Goal: Task Accomplishment & Management: Manage account settings

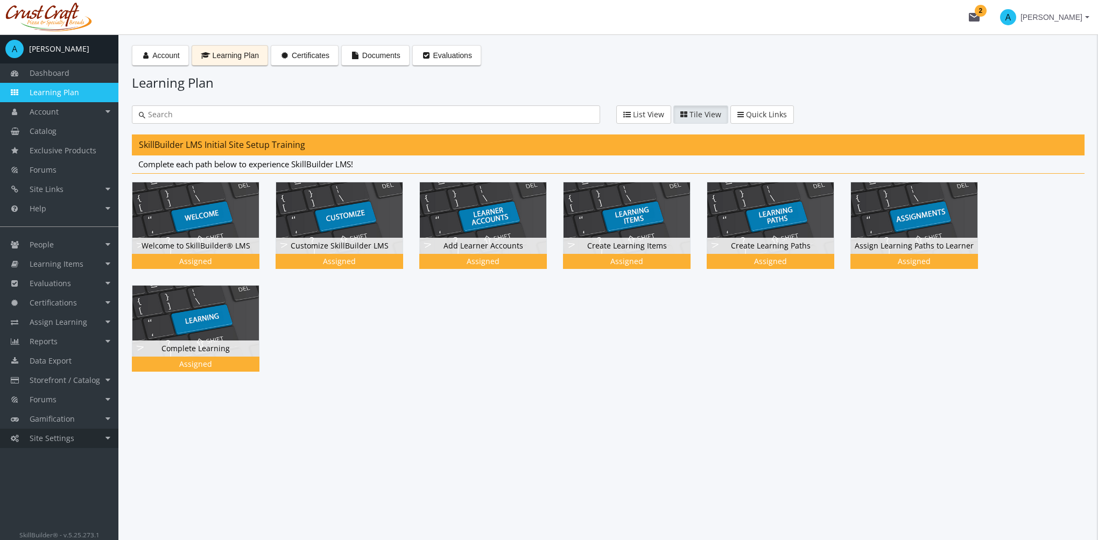
click at [74, 437] on link "Site Settings" at bounding box center [59, 438] width 118 height 19
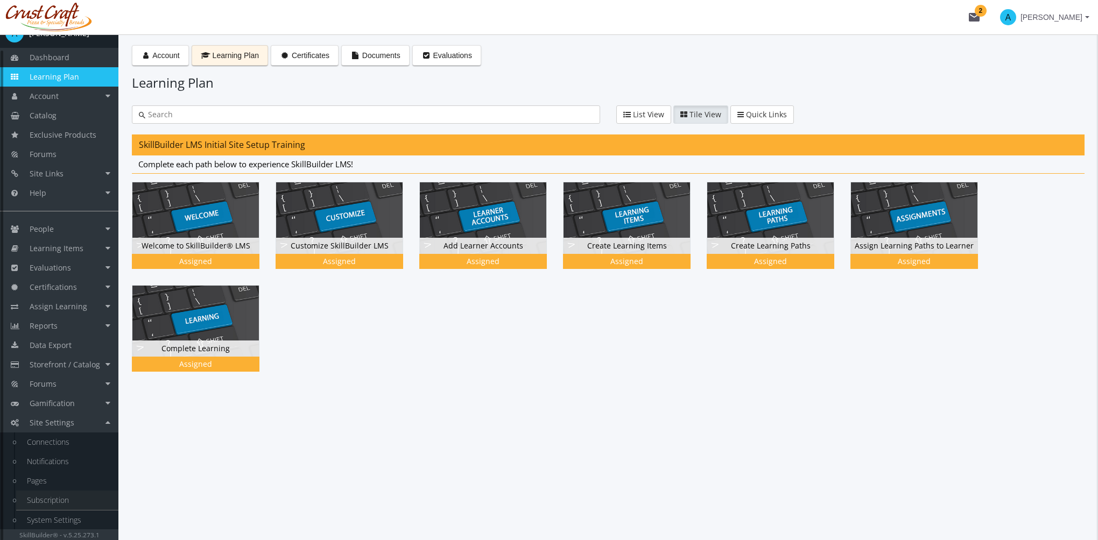
click at [52, 504] on link "Subscription" at bounding box center [67, 500] width 102 height 19
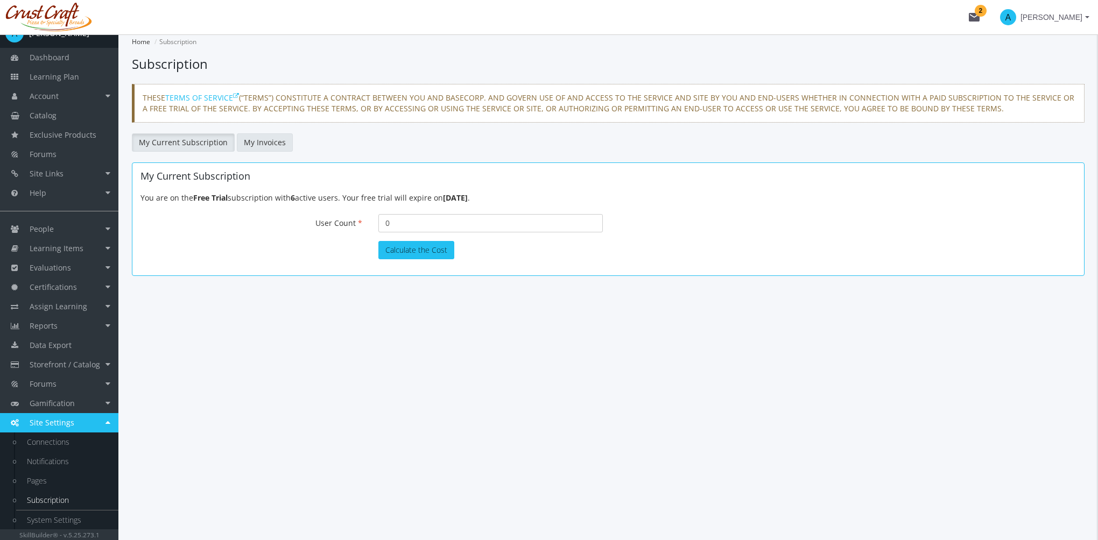
click at [248, 149] on link "My Invoices" at bounding box center [265, 142] width 56 height 18
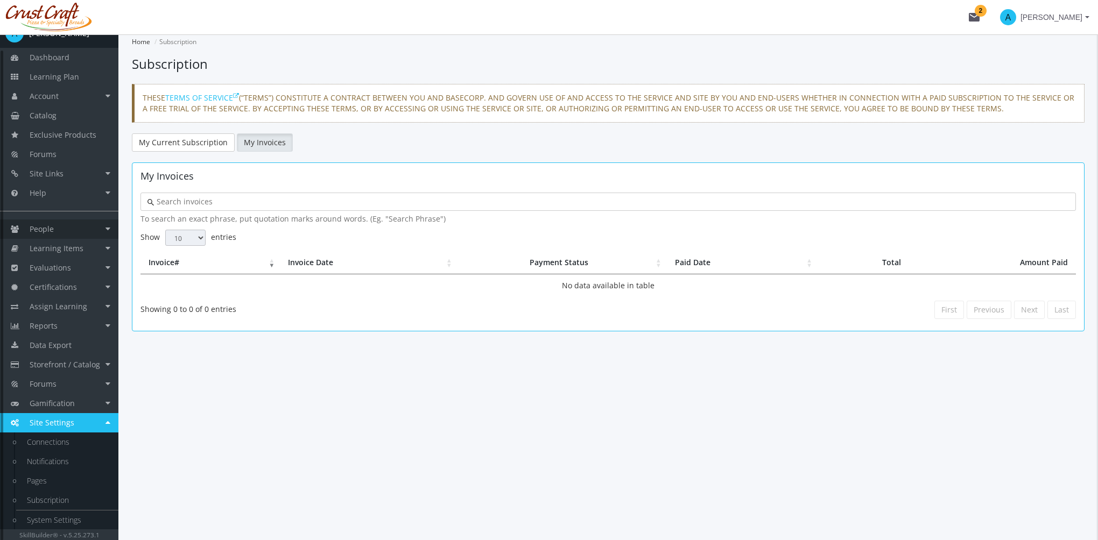
click at [65, 225] on link "People" at bounding box center [59, 229] width 118 height 19
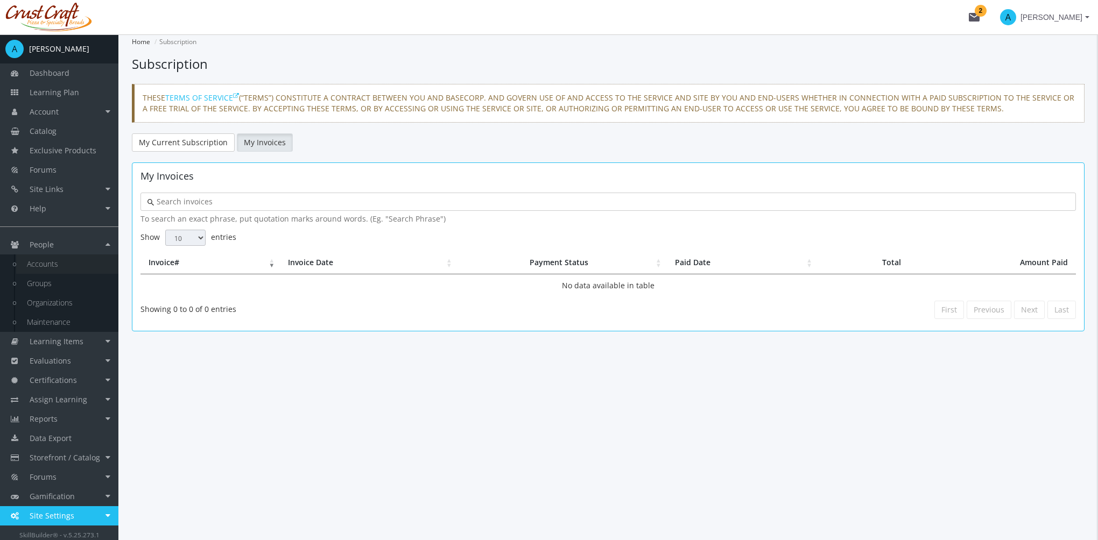
click at [69, 267] on link "Accounts" at bounding box center [67, 264] width 102 height 19
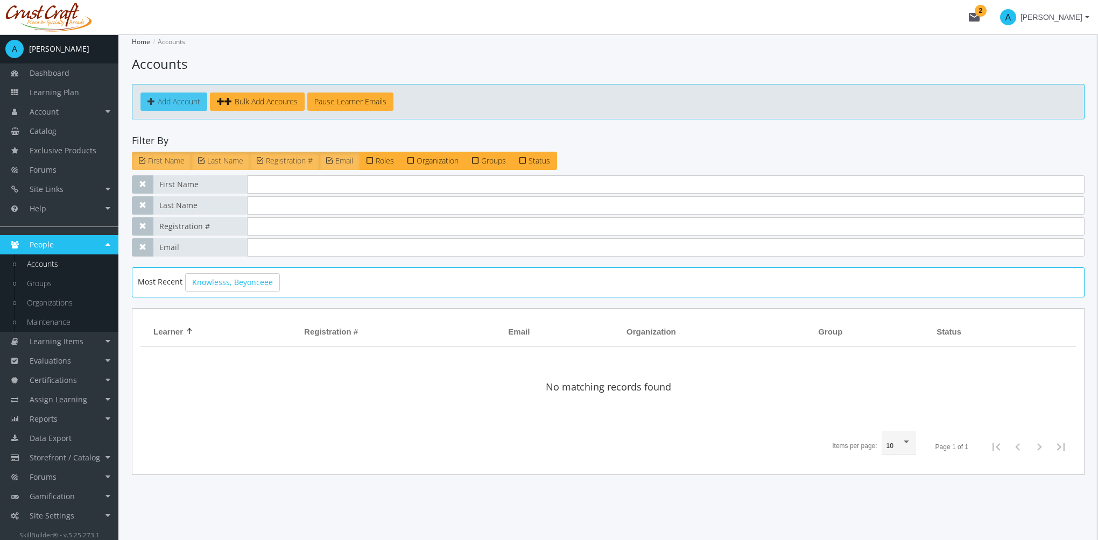
click at [178, 103] on span "Add Account" at bounding box center [179, 101] width 43 height 10
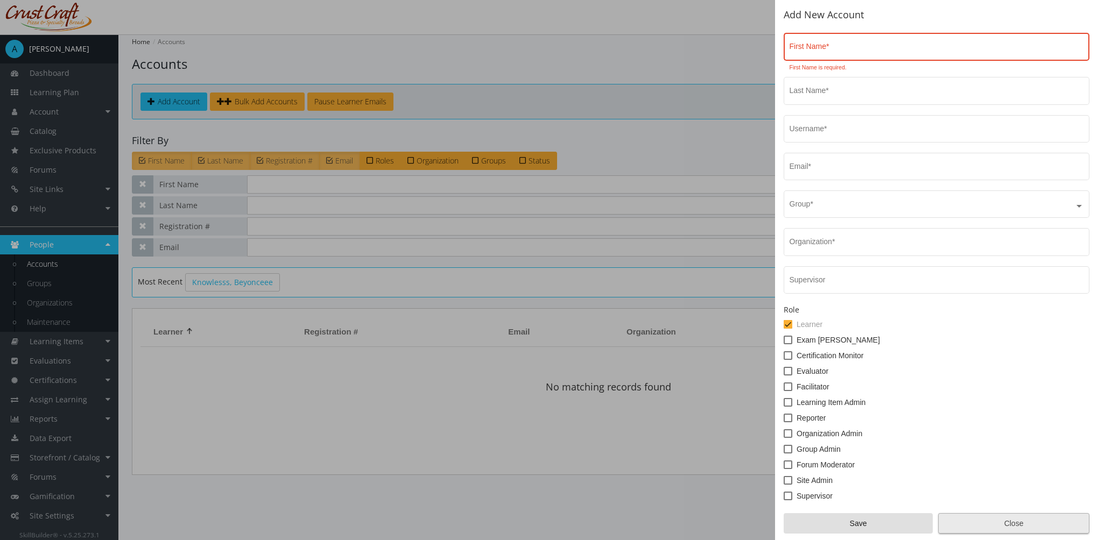
click at [1010, 517] on span "Close" at bounding box center [1013, 523] width 133 height 19
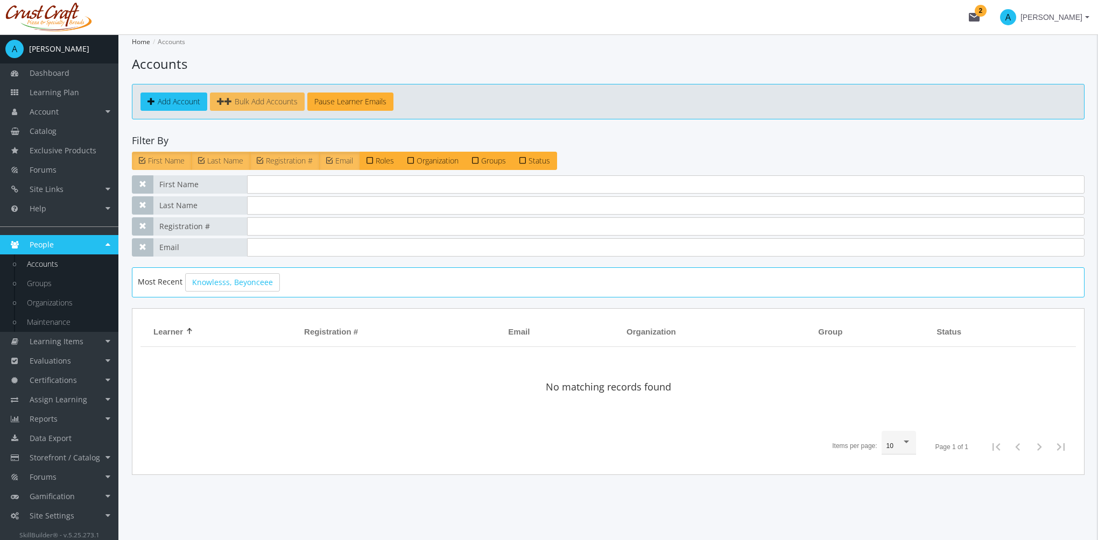
click at [249, 99] on span "Bulk Add Accounts" at bounding box center [266, 101] width 63 height 10
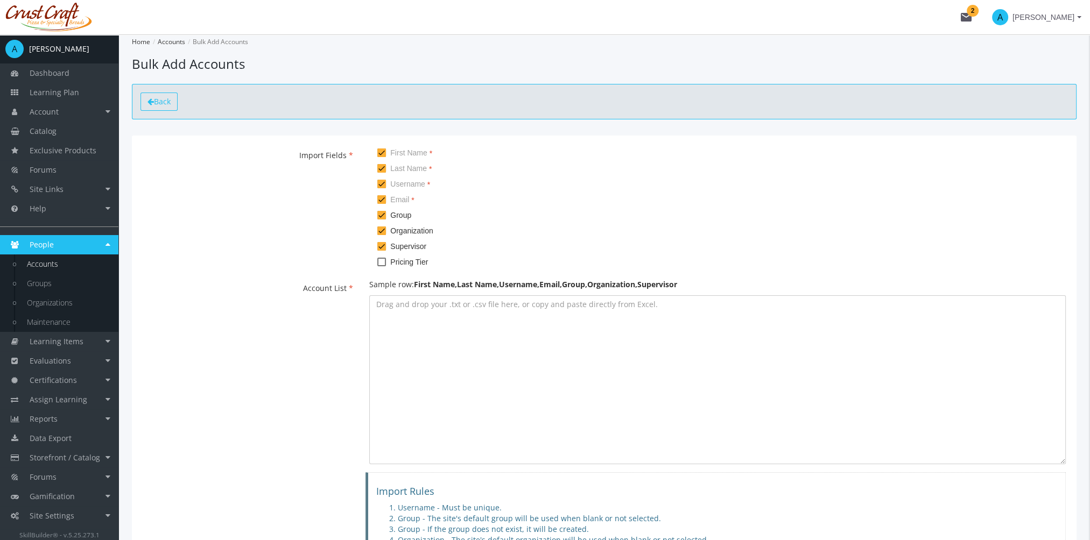
click at [153, 101] on icon at bounding box center [150, 102] width 6 height 8
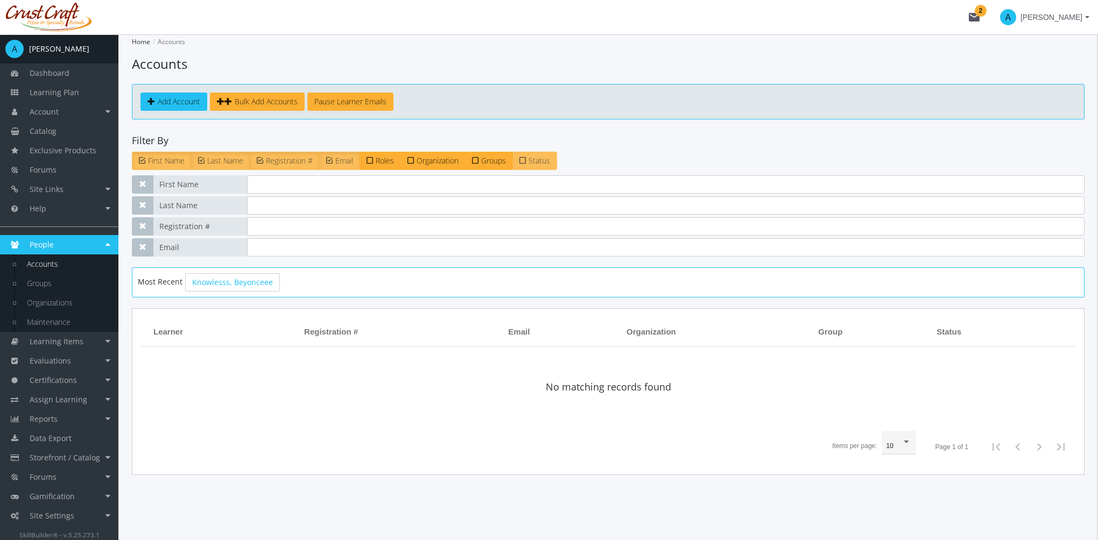
click at [546, 159] on span "Status" at bounding box center [539, 161] width 22 height 10
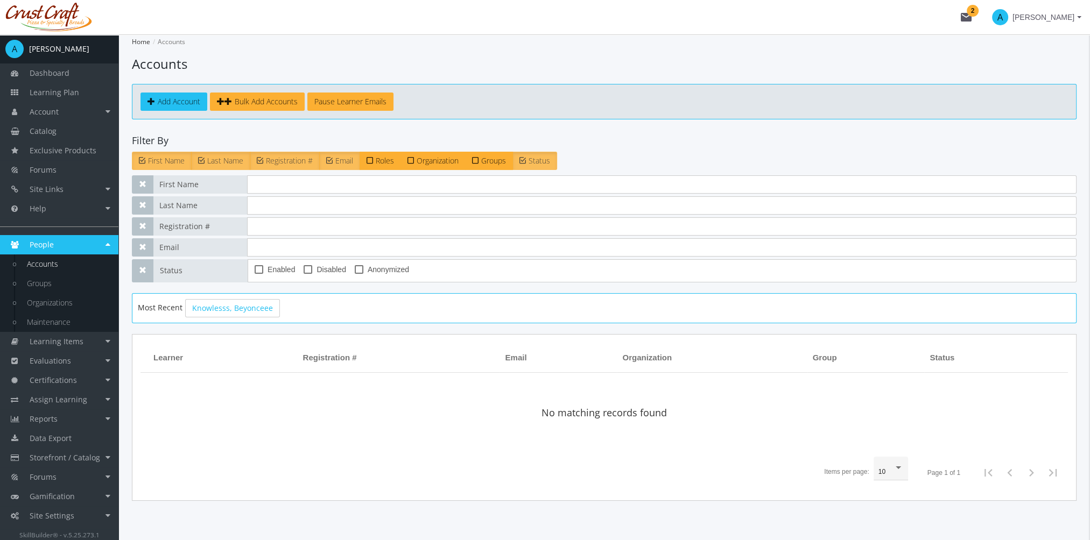
click at [269, 272] on span "Enabled" at bounding box center [280, 269] width 27 height 13
click at [255, 273] on input "Enabled" at bounding box center [255, 273] width 1 height 1
checkbox input "true"
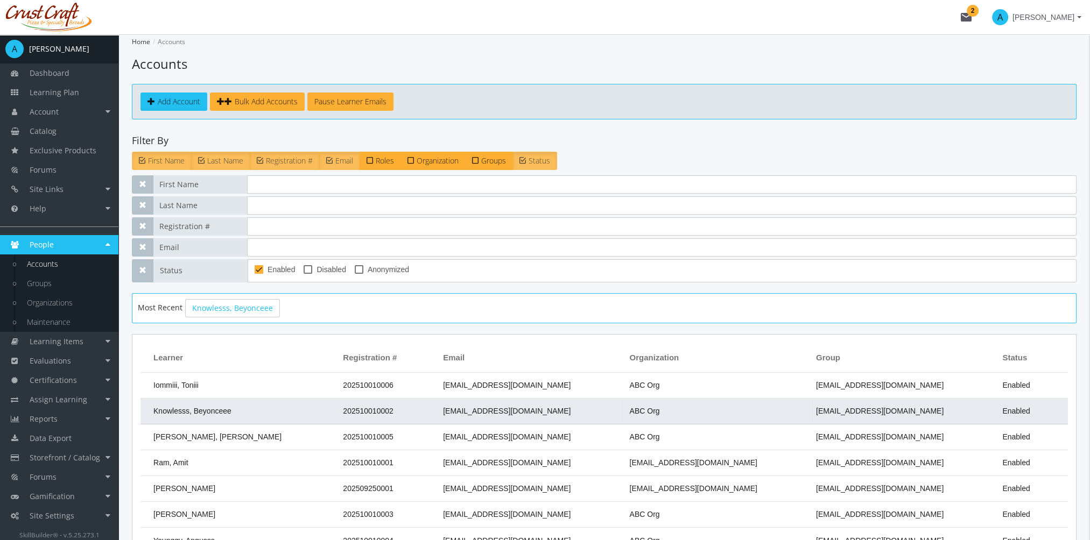
click at [232, 405] on td "Knowlesss, Beyonceee" at bounding box center [238, 412] width 197 height 26
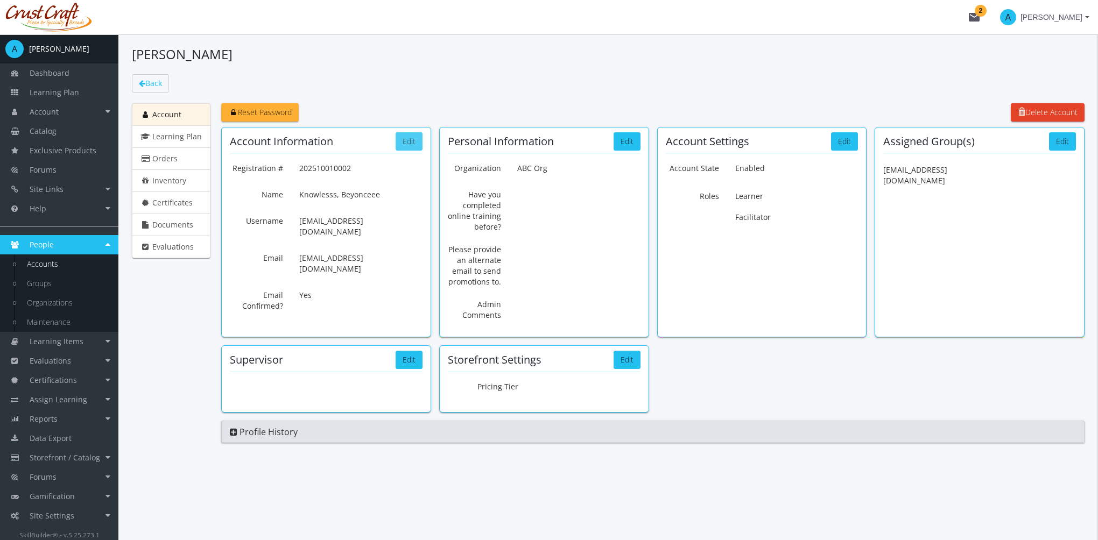
click at [409, 139] on button "Edit" at bounding box center [409, 141] width 27 height 18
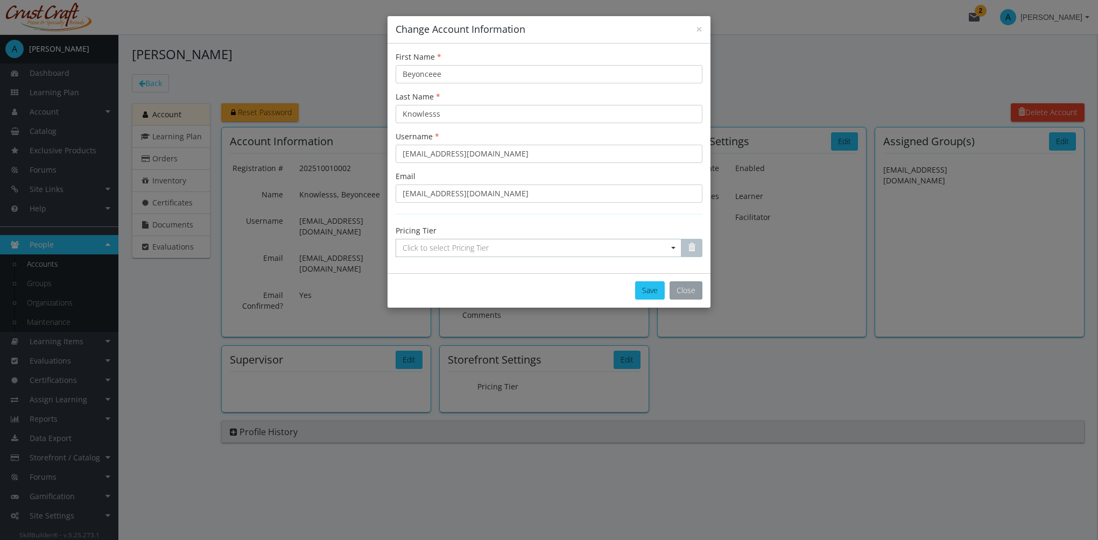
click at [689, 294] on button "Close" at bounding box center [685, 290] width 33 height 18
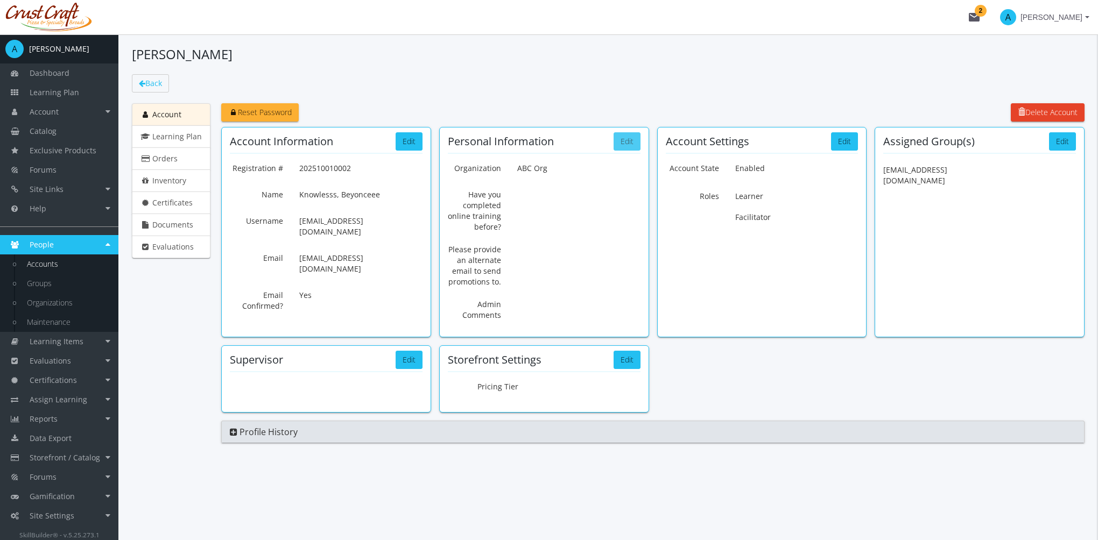
click at [629, 146] on button "Edit" at bounding box center [627, 141] width 27 height 18
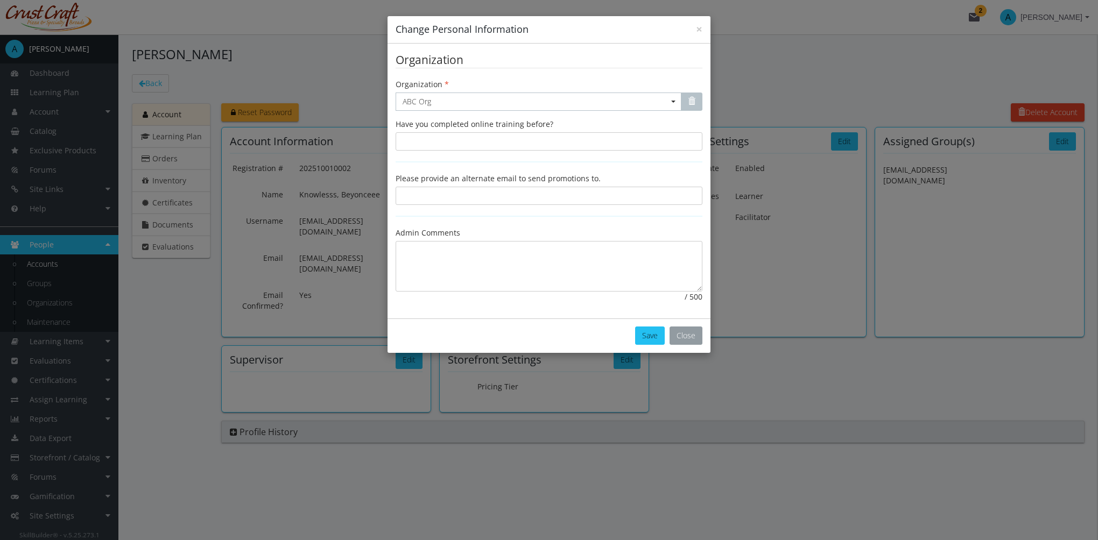
click at [689, 334] on button "Close" at bounding box center [685, 336] width 33 height 18
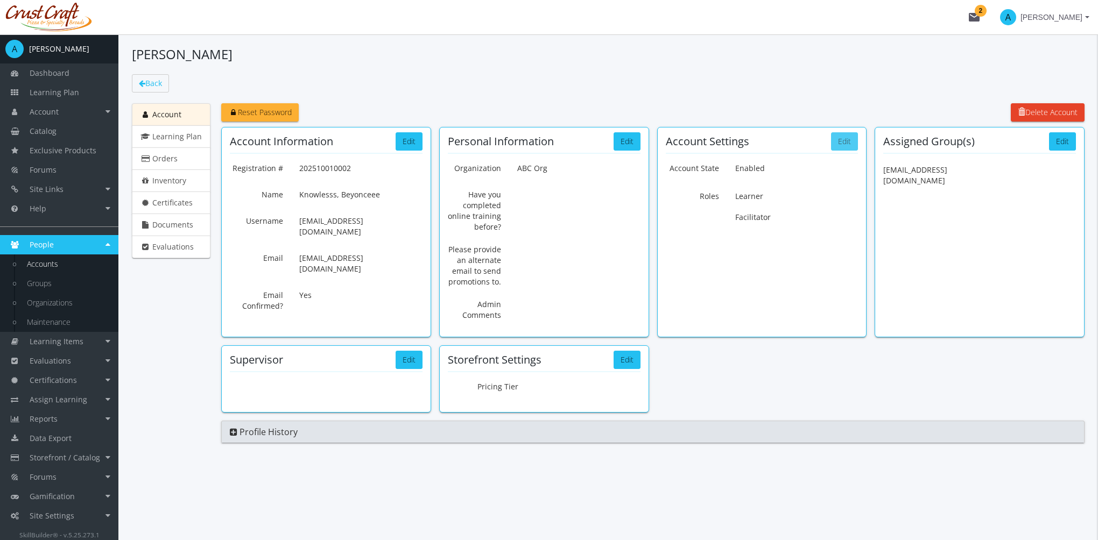
click at [840, 141] on button "Edit" at bounding box center [844, 141] width 27 height 18
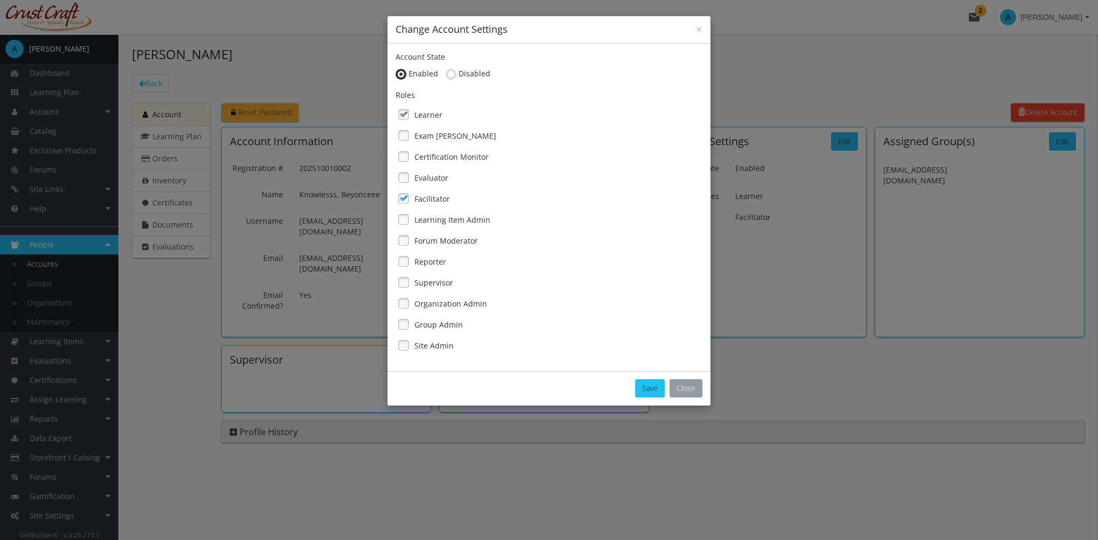
click at [695, 393] on button "Close" at bounding box center [685, 388] width 33 height 18
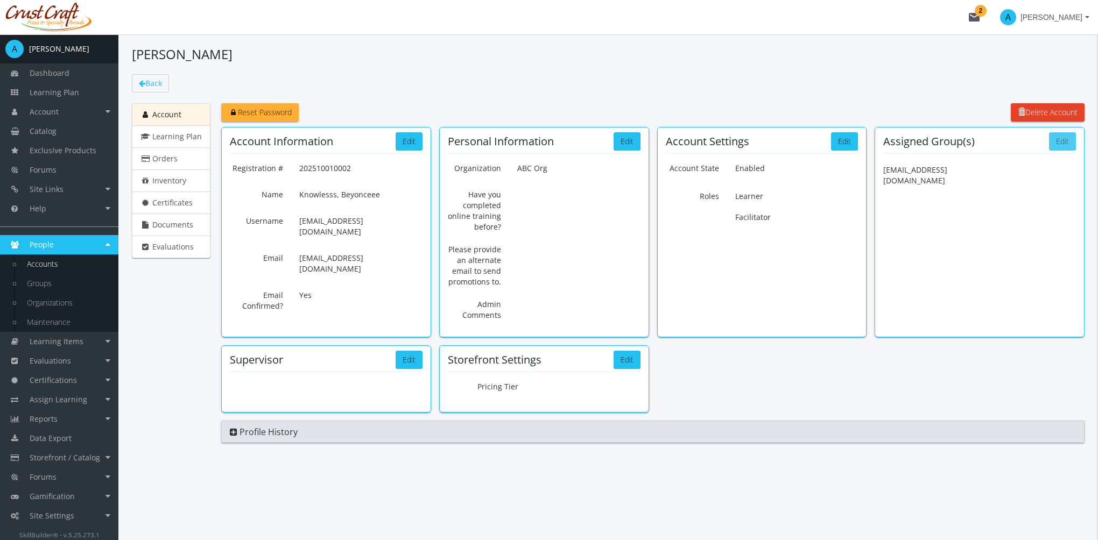
click at [1067, 140] on button "Edit" at bounding box center [1062, 141] width 27 height 18
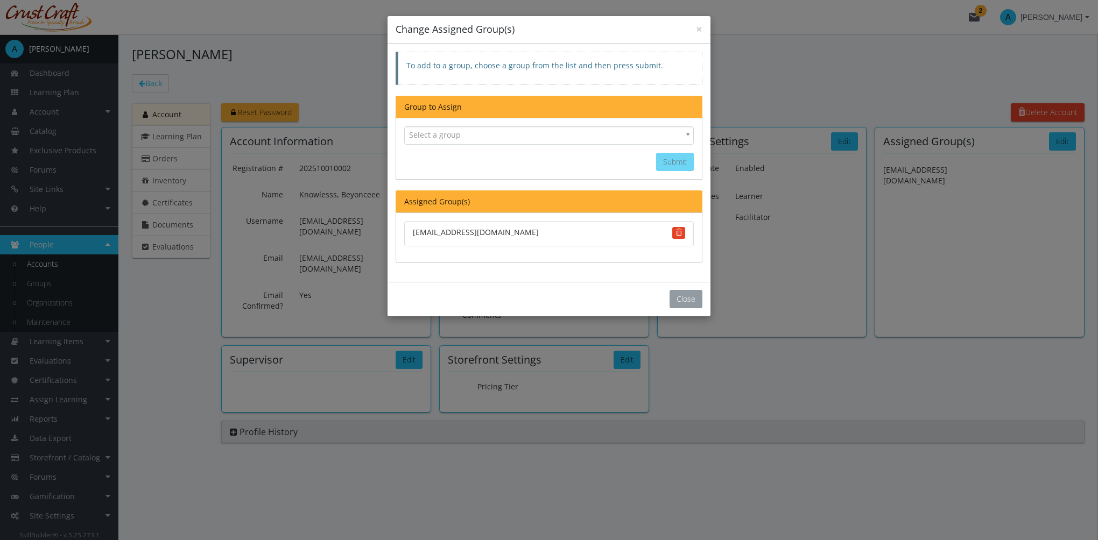
click at [699, 302] on button "Close" at bounding box center [685, 299] width 33 height 18
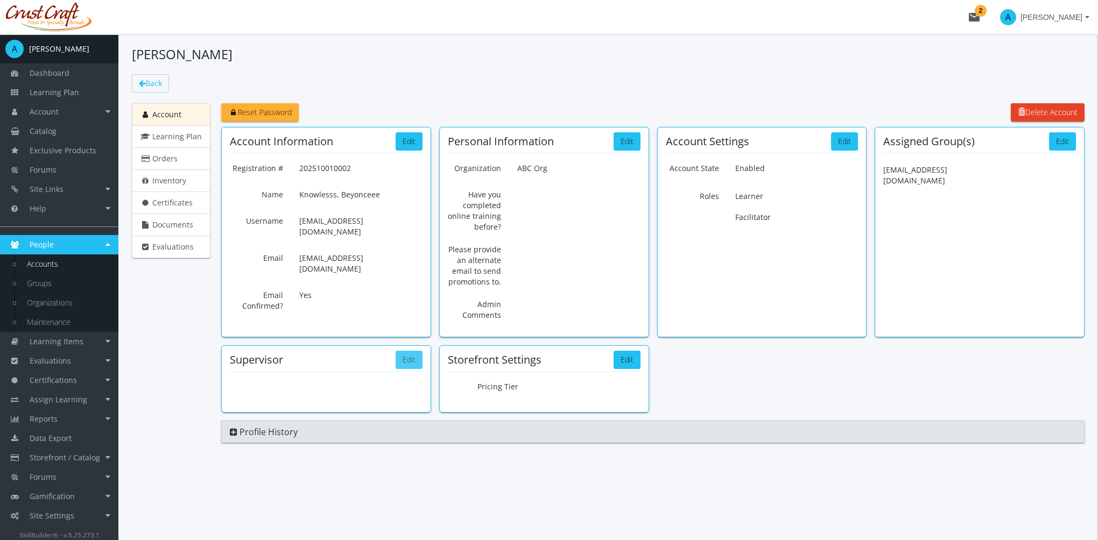
click at [407, 362] on button "Edit" at bounding box center [409, 360] width 27 height 18
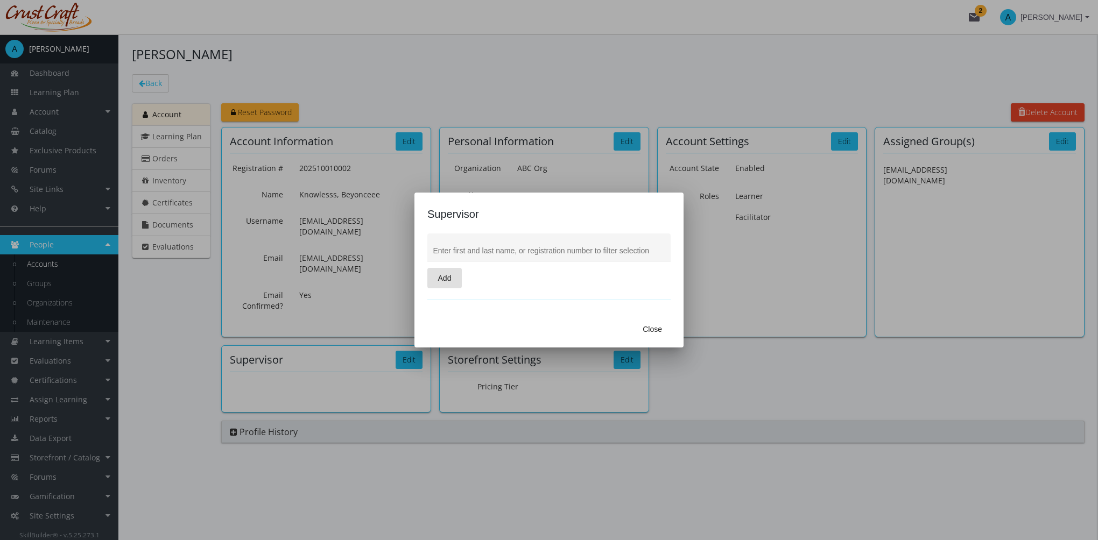
click at [658, 332] on span "Close" at bounding box center [652, 329] width 19 height 19
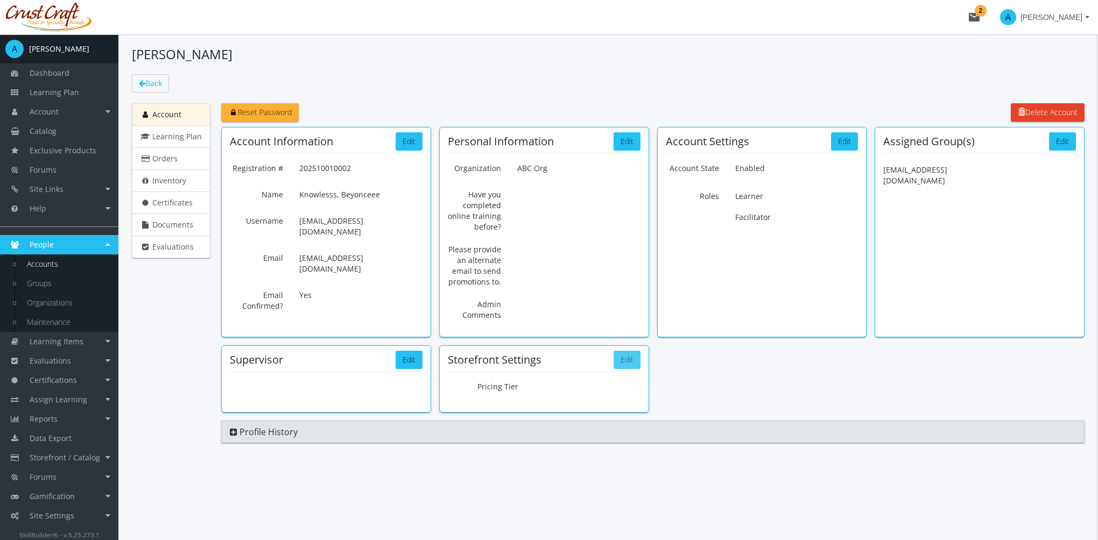
click at [630, 358] on button "Edit" at bounding box center [627, 360] width 27 height 18
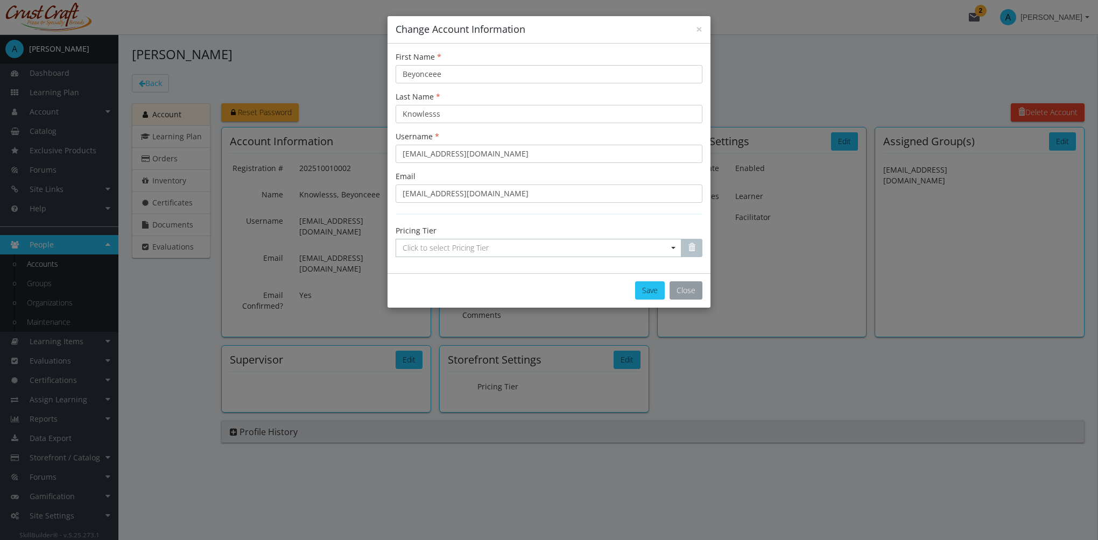
click at [692, 294] on button "Close" at bounding box center [685, 290] width 33 height 18
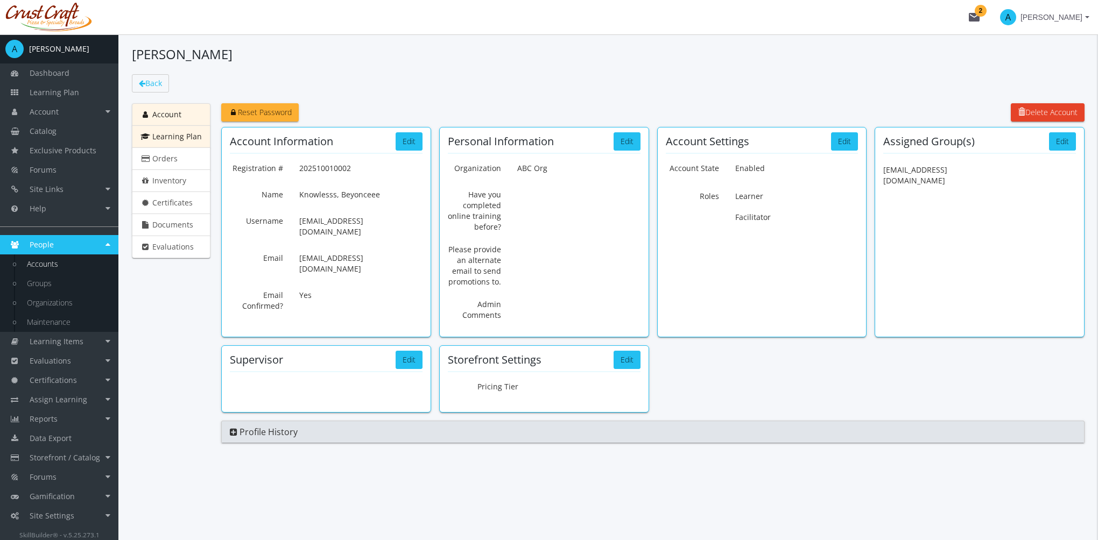
click at [188, 137] on span "Learning Plan" at bounding box center [177, 136] width 50 height 10
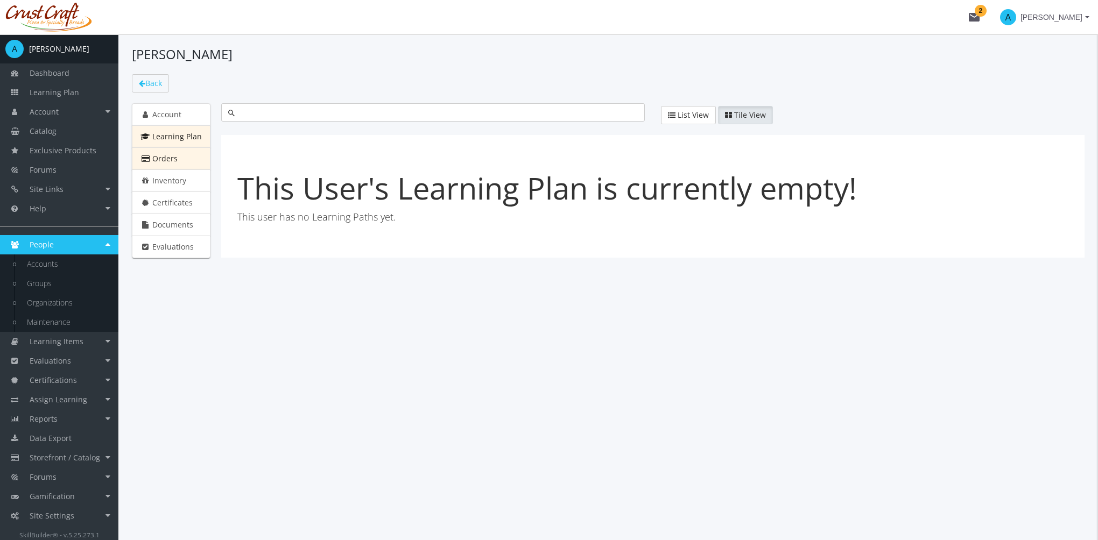
click at [166, 156] on span "Orders" at bounding box center [164, 158] width 25 height 10
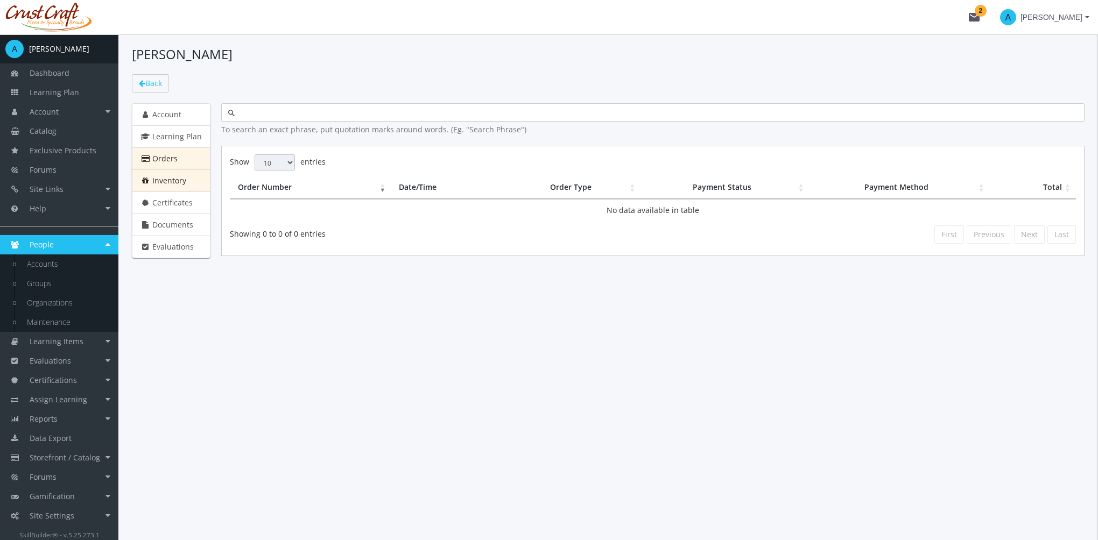
click at [168, 179] on span "Inventory" at bounding box center [169, 180] width 34 height 10
click at [173, 198] on span "Certificates" at bounding box center [172, 203] width 40 height 10
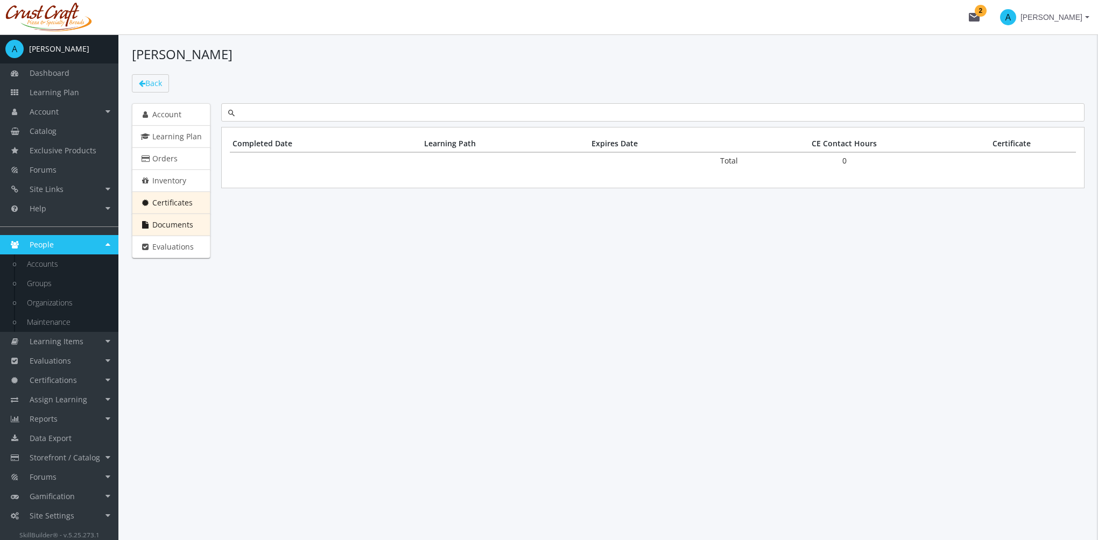
click at [174, 224] on span "Documents" at bounding box center [172, 225] width 41 height 10
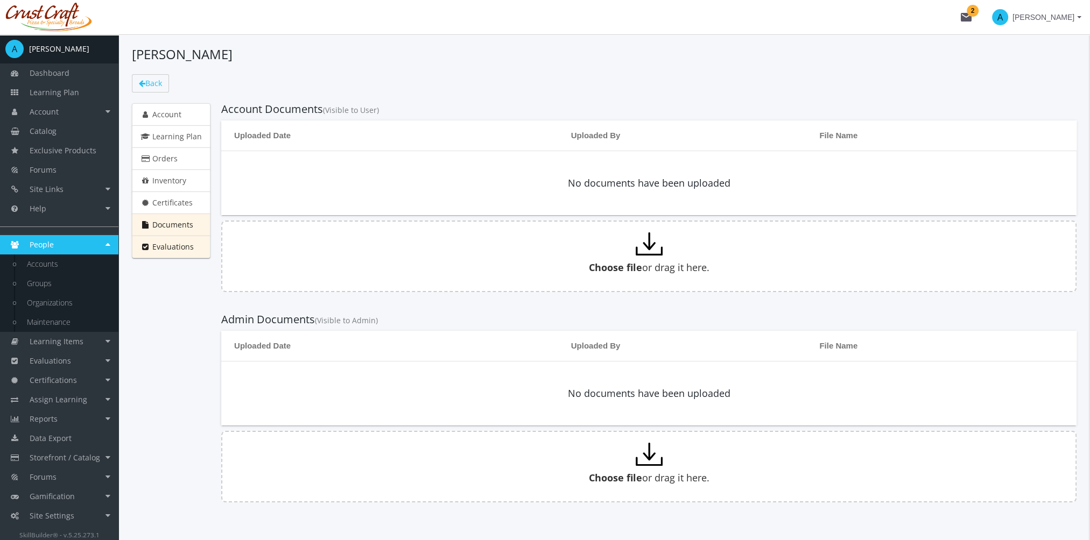
click at [172, 247] on span "Evaluations" at bounding box center [172, 247] width 41 height 10
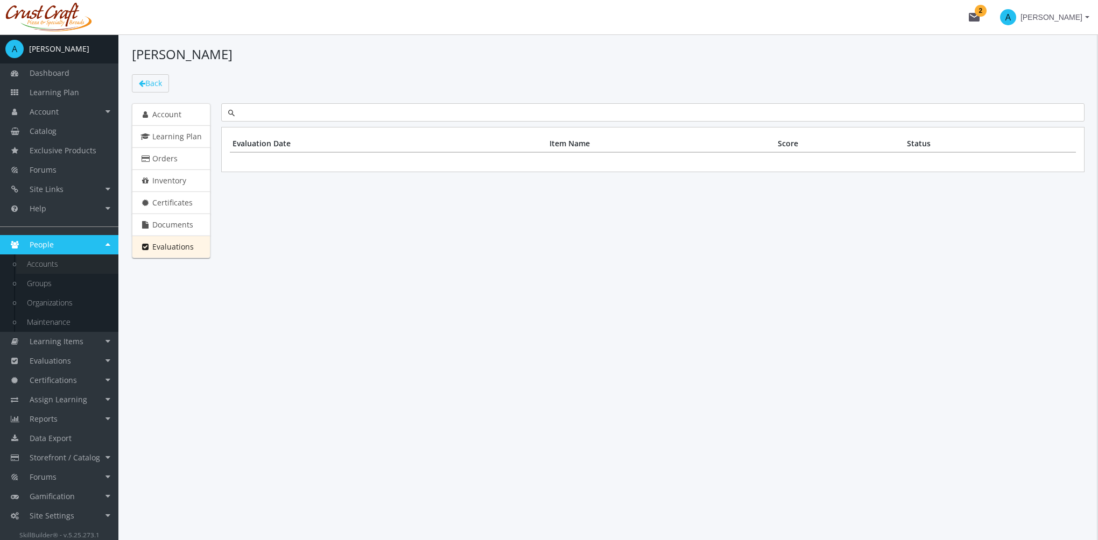
click at [56, 269] on link "Accounts" at bounding box center [67, 264] width 102 height 19
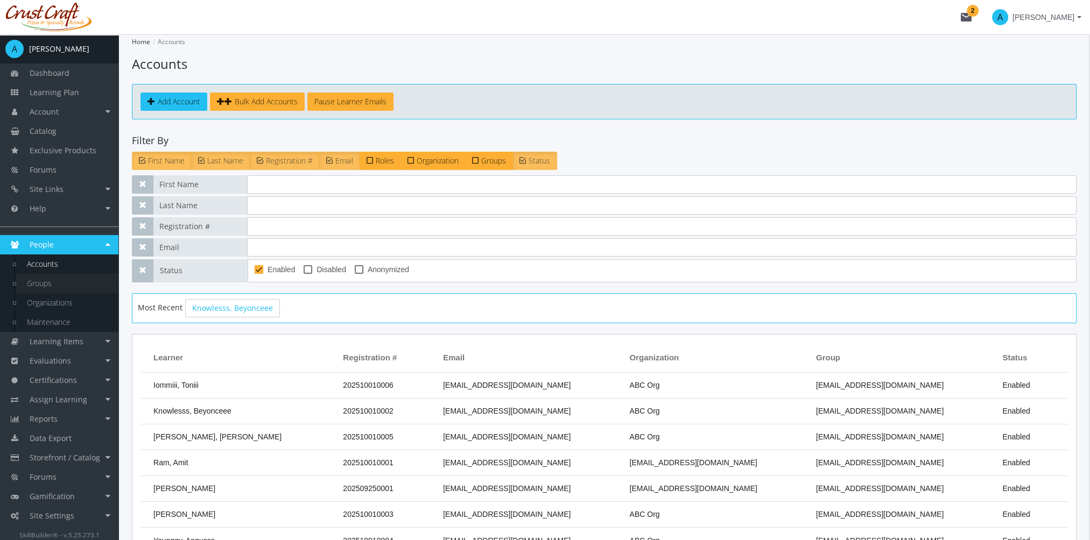
click at [45, 292] on link "Groups" at bounding box center [67, 283] width 102 height 19
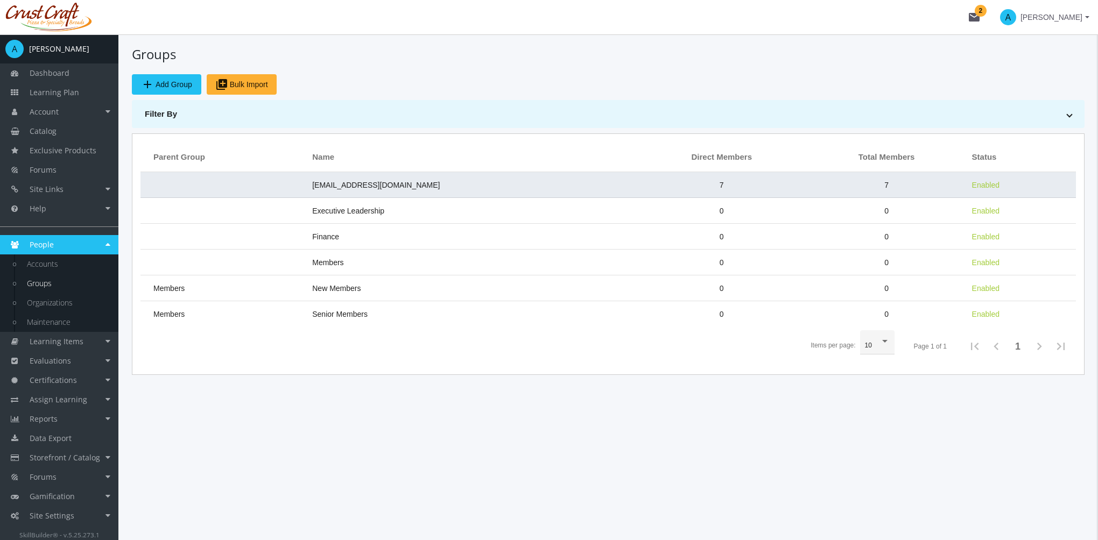
click at [253, 174] on td at bounding box center [223, 185] width 166 height 26
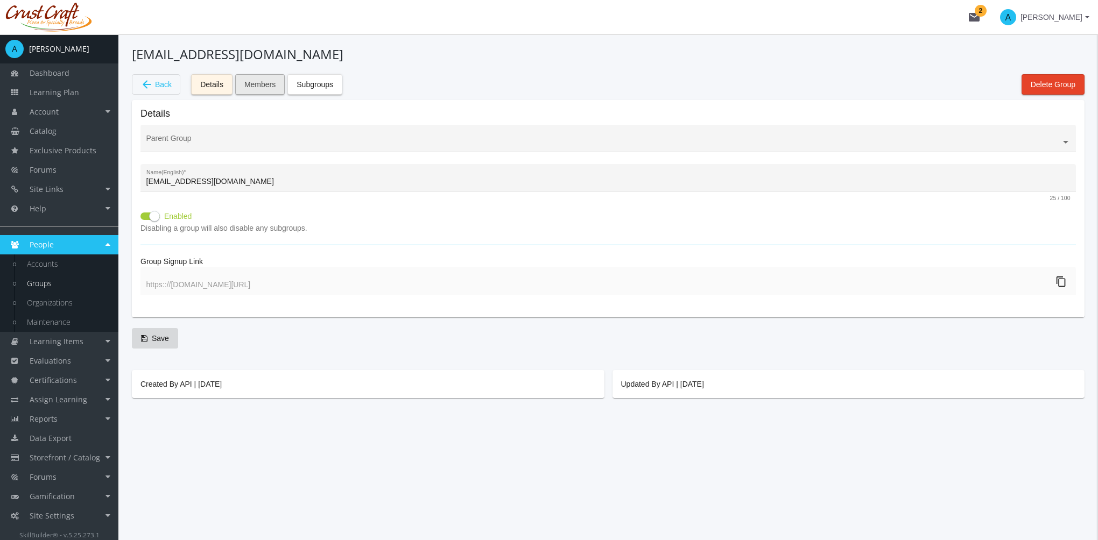
click at [263, 85] on span "Members" at bounding box center [259, 84] width 31 height 19
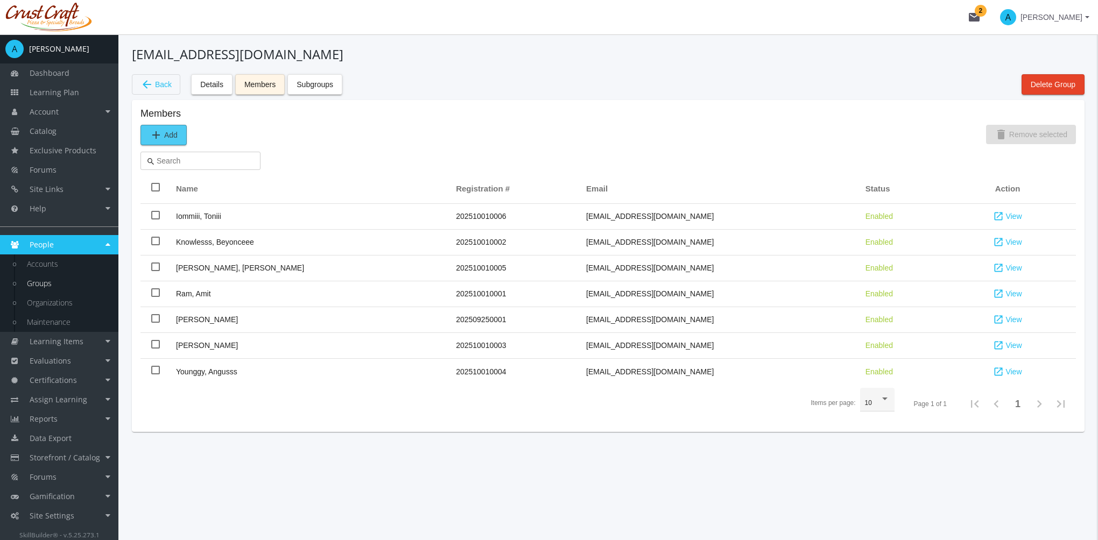
click at [159, 142] on span "add Add" at bounding box center [164, 134] width 28 height 19
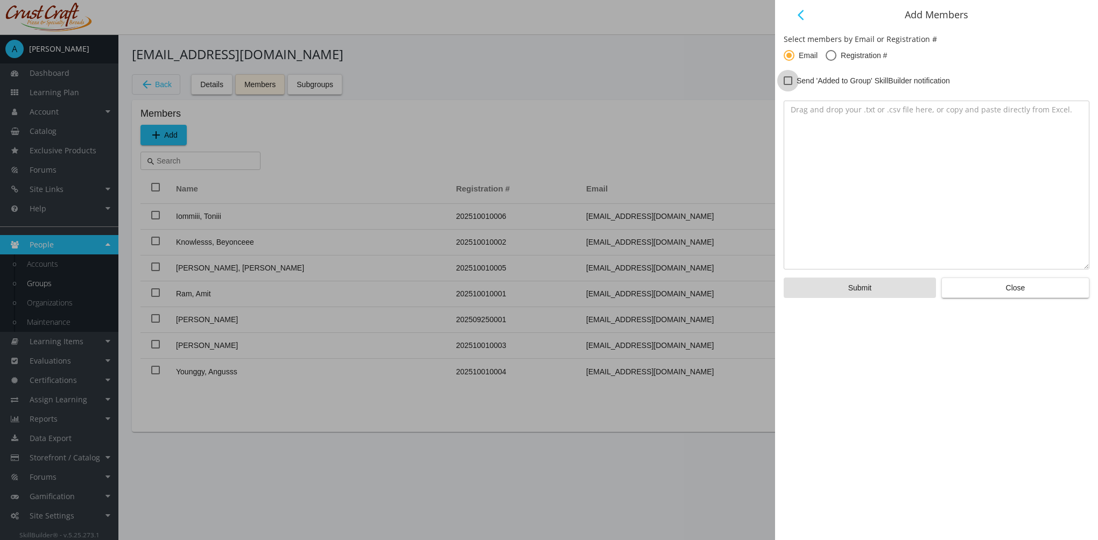
click at [790, 79] on span at bounding box center [788, 80] width 9 height 9
click at [784, 84] on input "Send 'Added to Group' SkillBuilder notification" at bounding box center [784, 84] width 1 height 1
checkbox input "true"
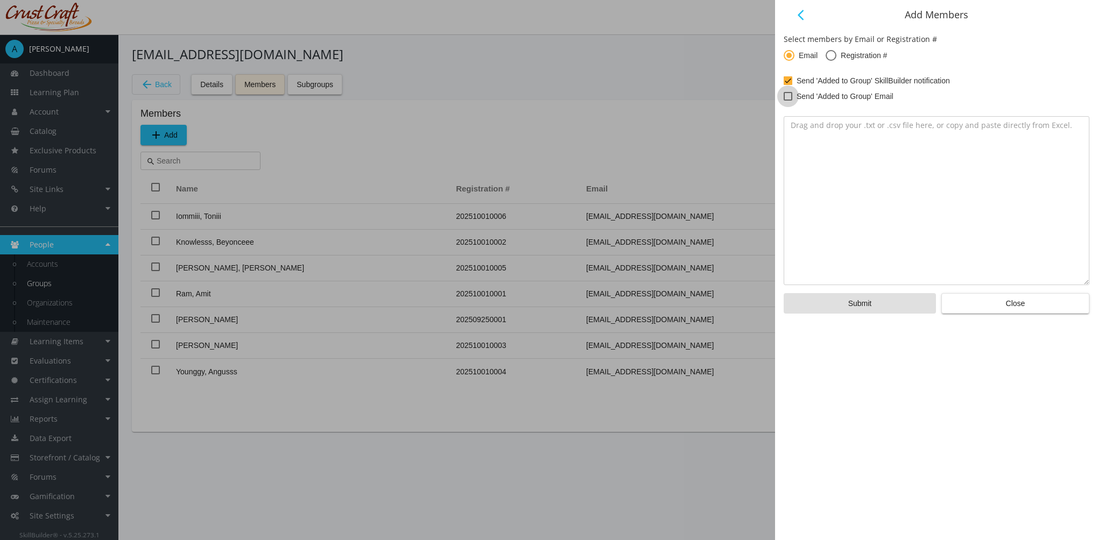
click at [795, 99] on label "Send 'Added to Group' Email" at bounding box center [839, 96] width 110 height 13
click at [784, 100] on input "Send 'Added to Group' Email" at bounding box center [784, 100] width 1 height 1
checkbox input "true"
click at [1023, 301] on span "Close" at bounding box center [1015, 303] width 130 height 19
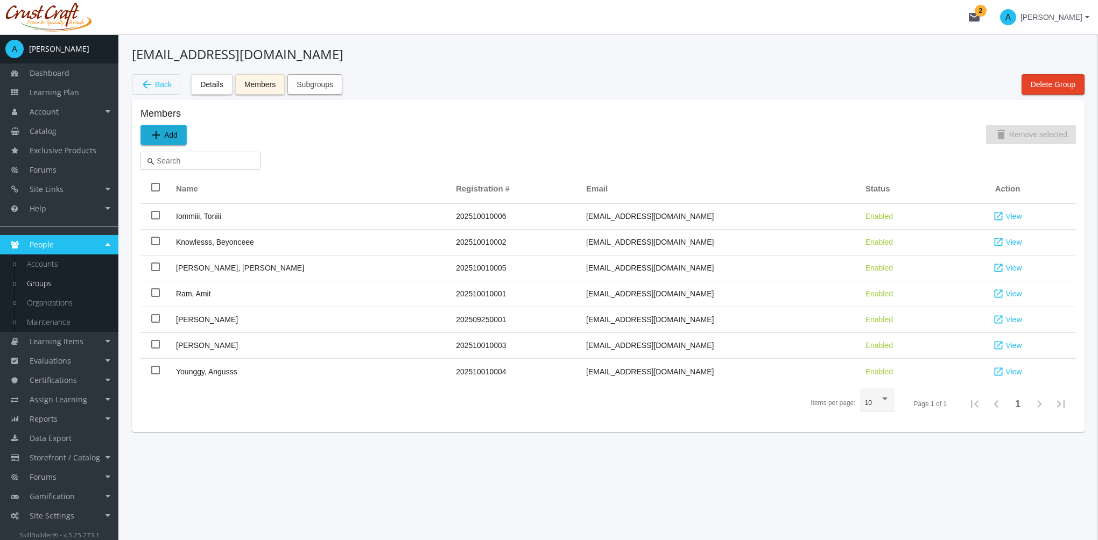
click at [321, 87] on span "Subgroups" at bounding box center [315, 84] width 37 height 19
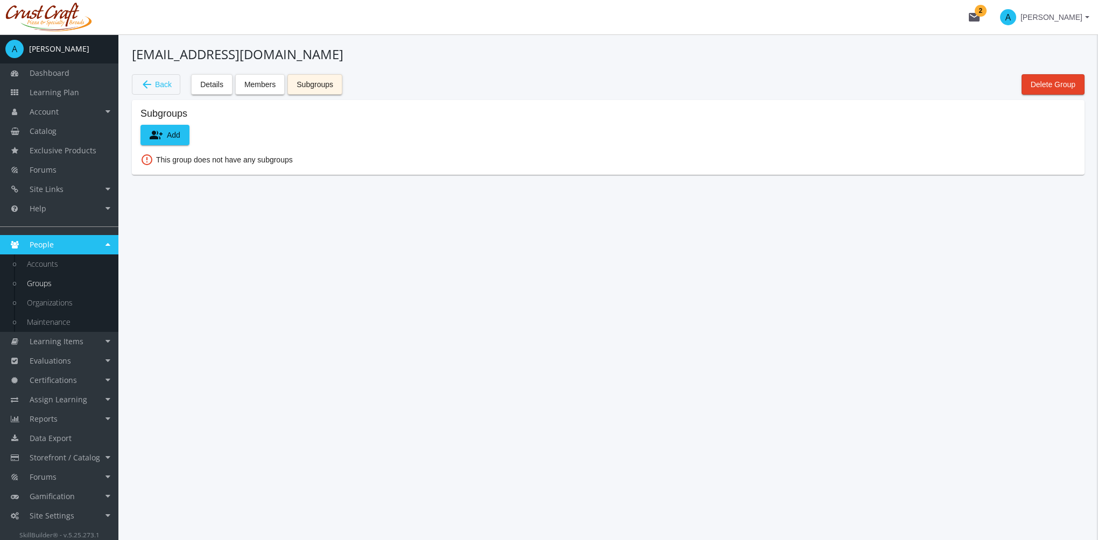
click at [158, 85] on span "arrow_back Back" at bounding box center [155, 84] width 31 height 18
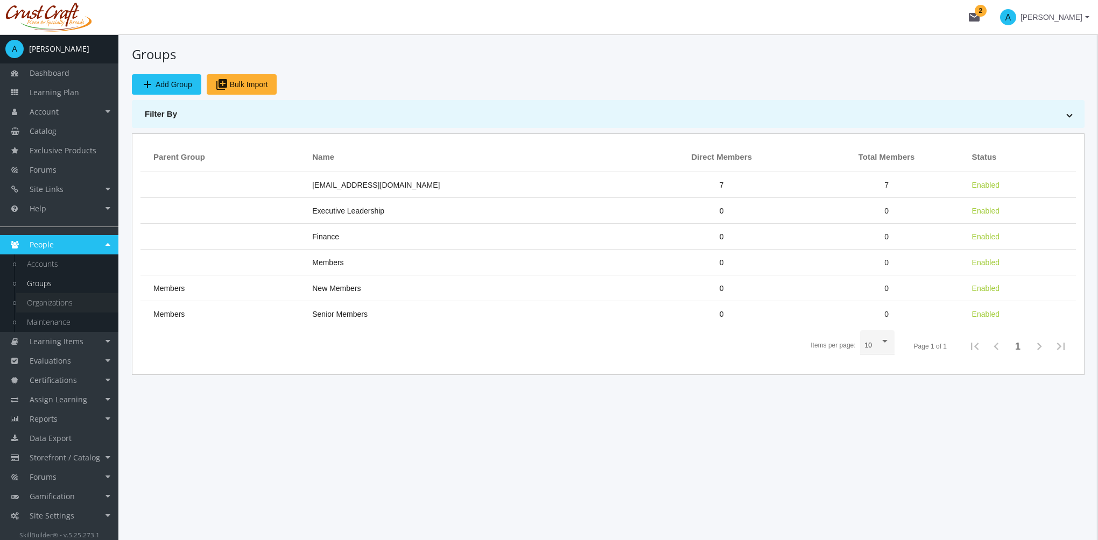
click at [65, 300] on link "Organizations" at bounding box center [67, 302] width 102 height 19
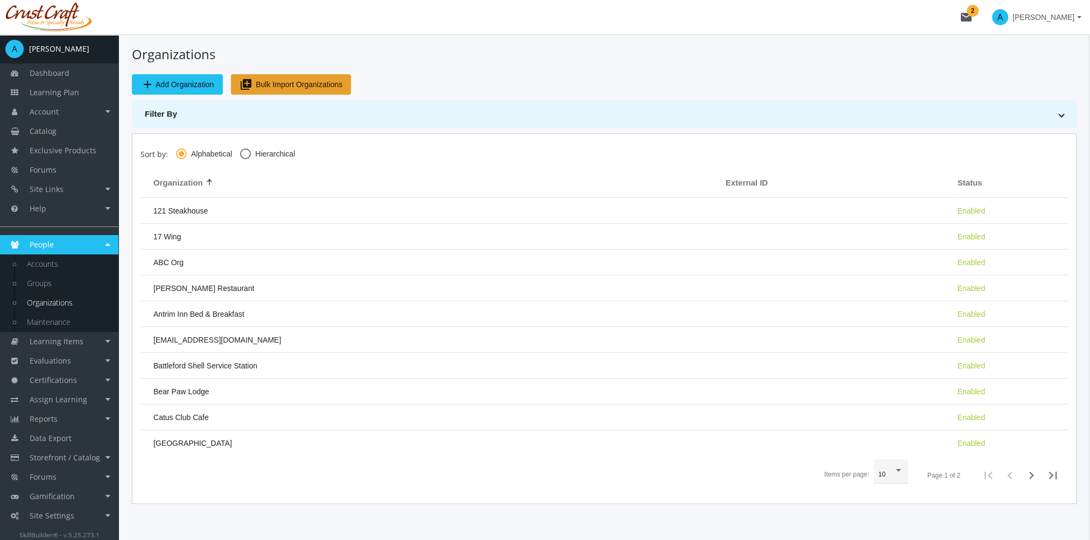
click at [271, 84] on span "Bulk Import Organizations" at bounding box center [299, 84] width 87 height 19
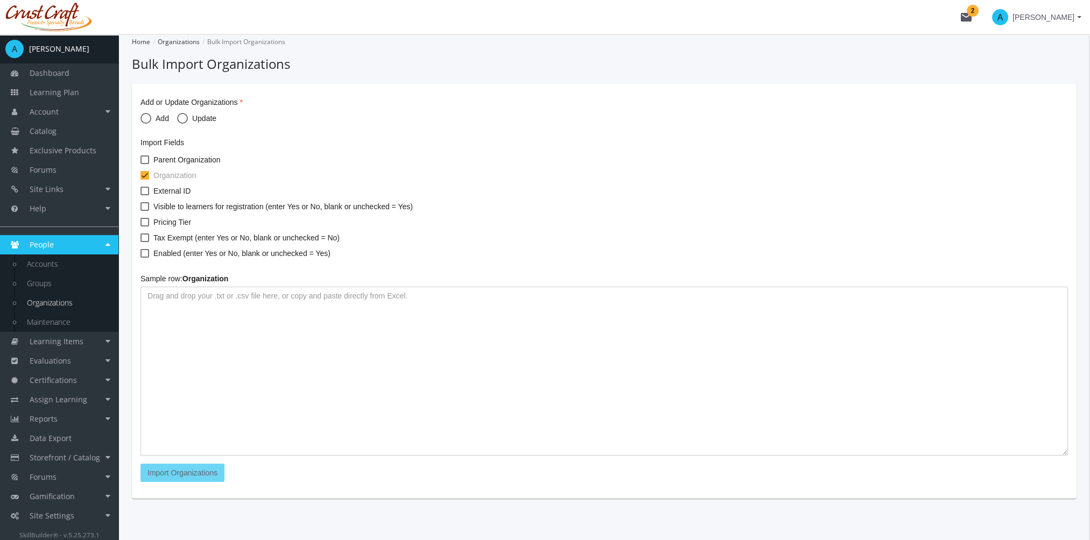
click at [67, 300] on link "Organizations" at bounding box center [67, 302] width 102 height 19
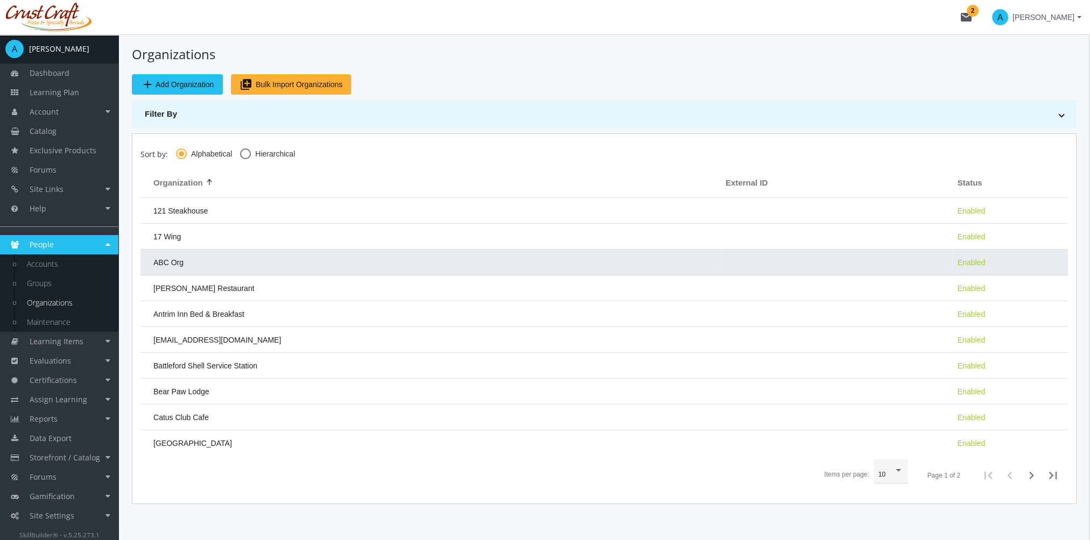
click at [226, 271] on td "ABC Org" at bounding box center [430, 263] width 580 height 26
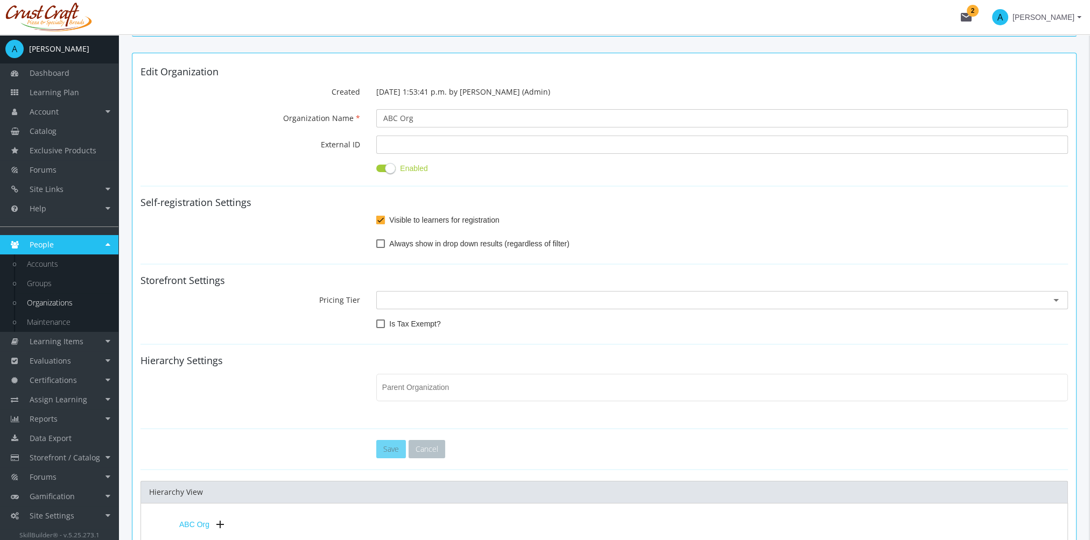
scroll to position [161, 0]
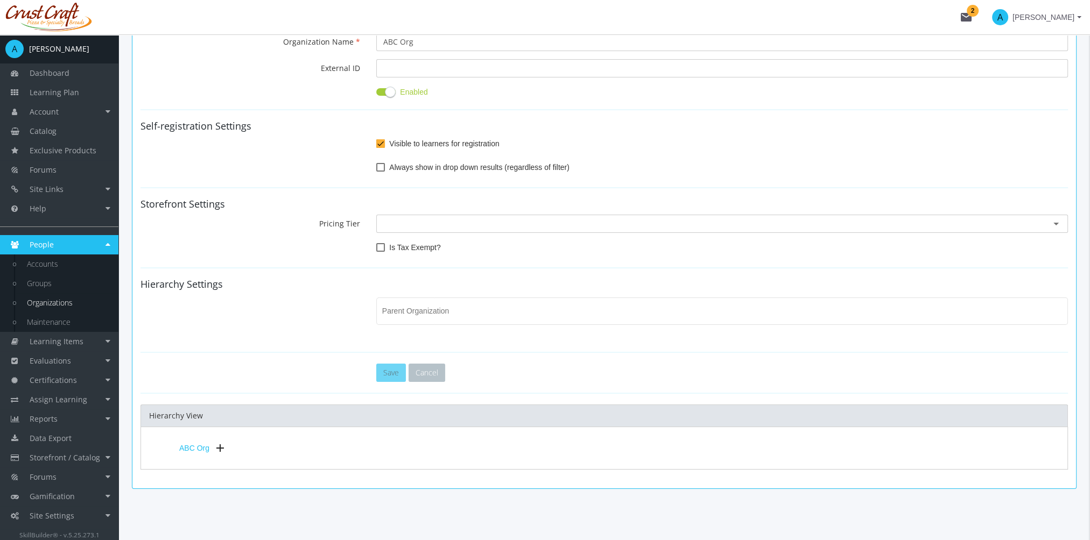
click at [443, 215] on ng-select at bounding box center [722, 221] width 678 height 24
click at [445, 223] on input "text" at bounding box center [722, 224] width 678 height 11
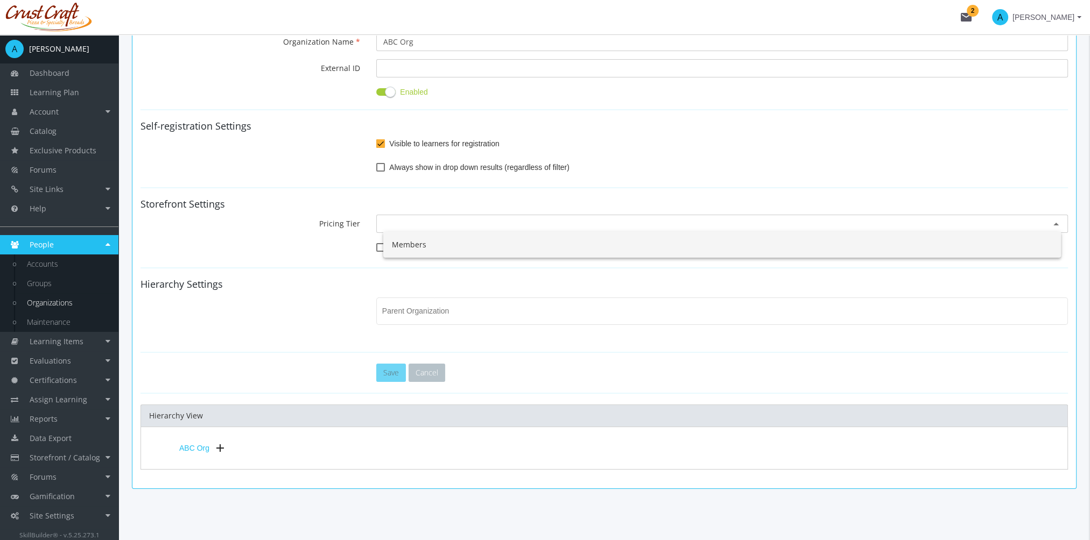
click at [436, 243] on div "Members" at bounding box center [722, 245] width 678 height 26
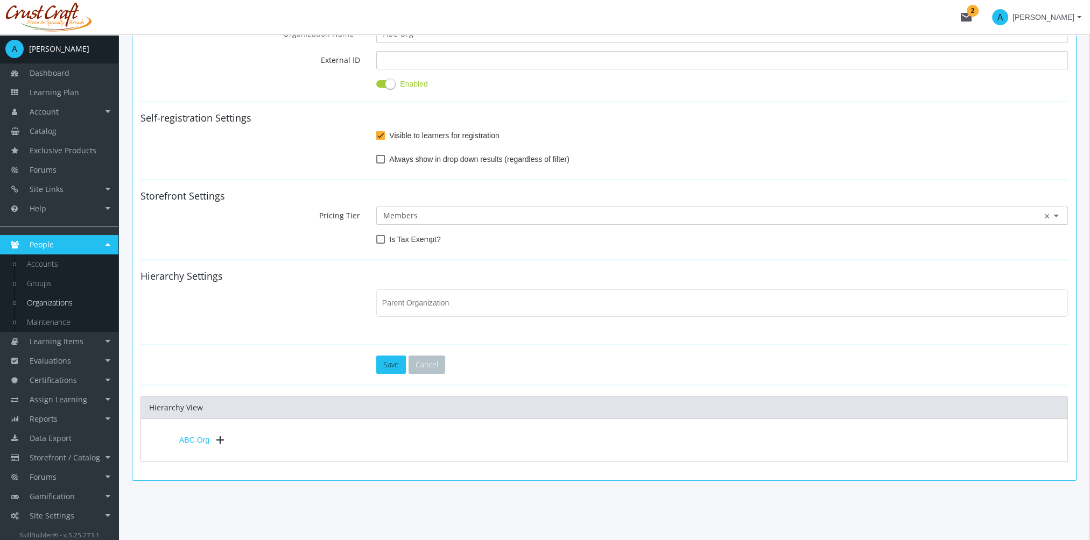
scroll to position [173, 0]
click at [67, 318] on link "Maintenance" at bounding box center [67, 322] width 102 height 19
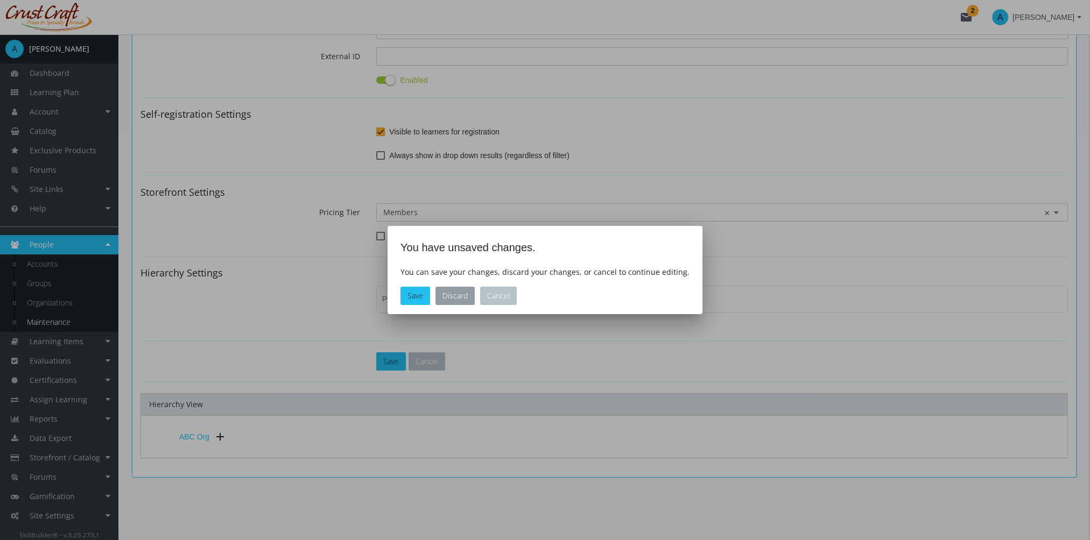
click at [456, 296] on button "Discard" at bounding box center [454, 296] width 39 height 18
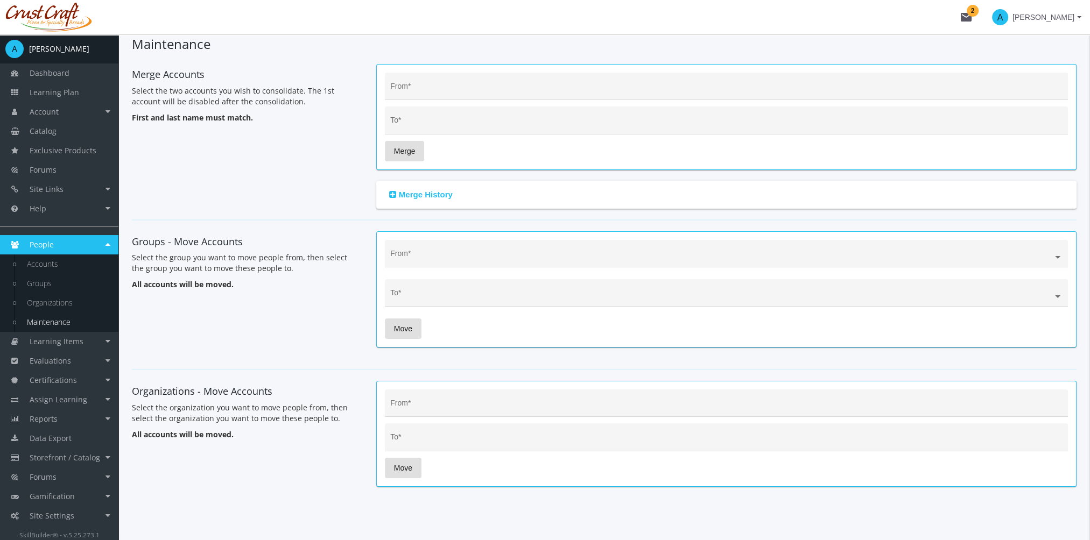
scroll to position [29, 0]
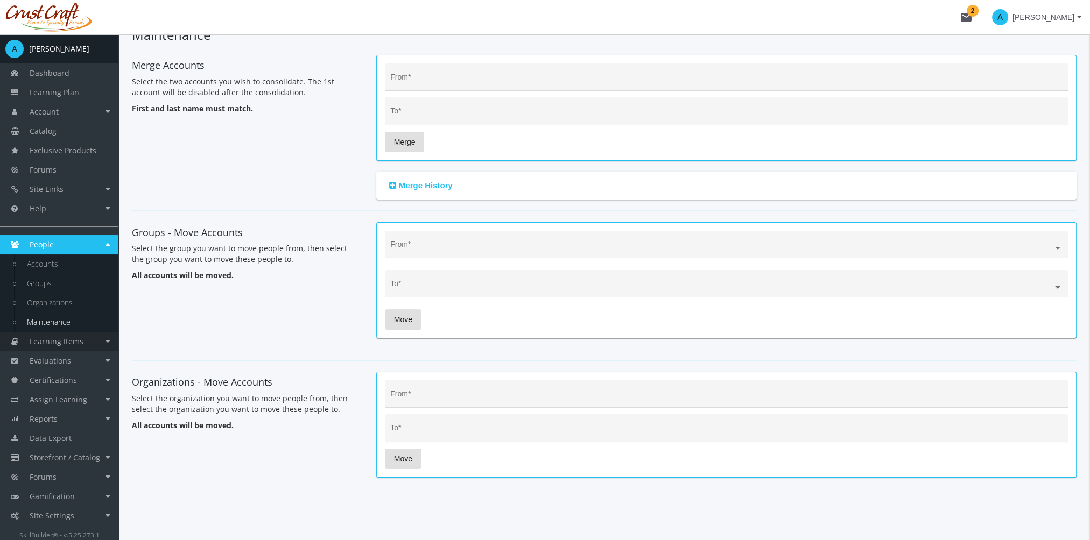
click at [77, 341] on span "Learning Items" at bounding box center [57, 341] width 54 height 10
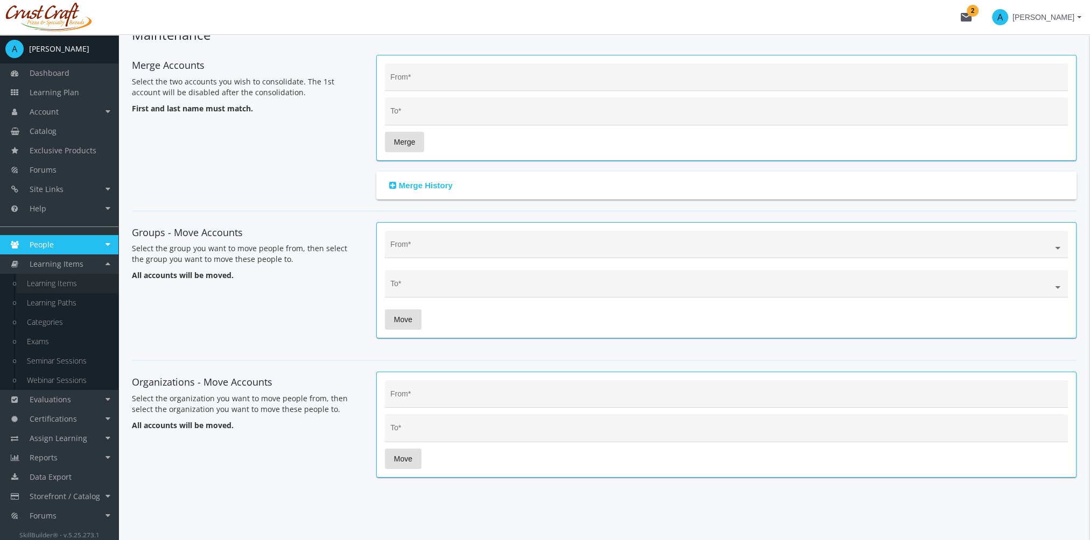
click at [66, 292] on link "Learning Items" at bounding box center [67, 283] width 102 height 19
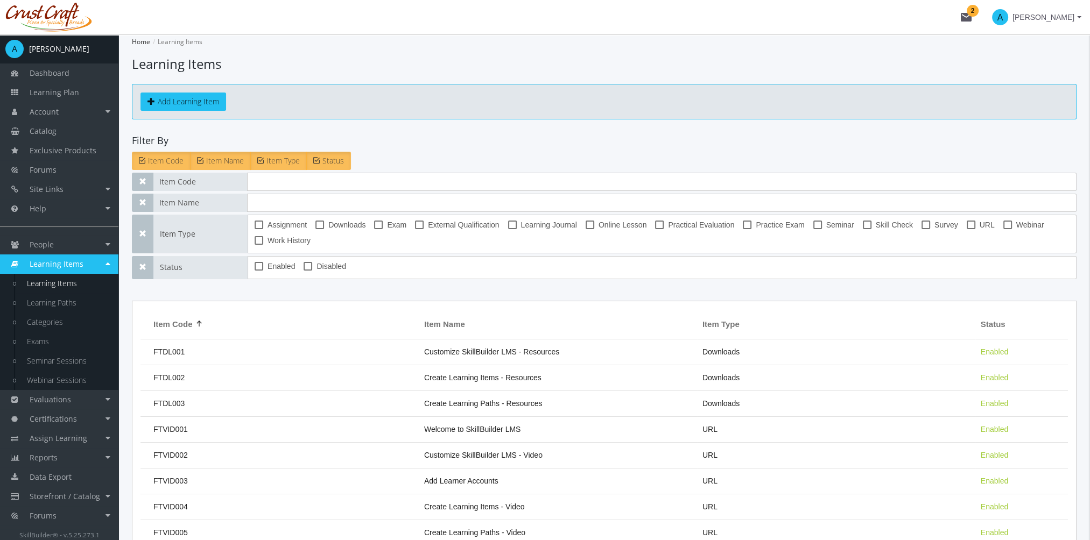
click at [199, 91] on div "Add Learning Item" at bounding box center [604, 102] width 945 height 36
click at [214, 99] on button "Add Learning Item" at bounding box center [183, 102] width 86 height 18
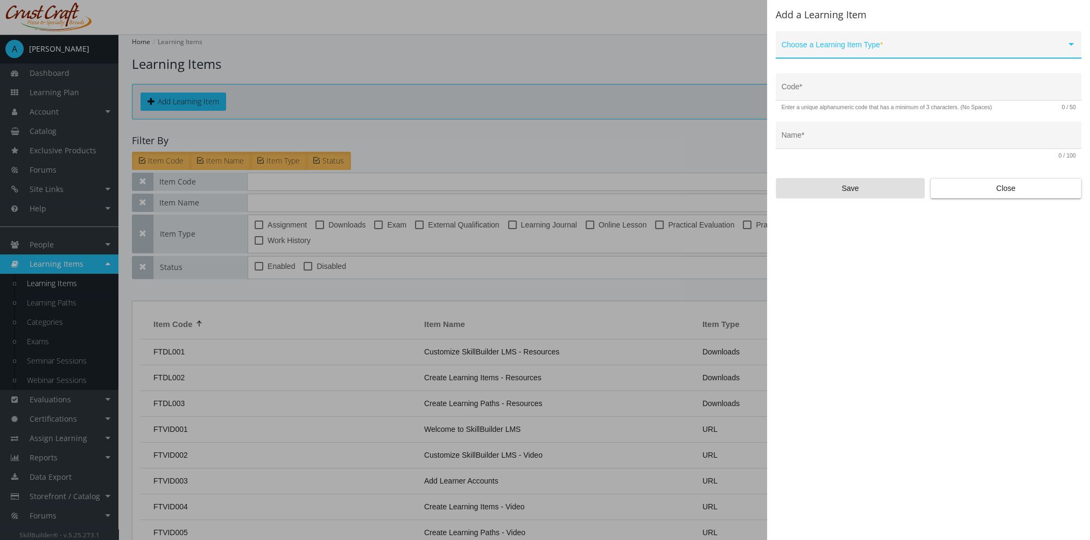
click at [830, 48] on span at bounding box center [923, 49] width 285 height 9
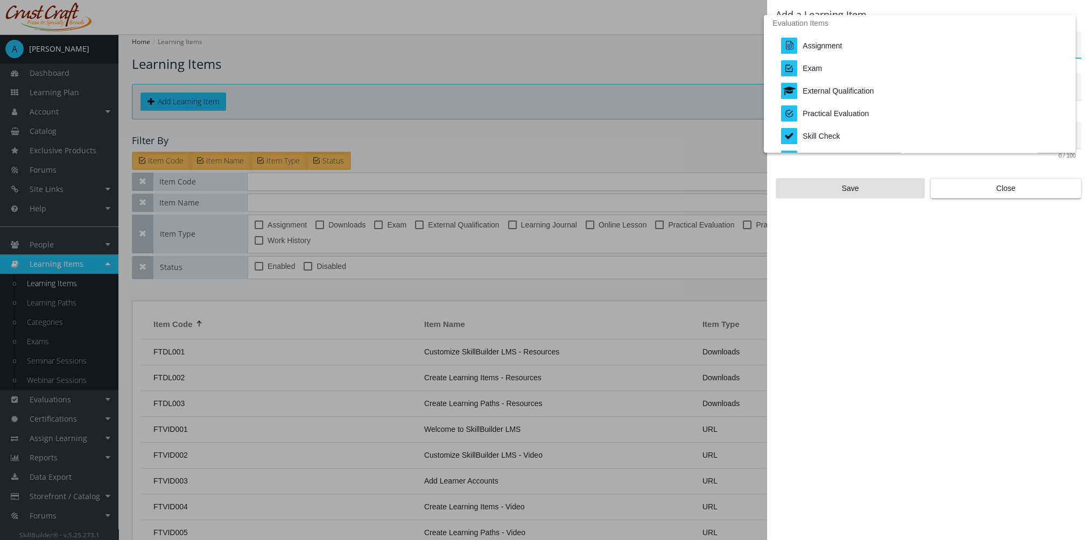
scroll to position [224, 0]
click at [1025, 192] on div at bounding box center [545, 270] width 1090 height 540
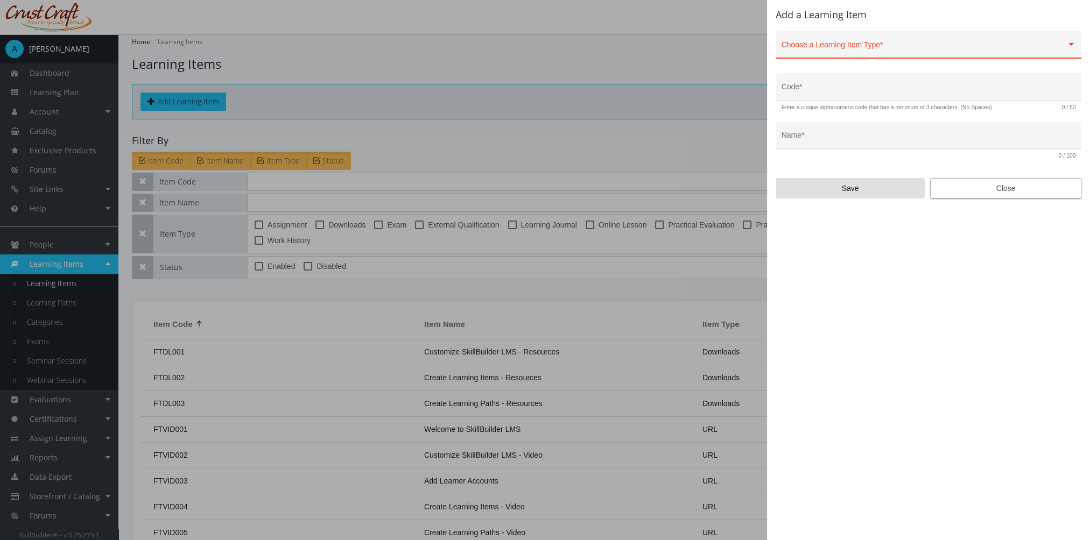
click at [1025, 192] on span "Close" at bounding box center [1005, 188] width 133 height 19
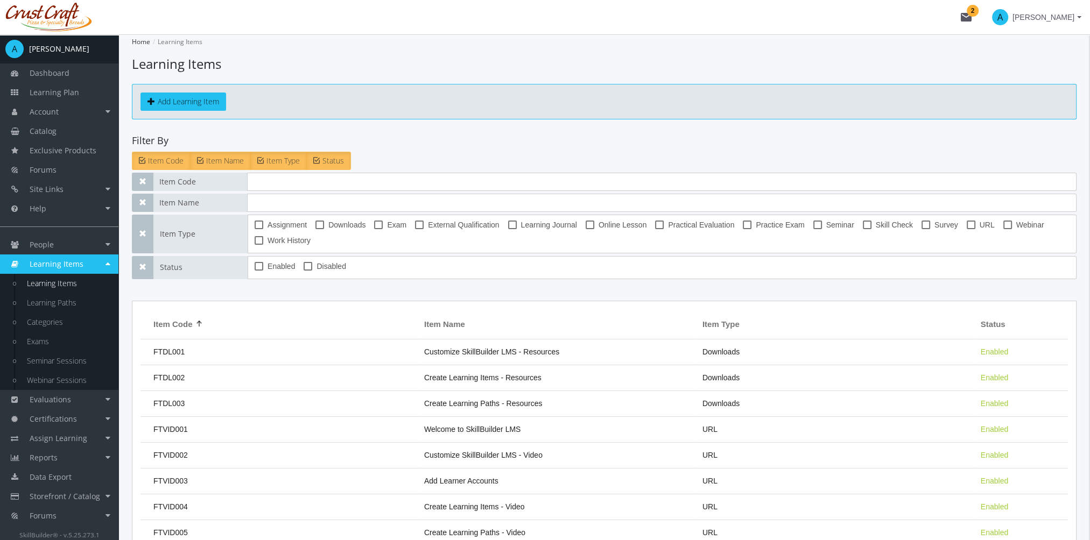
click at [330, 223] on span "Downloads" at bounding box center [346, 225] width 37 height 13
click at [316, 229] on input "Downloads" at bounding box center [315, 229] width 1 height 1
checkbox input "true"
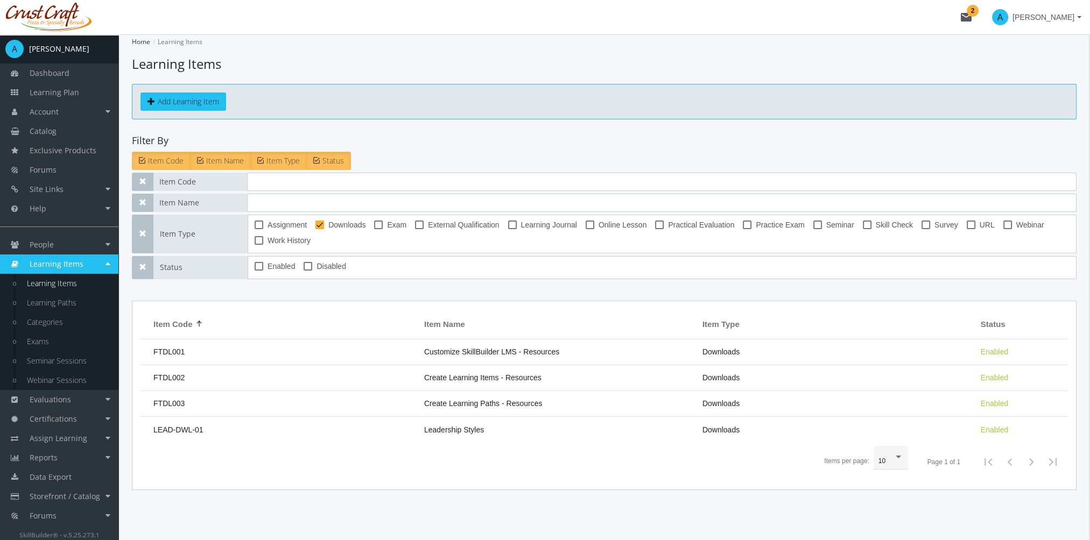
click at [452, 352] on span "Customize SkillBuilder LMS - Resources" at bounding box center [491, 352] width 135 height 9
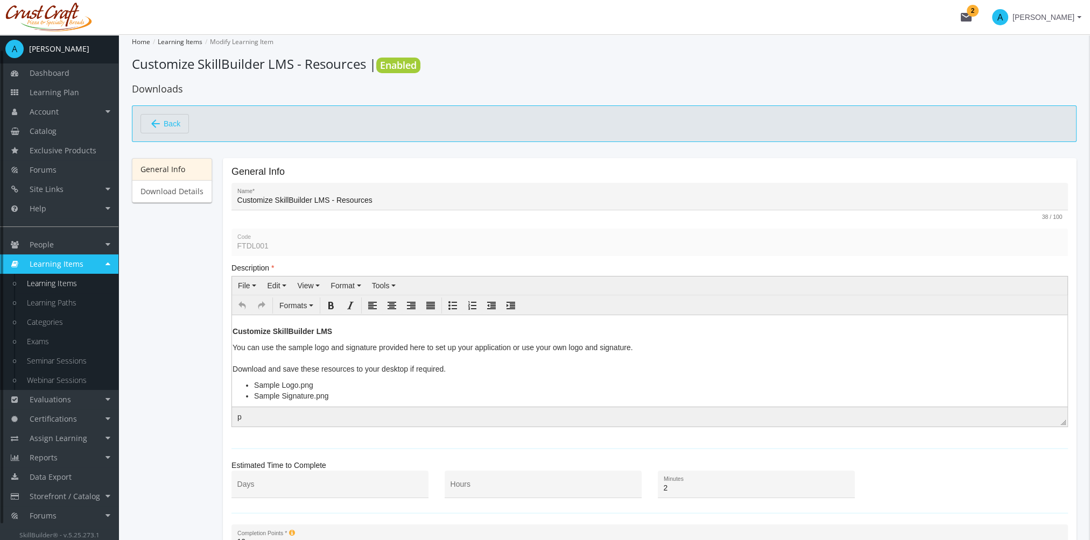
click at [168, 118] on span "Back" at bounding box center [172, 124] width 17 height 18
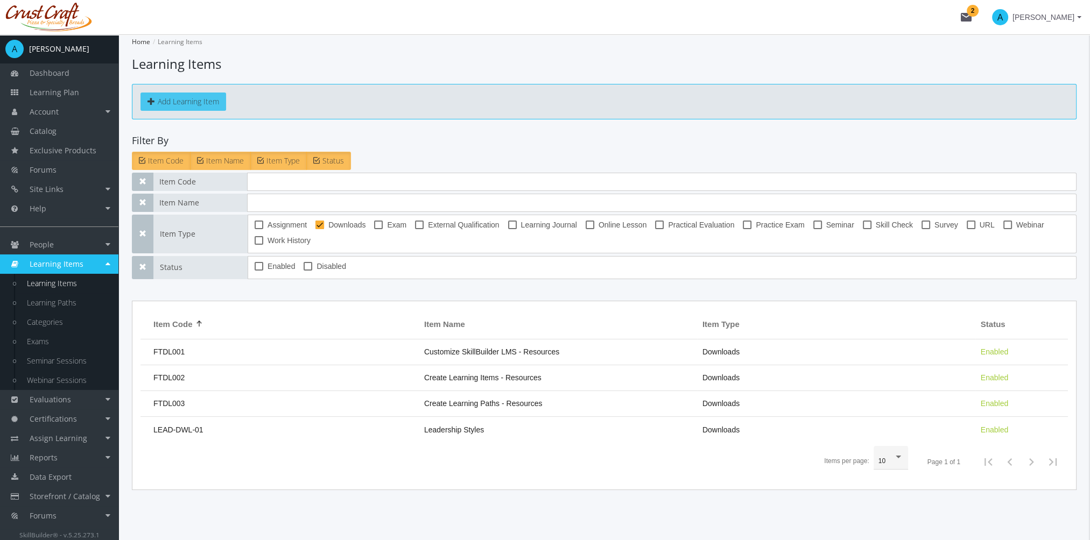
click at [180, 99] on button "Add Learning Item" at bounding box center [183, 102] width 86 height 18
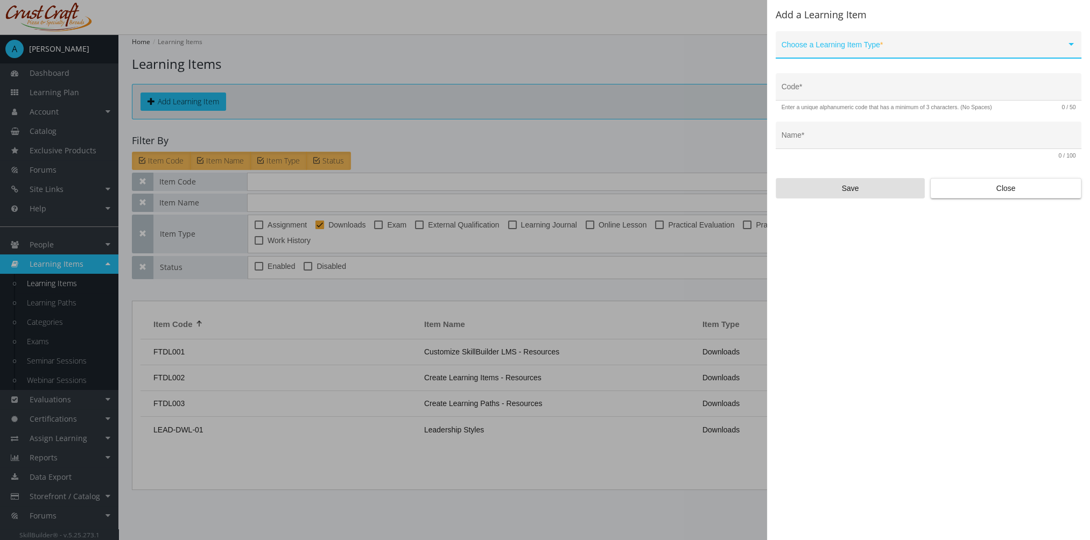
click at [843, 52] on span at bounding box center [923, 49] width 285 height 9
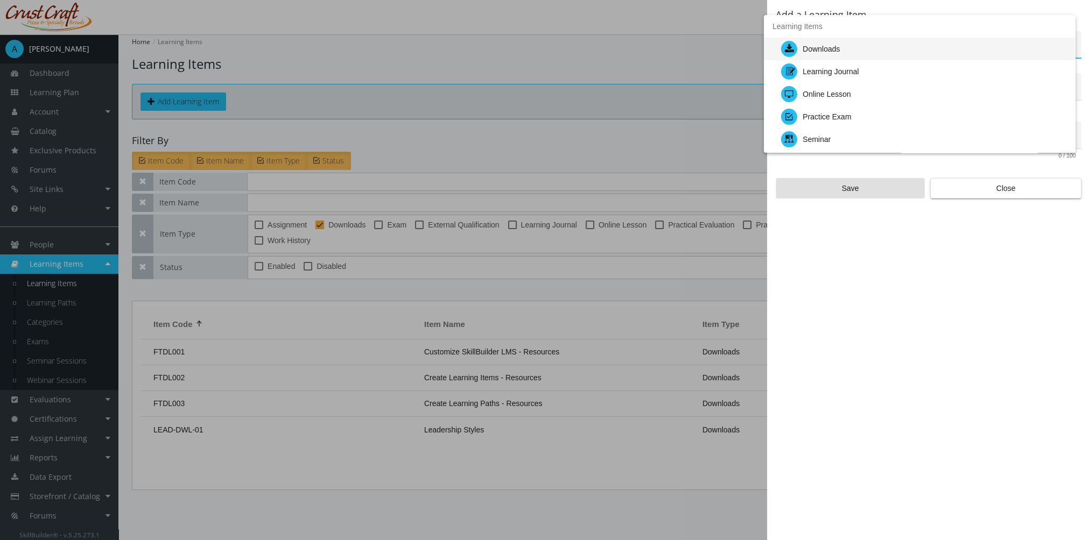
click at [842, 52] on div "Downloads" at bounding box center [924, 49] width 286 height 23
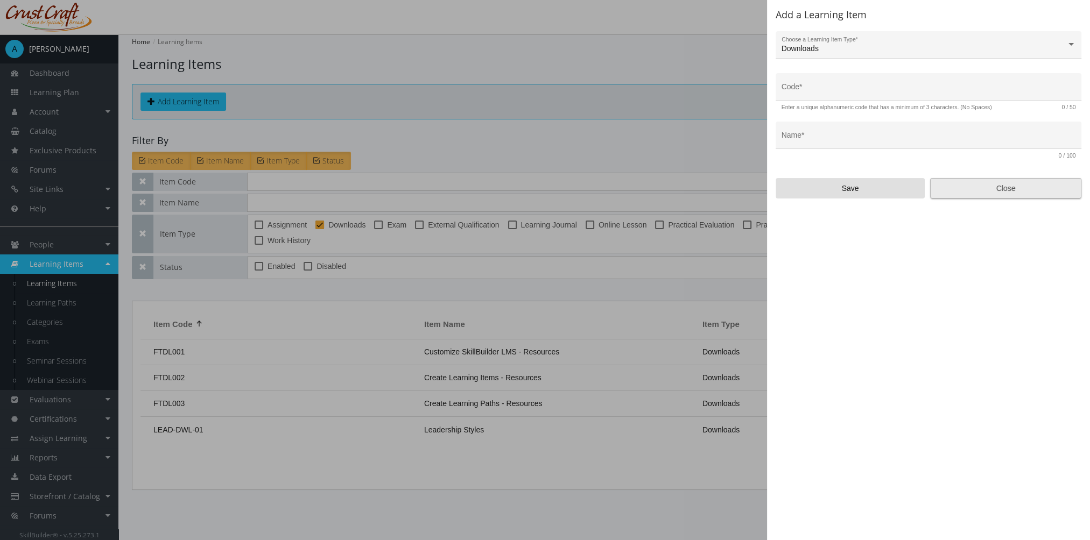
click at [977, 192] on span "Close" at bounding box center [1005, 188] width 133 height 19
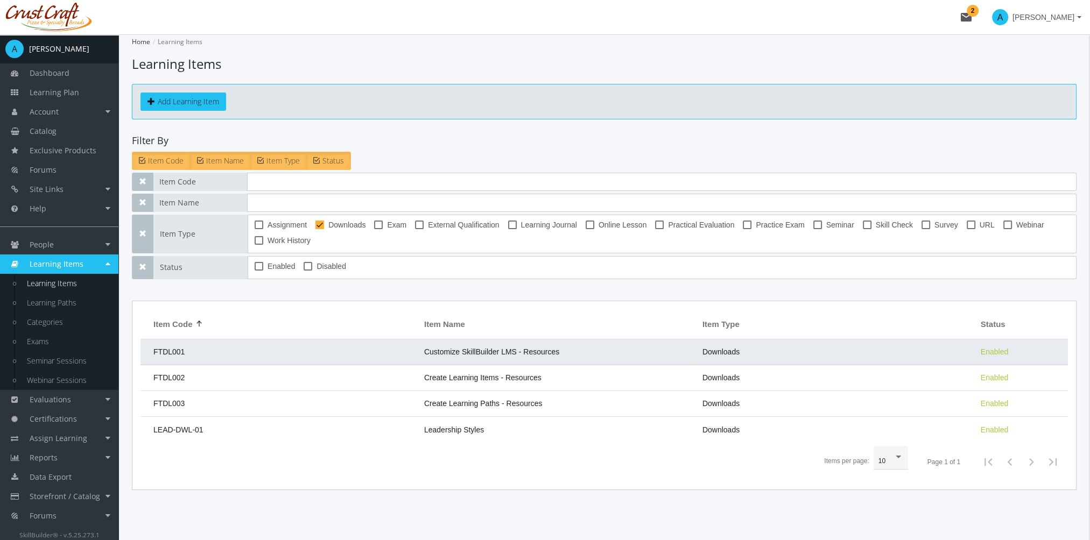
click at [346, 361] on td "FTDL001" at bounding box center [279, 353] width 278 height 26
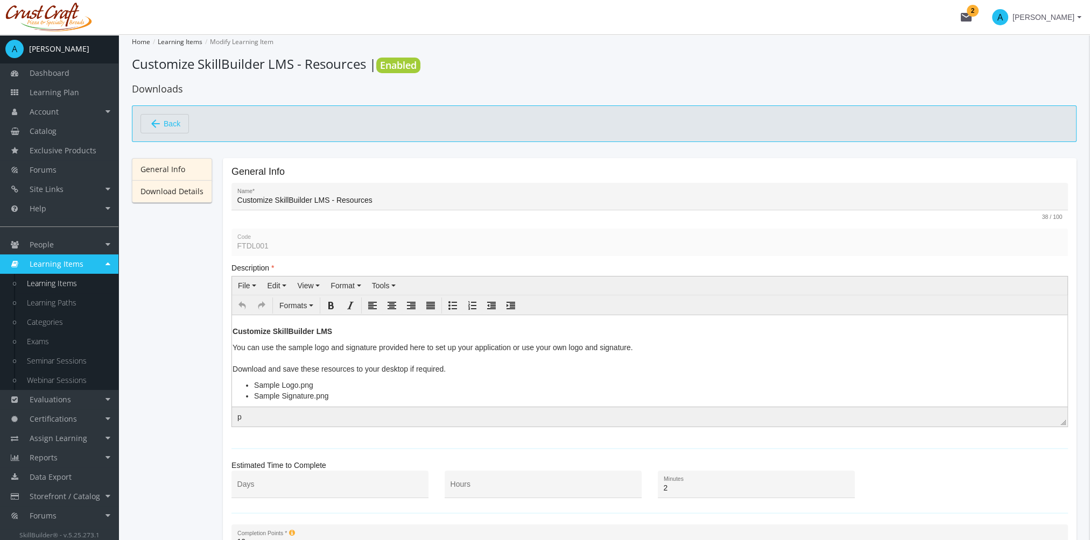
click at [189, 192] on link "Download Details" at bounding box center [172, 191] width 80 height 23
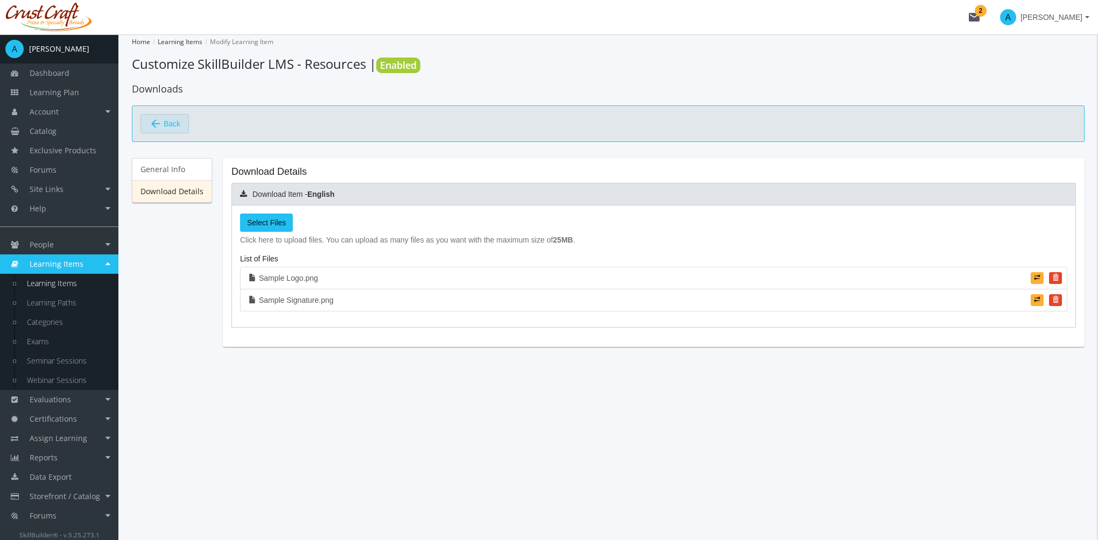
click at [164, 118] on span "Back" at bounding box center [172, 124] width 17 height 18
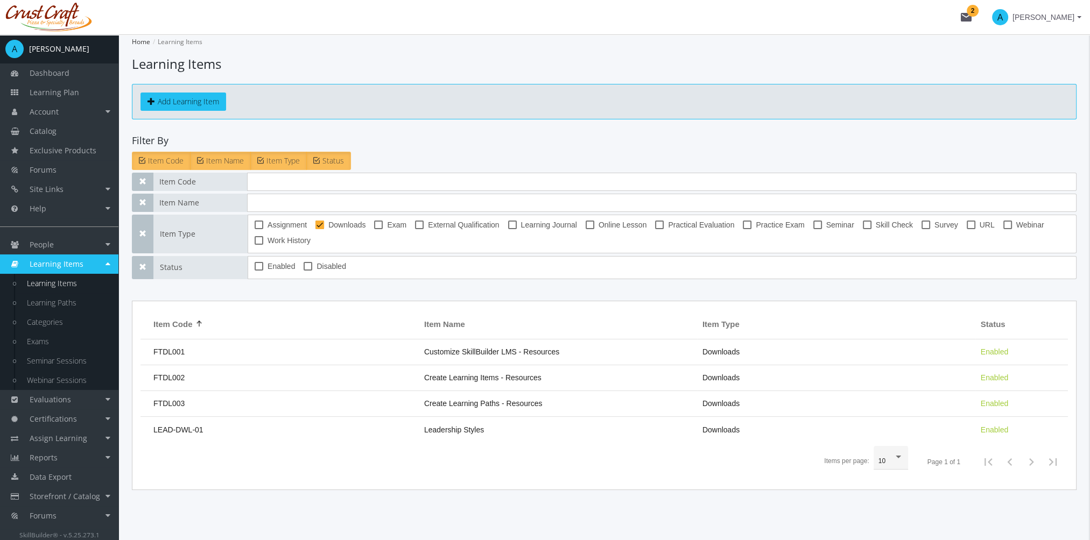
click at [323, 228] on span at bounding box center [319, 225] width 9 height 9
click at [316, 229] on input "Downloads" at bounding box center [315, 229] width 1 height 1
checkbox input "false"
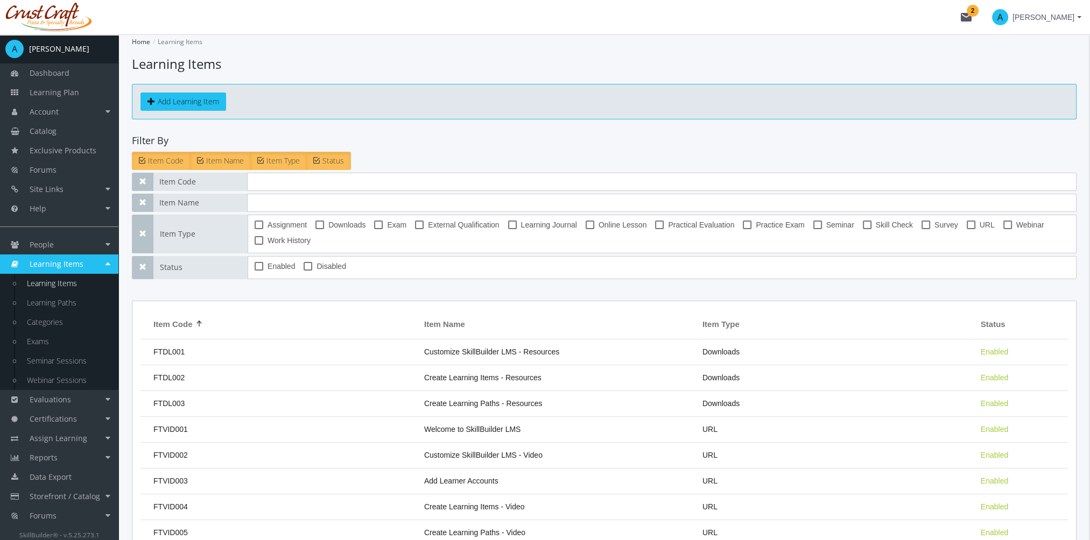
click at [921, 224] on span at bounding box center [925, 225] width 9 height 9
click at [921, 229] on input "Survey" at bounding box center [921, 229] width 1 height 1
checkbox input "true"
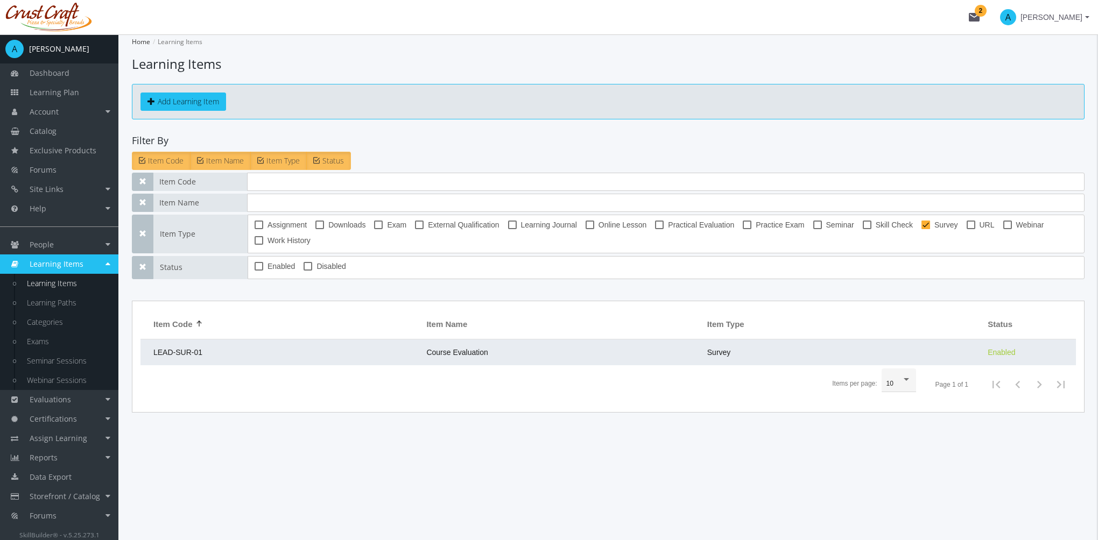
click at [408, 357] on td "LEAD-SUR-01" at bounding box center [280, 353] width 280 height 26
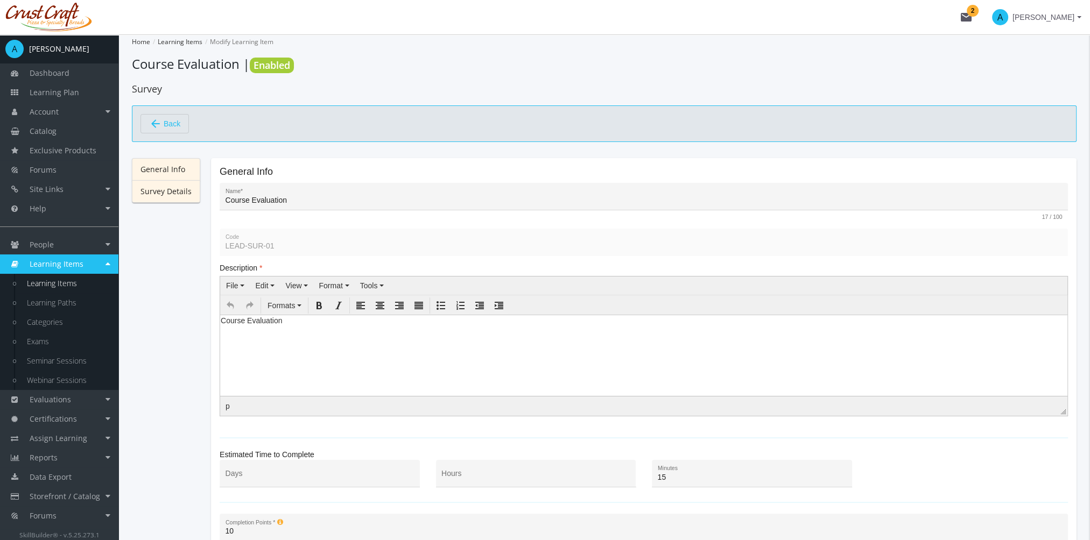
click at [160, 194] on link "Survey Details" at bounding box center [166, 191] width 68 height 23
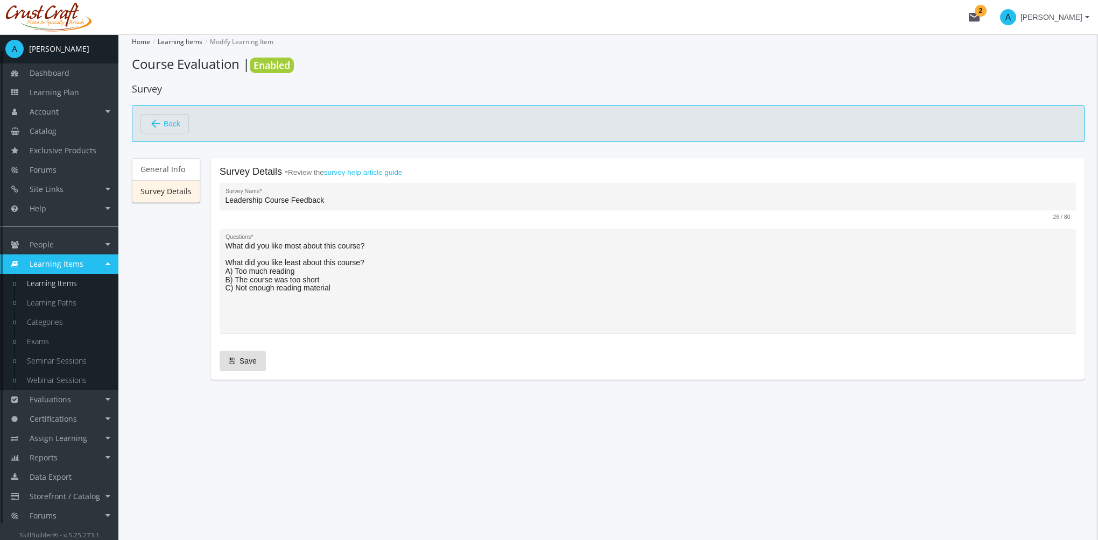
click at [72, 288] on link "Learning Items" at bounding box center [67, 283] width 102 height 19
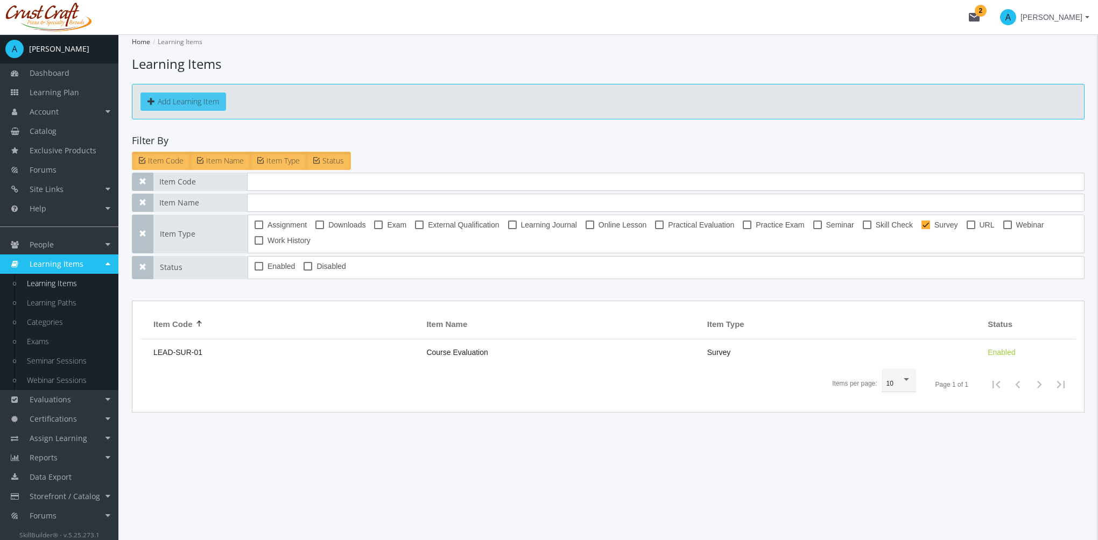
click at [197, 97] on button "Add Learning Item" at bounding box center [183, 102] width 86 height 18
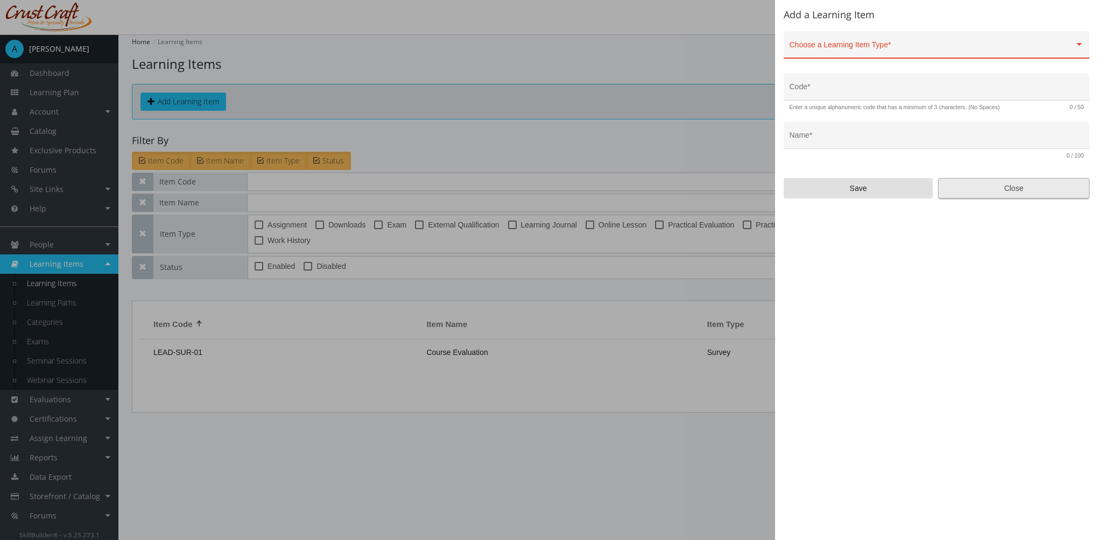
click at [1023, 189] on span "Close" at bounding box center [1013, 188] width 133 height 19
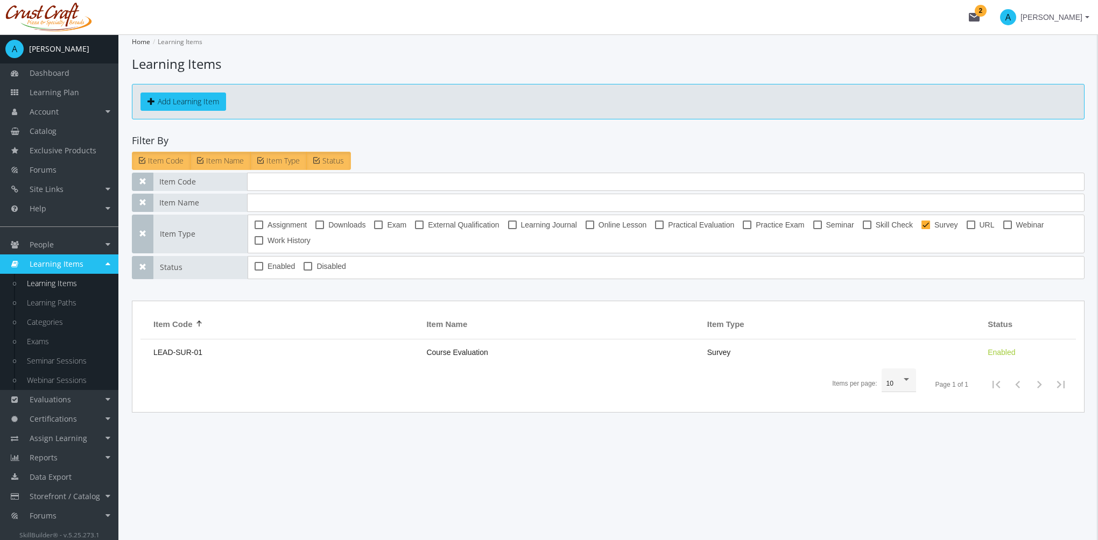
click at [921, 224] on span at bounding box center [925, 225] width 9 height 9
click at [921, 229] on input "Survey" at bounding box center [921, 229] width 1 height 1
checkbox input "false"
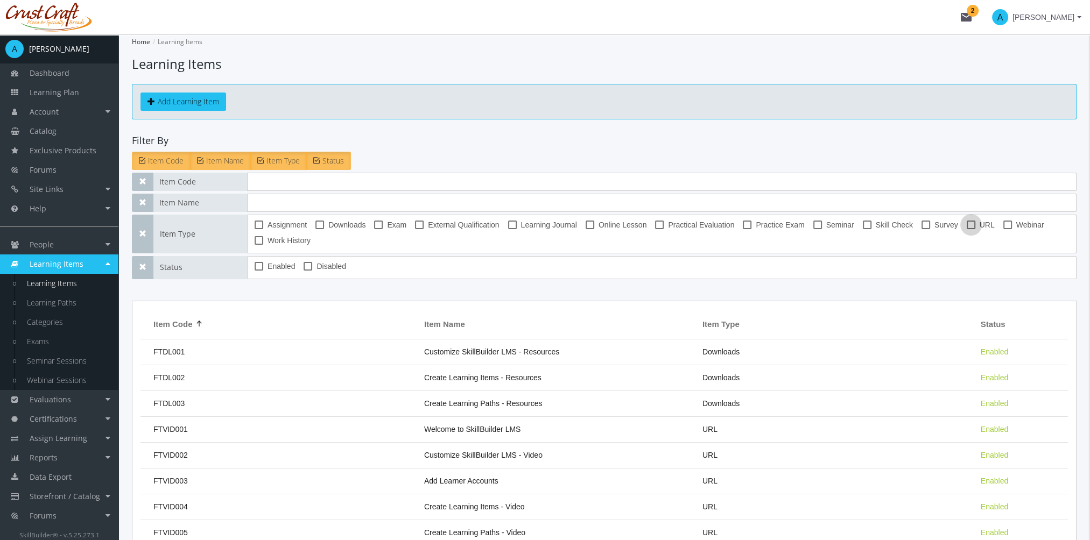
click at [967, 223] on span at bounding box center [971, 225] width 9 height 9
click at [967, 229] on input "URL" at bounding box center [967, 229] width 1 height 1
checkbox input "true"
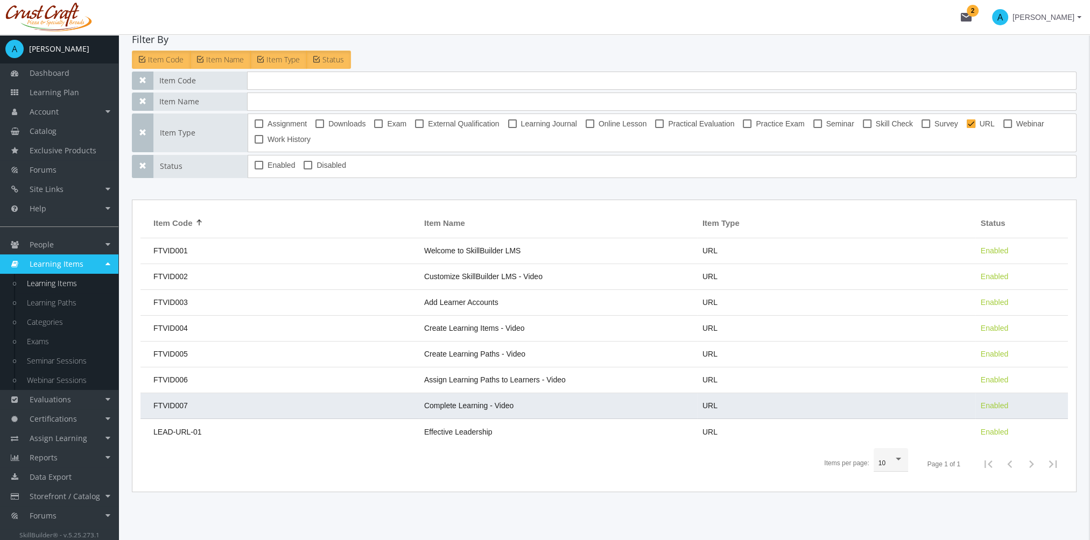
scroll to position [116, 0]
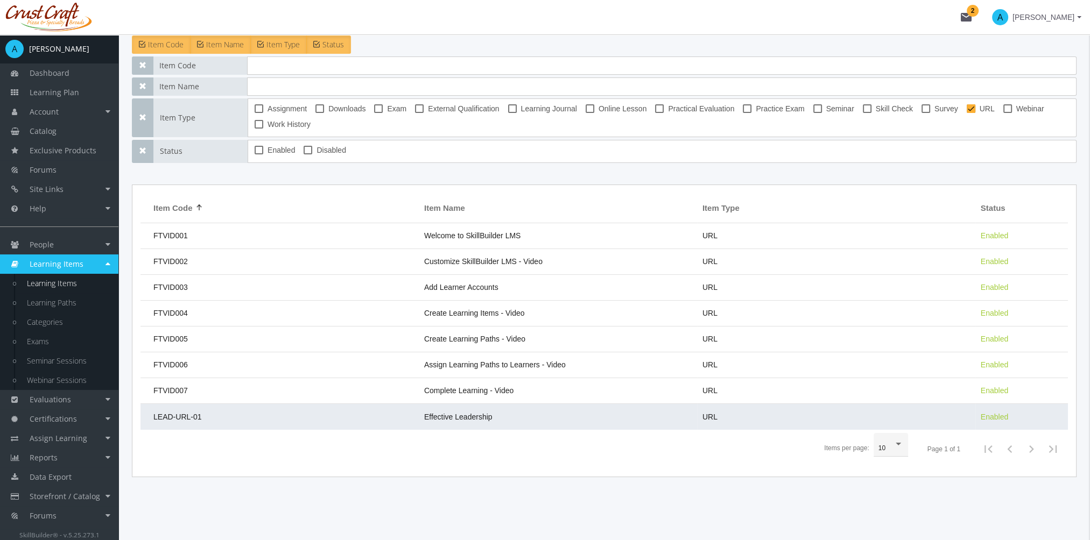
click at [495, 413] on td "Effective Leadership" at bounding box center [558, 417] width 278 height 26
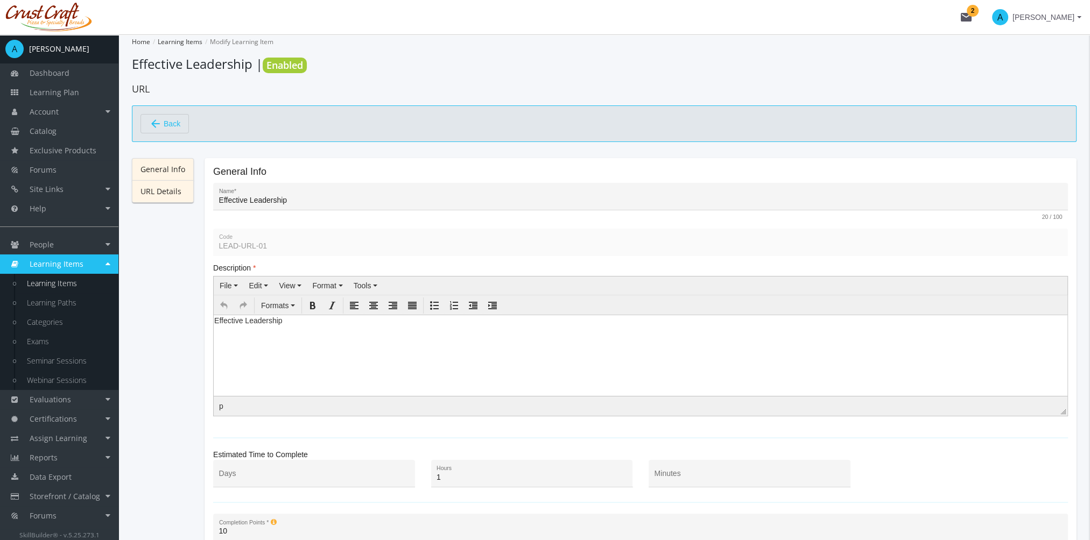
click at [178, 191] on link "URL Details" at bounding box center [163, 191] width 62 height 23
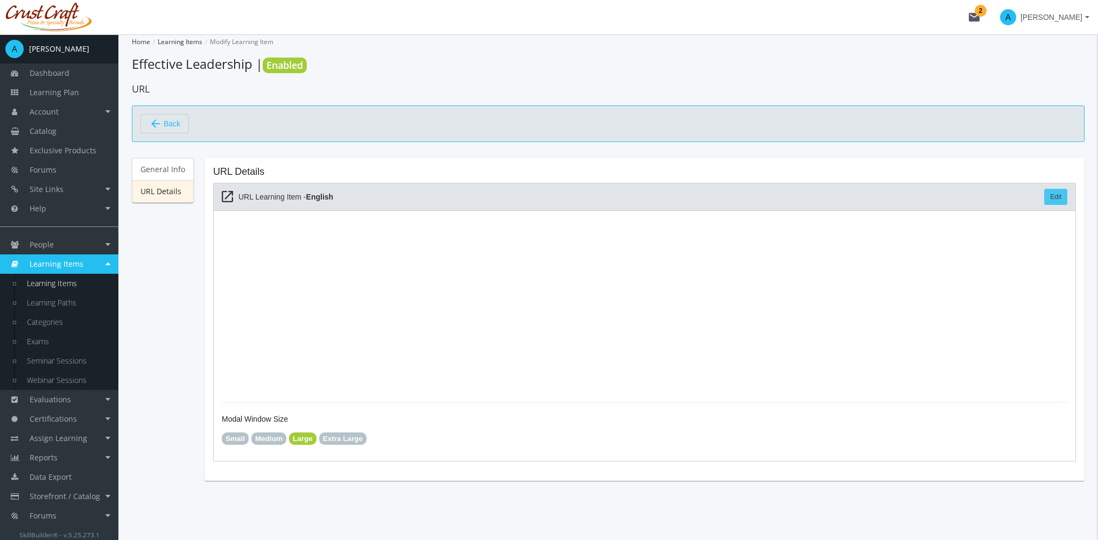
click at [1059, 195] on link "Edit" at bounding box center [1055, 197] width 23 height 16
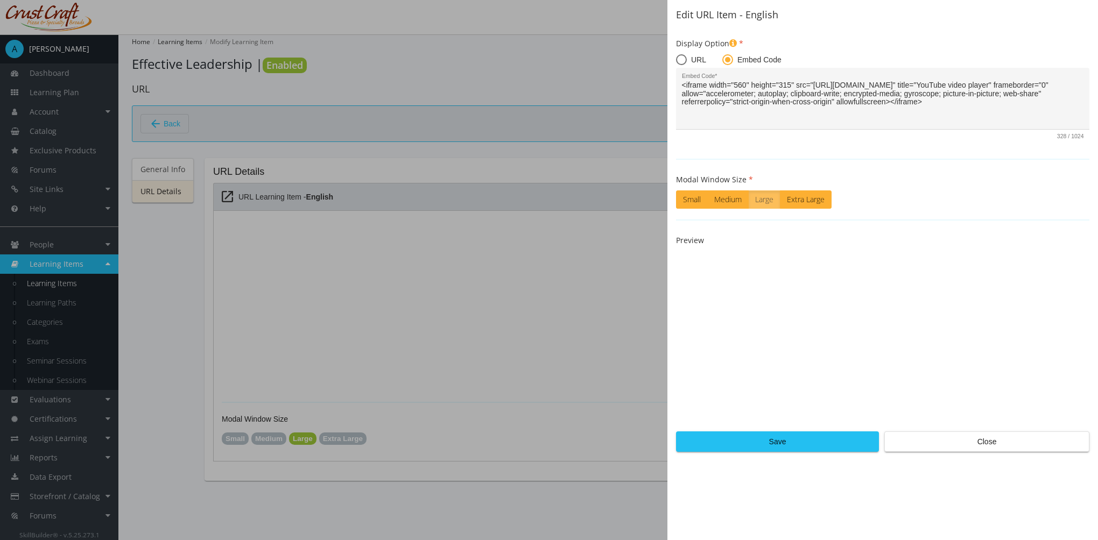
click at [682, 61] on span at bounding box center [681, 59] width 11 height 11
click at [682, 61] on input "URL" at bounding box center [681, 62] width 11 height 11
radio input "true"
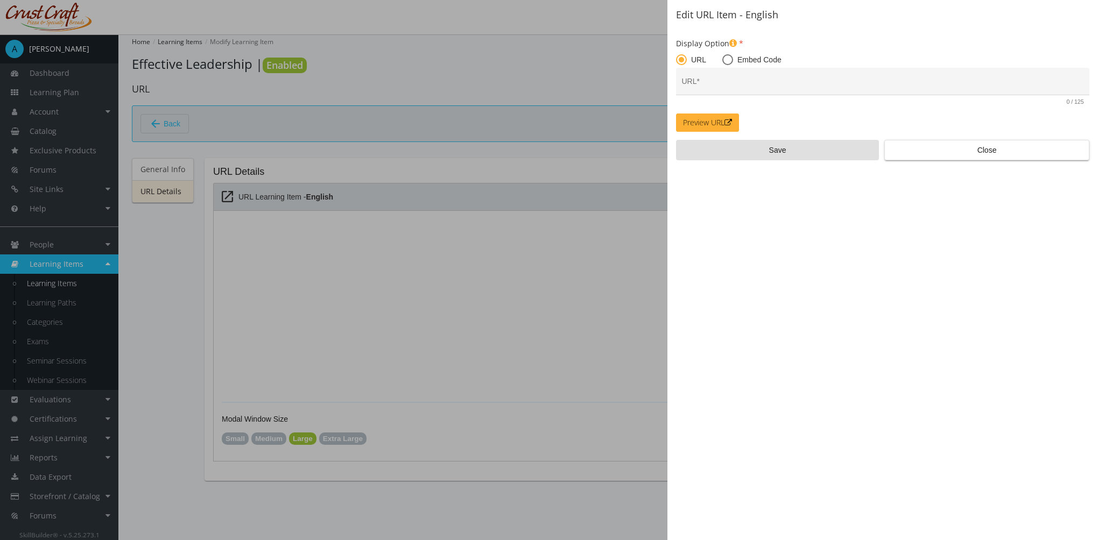
click at [725, 58] on span at bounding box center [727, 59] width 11 height 11
click at [725, 58] on input "Embed Code" at bounding box center [727, 62] width 11 height 11
radio input "true"
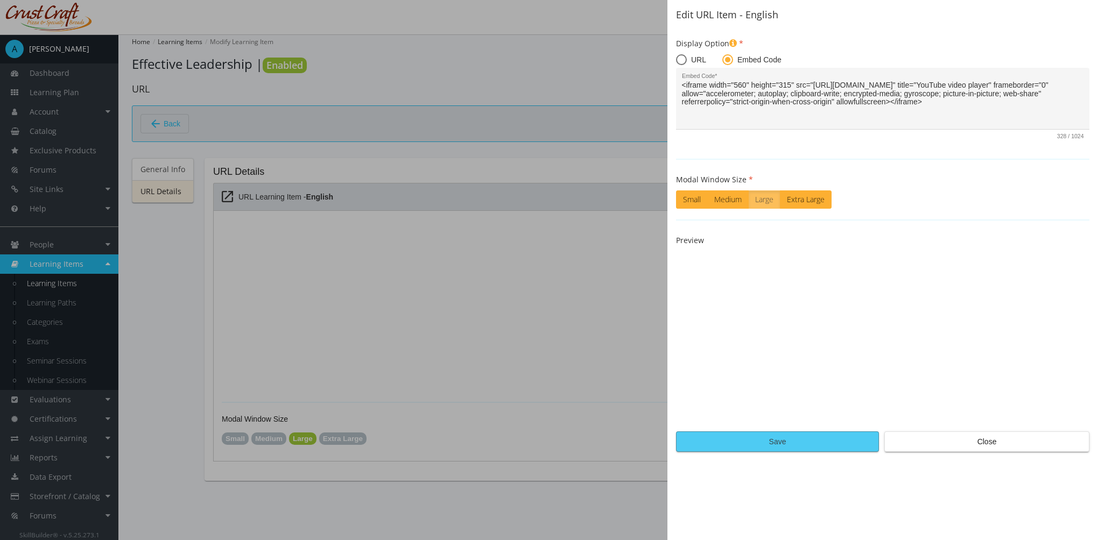
drag, startPoint x: 1002, startPoint y: 441, endPoint x: 1009, endPoint y: 448, distance: 9.9
click at [1007, 442] on span "Close" at bounding box center [986, 441] width 187 height 19
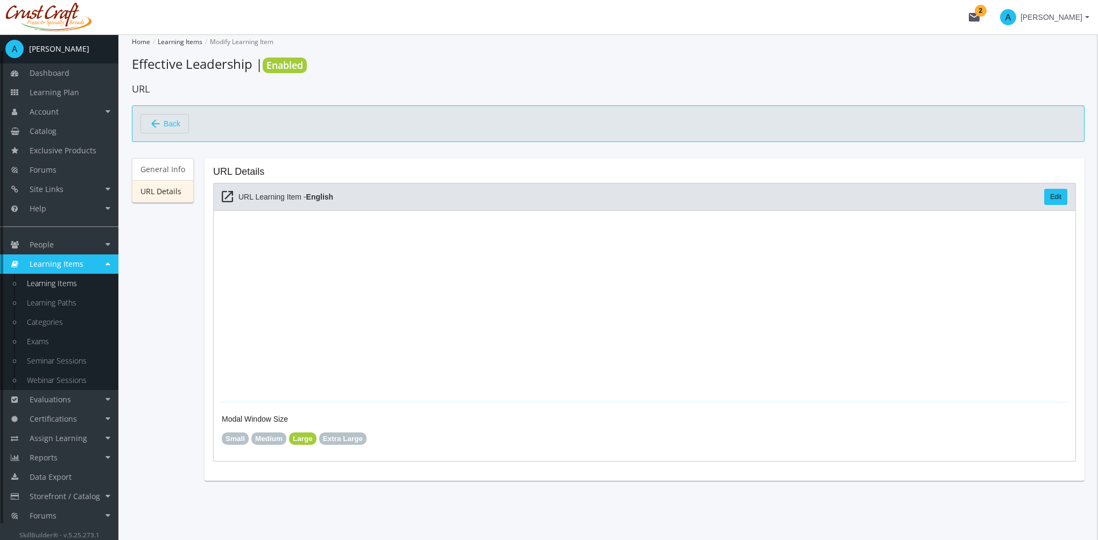
click at [157, 124] on mat-icon "arrow_back" at bounding box center [155, 123] width 13 height 13
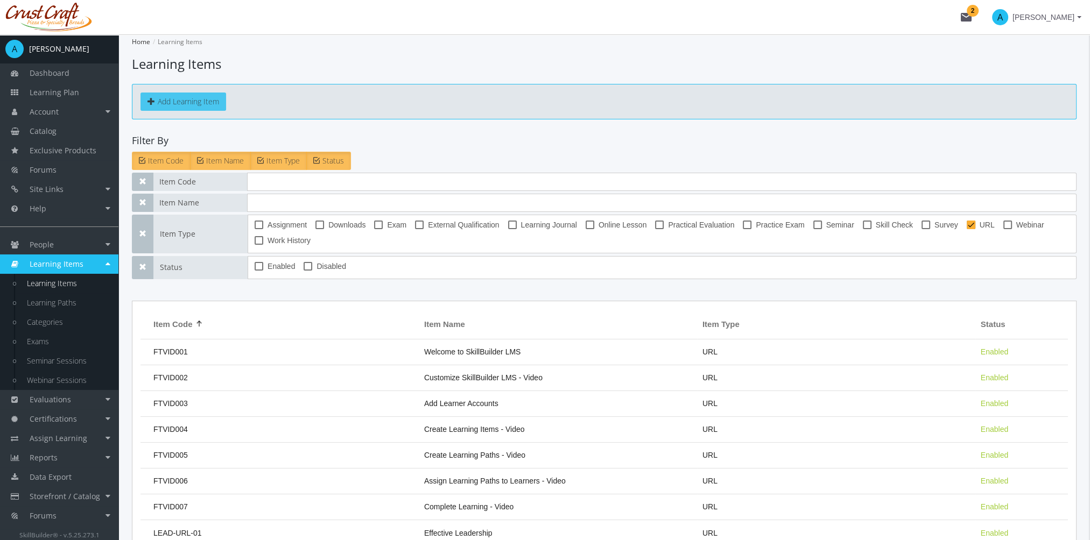
click at [177, 103] on button "Add Learning Item" at bounding box center [183, 102] width 86 height 18
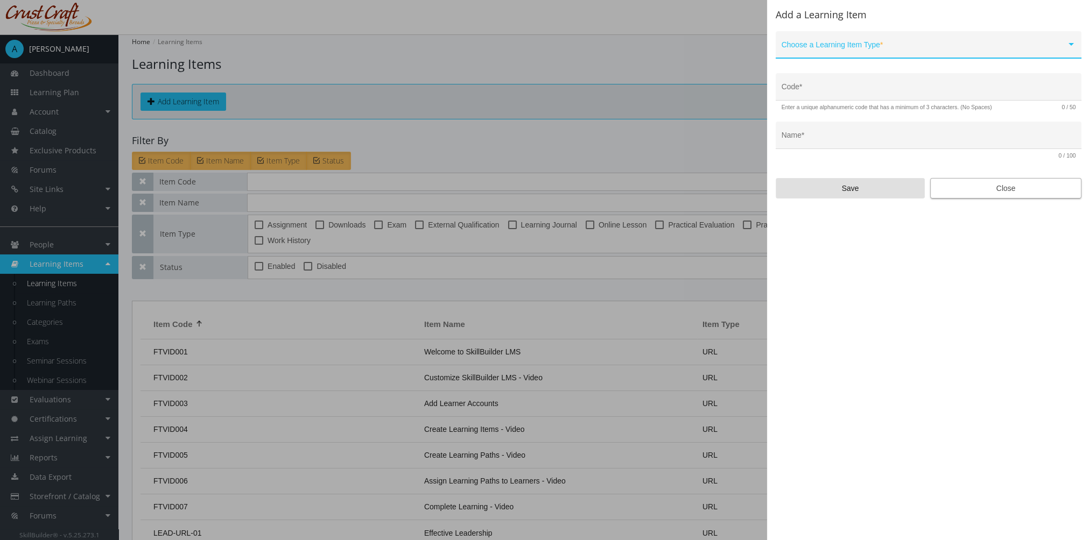
click at [982, 191] on span "Close" at bounding box center [1005, 188] width 133 height 19
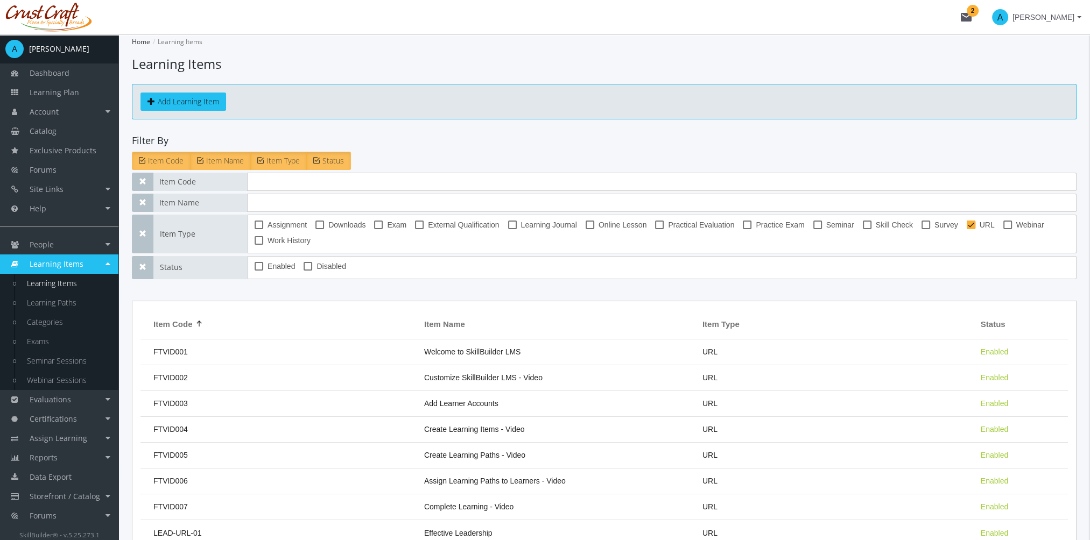
click at [968, 224] on span at bounding box center [971, 225] width 9 height 9
click at [967, 229] on input "URL" at bounding box center [967, 229] width 1 height 1
checkbox input "false"
click at [839, 226] on span "Seminar" at bounding box center [840, 225] width 28 height 13
click at [814, 229] on input "Seminar" at bounding box center [813, 229] width 1 height 1
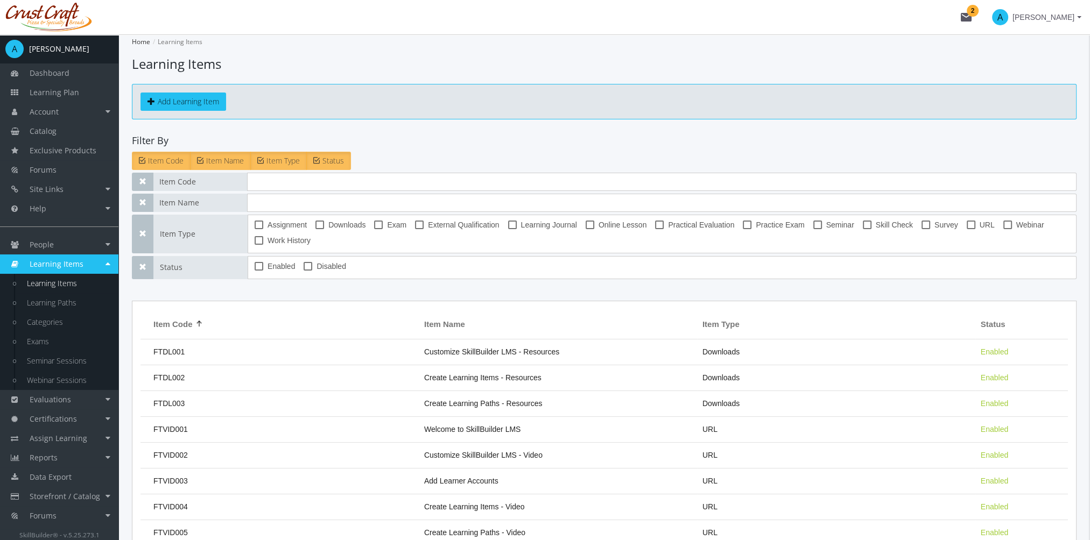
checkbox input "true"
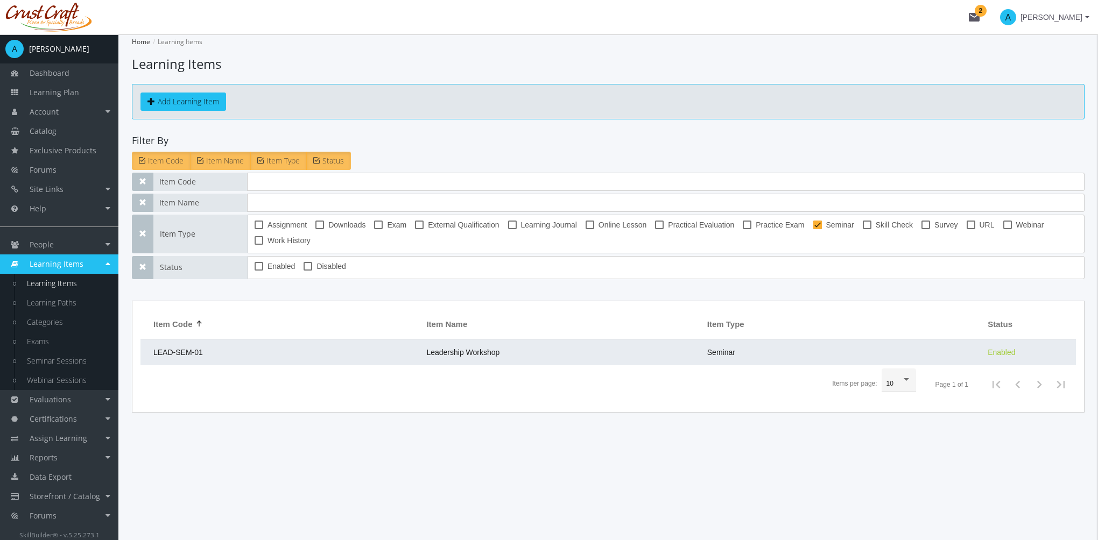
click at [446, 356] on td "Leadership Workshop" at bounding box center [561, 353] width 280 height 26
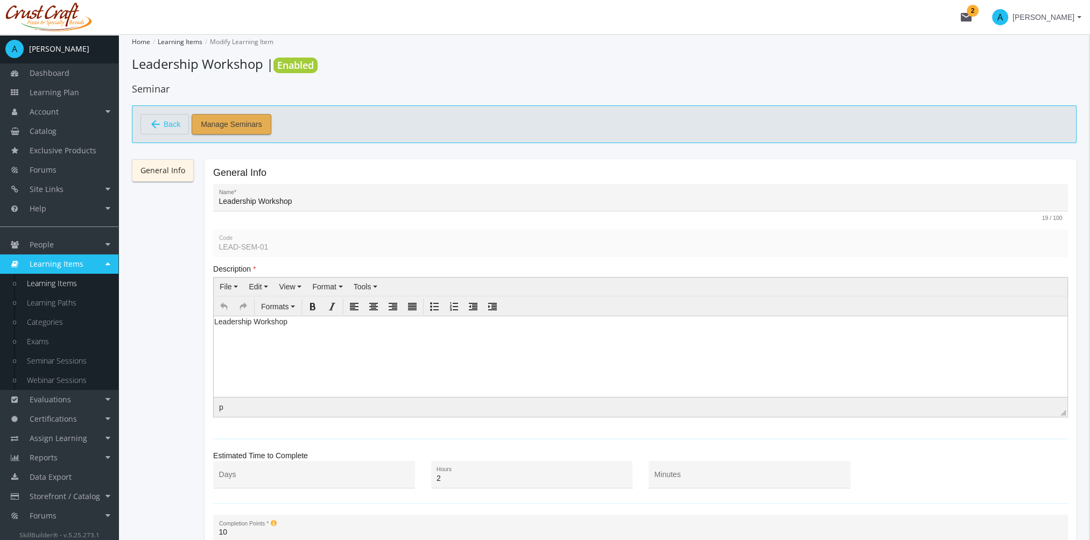
click at [238, 123] on span "Manage Seminars" at bounding box center [231, 124] width 61 height 19
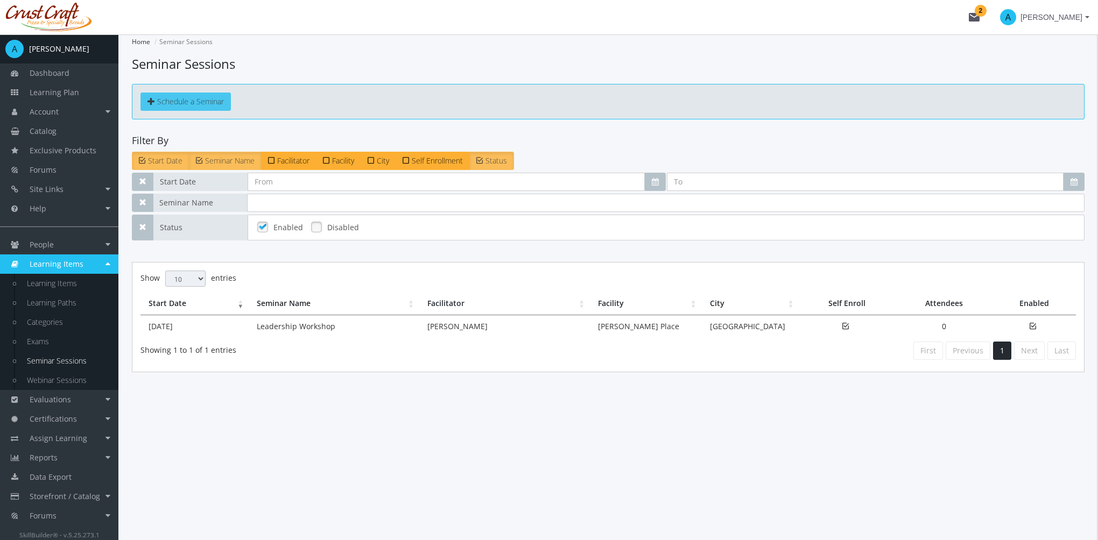
click at [205, 101] on span "Schedule a Seminar" at bounding box center [190, 101] width 67 height 10
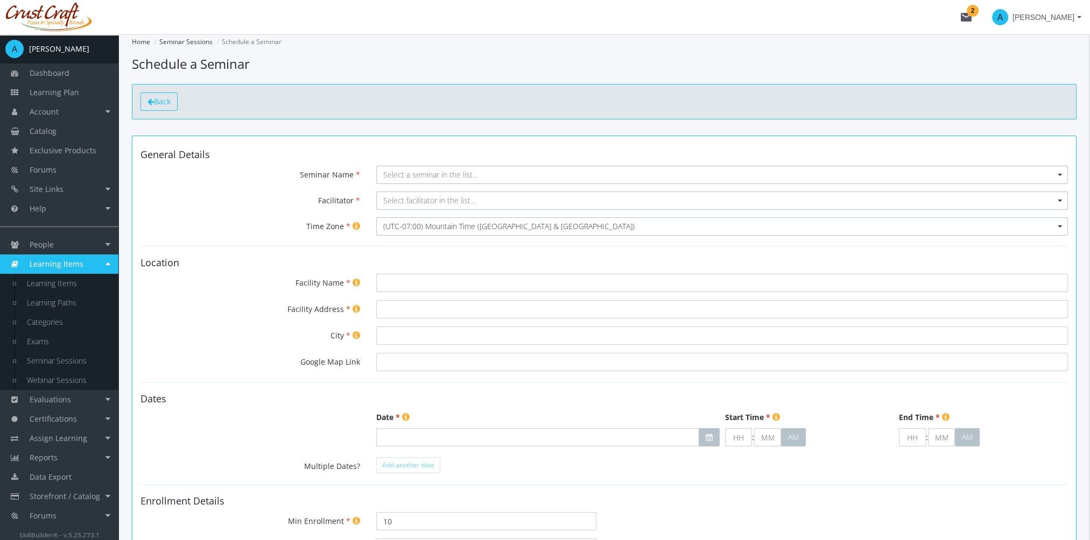
click at [165, 105] on span "Back" at bounding box center [162, 101] width 17 height 10
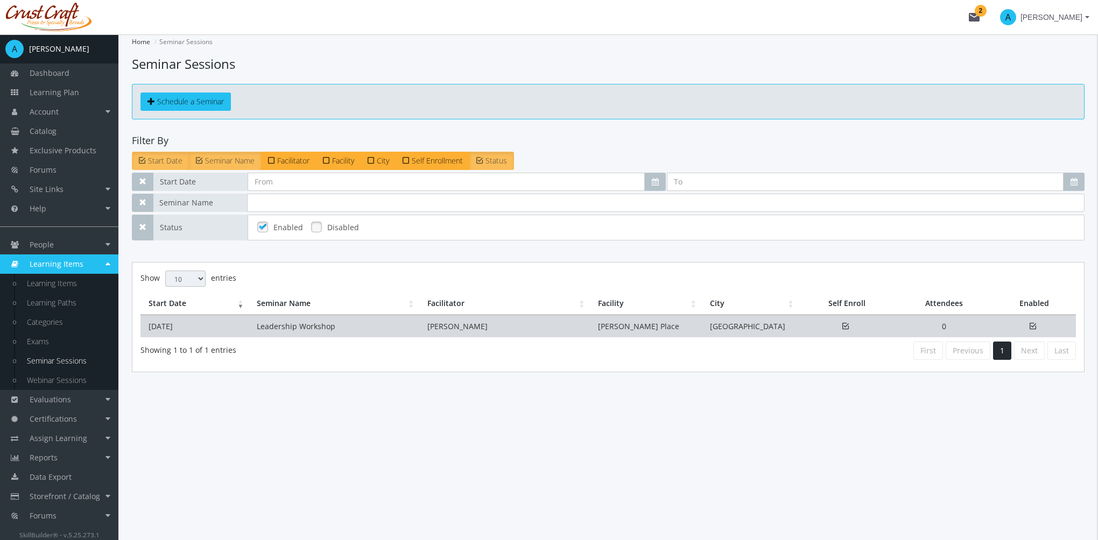
click at [264, 315] on td "Leadership Workshop" at bounding box center [334, 326] width 171 height 22
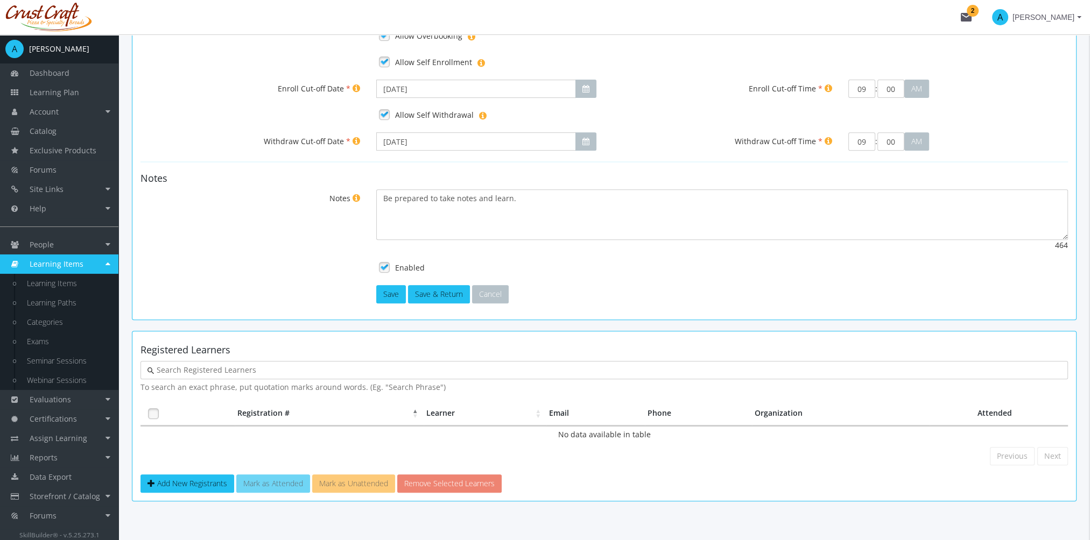
scroll to position [588, 0]
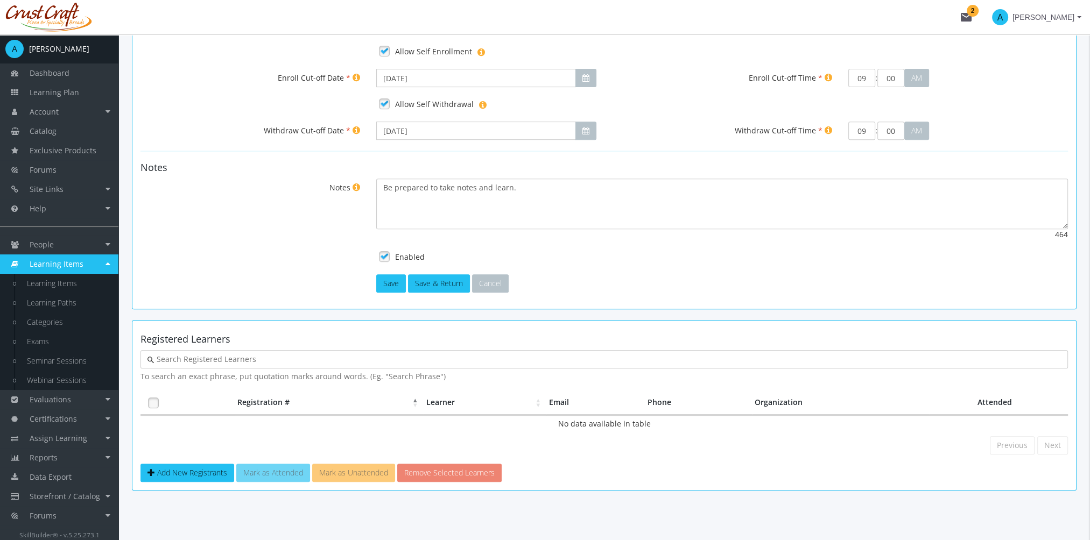
click at [74, 264] on span "Learning Items" at bounding box center [57, 264] width 54 height 10
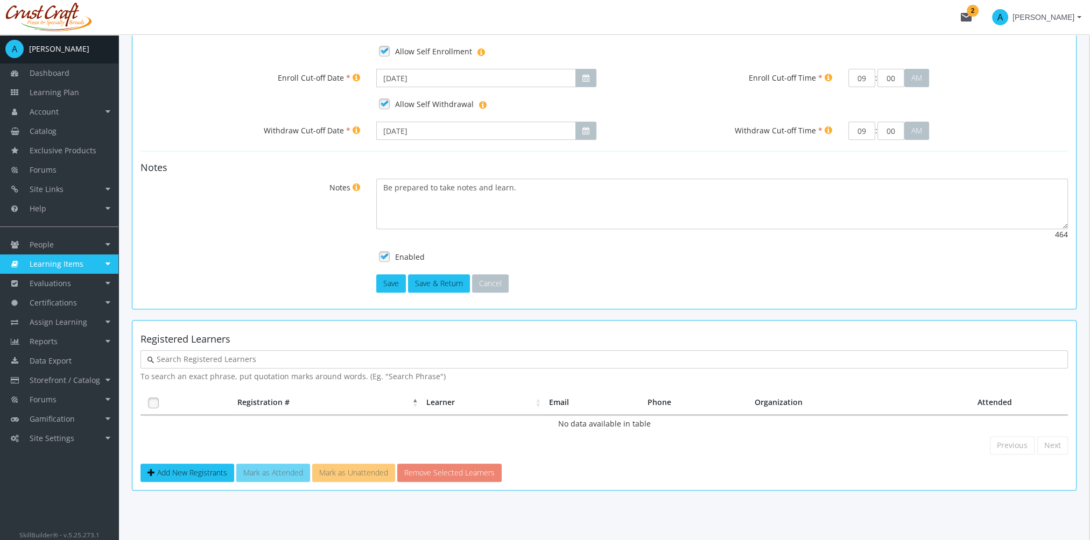
click at [74, 264] on span "Learning Items" at bounding box center [57, 264] width 54 height 10
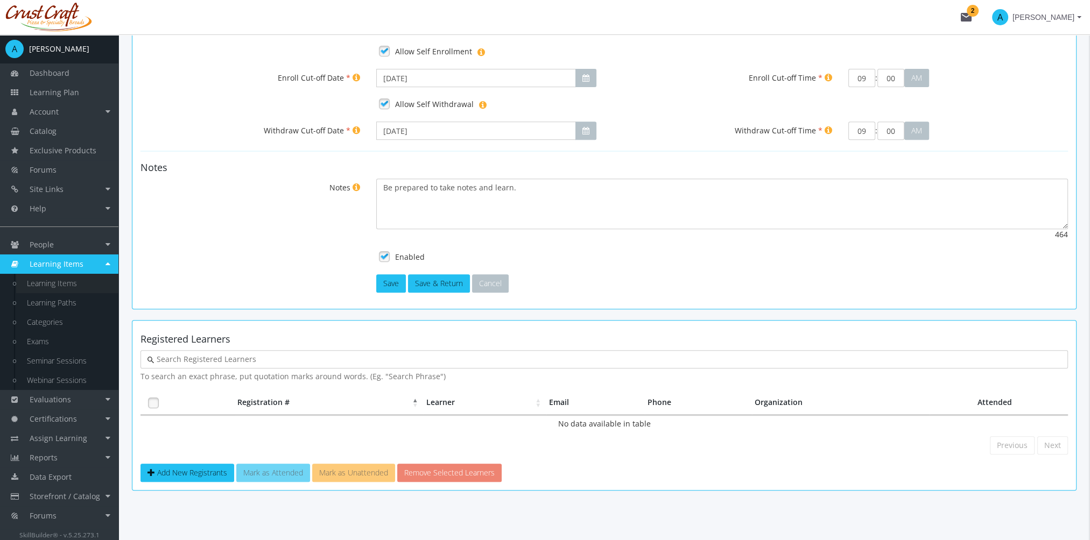
click at [70, 281] on link "Learning Items" at bounding box center [67, 283] width 102 height 19
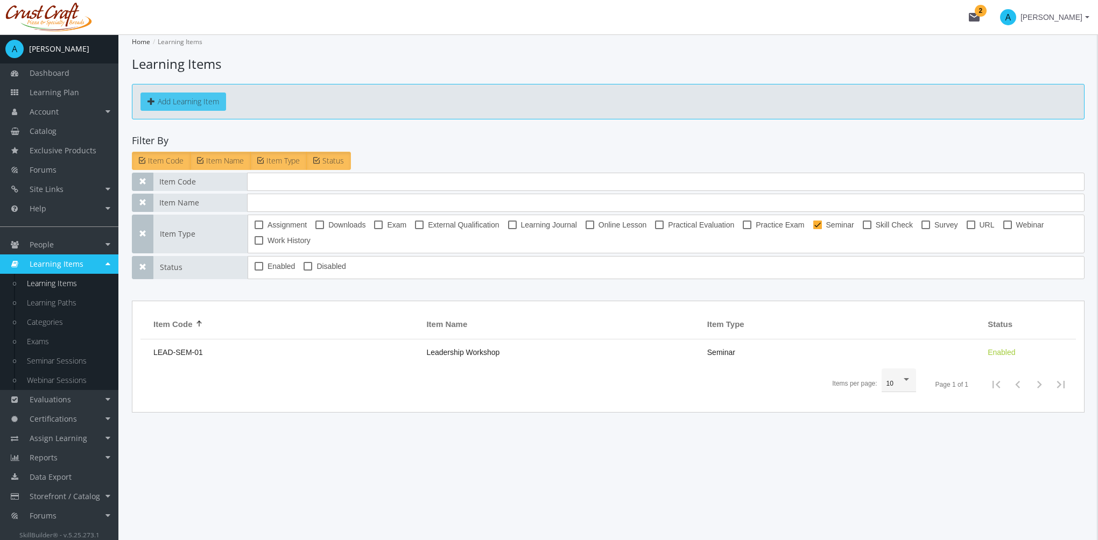
click at [210, 106] on button "Add Learning Item" at bounding box center [183, 102] width 86 height 18
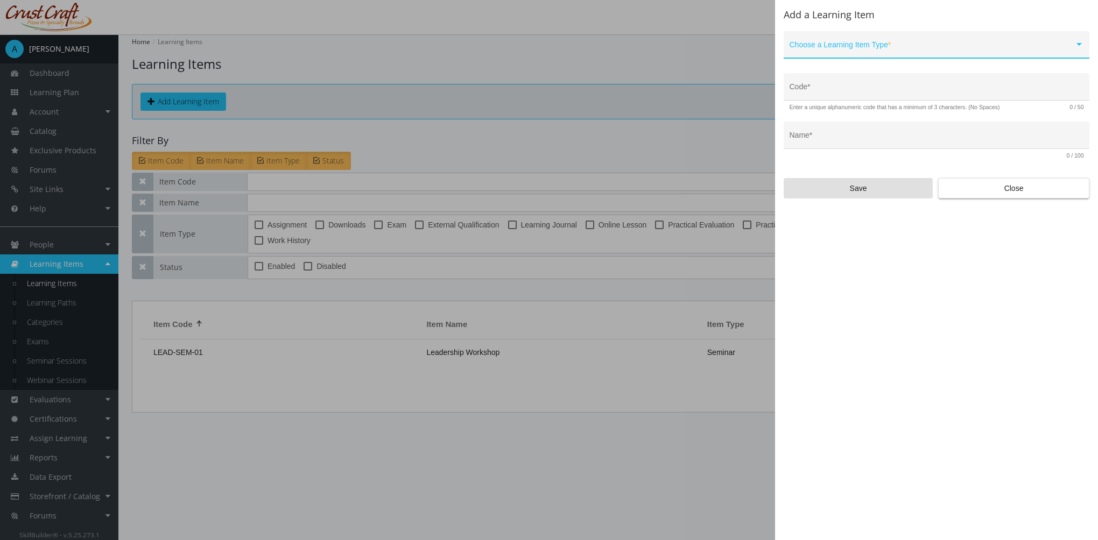
click at [883, 46] on span at bounding box center [932, 49] width 285 height 9
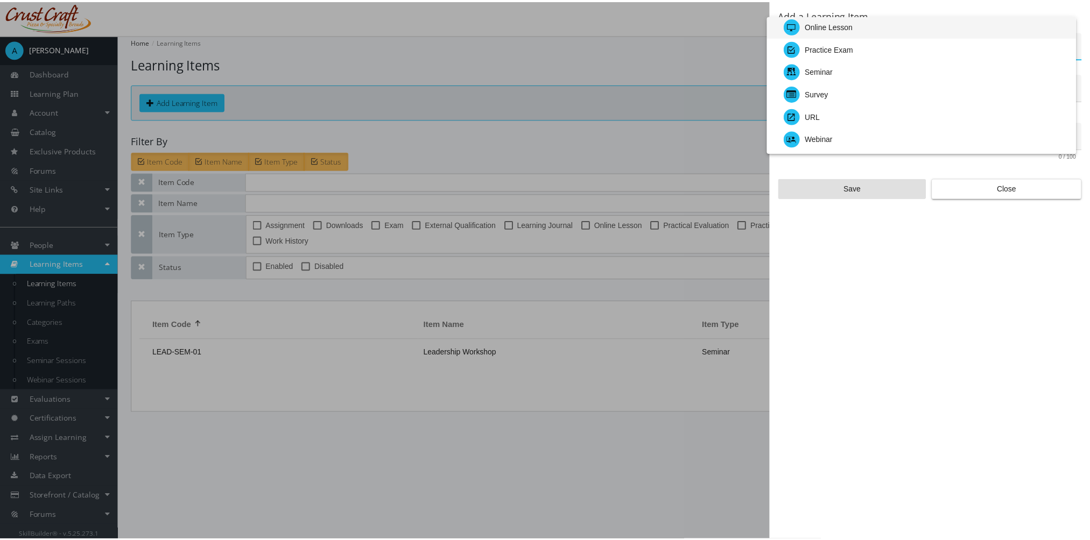
scroll to position [108, 0]
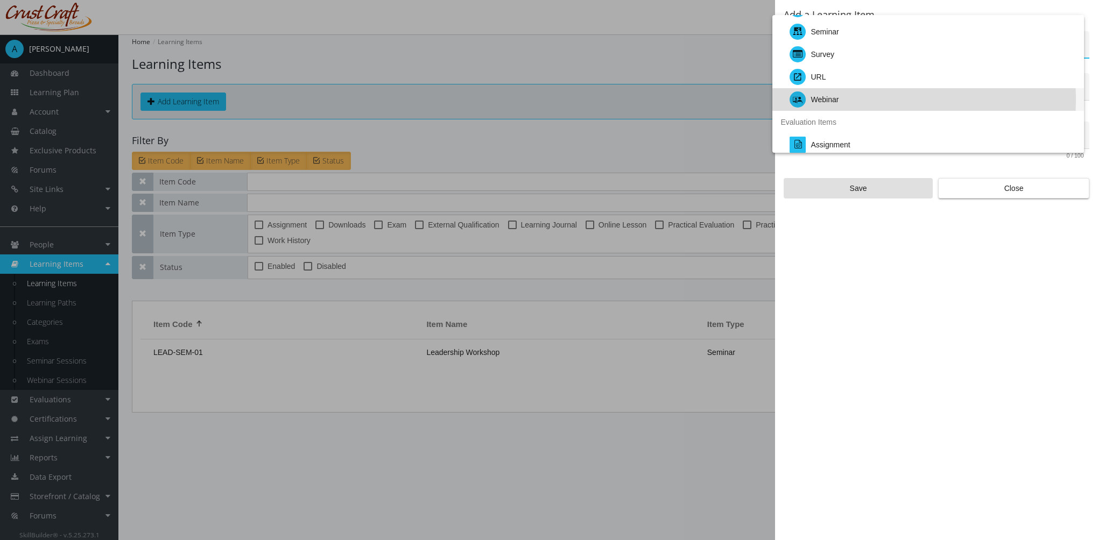
click at [848, 99] on div "Webinar" at bounding box center [933, 99] width 286 height 23
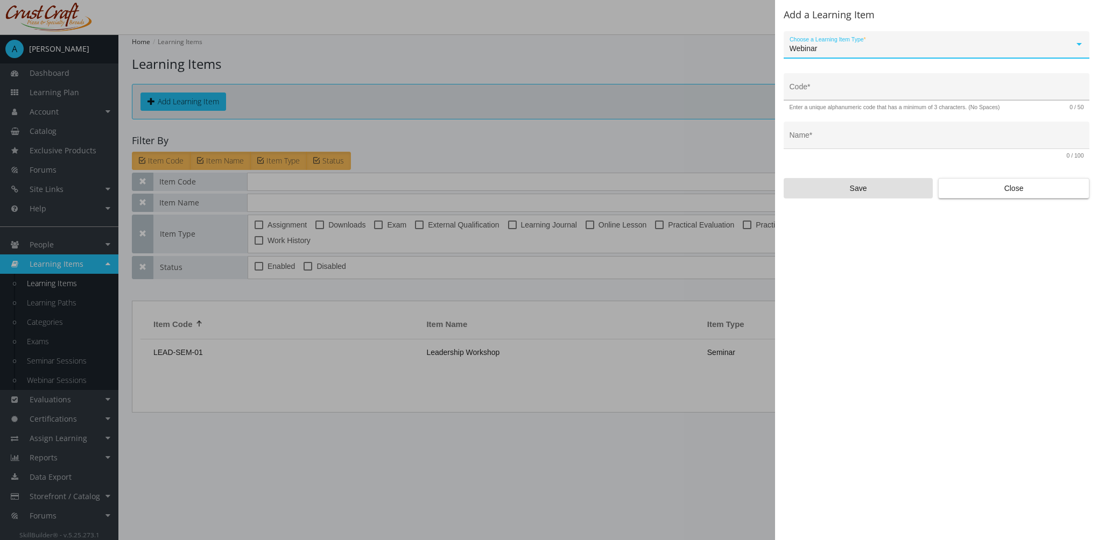
click at [850, 86] on div "Code *" at bounding box center [937, 90] width 294 height 22
type input "LEAD-WEB-01"
click at [848, 138] on input "Name *" at bounding box center [937, 139] width 294 height 9
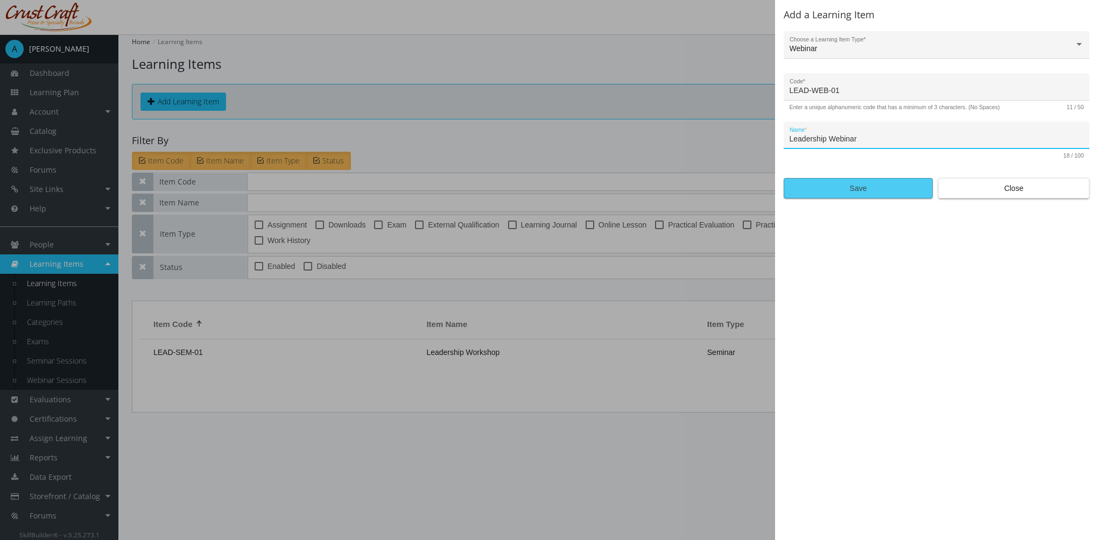
type input "Leadership Webinar"
click at [859, 189] on span "Save" at bounding box center [858, 188] width 131 height 19
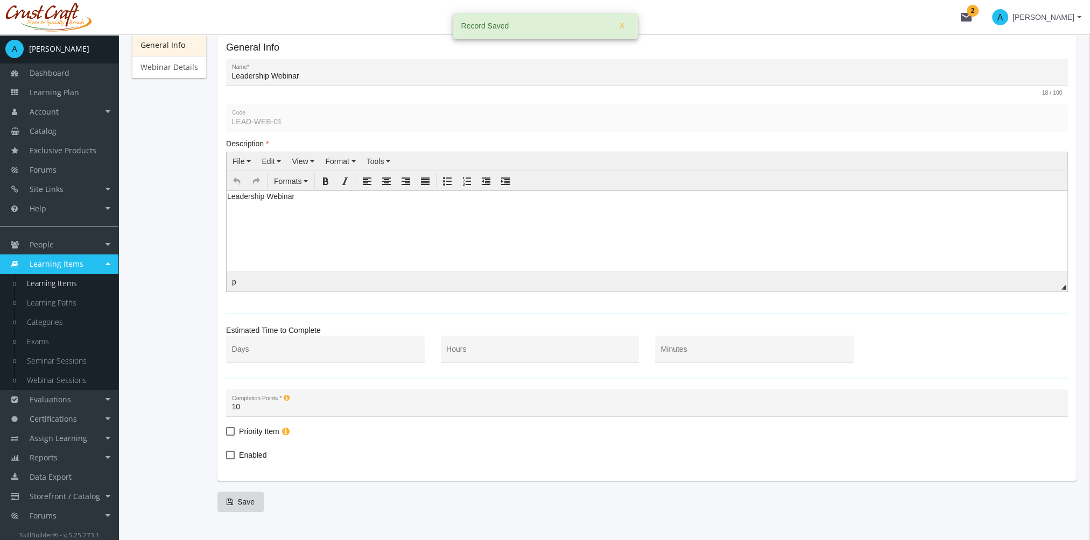
scroll to position [149, 0]
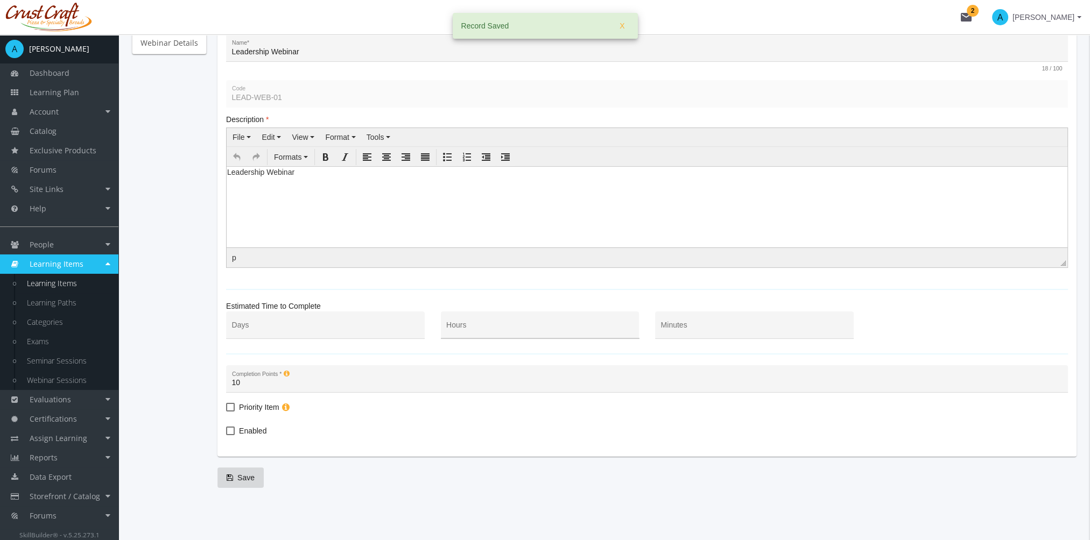
click at [480, 322] on div "Hours" at bounding box center [539, 328] width 187 height 22
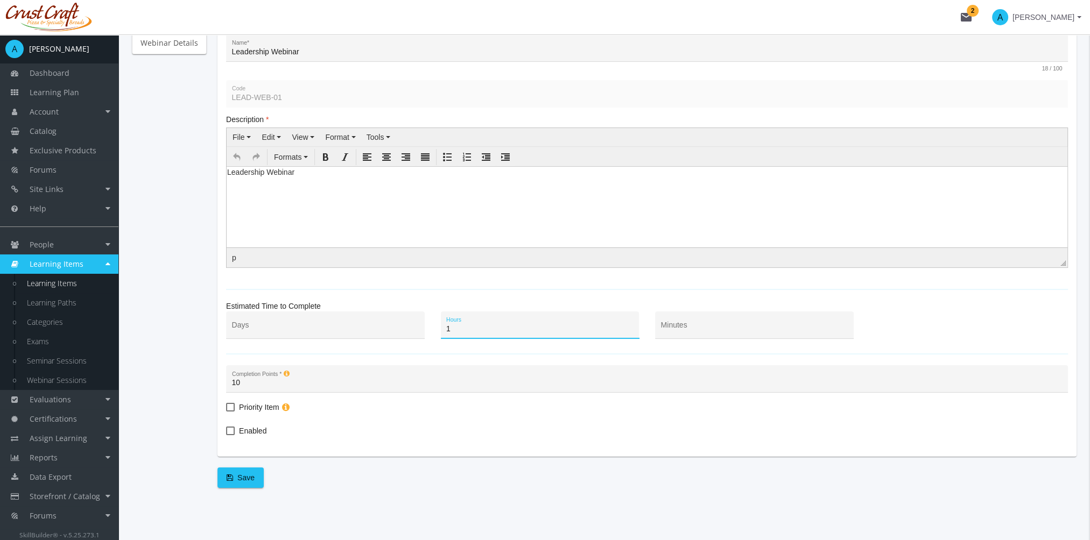
type input "1"
click at [238, 436] on mat-checkbox "Enabled" at bounding box center [246, 433] width 40 height 16
click at [245, 431] on span "Enabled" at bounding box center [252, 431] width 27 height 13
click at [227, 435] on input "Enabled" at bounding box center [226, 435] width 1 height 1
checkbox input "true"
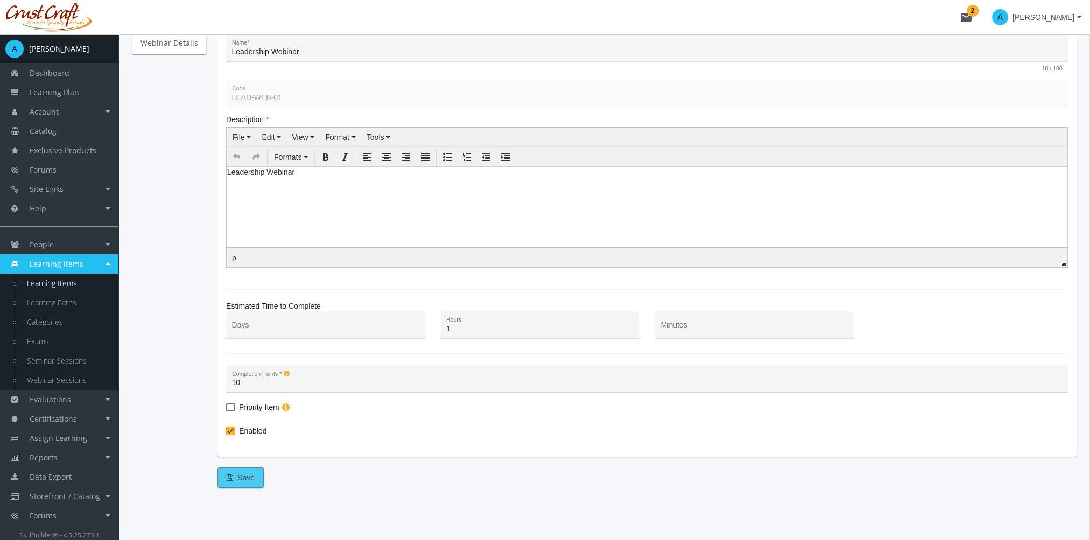
click at [248, 478] on span "Save" at bounding box center [241, 477] width 28 height 19
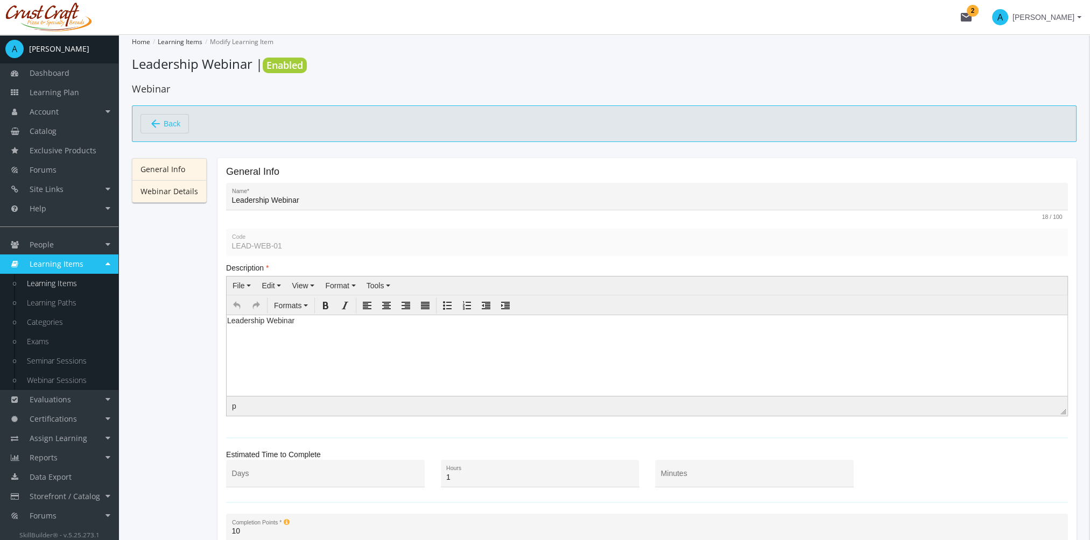
click at [181, 192] on link "Webinar Details" at bounding box center [169, 191] width 75 height 23
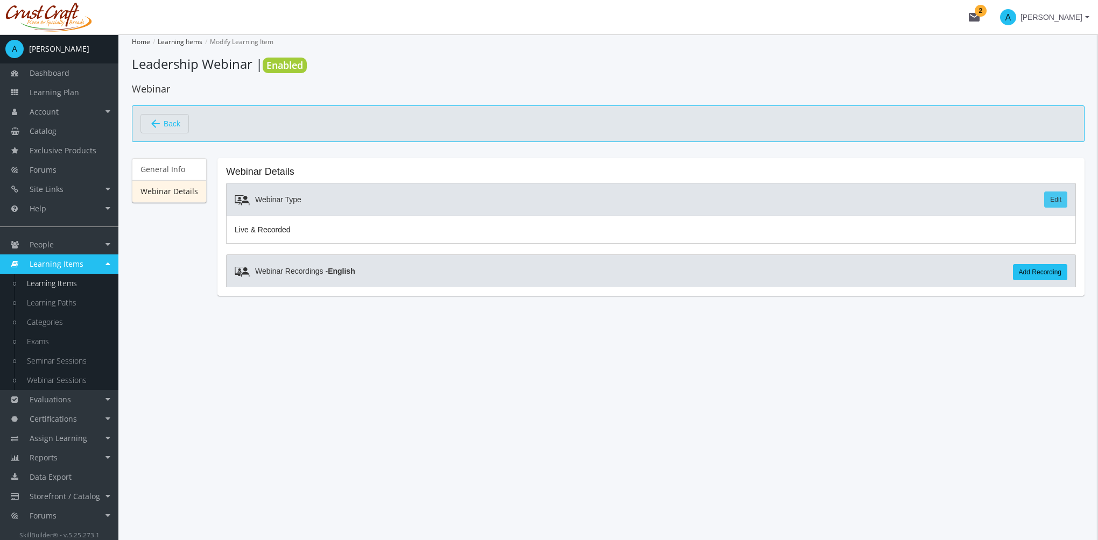
click at [1054, 202] on link "Edit" at bounding box center [1055, 200] width 23 height 16
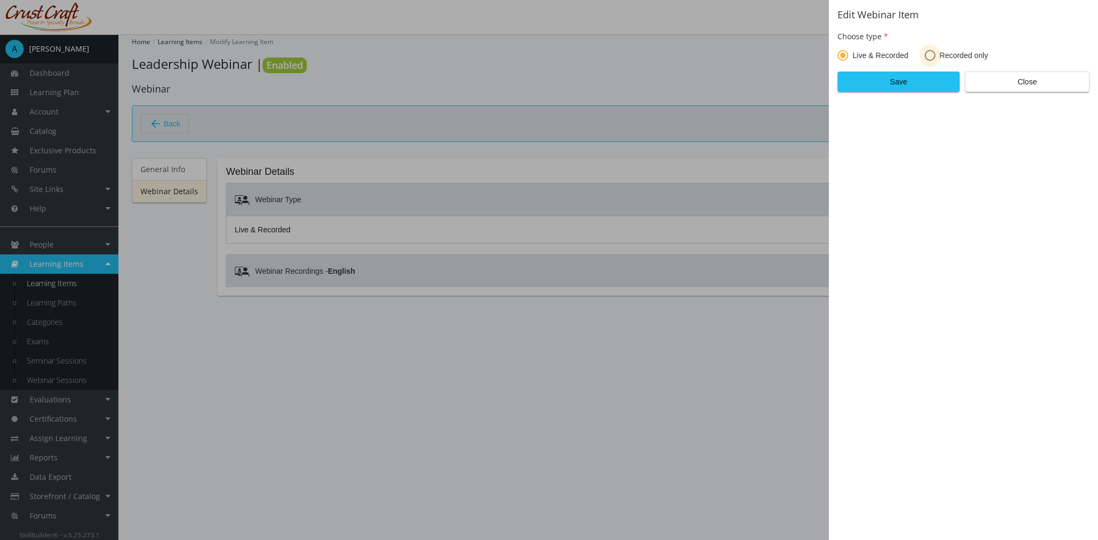
click at [931, 51] on span at bounding box center [930, 55] width 11 height 11
click at [931, 52] on input "Recorded only" at bounding box center [930, 57] width 11 height 11
radio input "true"
click at [854, 53] on span "Live & Recorded" at bounding box center [878, 55] width 60 height 11
click at [848, 53] on input "Live & Recorded" at bounding box center [842, 57] width 11 height 11
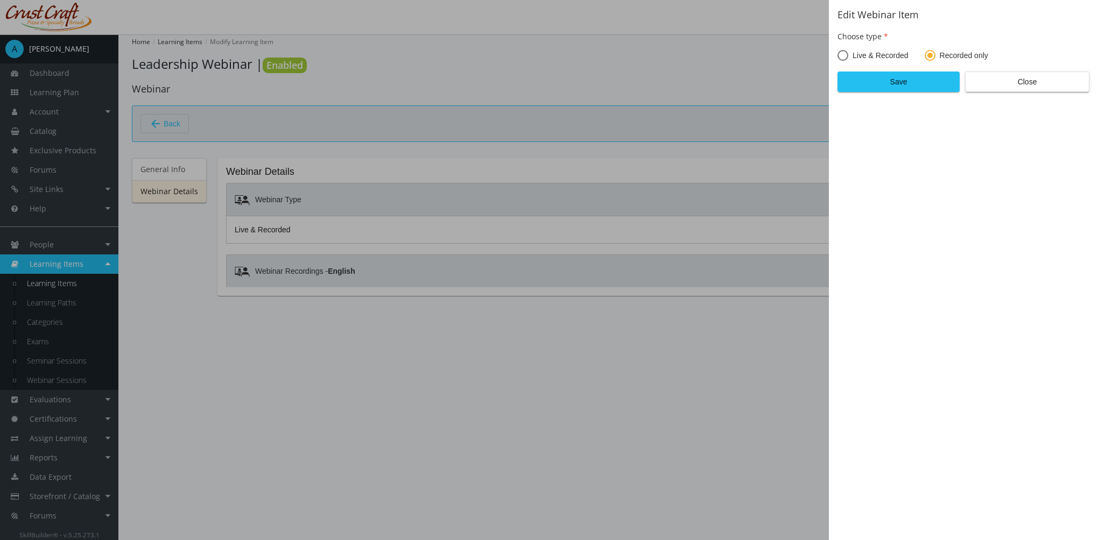
radio input "true"
click at [906, 80] on span "Save" at bounding box center [899, 81] width 104 height 19
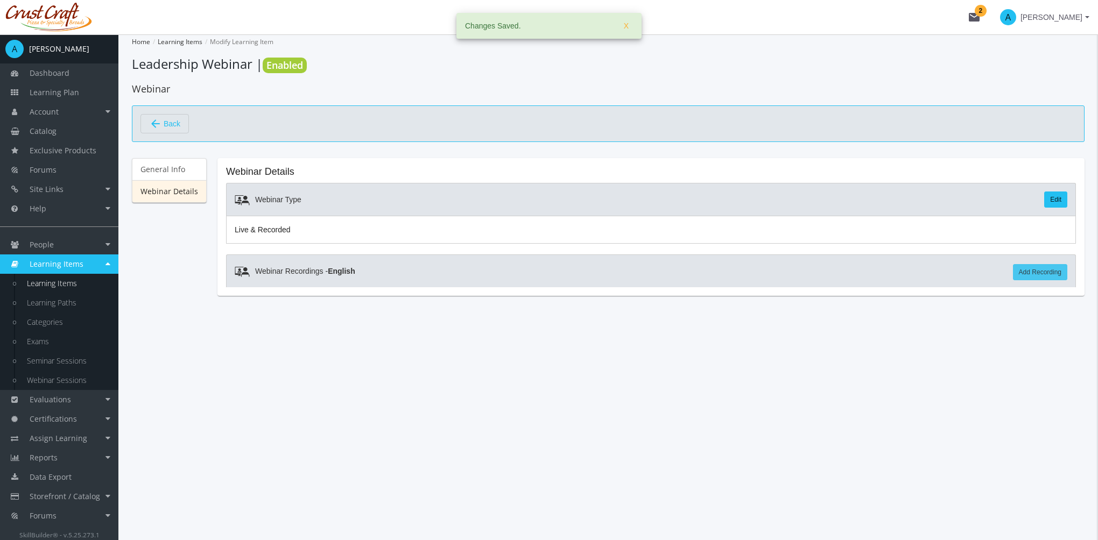
click at [1056, 267] on link "Add Recording" at bounding box center [1040, 272] width 54 height 16
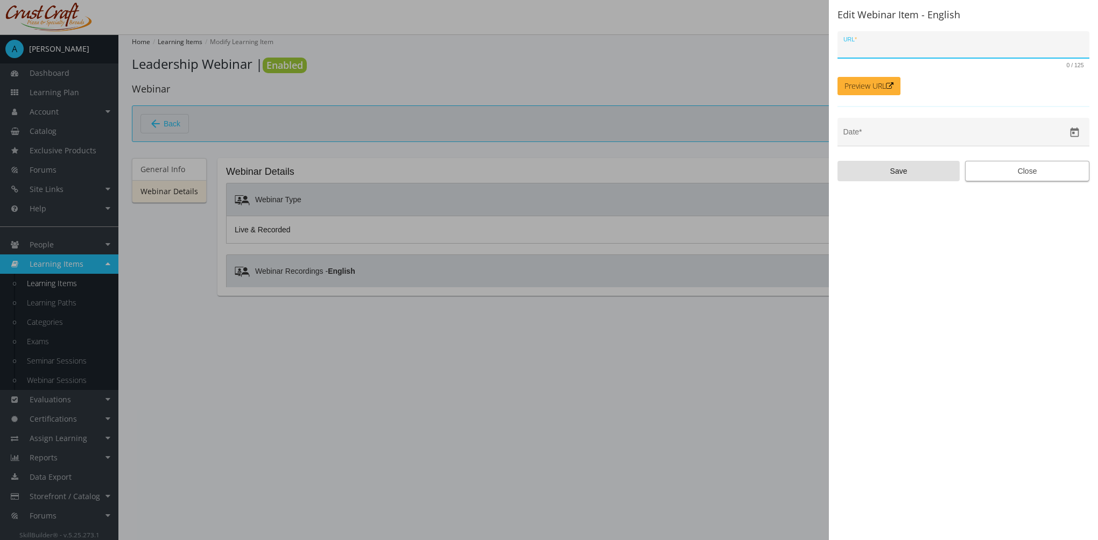
click at [1026, 171] on span "Close" at bounding box center [1027, 170] width 106 height 19
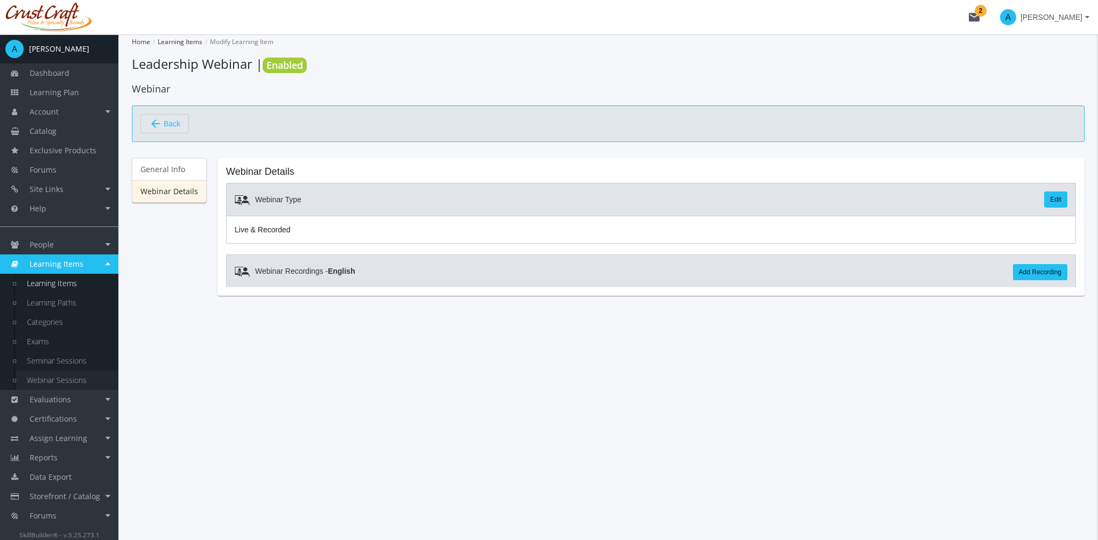
click at [74, 384] on link "Webinar Sessions" at bounding box center [67, 380] width 102 height 19
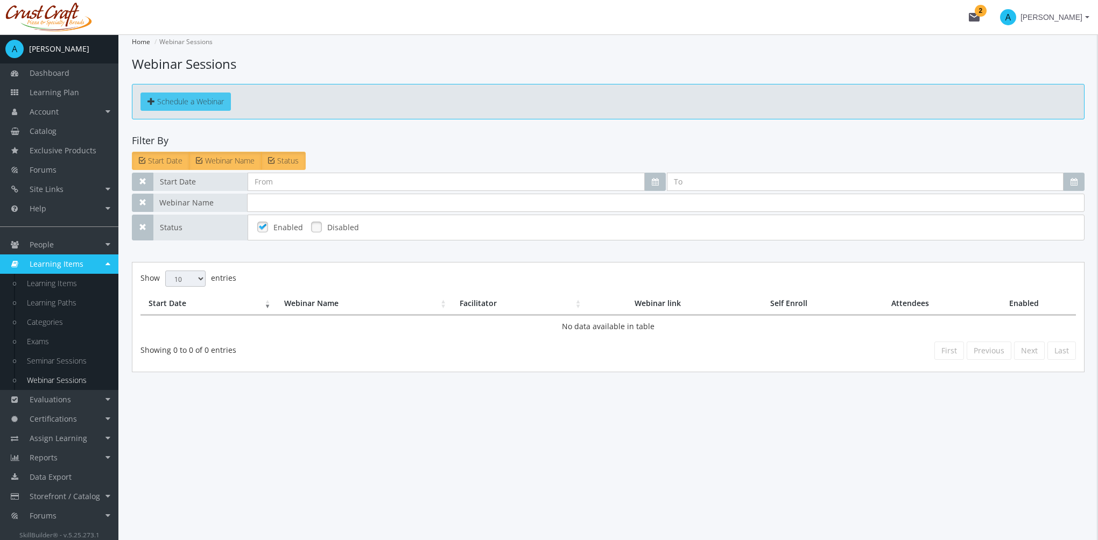
click at [200, 102] on span "Schedule a Webinar" at bounding box center [190, 101] width 67 height 10
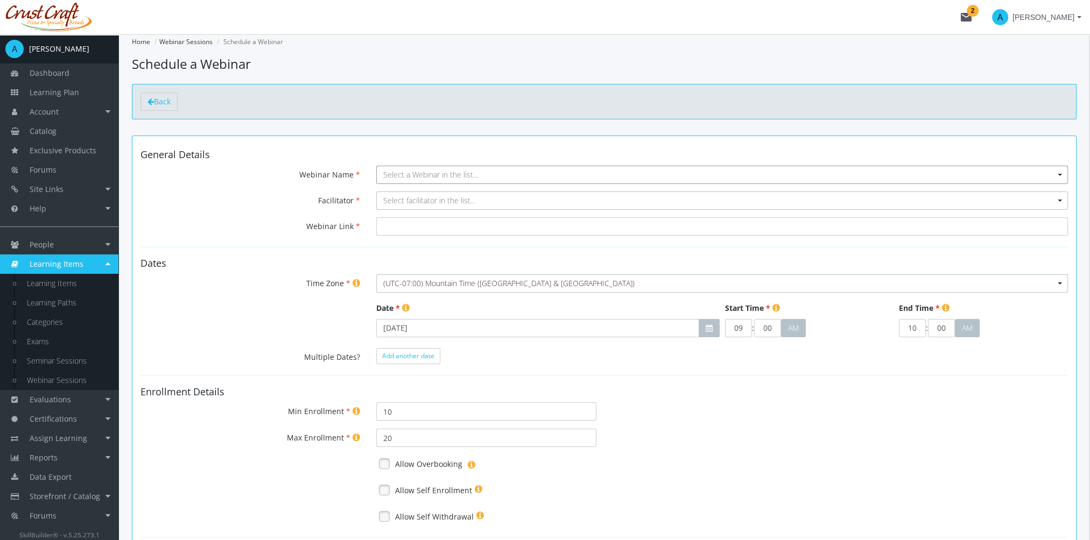
click at [408, 179] on span "Select a Webinar in the list..." at bounding box center [430, 175] width 95 height 10
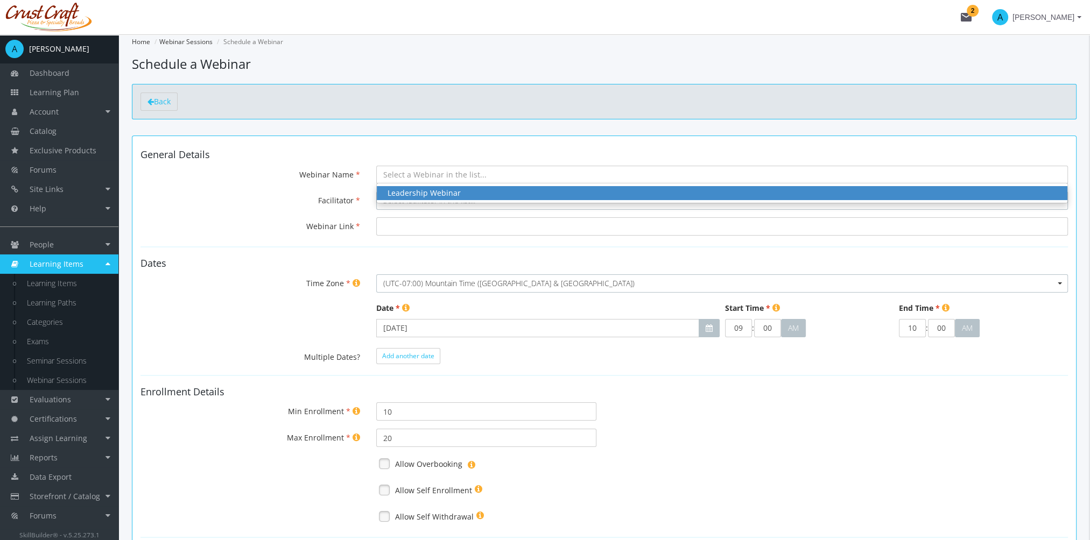
click at [424, 195] on div "Leadership Webinar" at bounding box center [721, 193] width 669 height 11
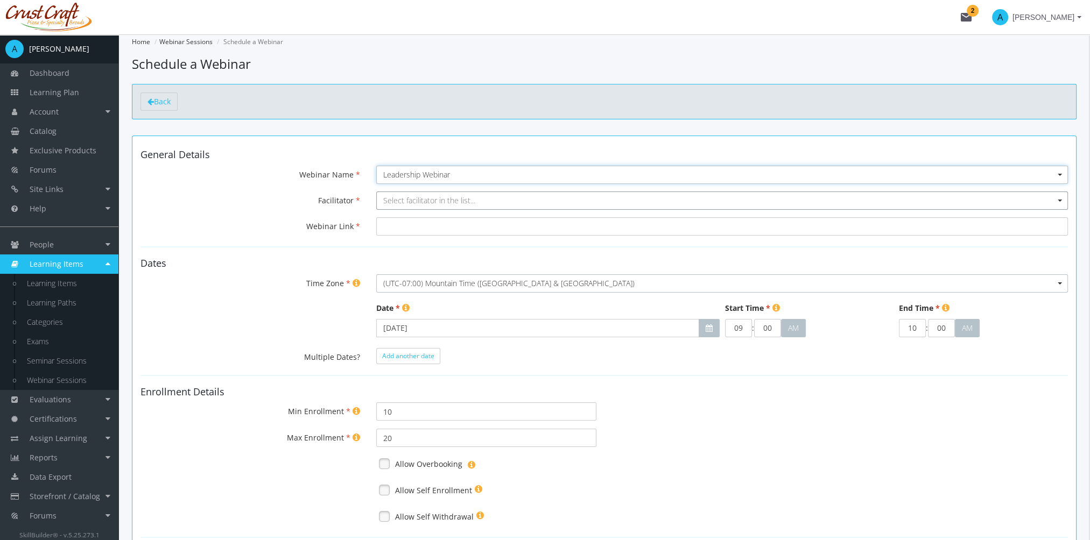
click at [423, 203] on span "Select facilitator in the list..." at bounding box center [429, 200] width 92 height 10
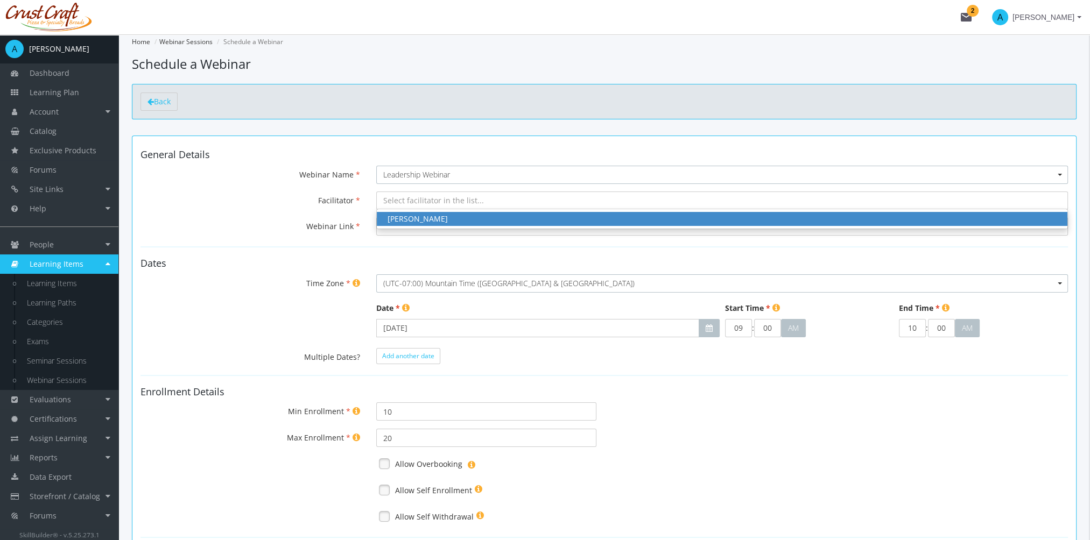
click at [428, 222] on div "Beyonceee Knowlesss" at bounding box center [721, 219] width 669 height 11
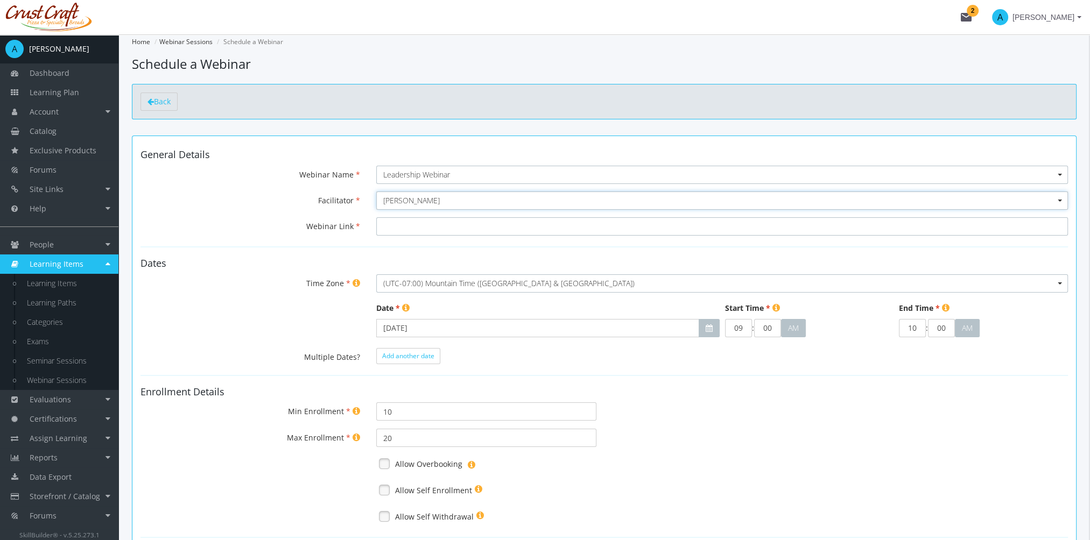
click at [418, 229] on input "Webinar Link" at bounding box center [722, 226] width 692 height 18
paste input "https://us02web.zoom.us/j/82484814828?pwd=5tnakitYNK7rxFgAvd3J6SaGlYrHMZ.1"
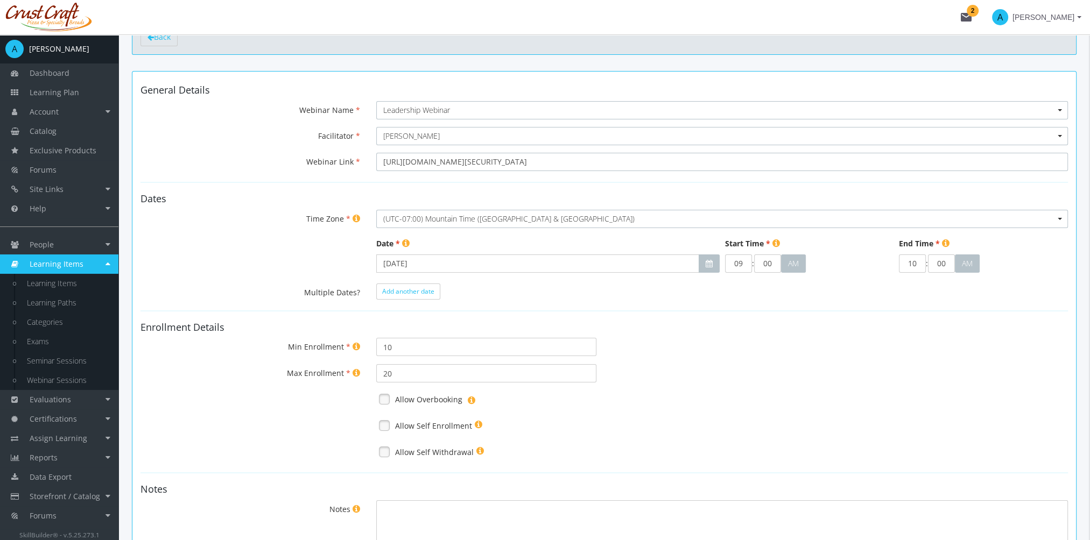
scroll to position [108, 0]
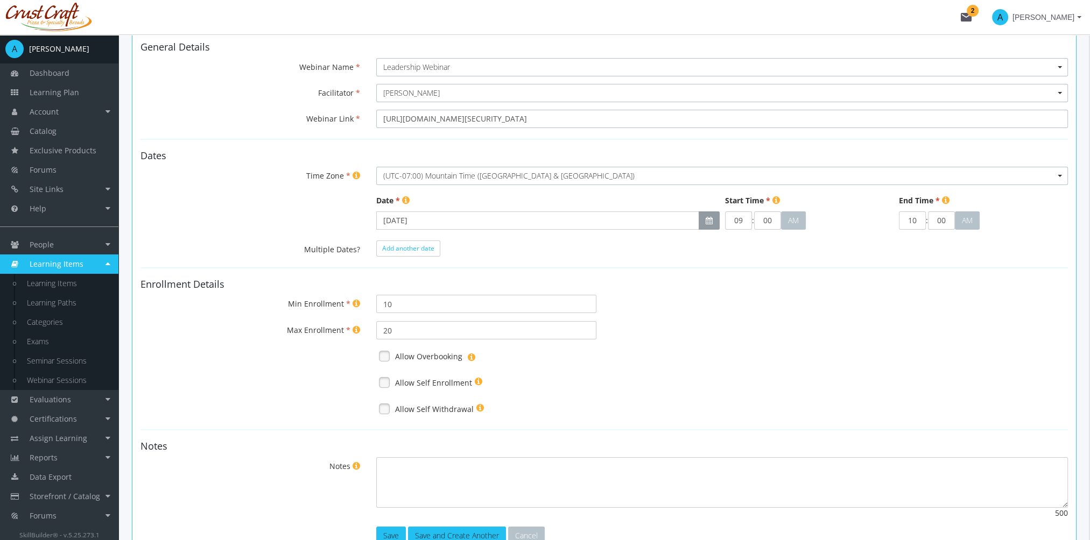
type input "https://us02web.zoom.us/j/82484814828?pwd=5tnakitYNK7rxFgAvd3J6SaGlYrHMZ.1"
click at [708, 222] on icon "button" at bounding box center [709, 221] width 7 height 8
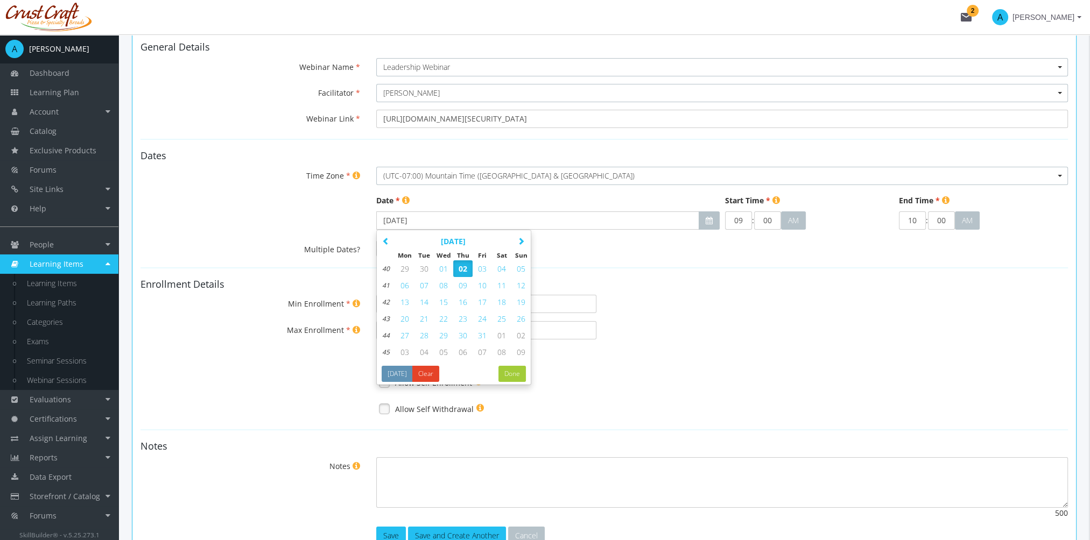
click at [465, 283] on span "09" at bounding box center [463, 285] width 9 height 10
type input "Oct 9, 2025"
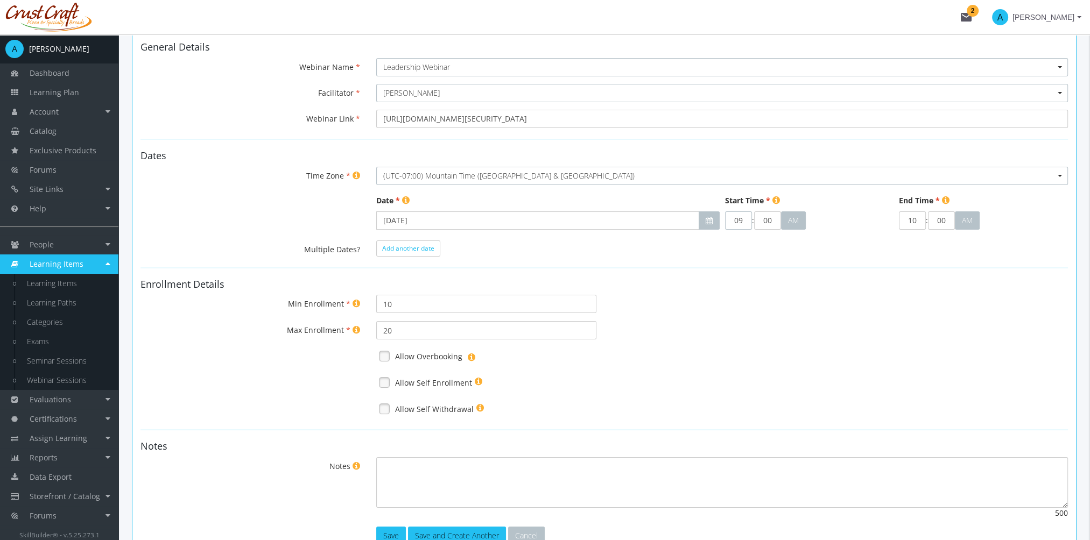
drag, startPoint x: 736, startPoint y: 224, endPoint x: 749, endPoint y: 224, distance: 13.5
click at [749, 224] on input "09" at bounding box center [738, 221] width 27 height 18
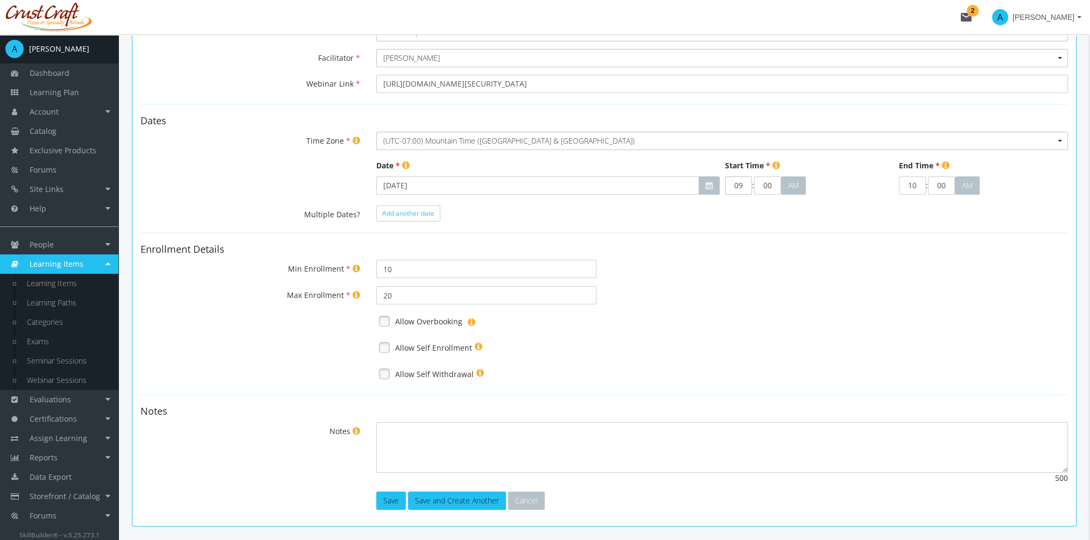
scroll to position [161, 0]
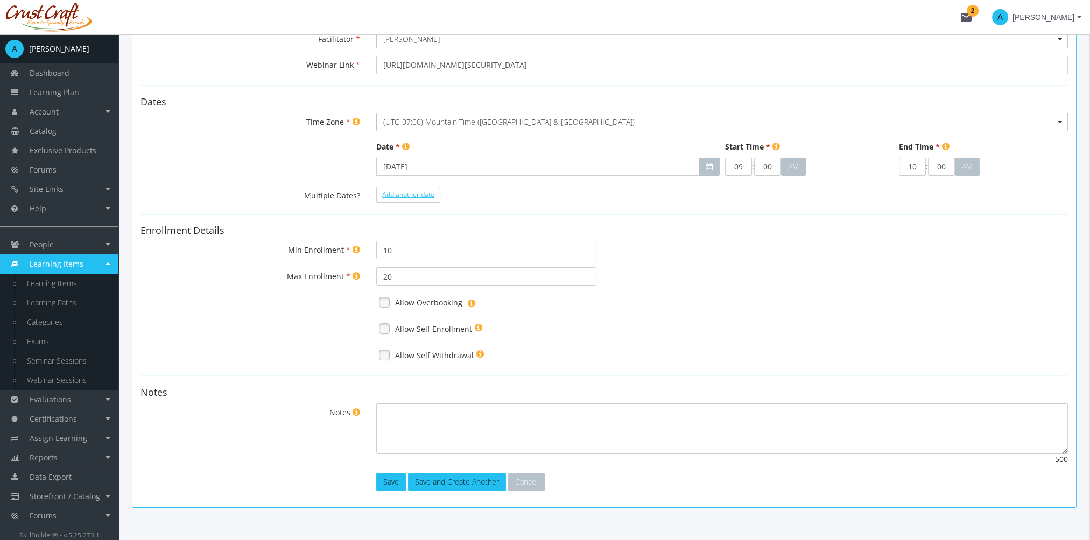
drag, startPoint x: 407, startPoint y: 196, endPoint x: 462, endPoint y: 420, distance: 231.2
click at [405, 195] on span "Add another date" at bounding box center [408, 194] width 52 height 9
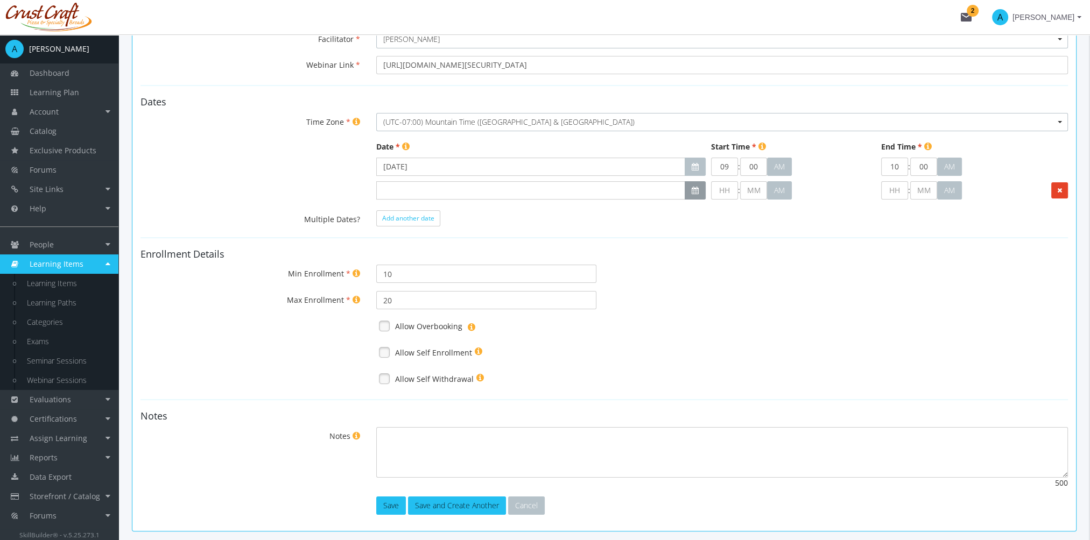
click at [697, 194] on button "button" at bounding box center [695, 190] width 21 height 18
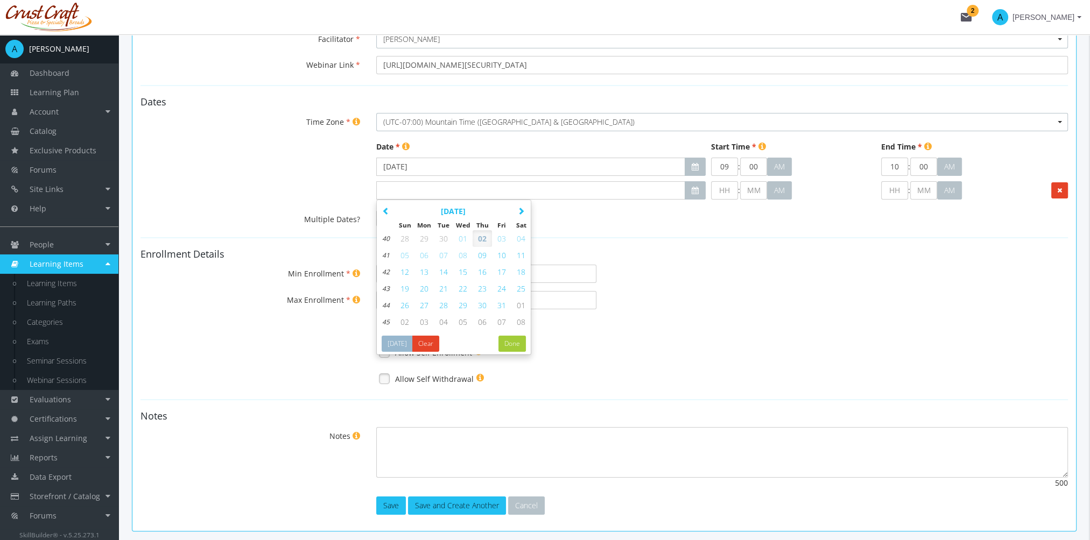
click at [503, 254] on span "10" at bounding box center [501, 255] width 9 height 10
type input "Oct 10, 2025"
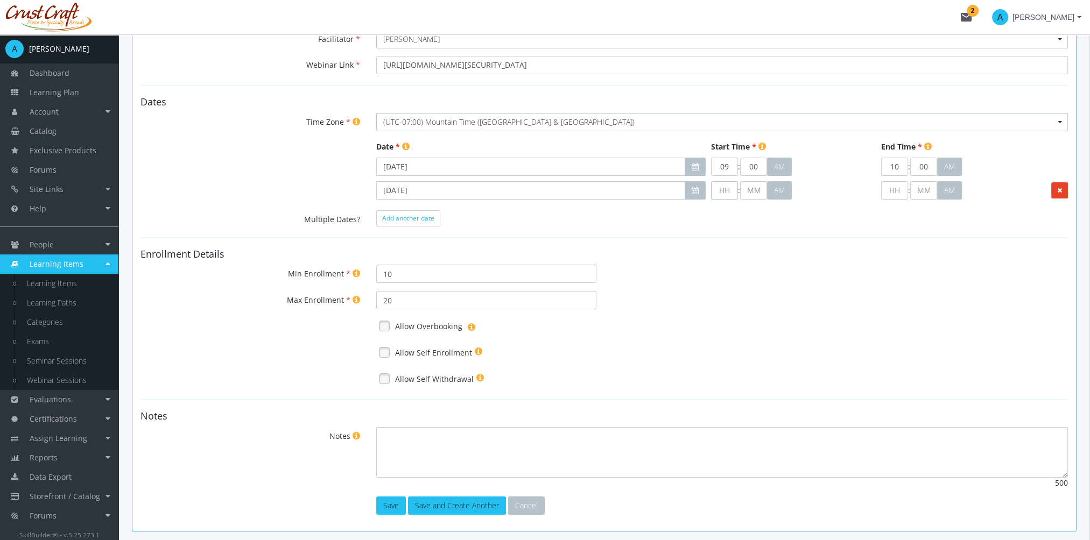
click at [721, 186] on input "text" at bounding box center [724, 190] width 27 height 18
type input "9"
type input "00"
type input "09"
click at [893, 189] on input "text" at bounding box center [894, 190] width 27 height 18
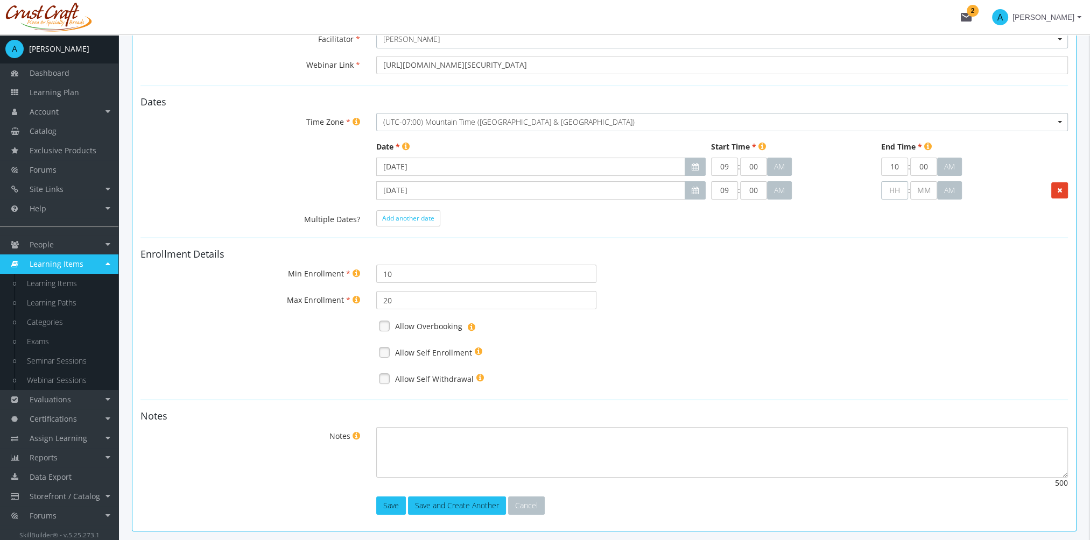
type input "1"
type input "00"
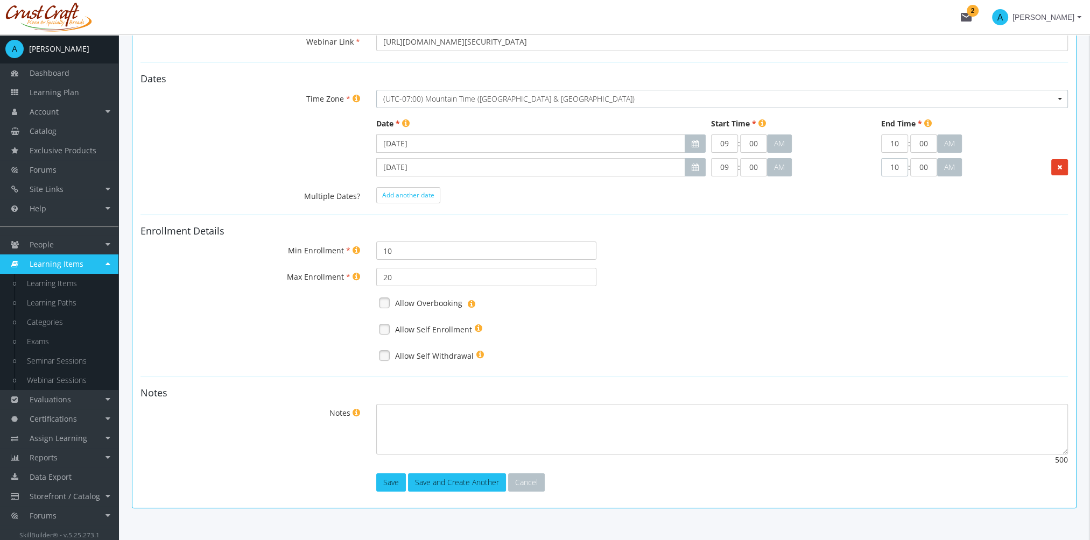
scroll to position [205, 0]
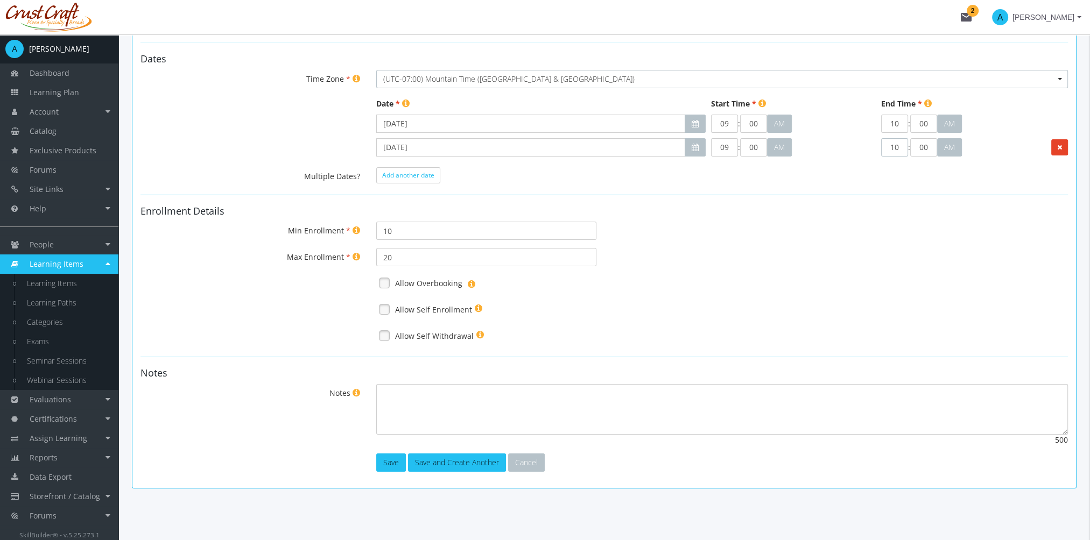
type input "10"
click at [382, 284] on link at bounding box center [384, 283] width 16 height 16
click at [383, 307] on link at bounding box center [384, 309] width 16 height 16
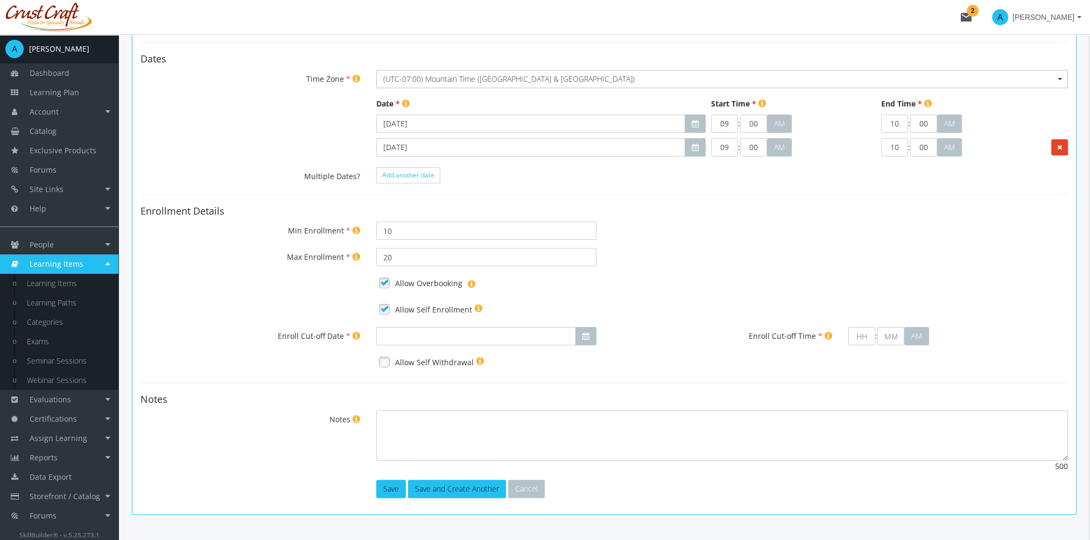
click at [385, 360] on link at bounding box center [384, 362] width 16 height 16
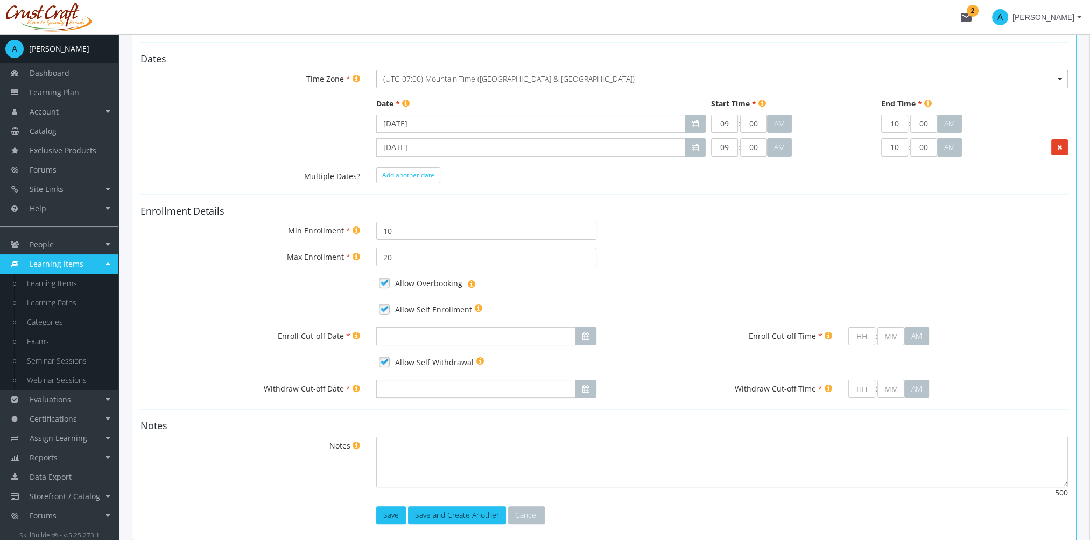
click at [385, 359] on link at bounding box center [384, 362] width 16 height 16
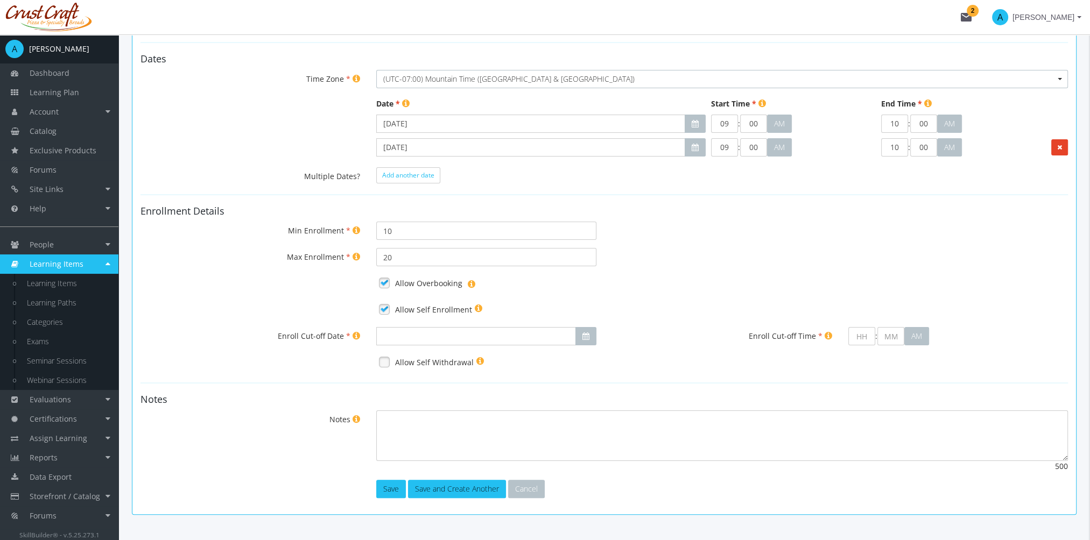
click at [378, 303] on link at bounding box center [384, 309] width 16 height 16
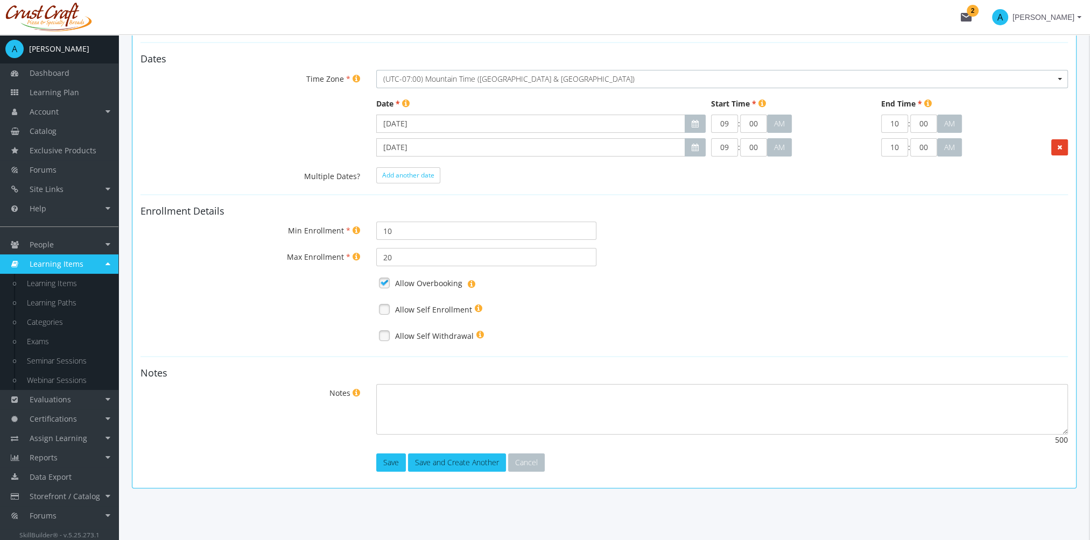
click at [388, 282] on link at bounding box center [384, 283] width 16 height 16
click at [491, 413] on textarea "Notes" at bounding box center [722, 409] width 692 height 51
type textarea "Be prepared with lots of questions."
click at [392, 461] on button "Save" at bounding box center [391, 463] width 30 height 18
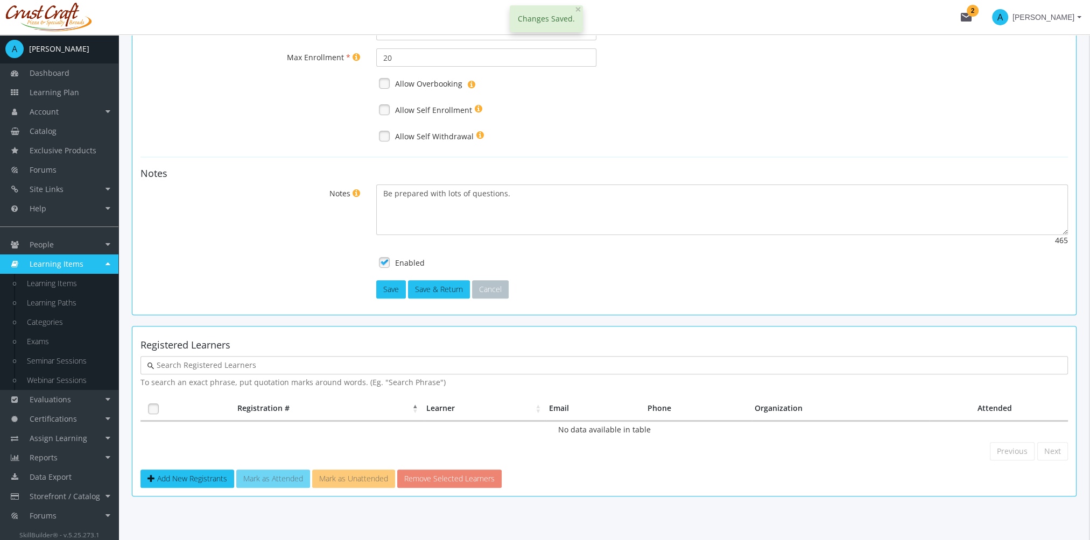
scroll to position [411, 0]
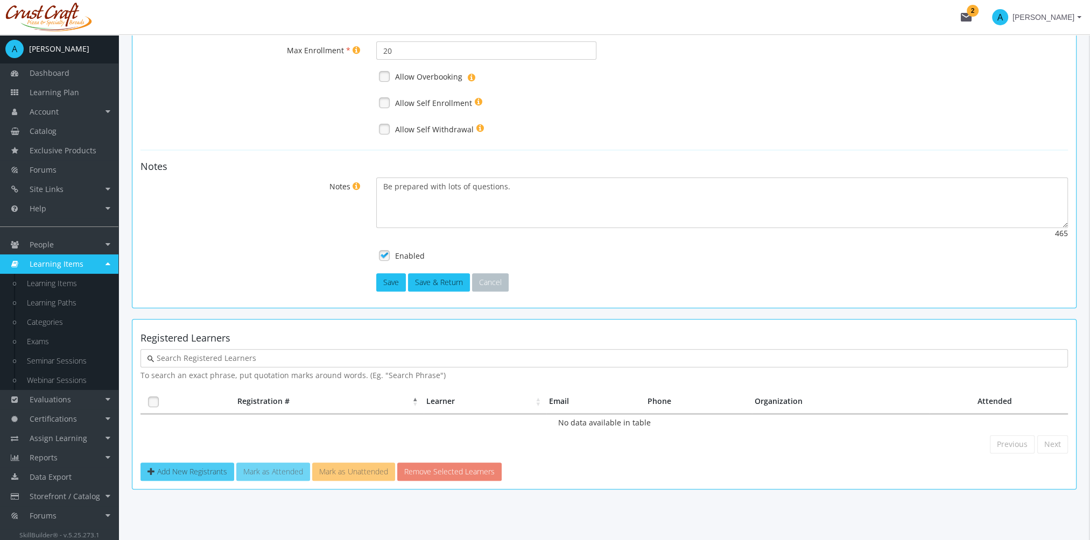
click at [207, 471] on span "Add New Registrants" at bounding box center [192, 472] width 70 height 10
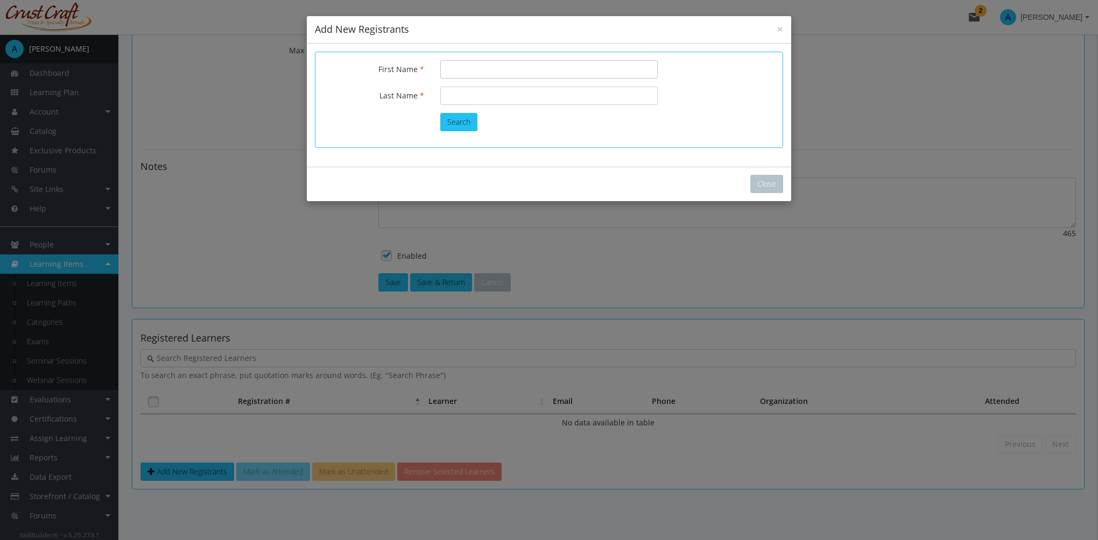
click at [476, 75] on input "First Name" at bounding box center [548, 69] width 217 height 18
click at [762, 177] on button "Close" at bounding box center [766, 184] width 33 height 18
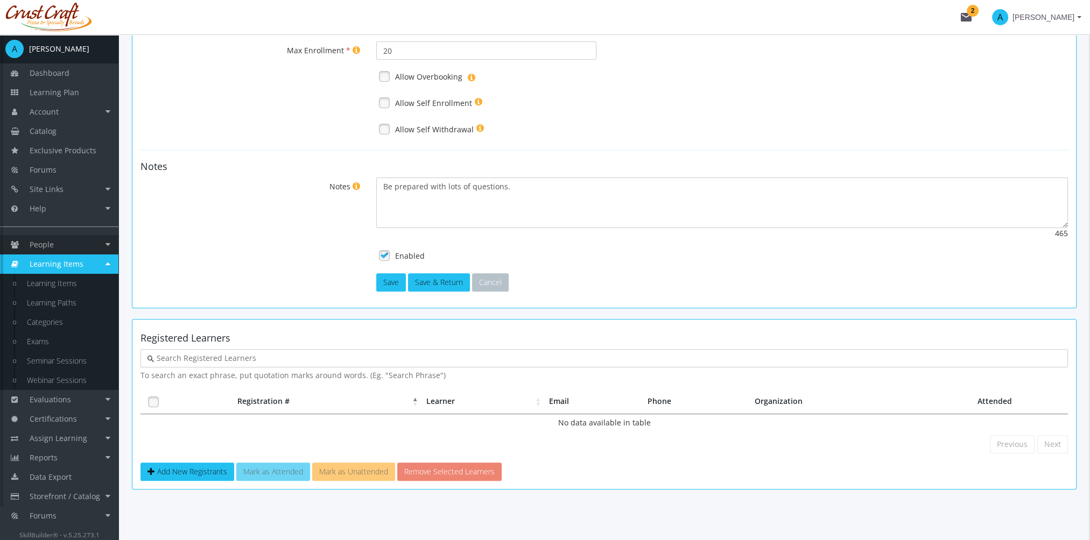
click at [65, 243] on link "People" at bounding box center [59, 244] width 118 height 19
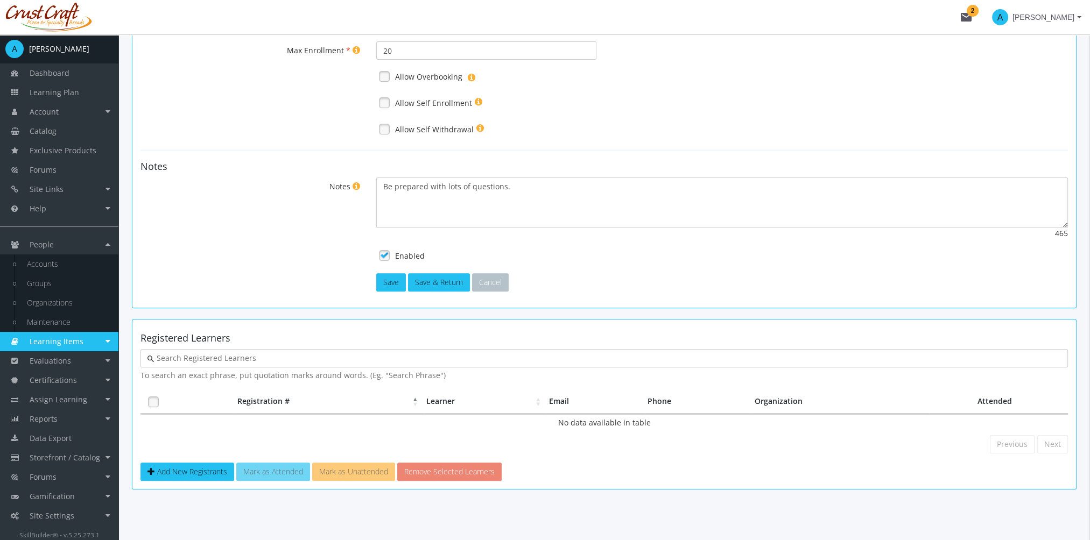
click at [59, 337] on span "Learning Items" at bounding box center [57, 341] width 54 height 10
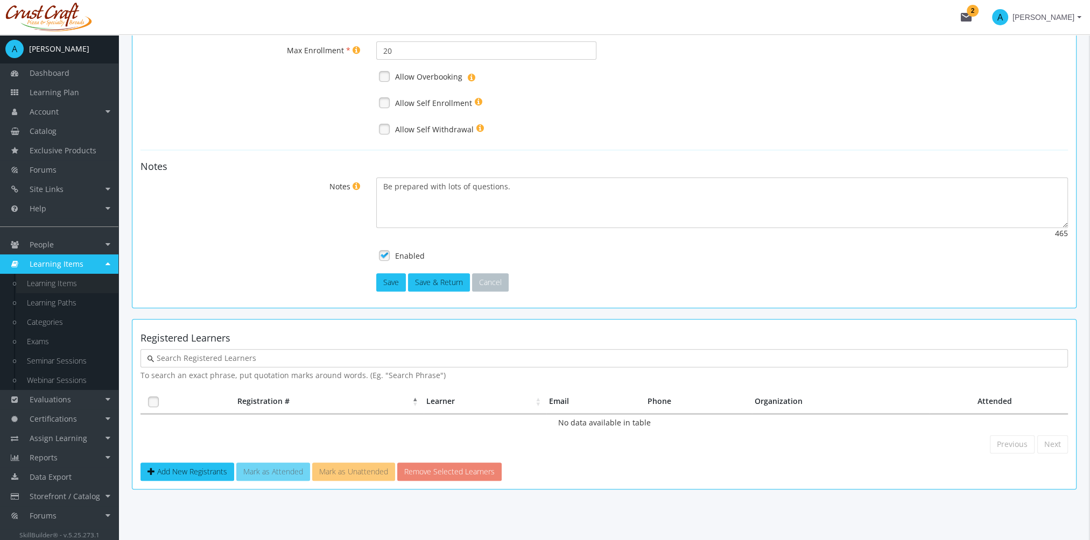
click at [59, 283] on link "Learning Items" at bounding box center [67, 283] width 102 height 19
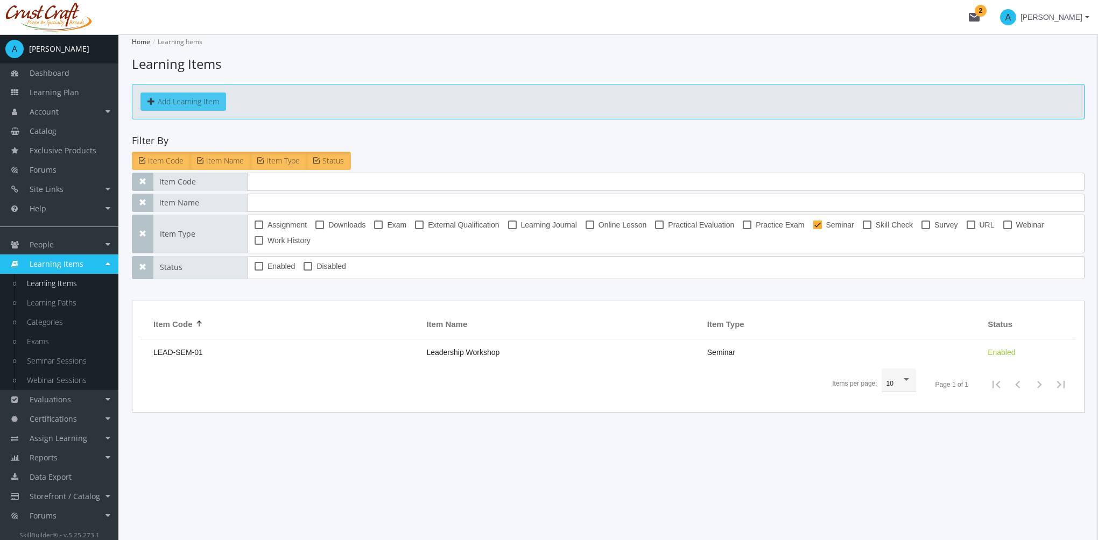
click at [170, 105] on button "Add Learning Item" at bounding box center [183, 102] width 86 height 18
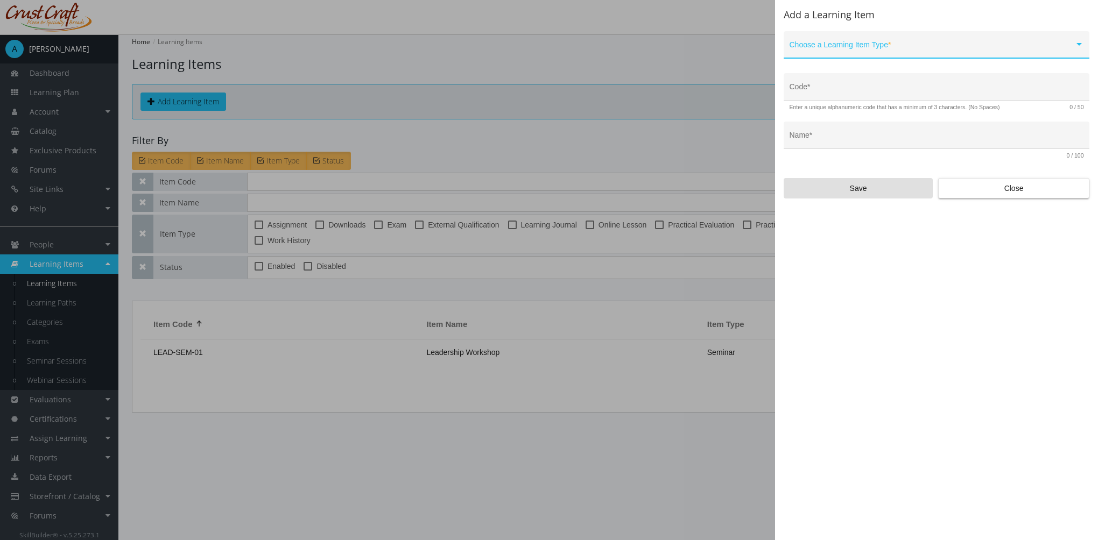
click at [850, 46] on span at bounding box center [932, 49] width 285 height 9
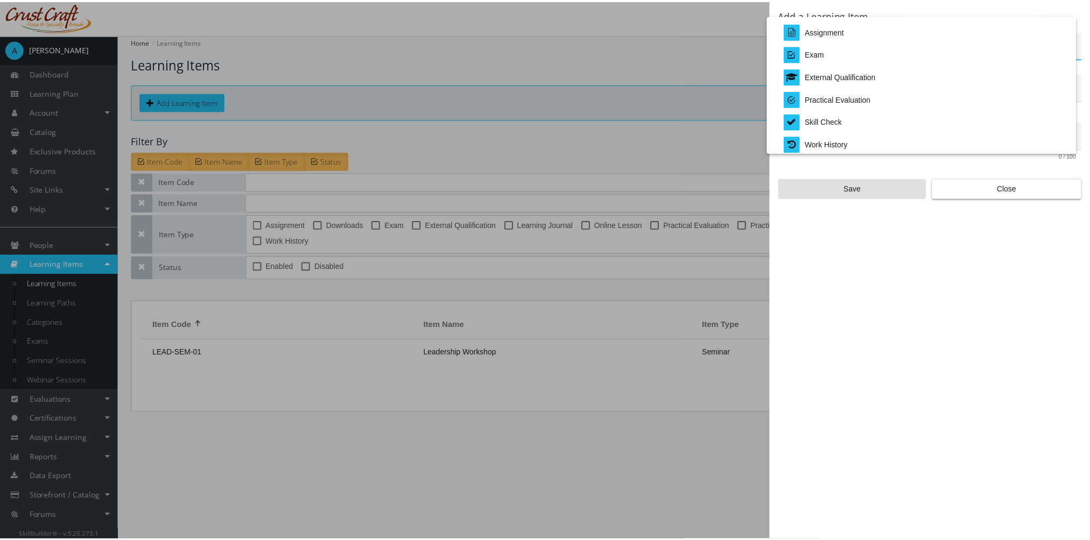
scroll to position [224, 0]
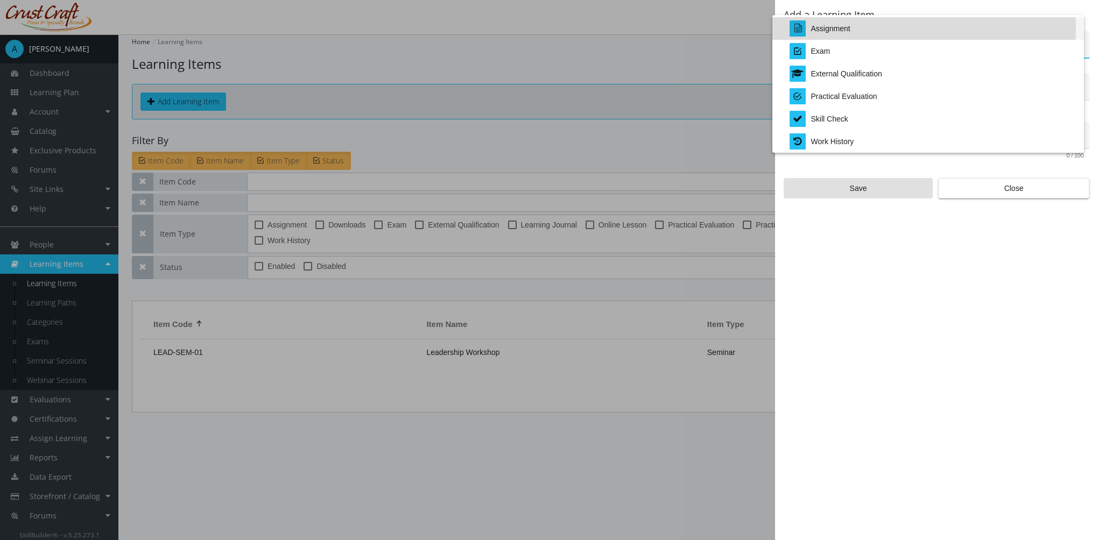
click at [844, 29] on div "Assignment" at bounding box center [830, 28] width 39 height 23
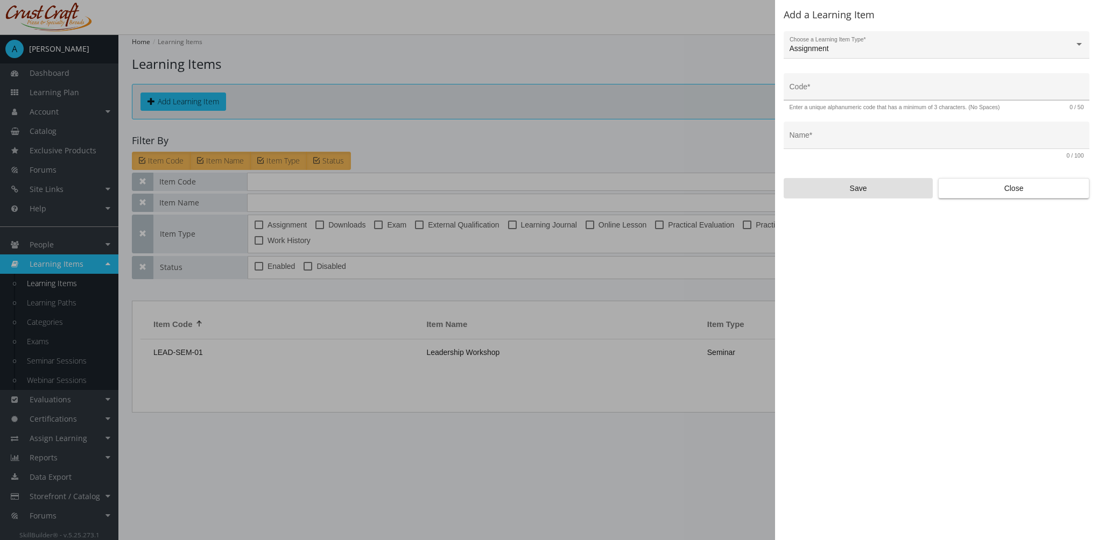
click at [837, 83] on div "Code *" at bounding box center [937, 90] width 294 height 22
type input "LEAD-ASG-01"
click at [841, 137] on input "Name *" at bounding box center [937, 139] width 294 height 9
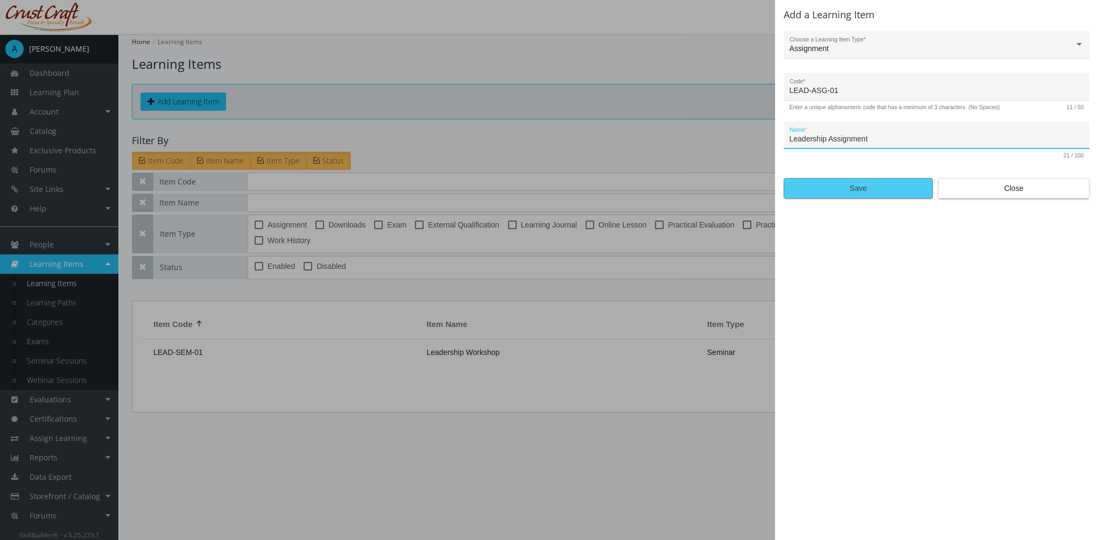
type input "Leadership Assignment"
click at [862, 188] on span "Save" at bounding box center [858, 188] width 131 height 19
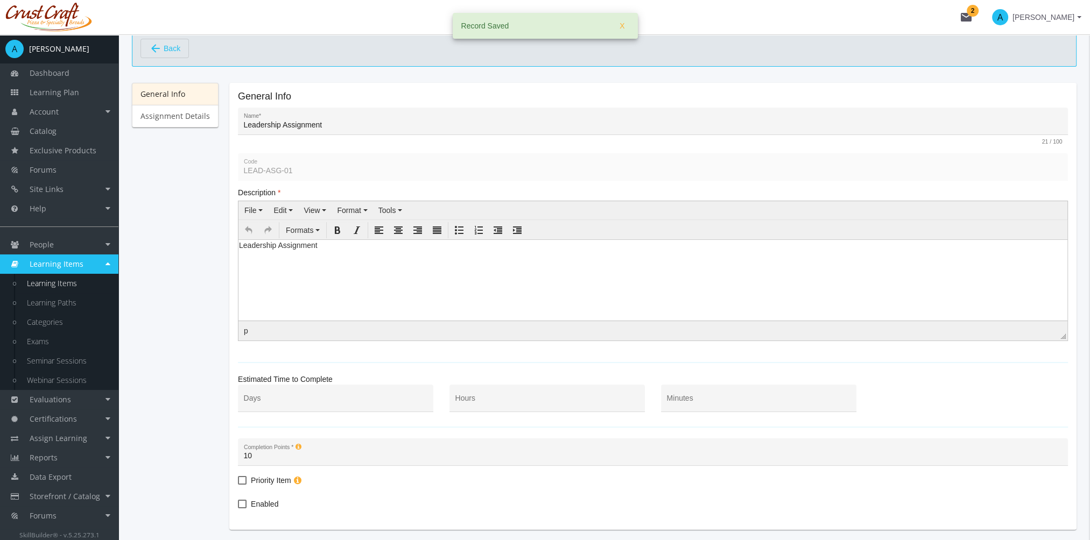
scroll to position [149, 0]
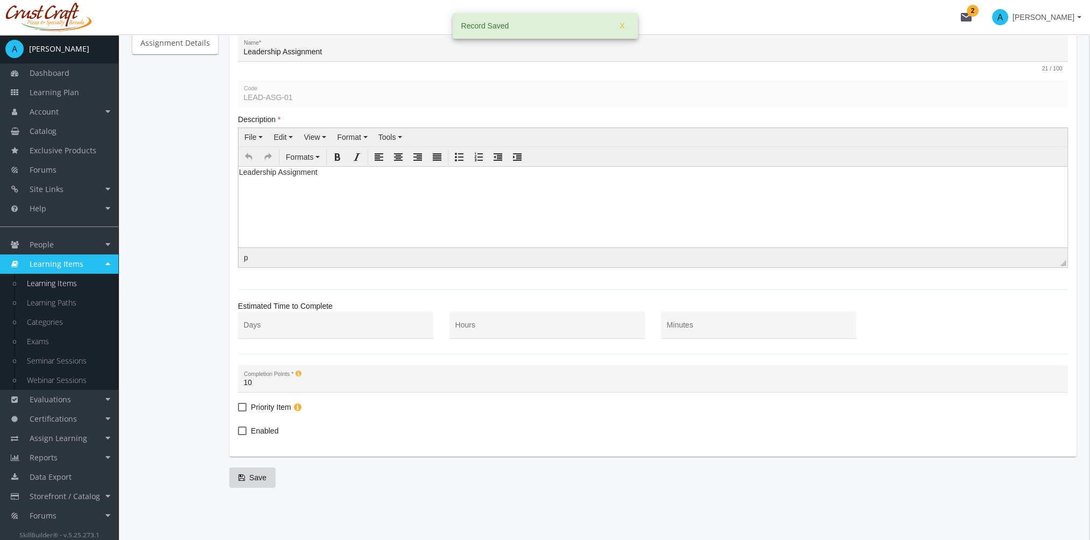
click at [271, 432] on span "Enabled" at bounding box center [264, 431] width 27 height 13
click at [238, 435] on input "Enabled" at bounding box center [238, 435] width 1 height 1
checkbox input "true"
drag, startPoint x: 260, startPoint y: 478, endPoint x: 252, endPoint y: 481, distance: 9.0
click at [260, 478] on span "Save" at bounding box center [252, 477] width 28 height 19
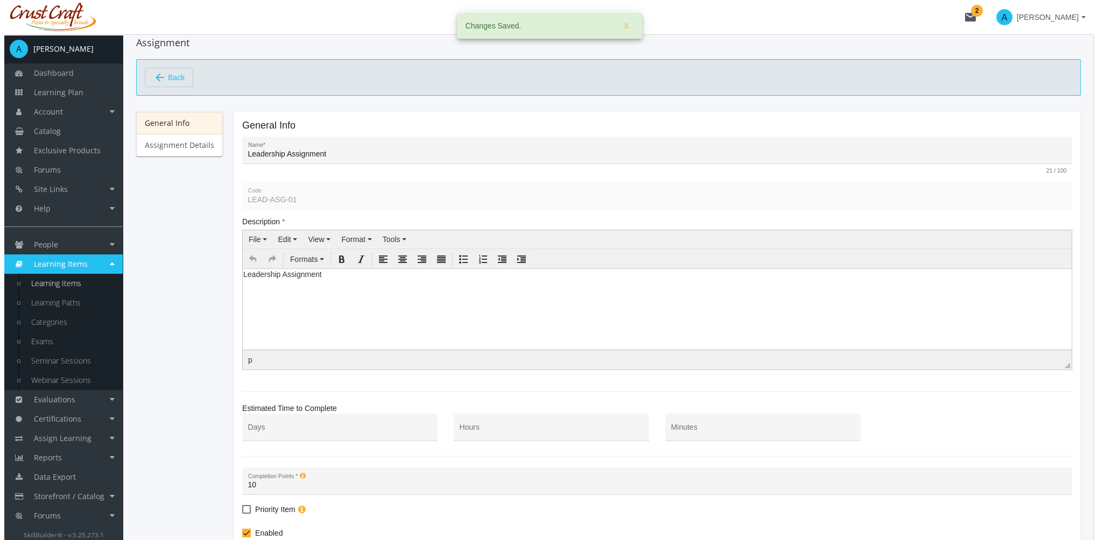
scroll to position [0, 0]
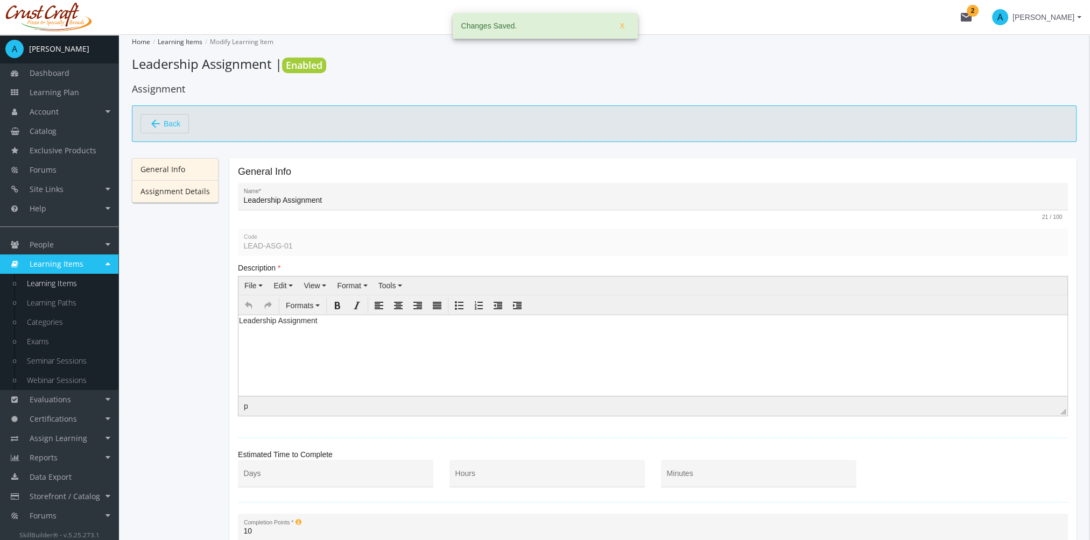
click at [203, 193] on link "Assignment Details" at bounding box center [175, 191] width 87 height 23
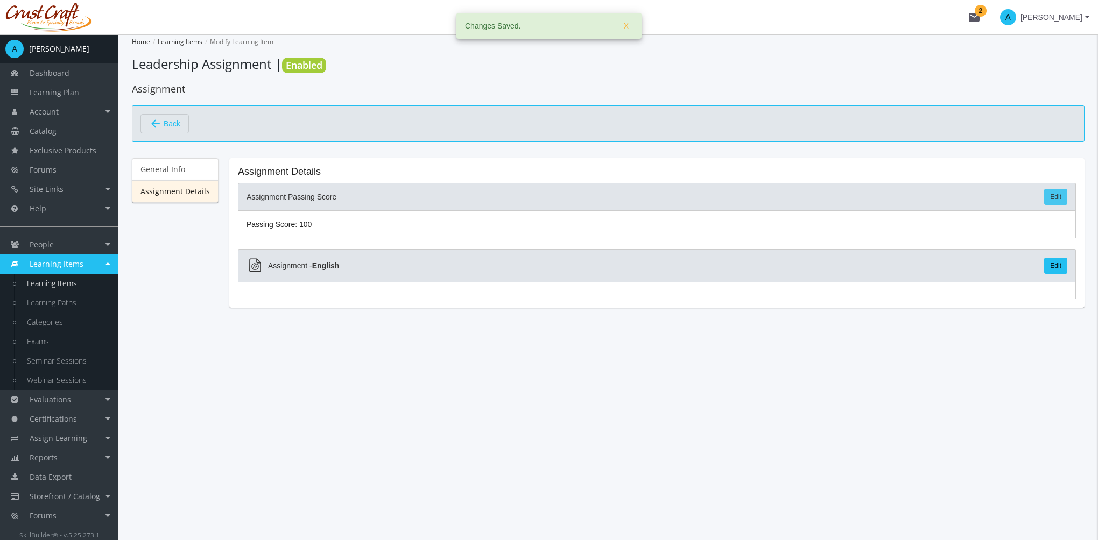
click at [1052, 196] on link "Edit" at bounding box center [1055, 197] width 23 height 16
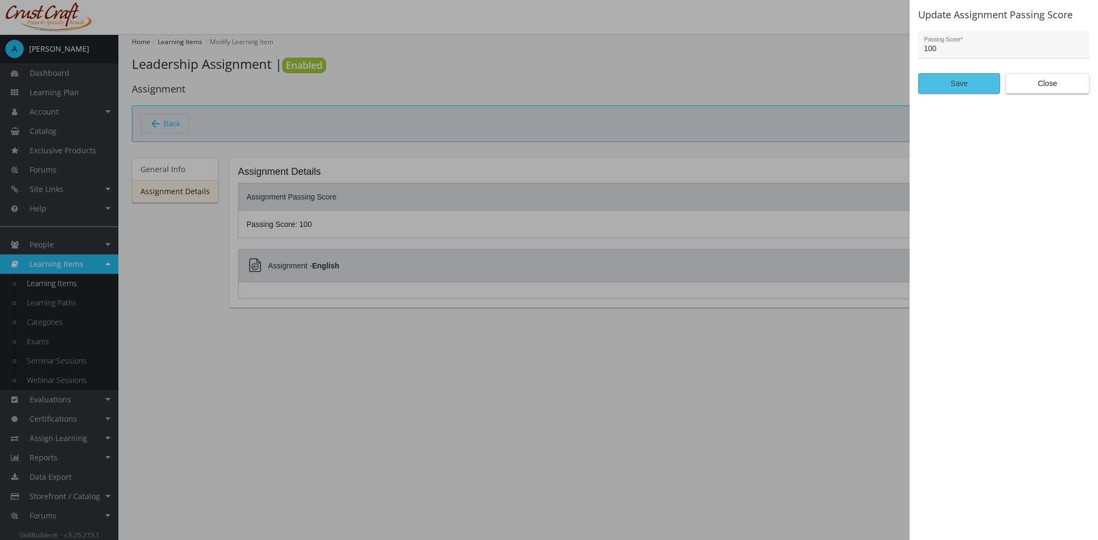
click at [982, 87] on span "Save" at bounding box center [959, 83] width 64 height 19
click at [977, 89] on span "Save" at bounding box center [959, 83] width 64 height 19
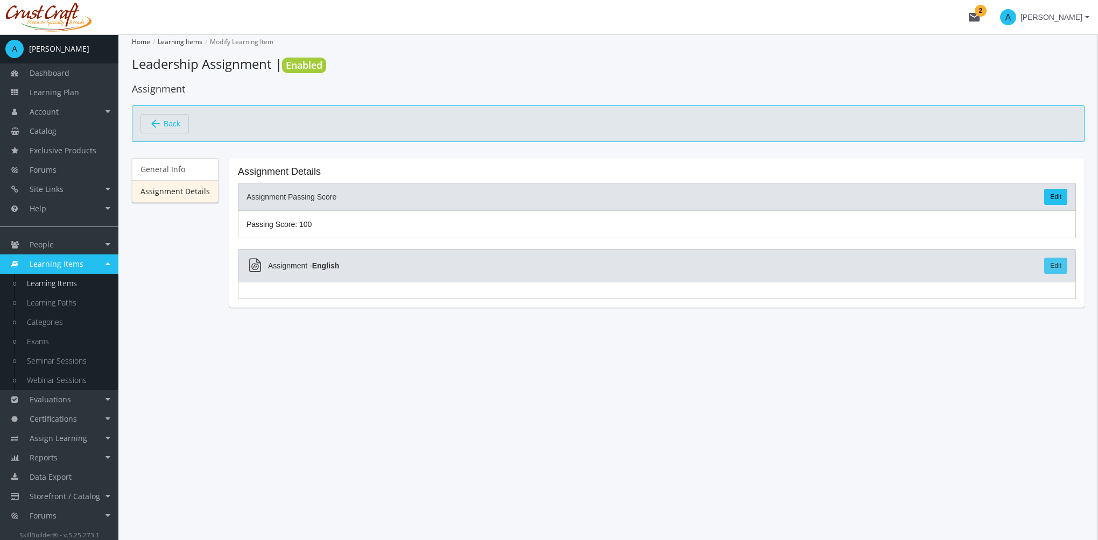
click at [1060, 267] on link "Edit" at bounding box center [1055, 266] width 23 height 16
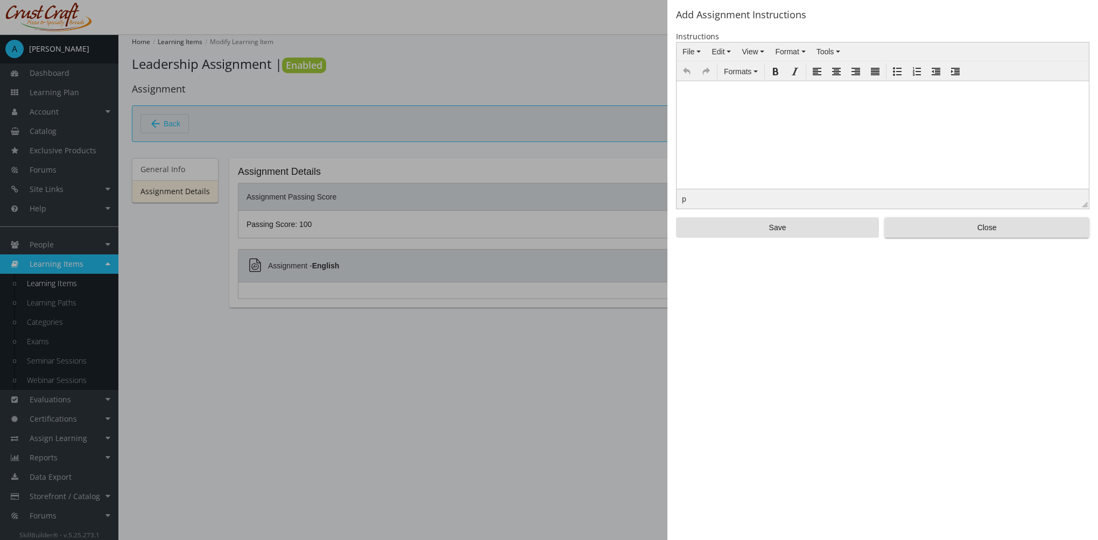
click at [743, 97] on html at bounding box center [882, 89] width 412 height 16
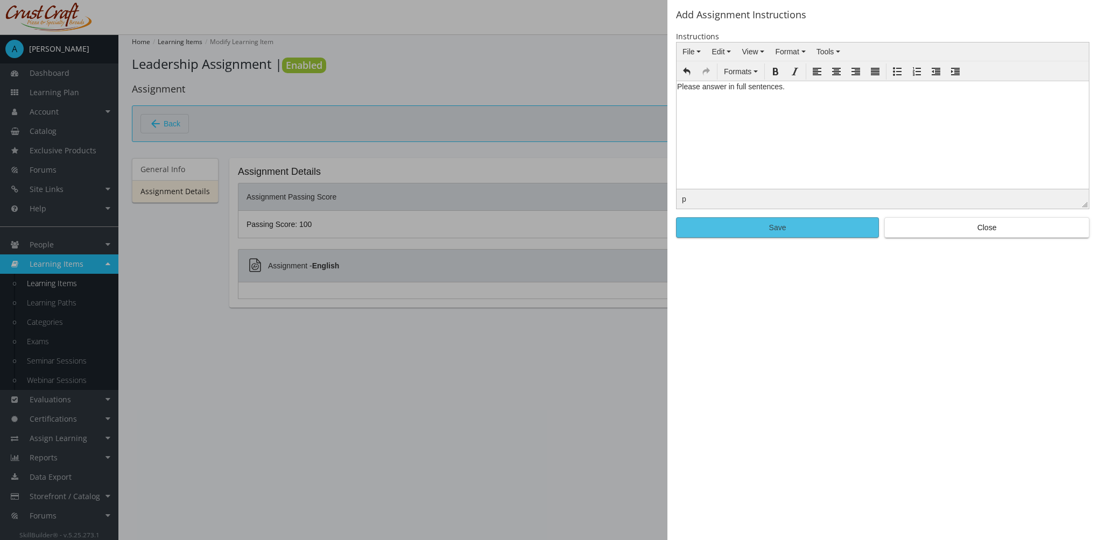
click at [765, 230] on span "Save" at bounding box center [777, 227] width 185 height 19
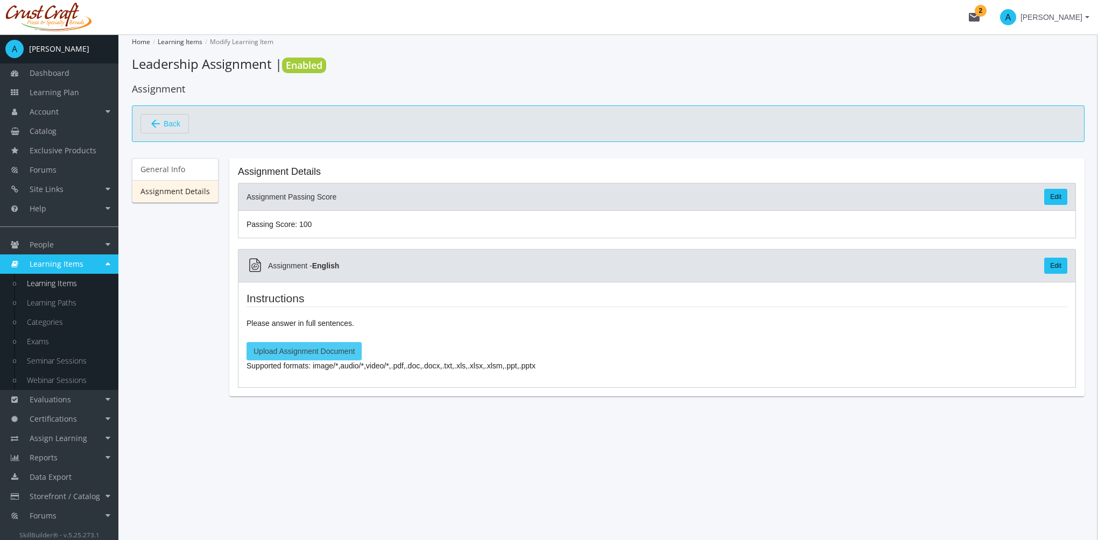
click at [317, 352] on label "Upload Assignment Document" at bounding box center [303, 351] width 115 height 18
click at [0, 0] on input "Upload Assignment Document" at bounding box center [0, 0] width 0 height 0
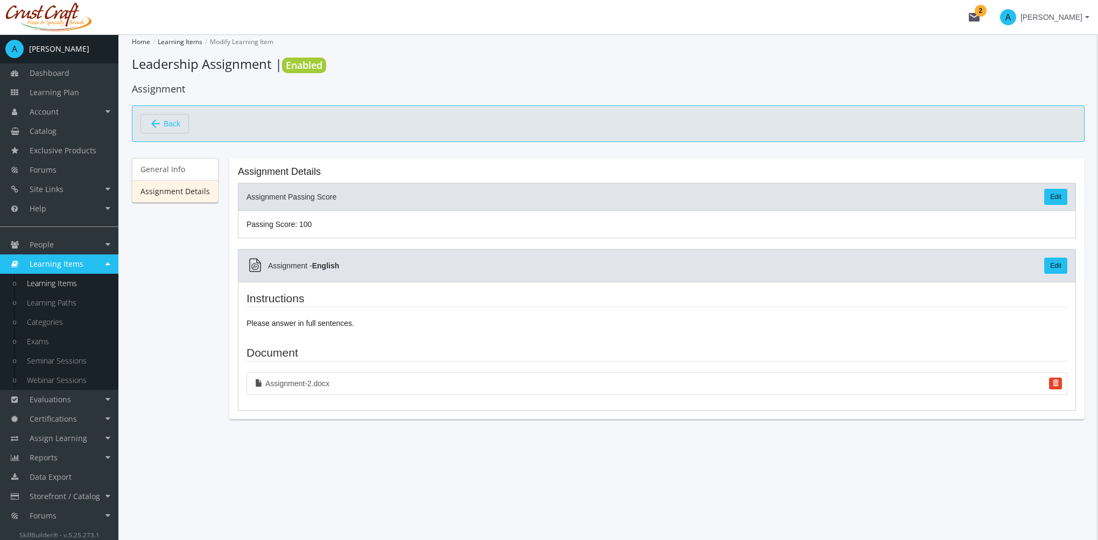
click at [178, 123] on span "Back" at bounding box center [172, 124] width 17 height 18
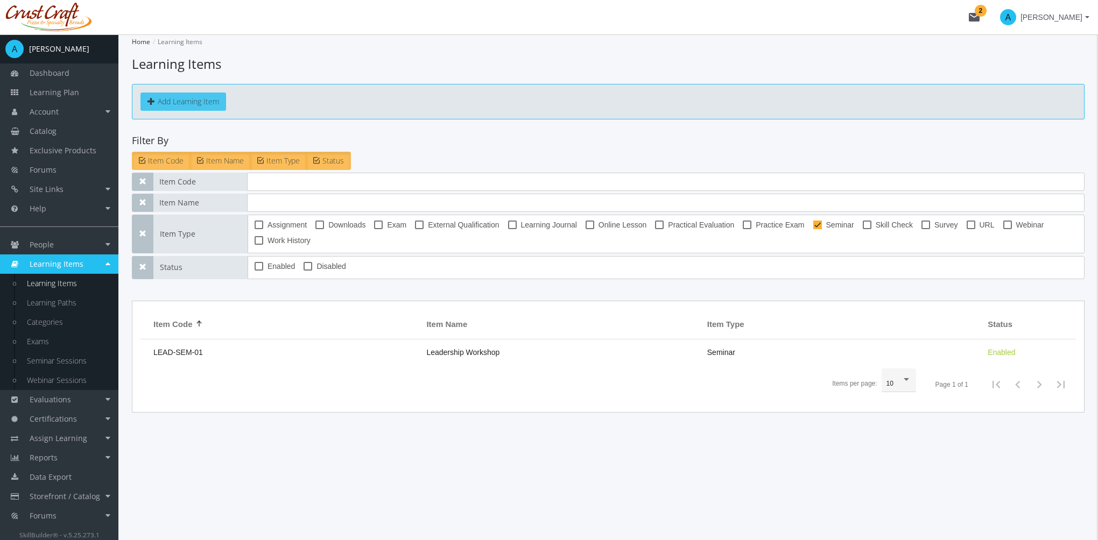
click at [206, 105] on button "Add Learning Item" at bounding box center [183, 102] width 86 height 18
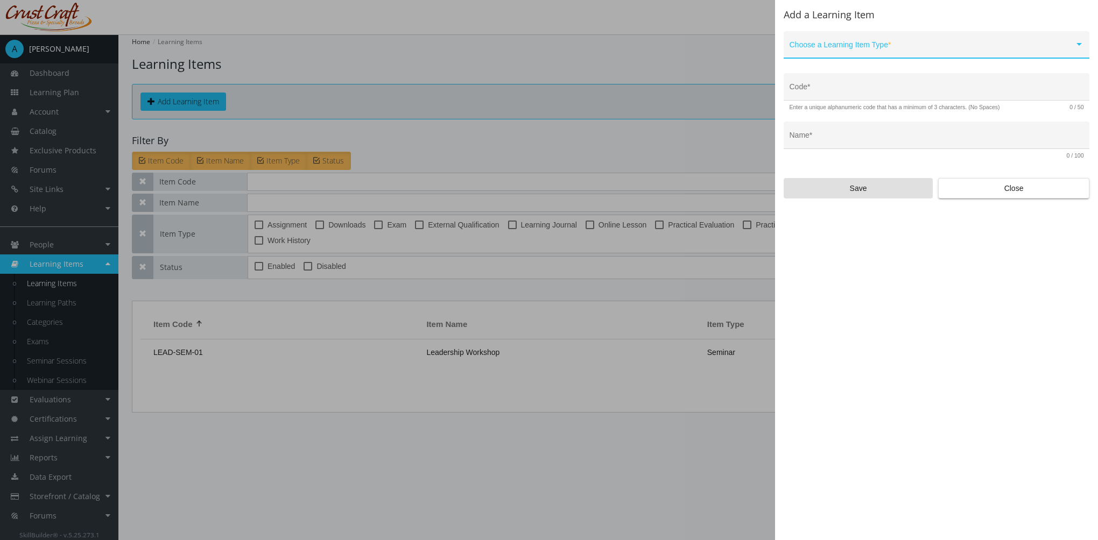
click at [836, 47] on span at bounding box center [932, 49] width 285 height 9
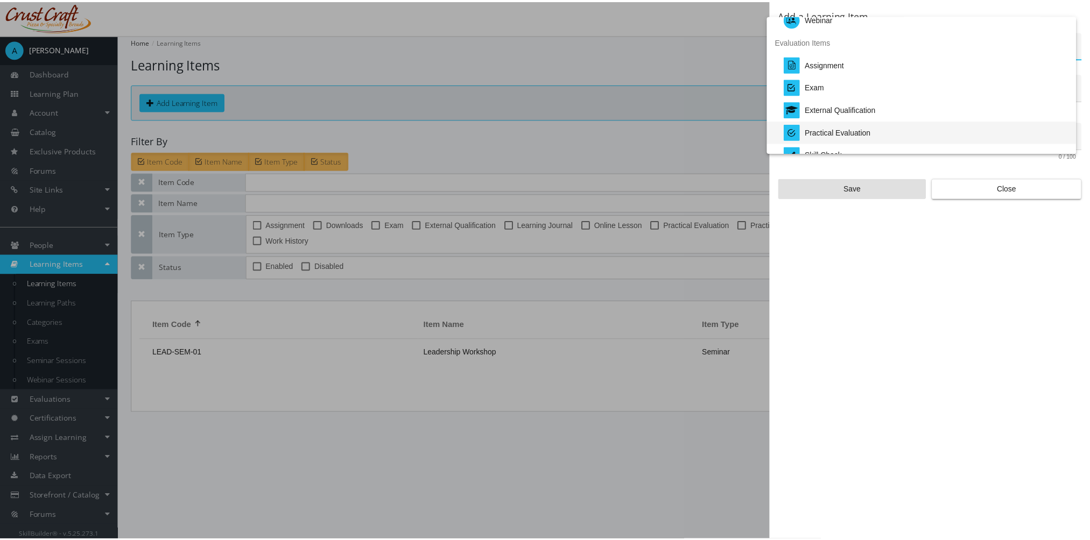
scroll to position [170, 0]
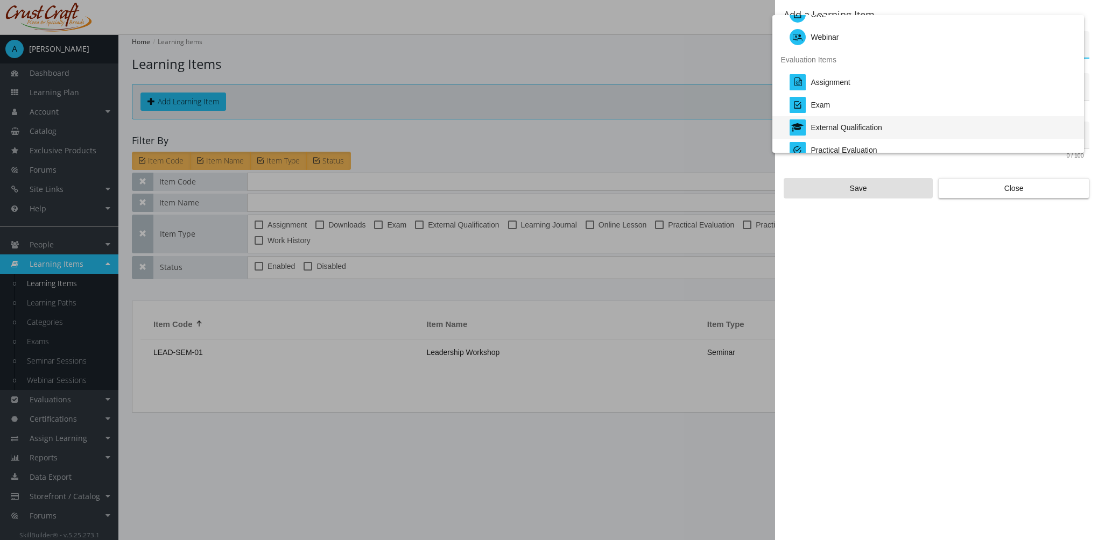
click at [856, 128] on div "External Qualification" at bounding box center [846, 127] width 71 height 23
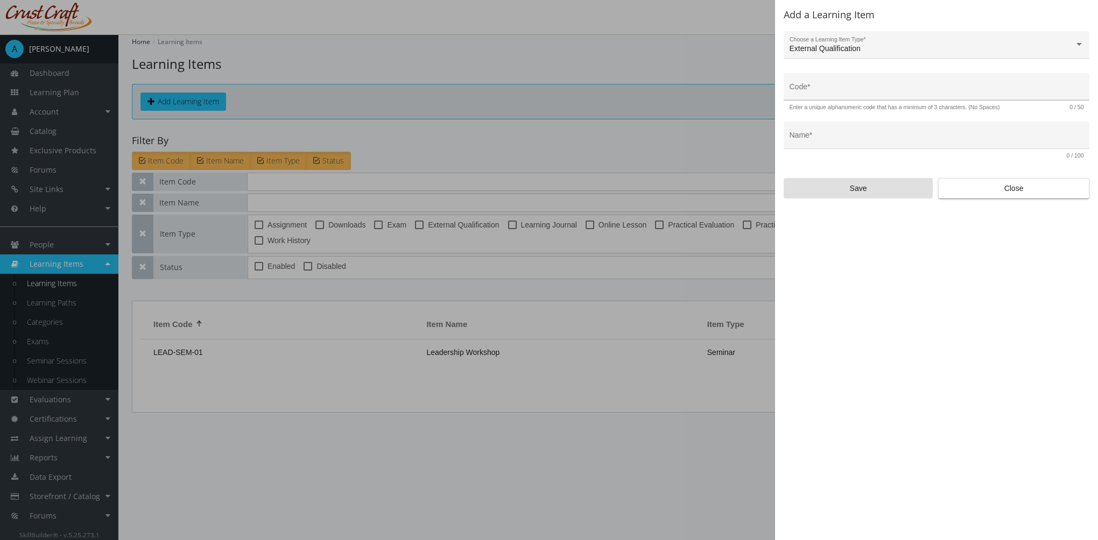
click at [829, 95] on div "Code *" at bounding box center [937, 90] width 294 height 22
type input "LEAD-EXT-01"
click at [831, 141] on input "Name *" at bounding box center [937, 139] width 294 height 9
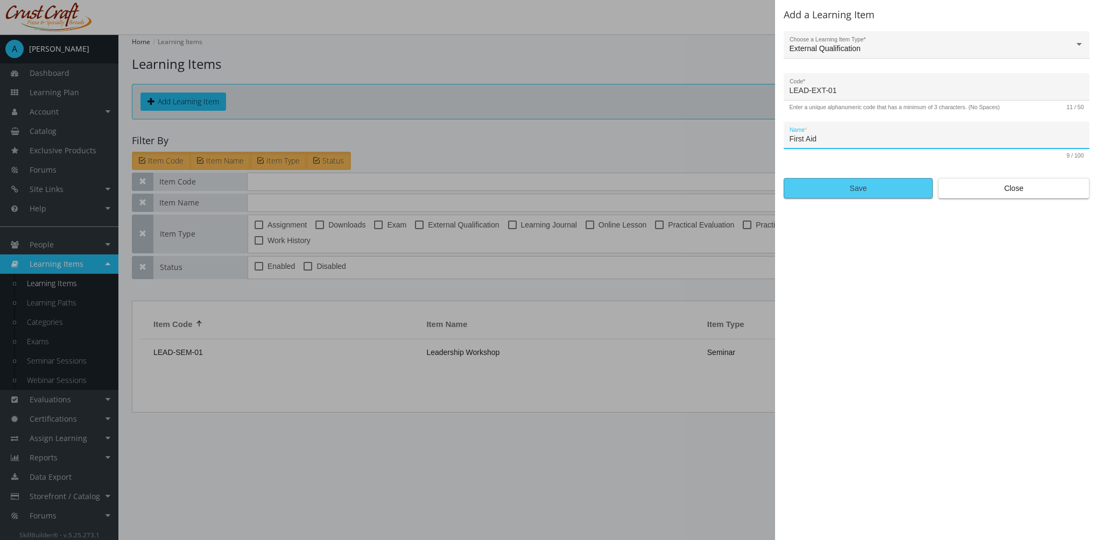
type input "First Aid"
click at [846, 184] on span "Save" at bounding box center [858, 188] width 131 height 19
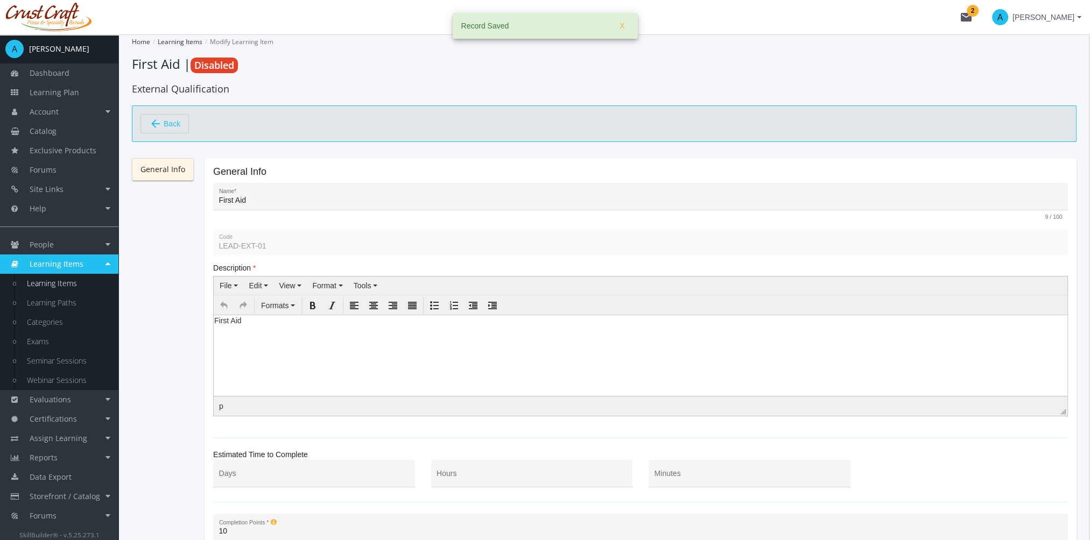
scroll to position [149, 0]
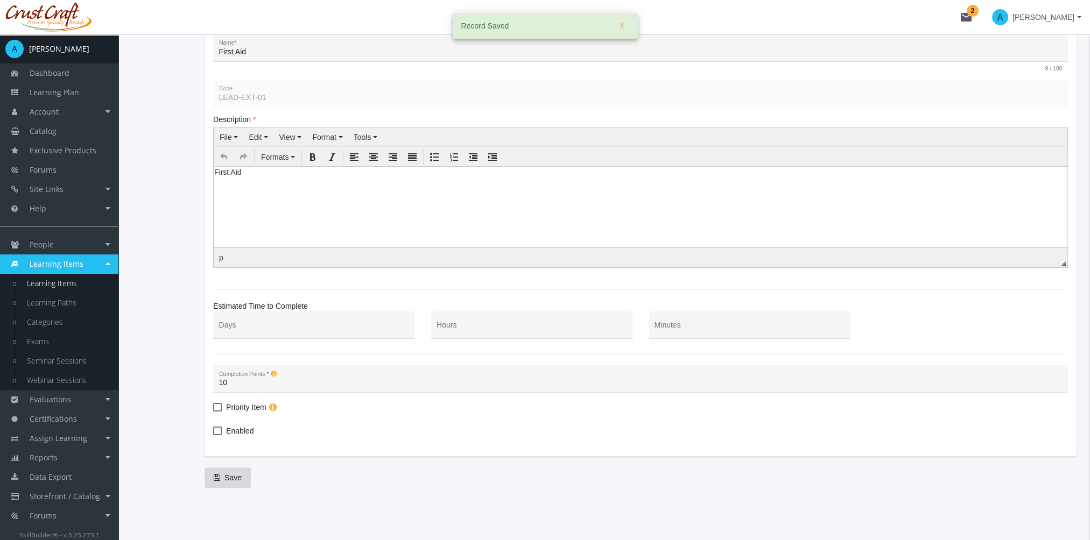
click at [248, 430] on span "Enabled" at bounding box center [239, 431] width 27 height 13
click at [214, 435] on input "Enabled" at bounding box center [213, 435] width 1 height 1
checkbox input "true"
click at [235, 476] on span "Save" at bounding box center [228, 477] width 28 height 19
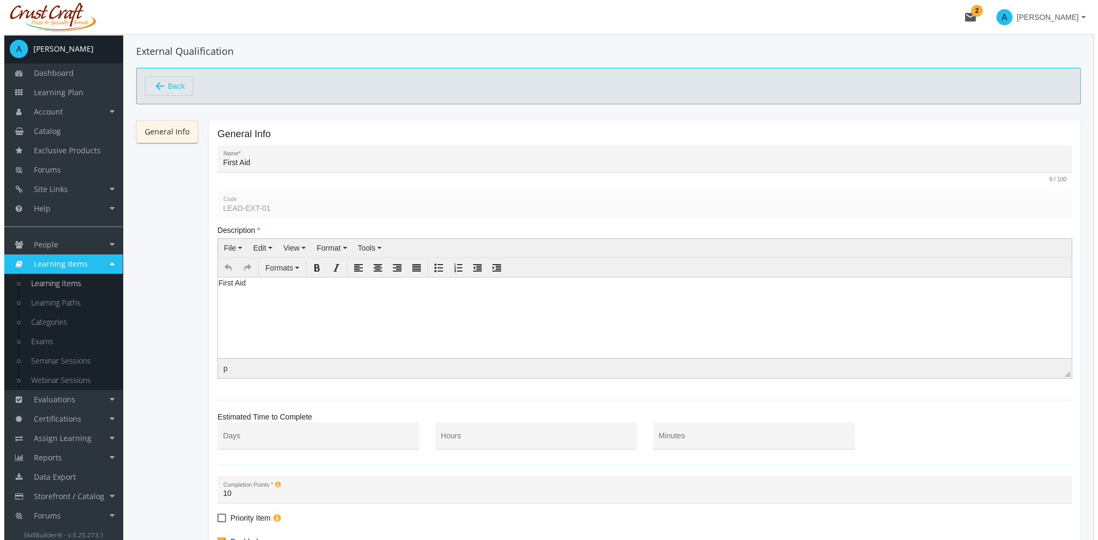
scroll to position [0, 0]
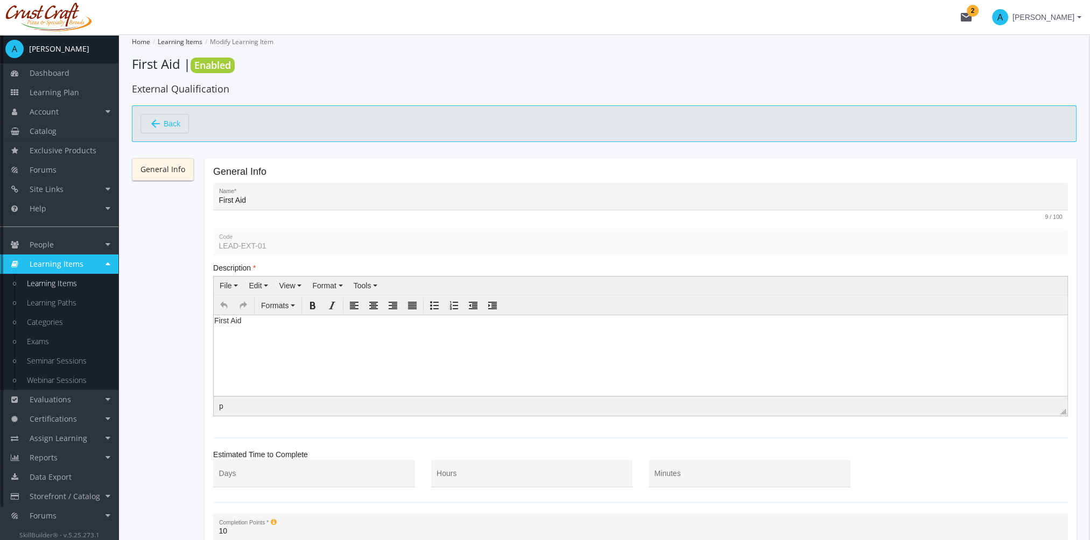
click at [164, 128] on span "Back" at bounding box center [172, 124] width 17 height 18
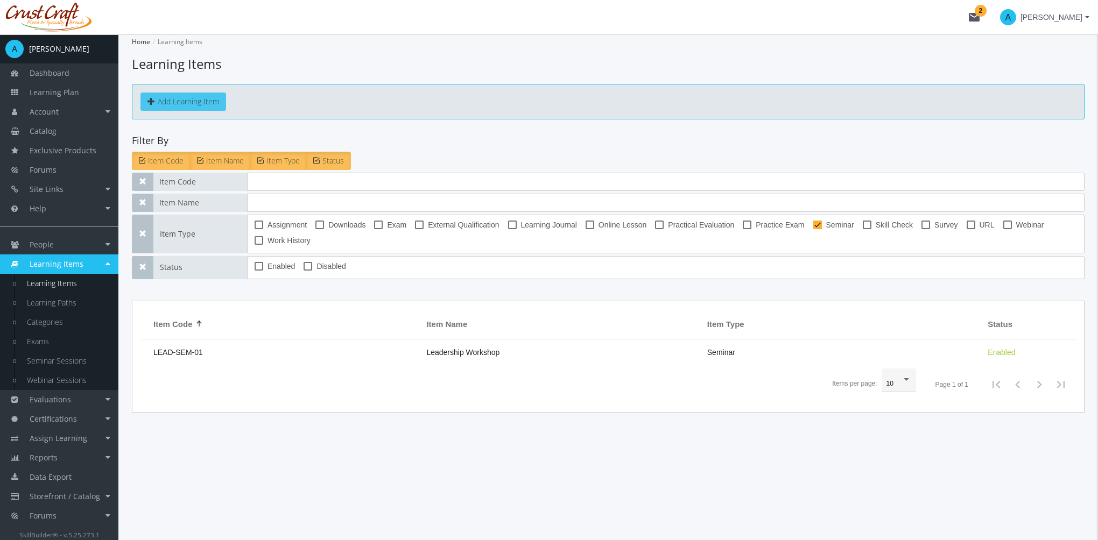
click at [182, 101] on button "Add Learning Item" at bounding box center [183, 102] width 86 height 18
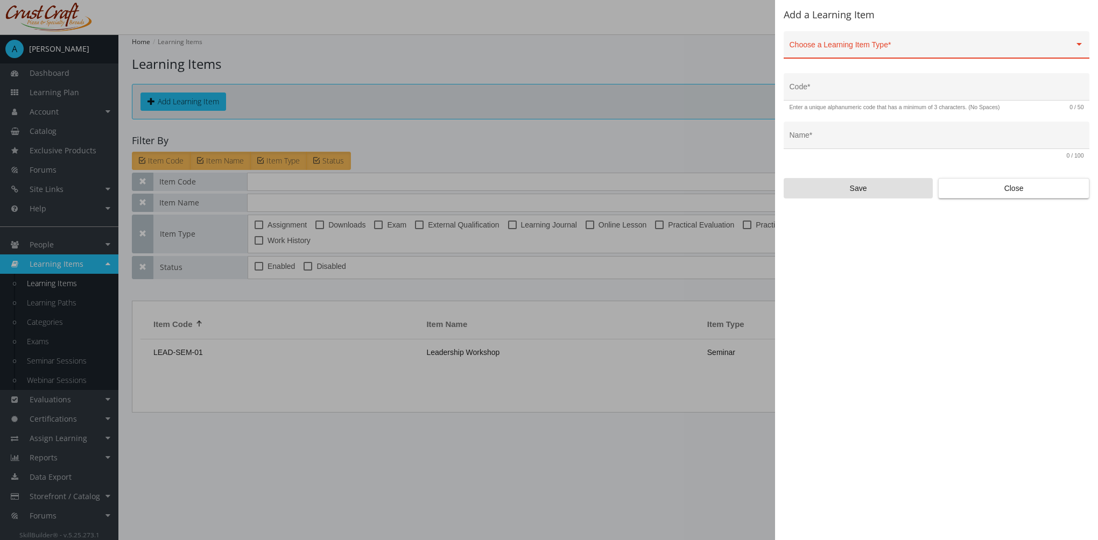
click at [921, 41] on div "Choose a Learning Item Type *" at bounding box center [937, 48] width 294 height 22
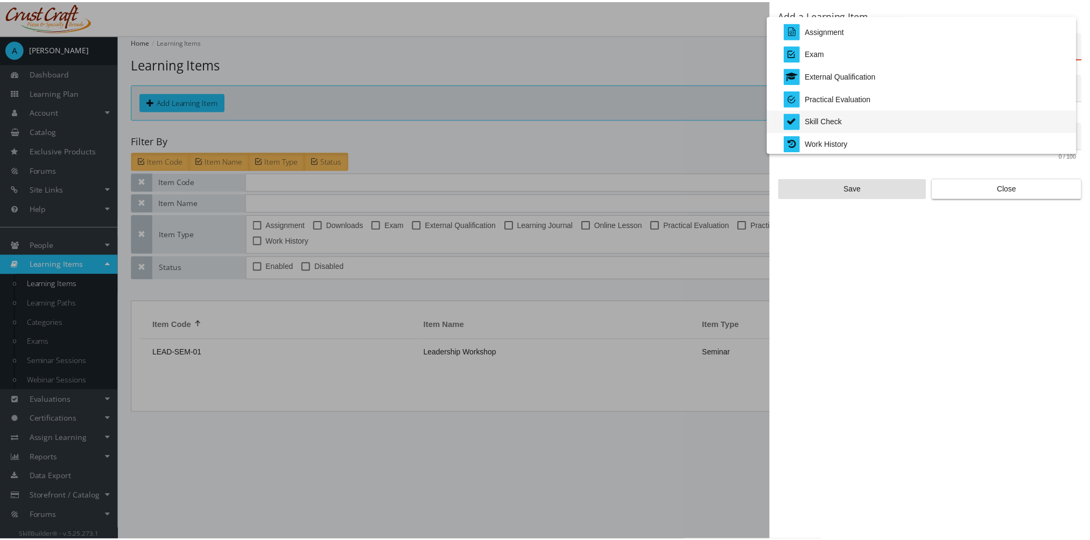
scroll to position [224, 0]
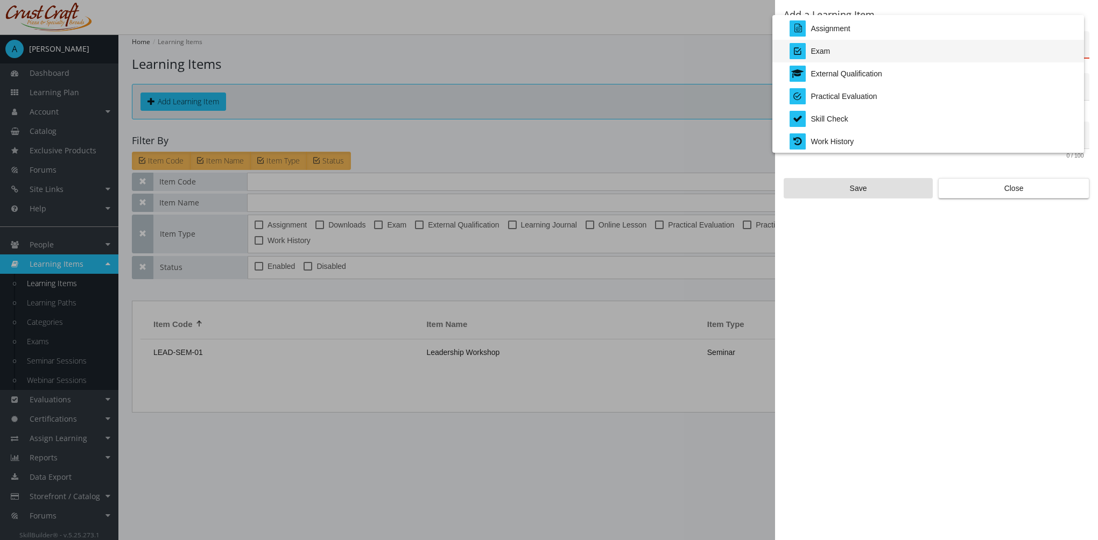
click at [819, 50] on div "Exam" at bounding box center [820, 51] width 19 height 23
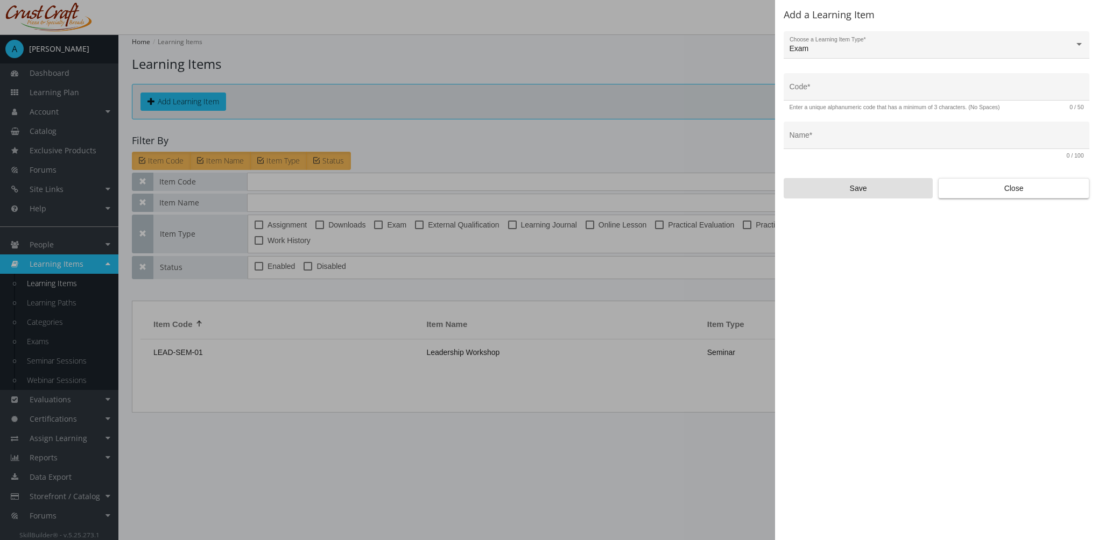
click at [986, 200] on div "Add a Learning Item Exam Choose a Learning Item Type * Code * Enter a unique al…" at bounding box center [936, 270] width 323 height 540
click at [985, 188] on span "Close" at bounding box center [1013, 188] width 133 height 19
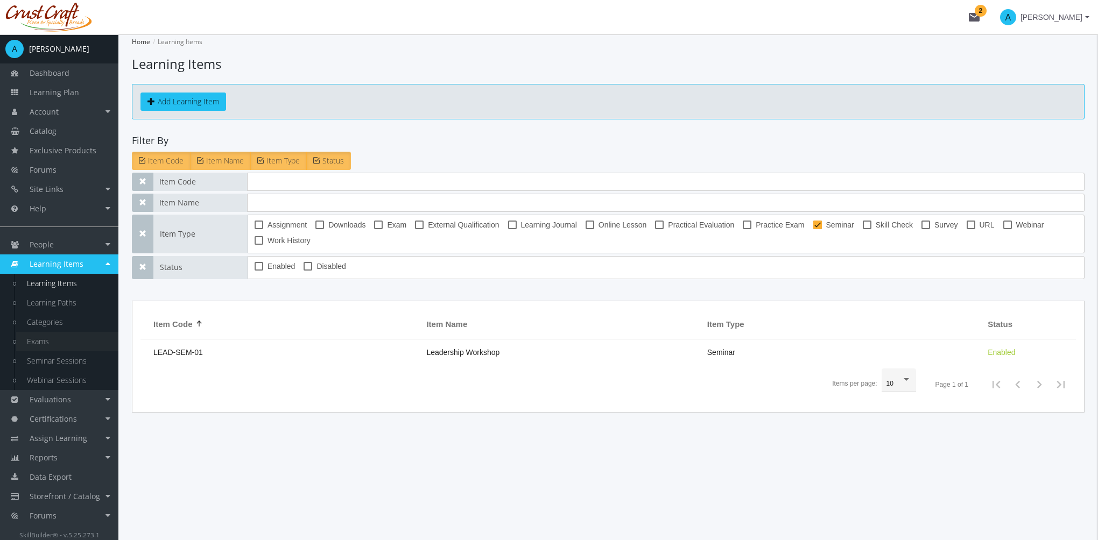
click at [42, 340] on link "Exams" at bounding box center [67, 341] width 102 height 19
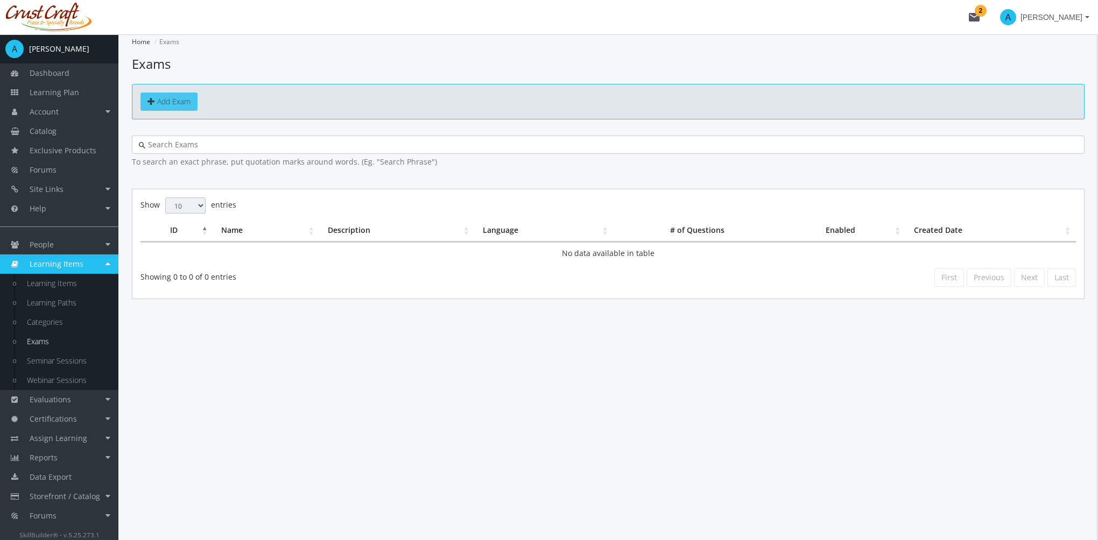
click at [177, 101] on span "Add Exam" at bounding box center [173, 101] width 33 height 10
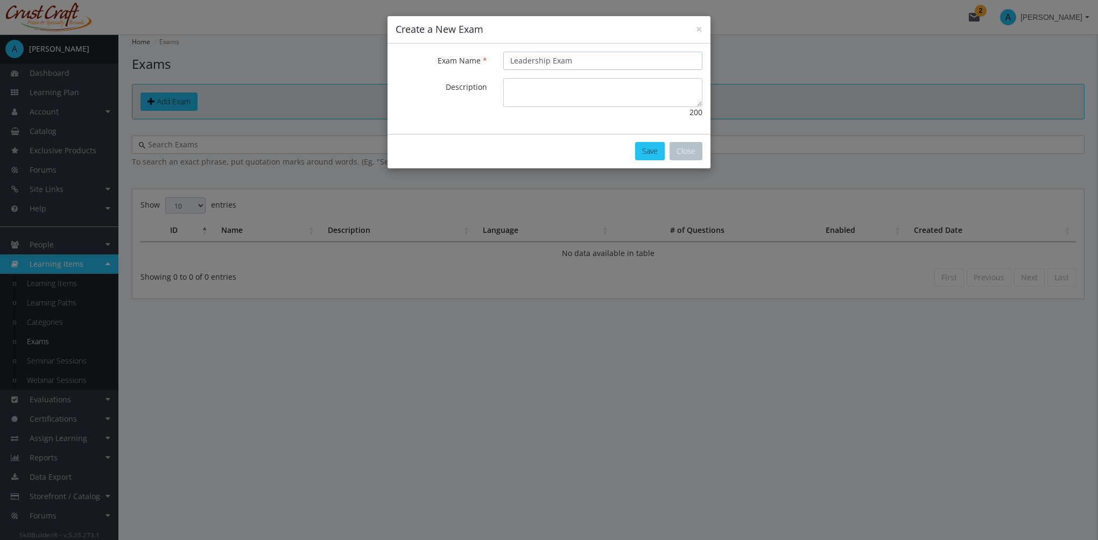
type input "Leadership Exam"
type textarea "This exam will test your knowledge on leadership"
click at [651, 153] on button "Save" at bounding box center [650, 151] width 30 height 18
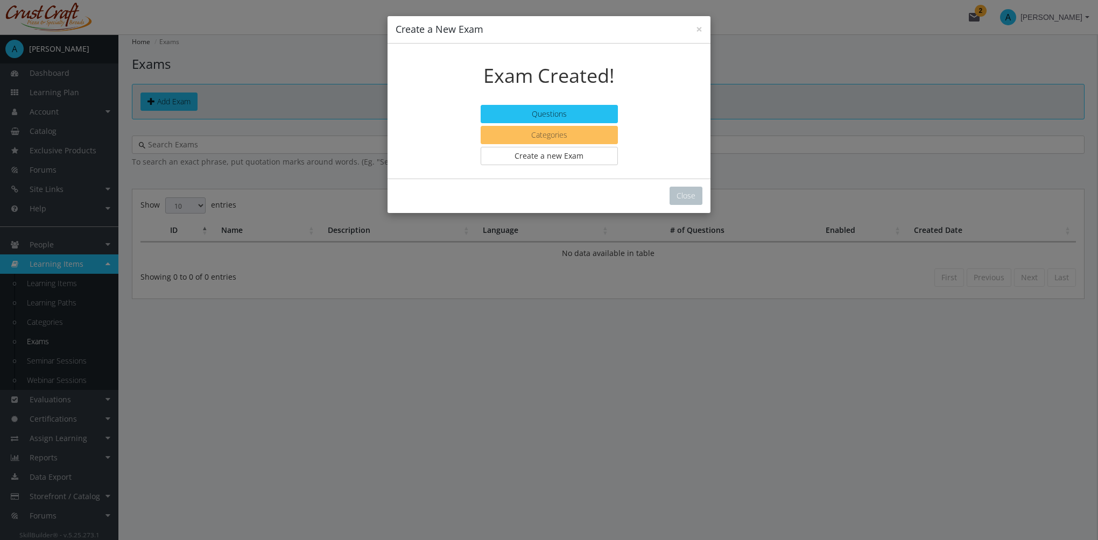
click at [572, 136] on button "Categories" at bounding box center [549, 135] width 137 height 18
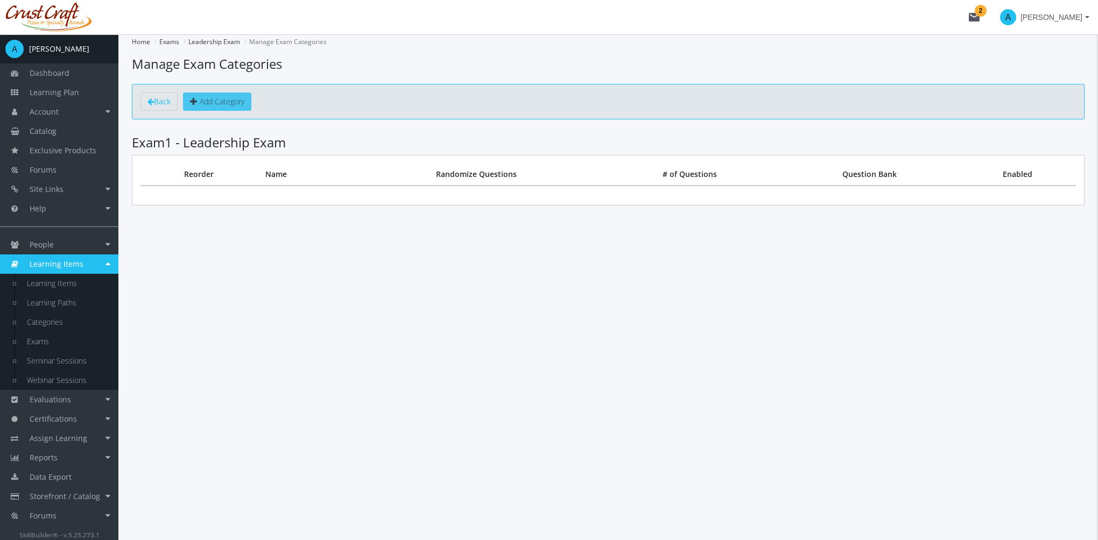
click at [248, 101] on link "Add Category" at bounding box center [217, 102] width 68 height 18
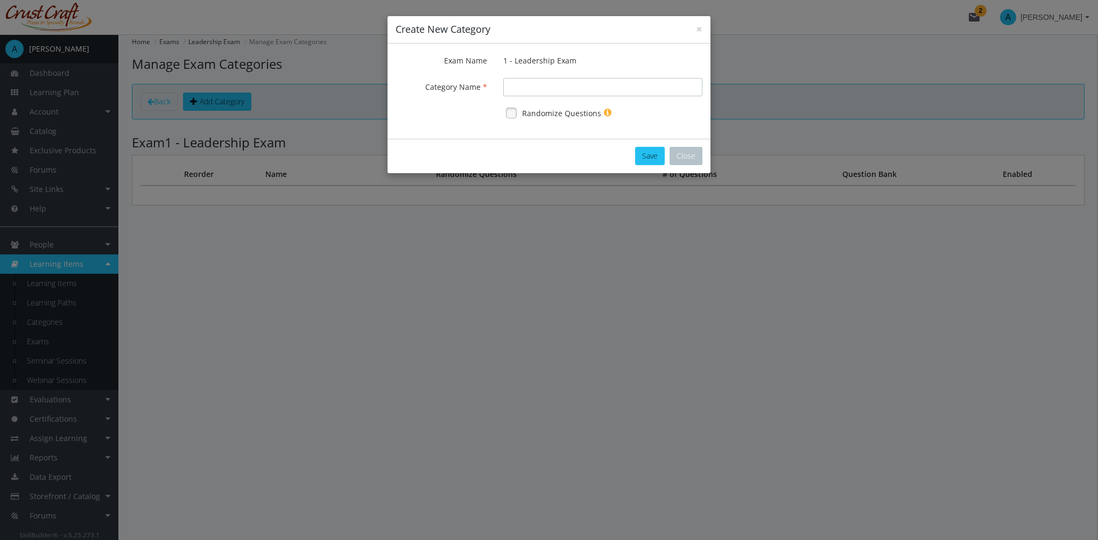
click at [584, 92] on input "Exam Name" at bounding box center [602, 87] width 199 height 18
type input "Communication"
click at [514, 113] on link at bounding box center [511, 113] width 16 height 16
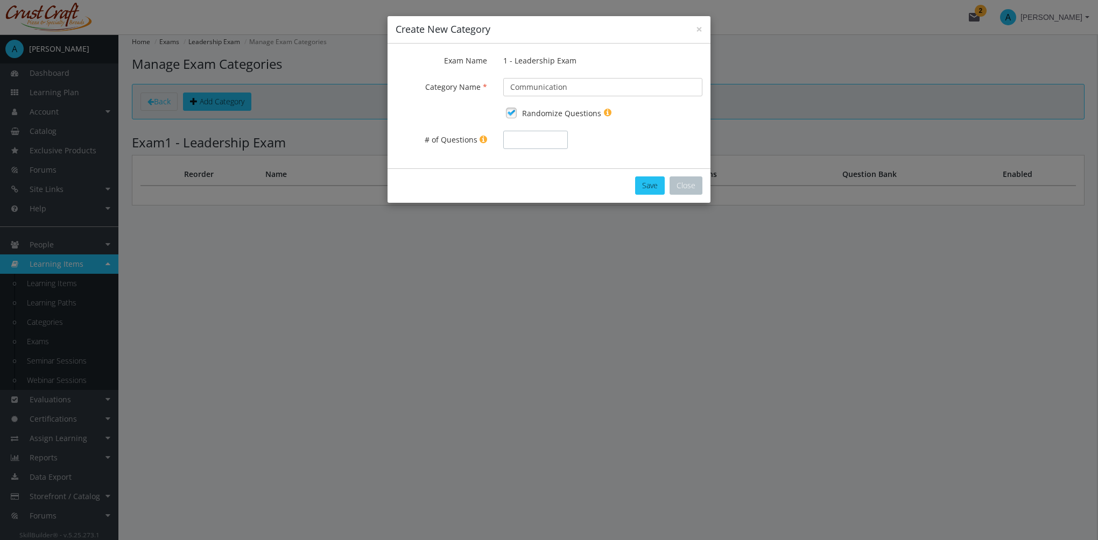
click at [528, 142] on input "# of Questions" at bounding box center [535, 140] width 65 height 18
type input "2"
click at [647, 187] on button "Save" at bounding box center [650, 186] width 30 height 18
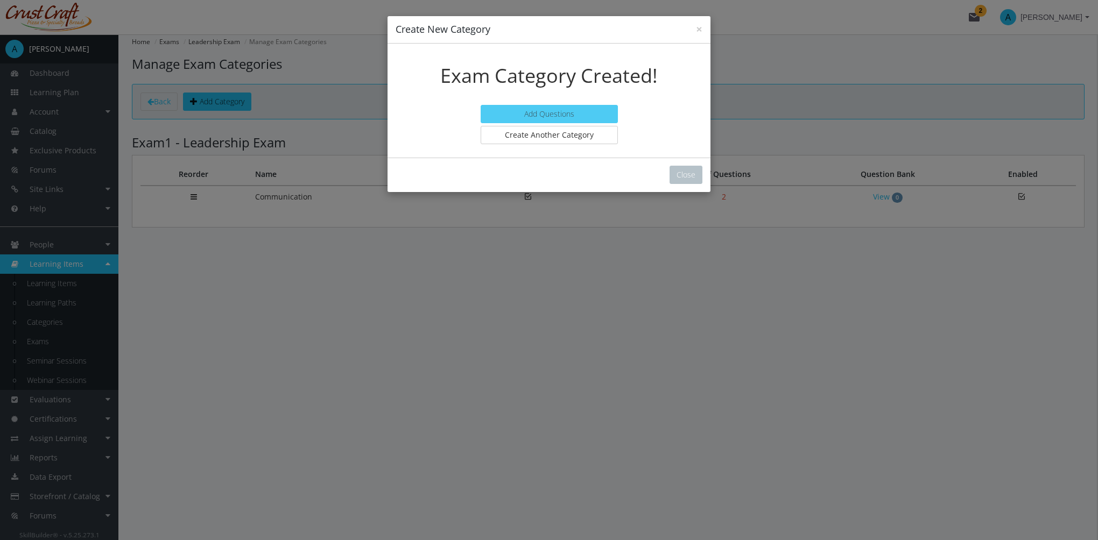
click at [577, 118] on link "Add Questions" at bounding box center [549, 114] width 137 height 18
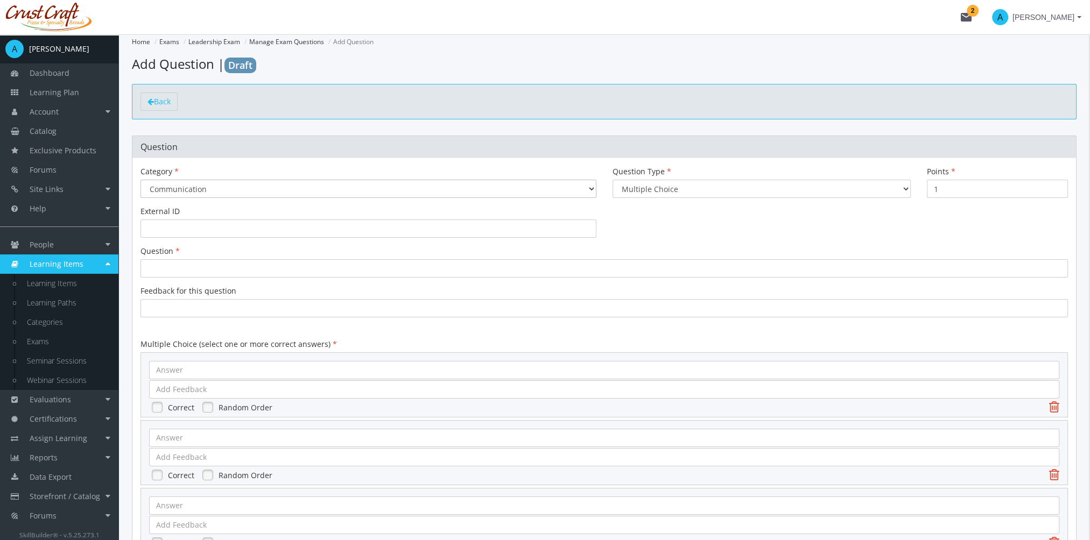
click at [267, 192] on select "None Communication" at bounding box center [368, 189] width 456 height 18
select select "0"
click at [140, 180] on select "None Communication" at bounding box center [368, 189] width 456 height 18
click at [692, 185] on select "Multiple Choice Long Answer File Upload" at bounding box center [761, 189] width 298 height 18
click at [612, 180] on select "Multiple Choice Long Answer File Upload" at bounding box center [761, 189] width 298 height 18
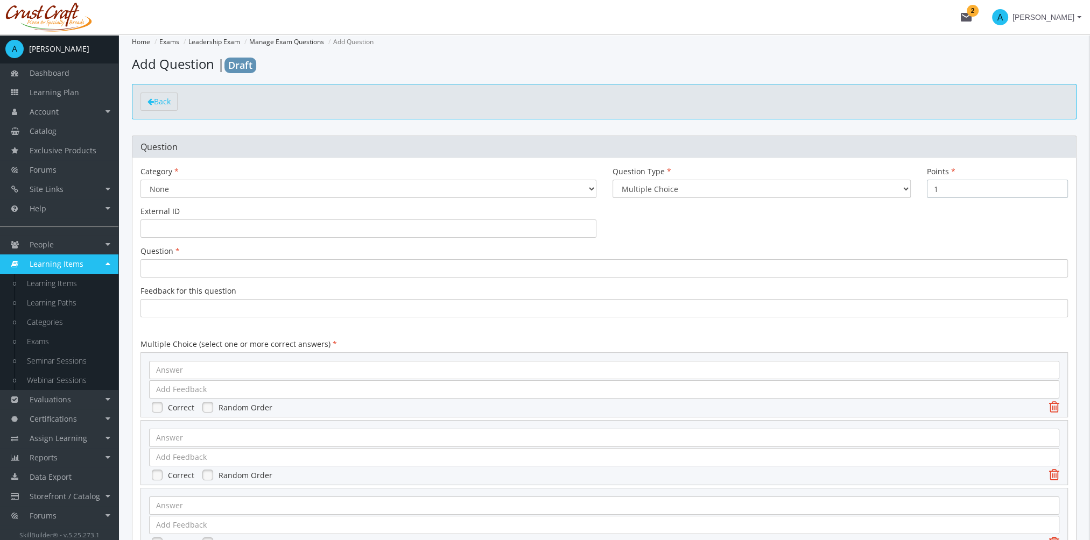
click at [939, 192] on input "1" at bounding box center [997, 189] width 141 height 18
click at [192, 224] on input "text" at bounding box center [368, 229] width 456 height 18
click at [195, 262] on div at bounding box center [603, 268] width 927 height 18
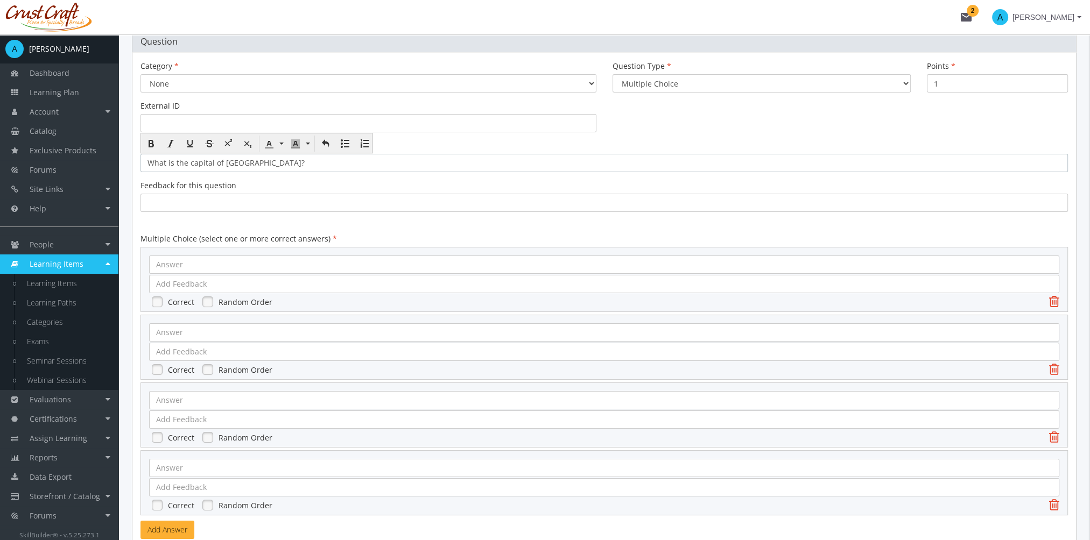
scroll to position [161, 0]
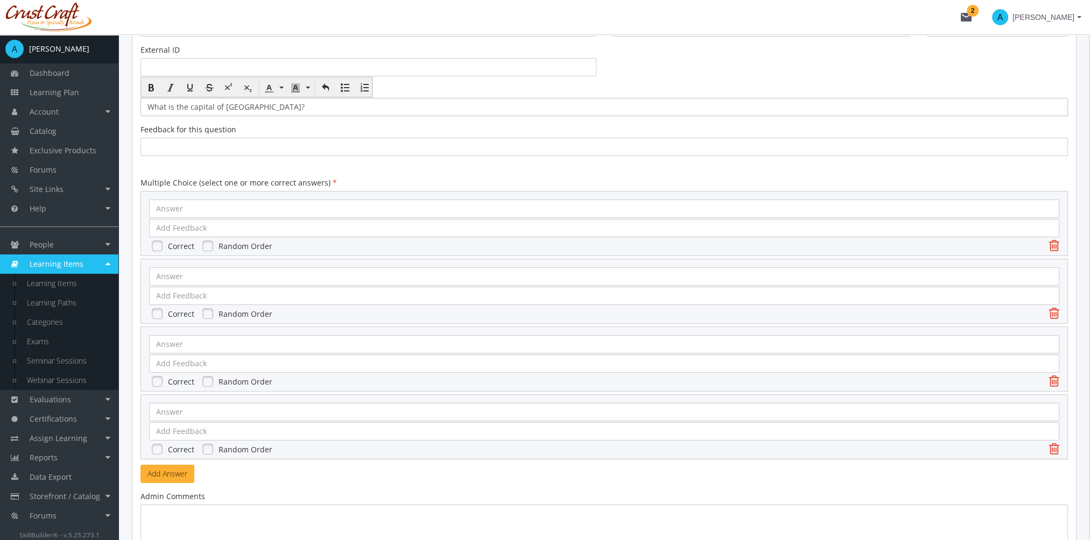
click at [173, 209] on div at bounding box center [604, 209] width 910 height 18
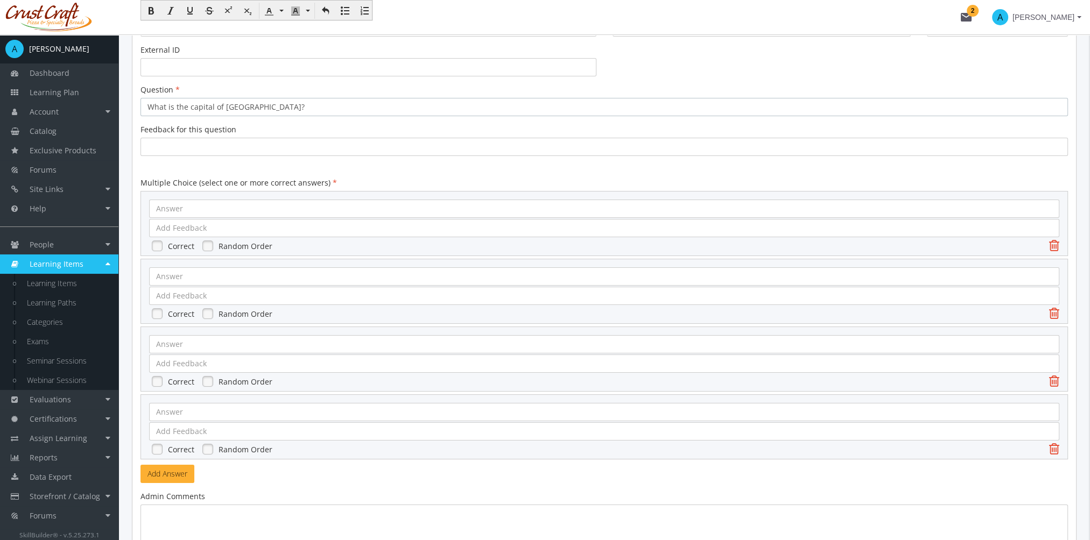
click at [162, 209] on div at bounding box center [604, 209] width 910 height 18
click at [155, 207] on div at bounding box center [604, 209] width 910 height 18
click at [154, 211] on div at bounding box center [604, 209] width 910 height 18
click at [177, 277] on div at bounding box center [604, 276] width 910 height 18
click at [157, 278] on div at bounding box center [604, 276] width 910 height 18
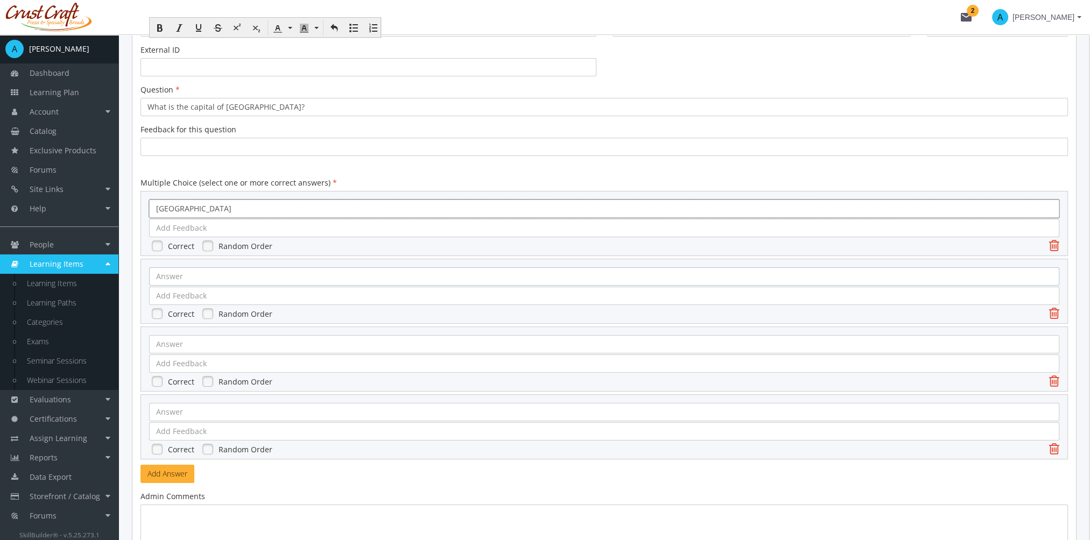
click at [153, 278] on div at bounding box center [604, 276] width 910 height 18
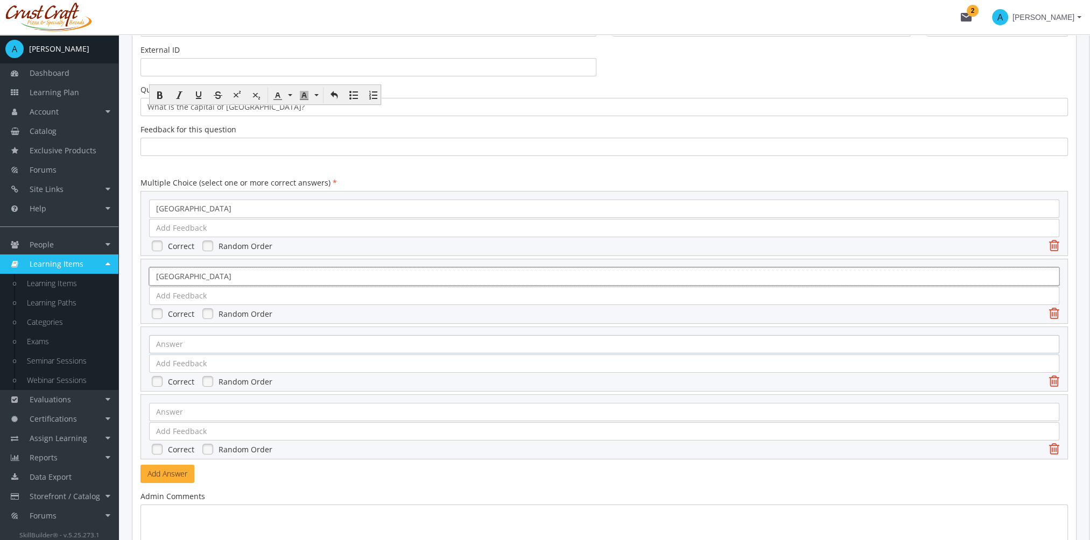
click at [198, 346] on div at bounding box center [604, 344] width 910 height 18
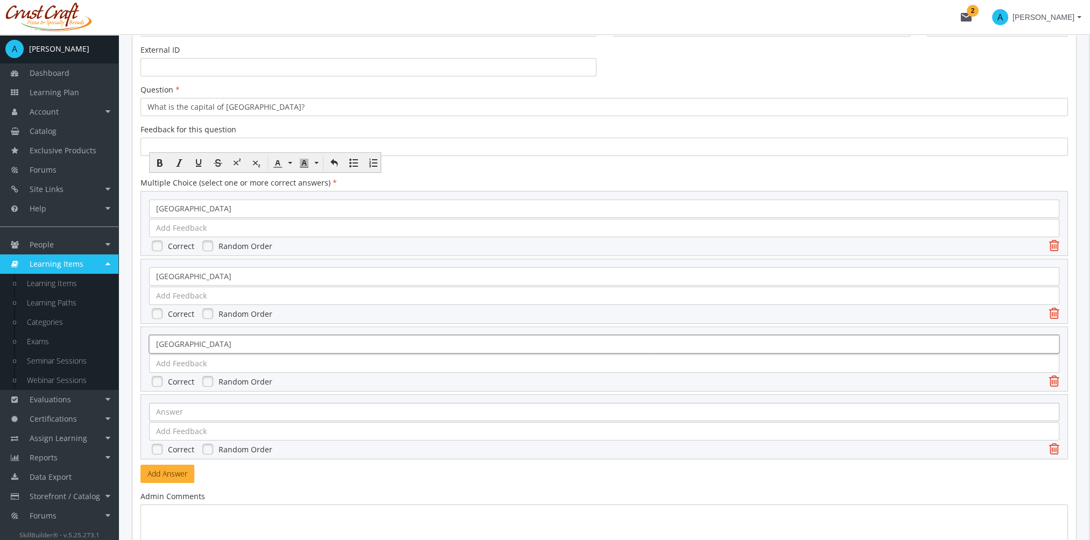
click at [173, 417] on div at bounding box center [604, 412] width 910 height 18
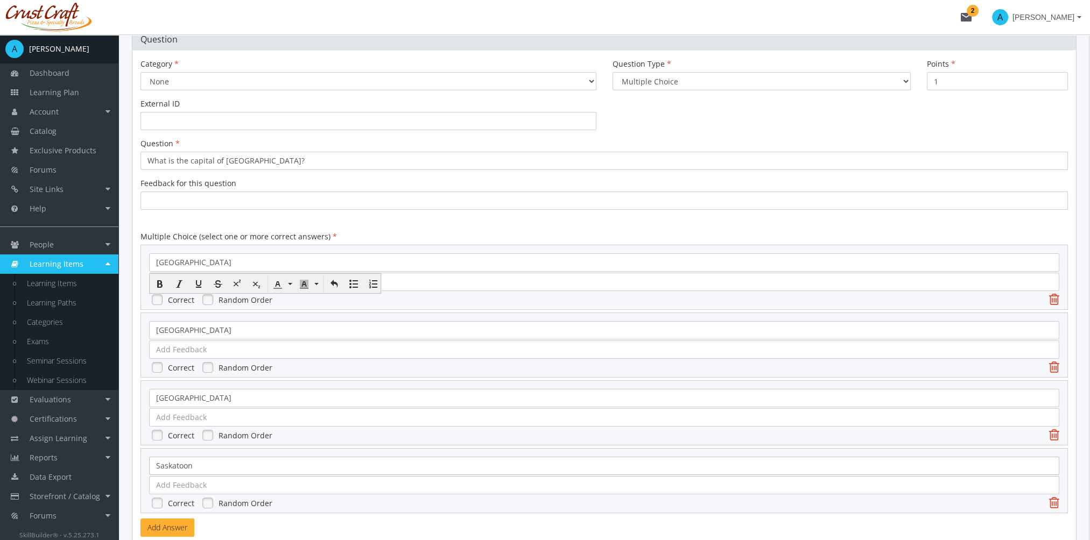
scroll to position [108, 0]
click at [161, 296] on link at bounding box center [157, 300] width 16 height 16
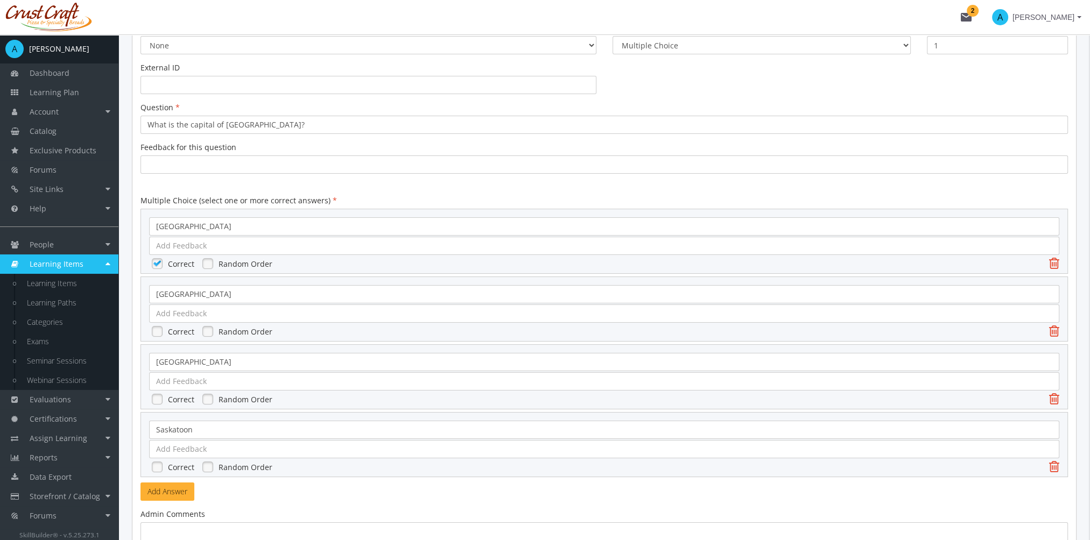
scroll to position [161, 0]
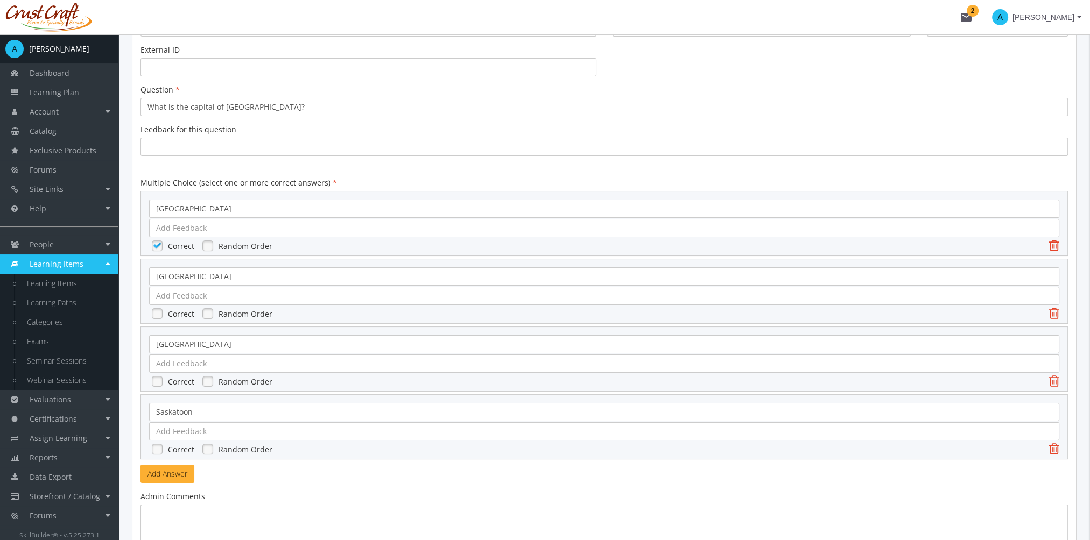
click at [206, 251] on link at bounding box center [208, 246] width 16 height 16
click at [212, 312] on link at bounding box center [208, 314] width 16 height 16
click at [207, 382] on link at bounding box center [208, 381] width 16 height 16
click at [208, 447] on link at bounding box center [208, 449] width 16 height 16
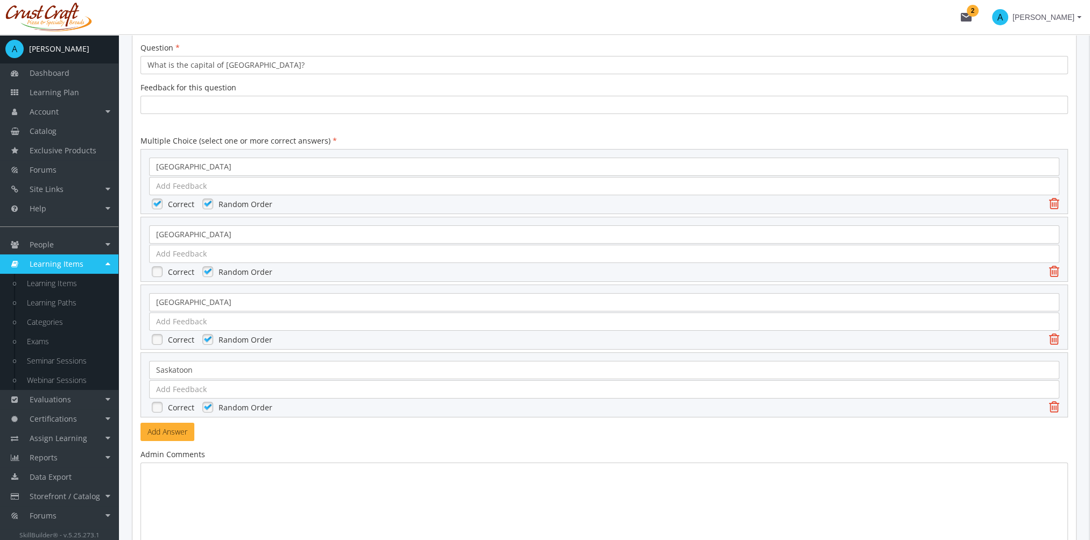
scroll to position [215, 0]
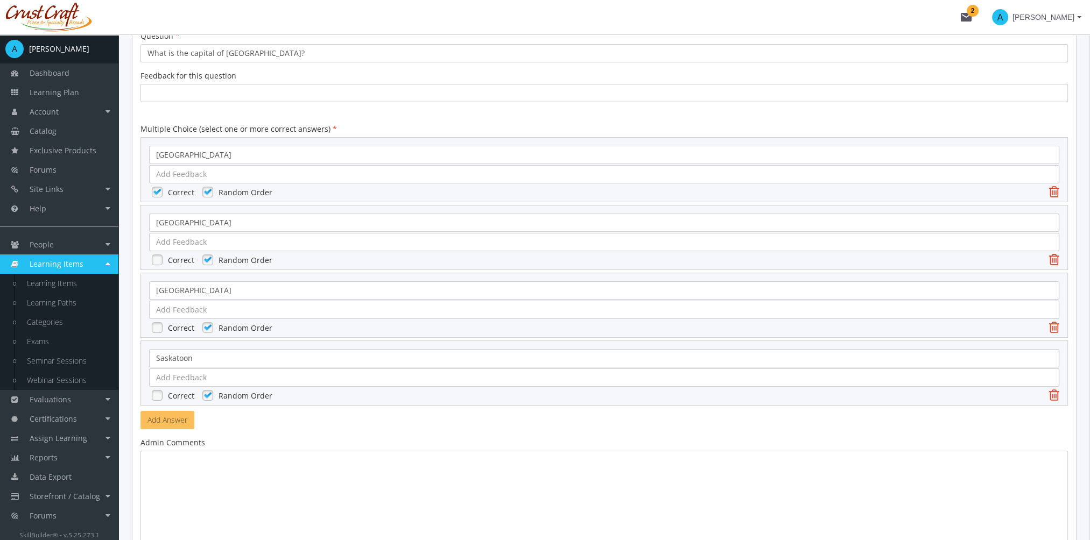
click at [182, 420] on button "Add Answer" at bounding box center [167, 420] width 54 height 18
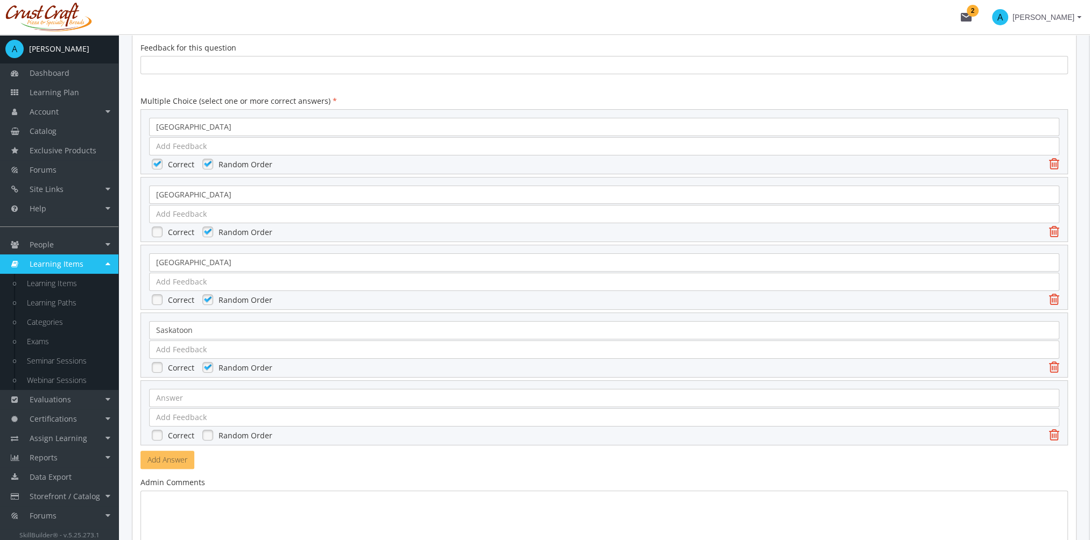
scroll to position [269, 0]
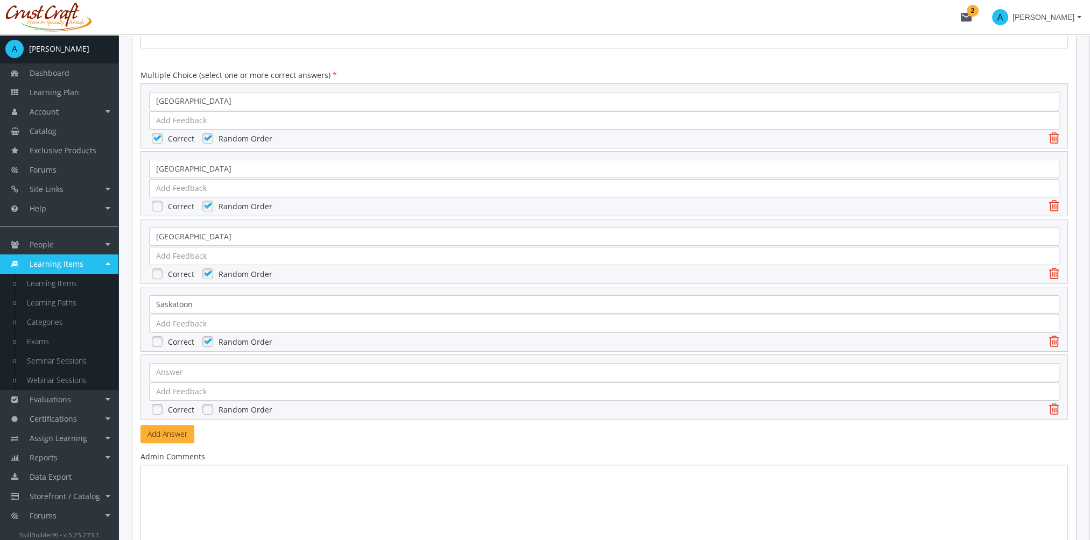
click at [1053, 407] on icon at bounding box center [1054, 409] width 10 height 13
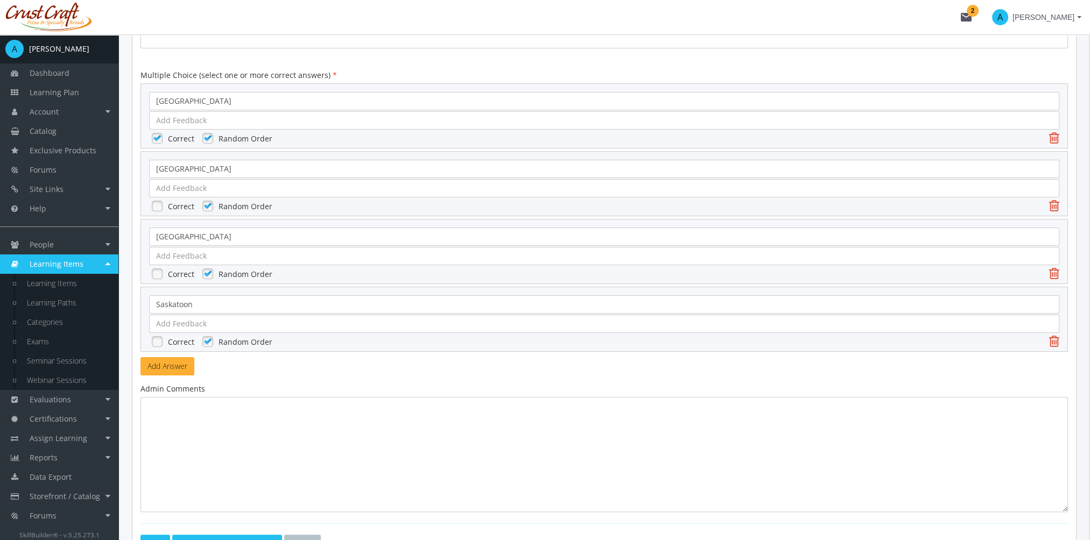
scroll to position [323, 0]
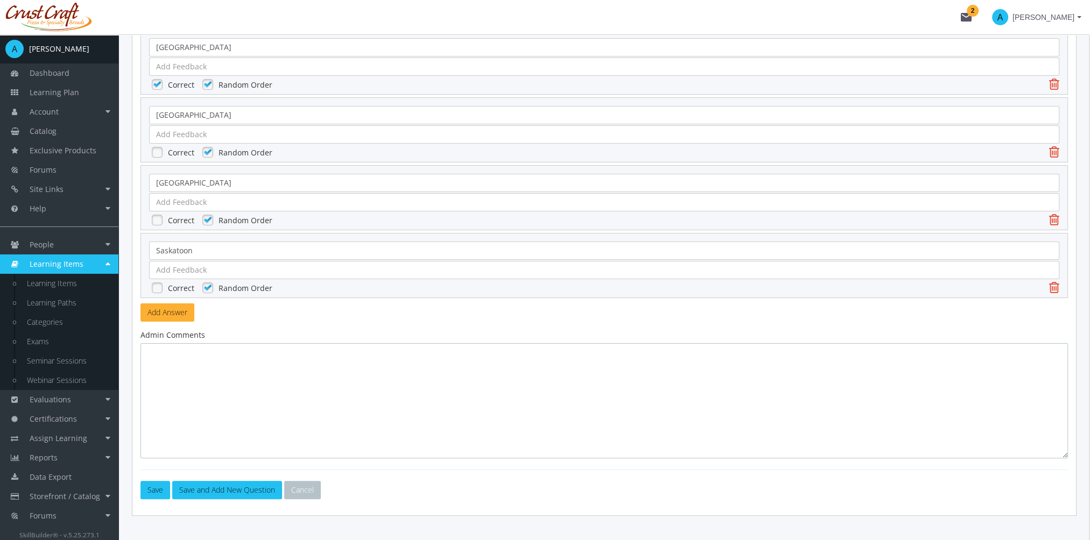
click at [222, 407] on textarea at bounding box center [603, 400] width 927 height 115
click at [159, 489] on button "Save" at bounding box center [155, 490] width 30 height 18
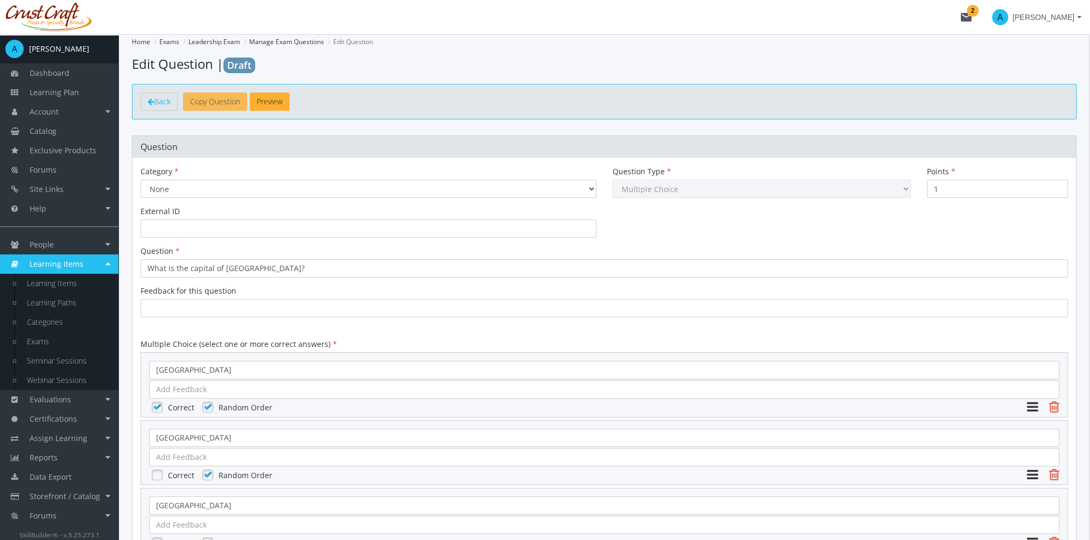
click at [223, 104] on button "Copy Question" at bounding box center [215, 102] width 64 height 18
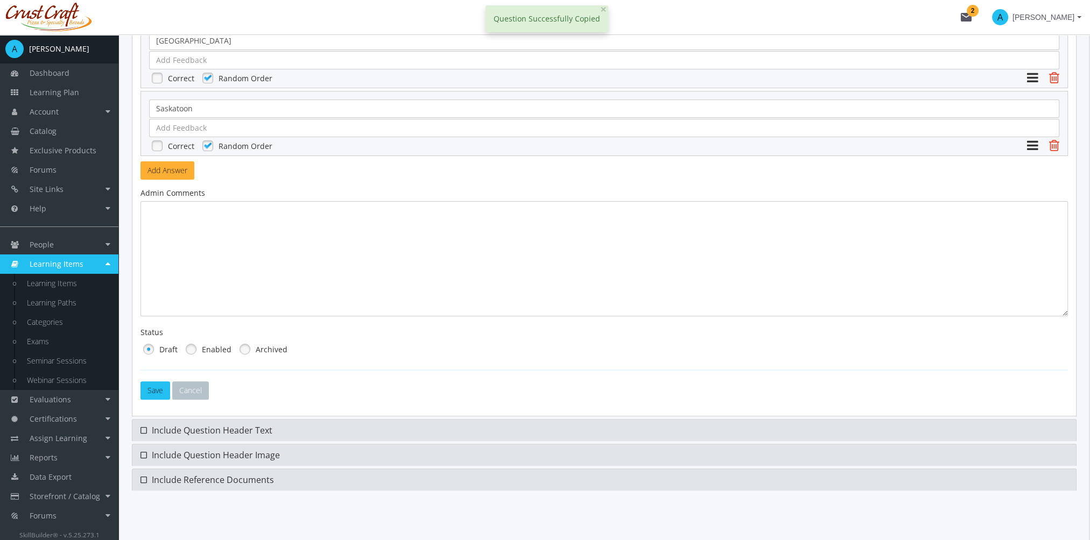
scroll to position [467, 0]
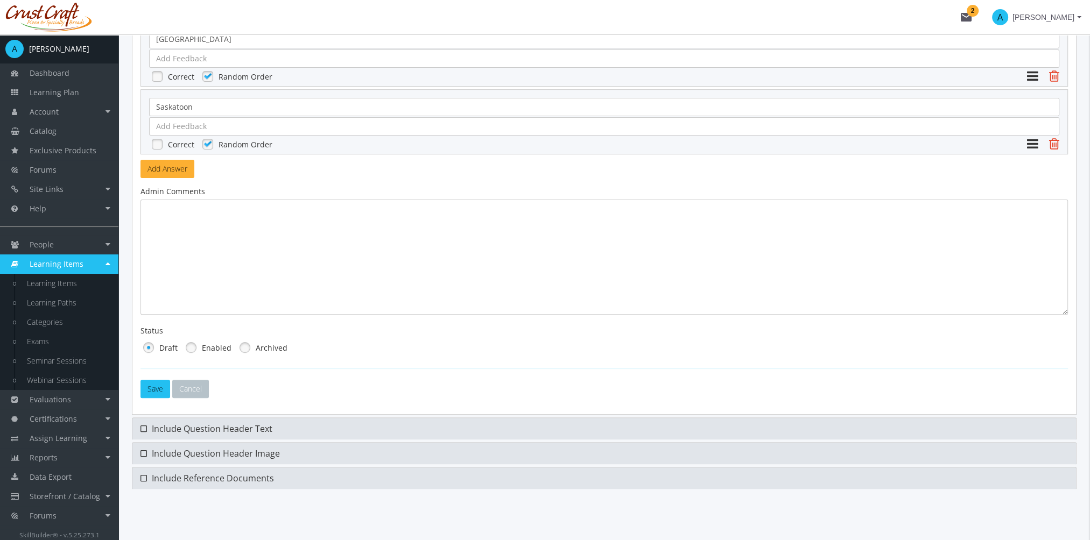
click at [195, 348] on link at bounding box center [191, 348] width 16 height 16
click at [154, 389] on button "Save" at bounding box center [155, 389] width 30 height 18
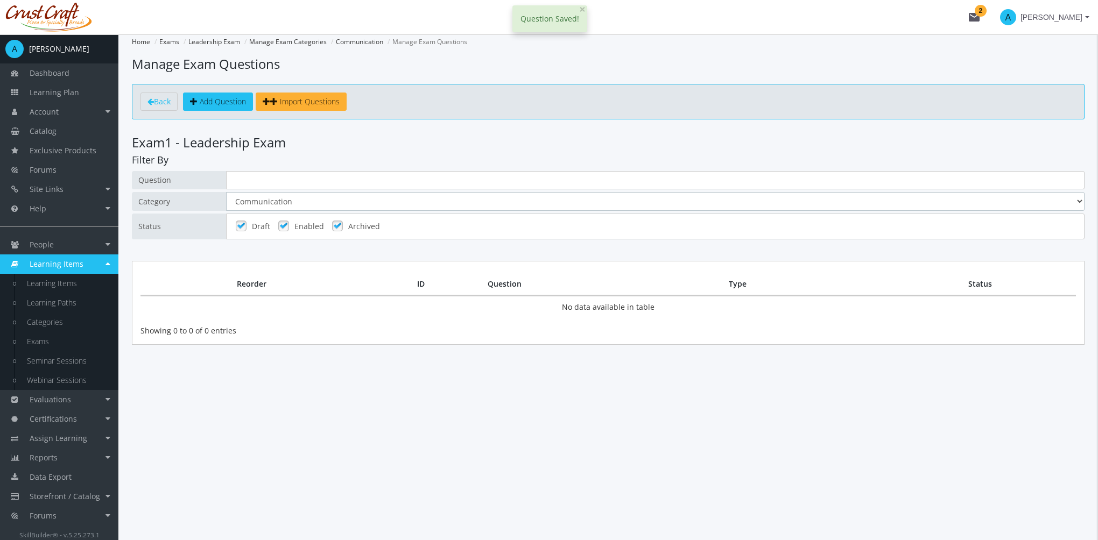
click at [271, 193] on select "All Communication" at bounding box center [655, 201] width 858 height 19
click at [520, 399] on div "Home Exams Leadership Exam Manage Exam Categories Communication Manage Exam Que…" at bounding box center [607, 287] width 979 height 506
click at [279, 205] on select "All Communication" at bounding box center [655, 201] width 858 height 19
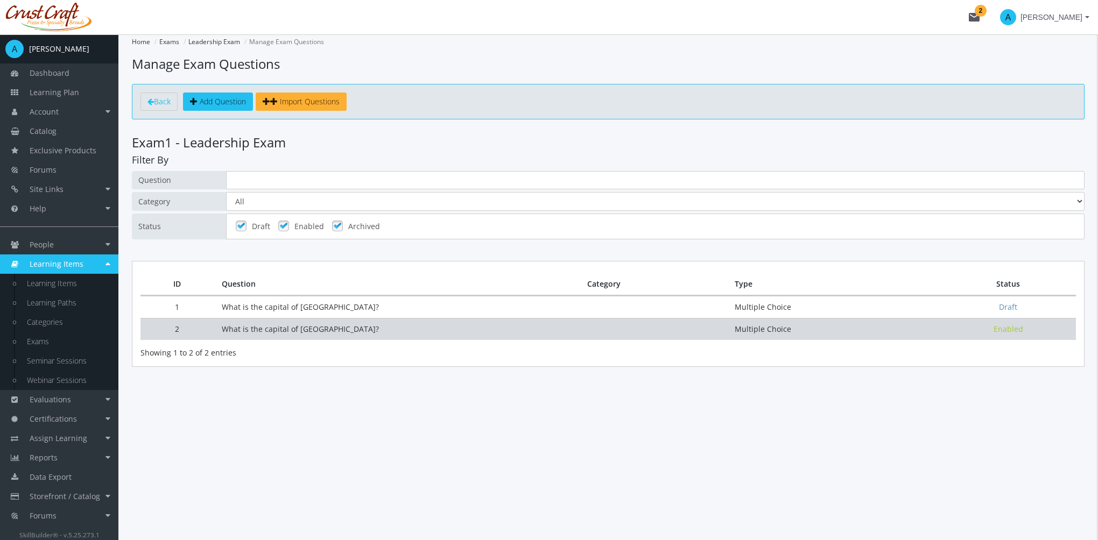
click at [318, 332] on td "What is the capital of Alberta?" at bounding box center [396, 329] width 365 height 22
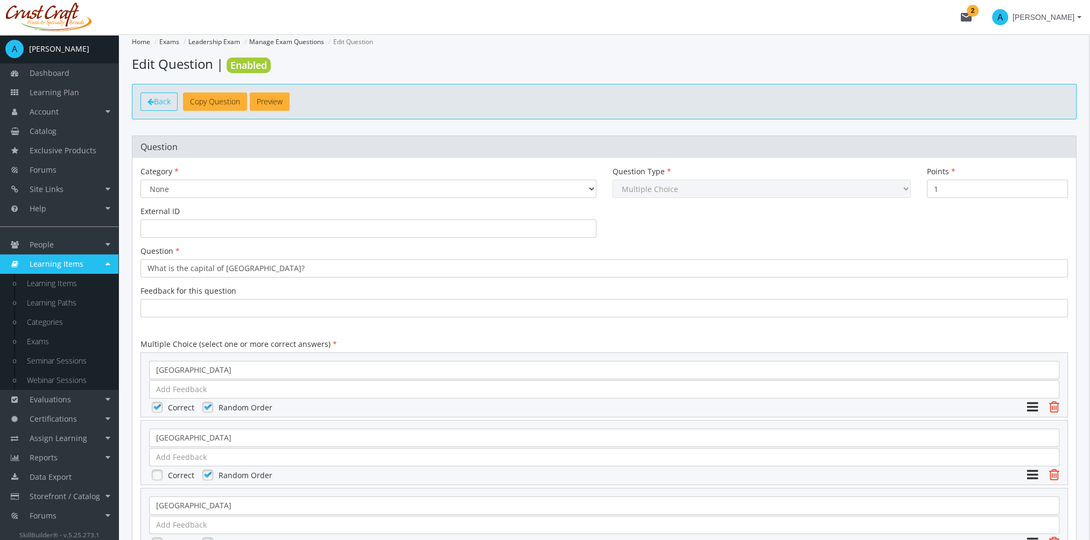
click at [159, 105] on span "Back" at bounding box center [162, 101] width 17 height 10
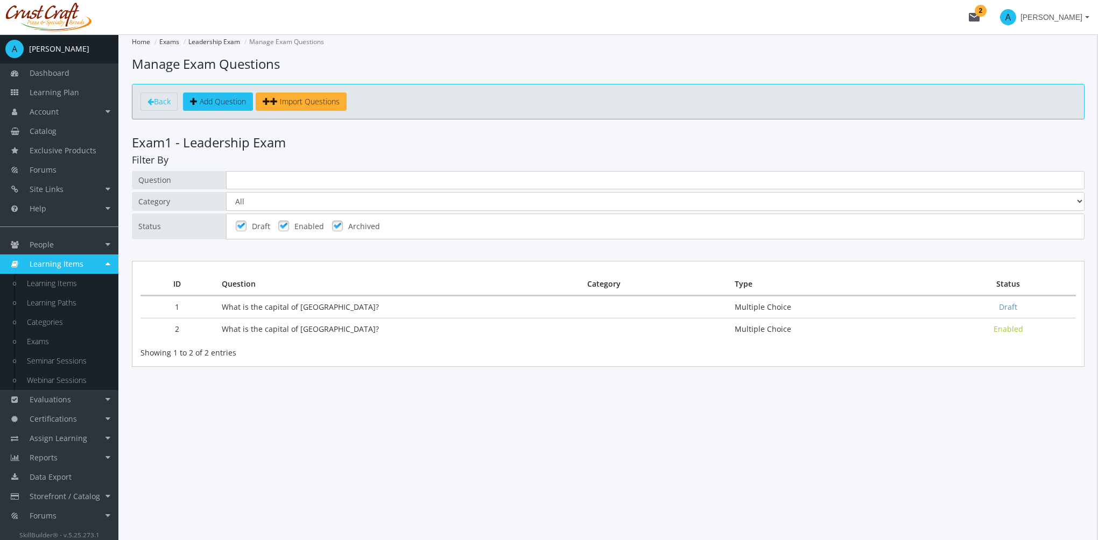
click at [333, 308] on td "What is the capital of Alberta?" at bounding box center [396, 307] width 365 height 22
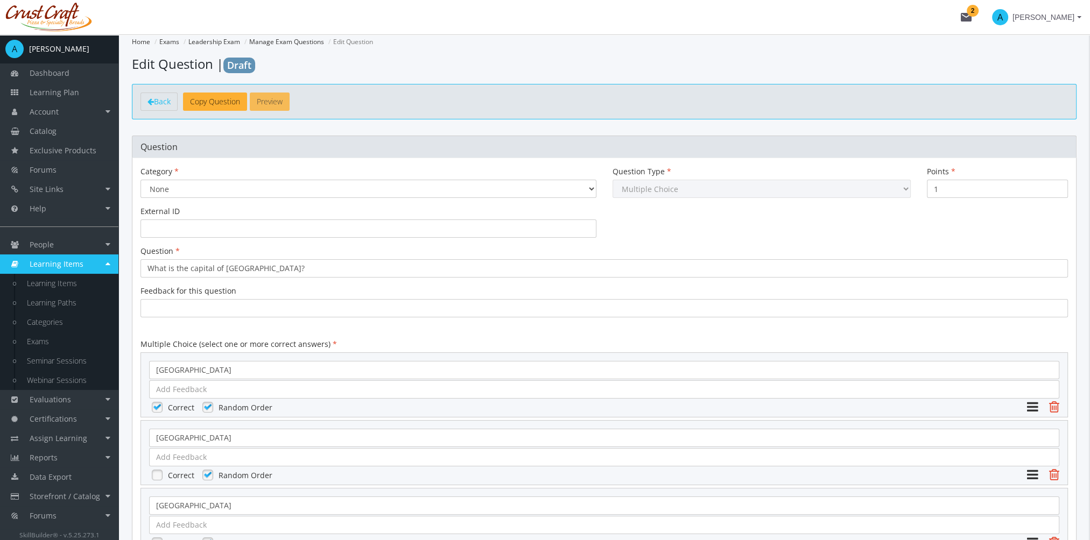
click at [277, 102] on button "Preview" at bounding box center [270, 102] width 40 height 18
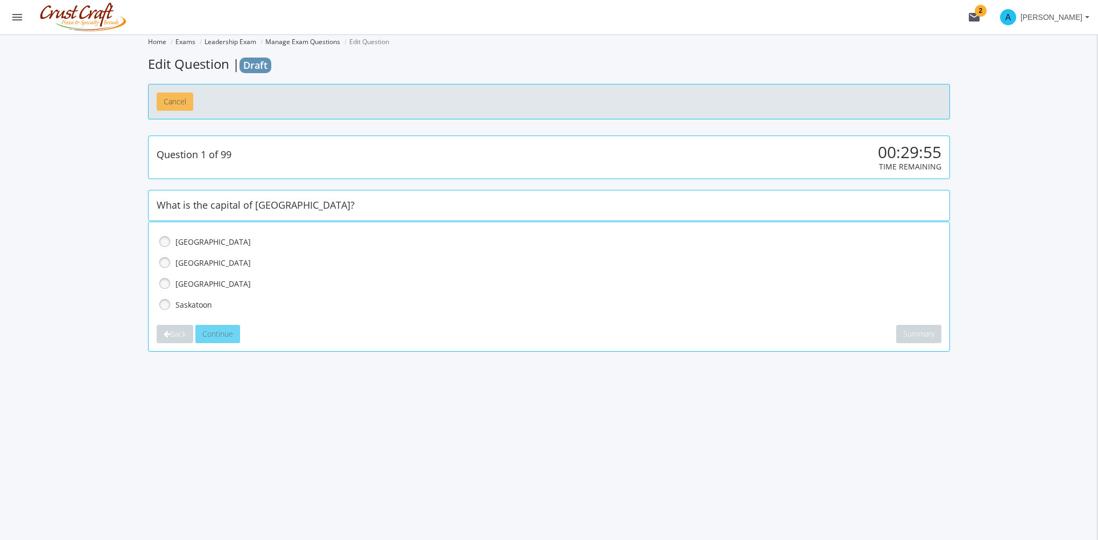
click at [182, 103] on button "Cancel" at bounding box center [175, 102] width 37 height 18
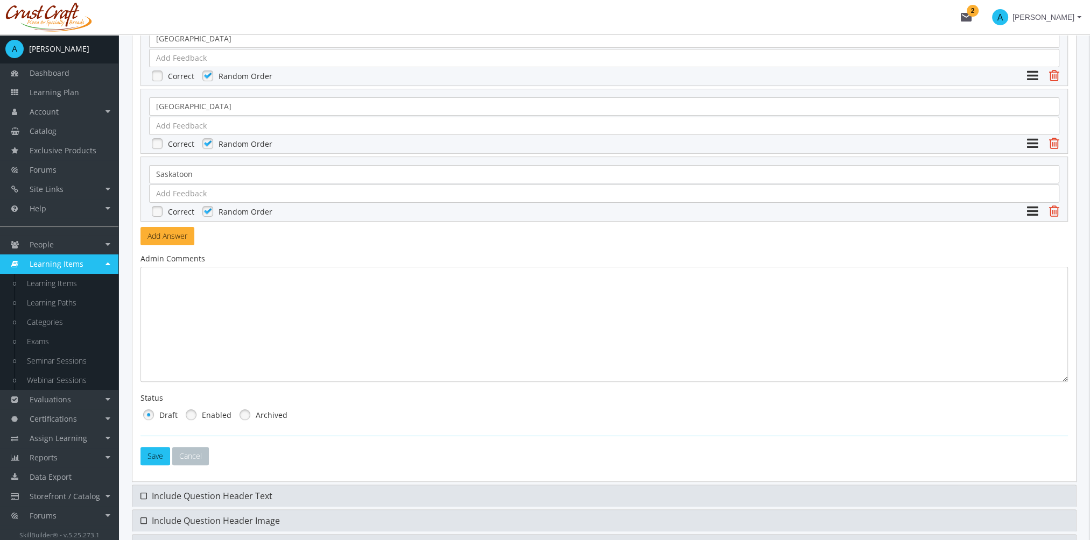
scroll to position [467, 0]
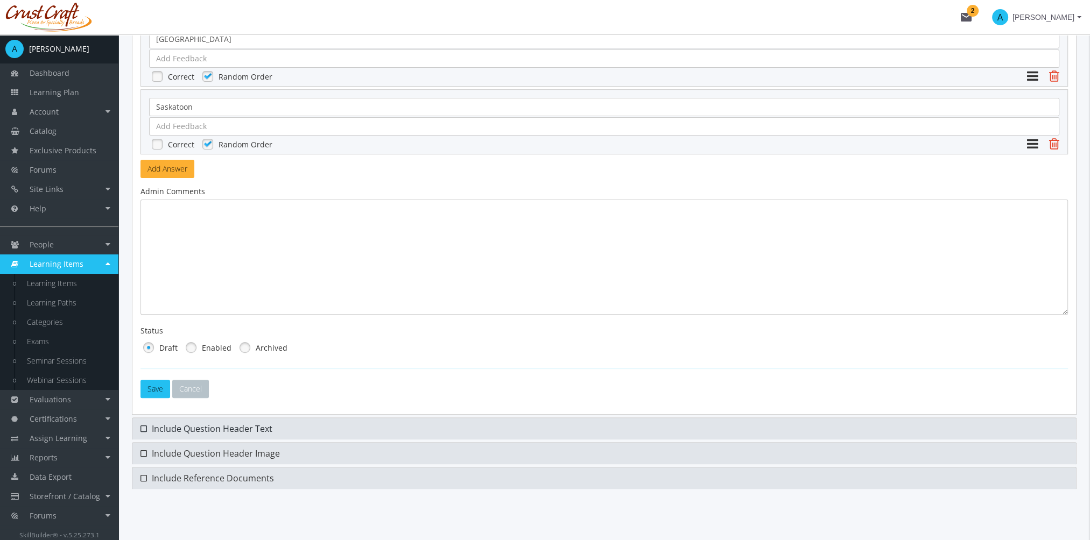
click at [265, 426] on span "Include Question Header Text" at bounding box center [212, 429] width 121 height 12
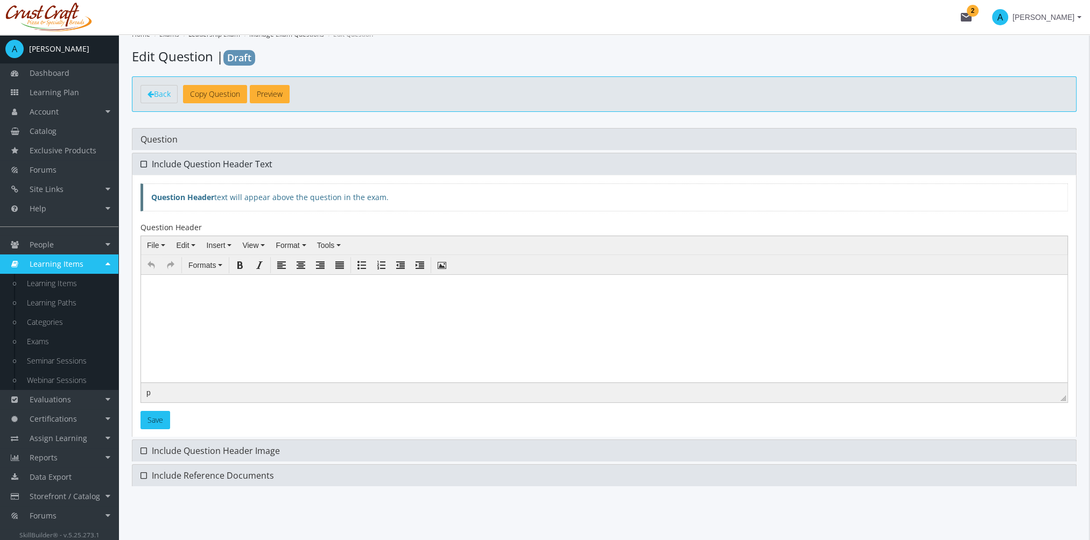
scroll to position [6, 0]
click at [185, 455] on span "Include Question Header Image" at bounding box center [216, 453] width 128 height 12
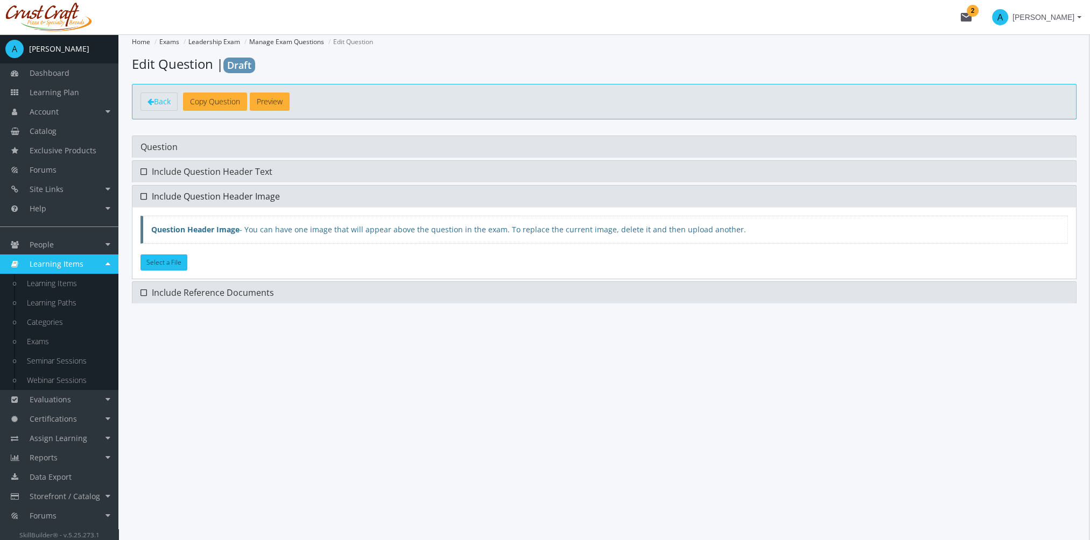
scroll to position [0, 0]
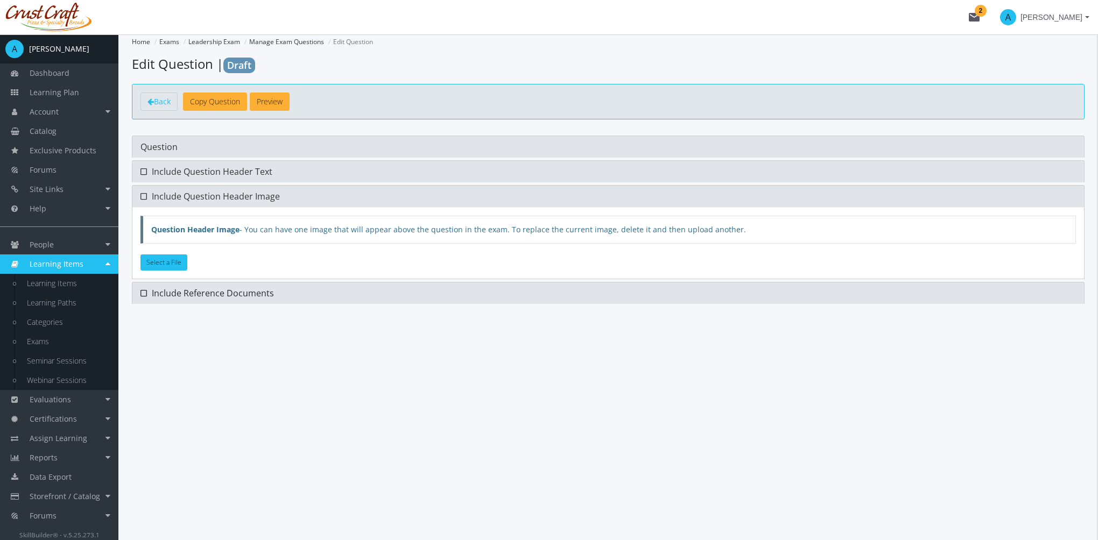
click at [212, 288] on span "Include Reference Documents" at bounding box center [213, 293] width 122 height 12
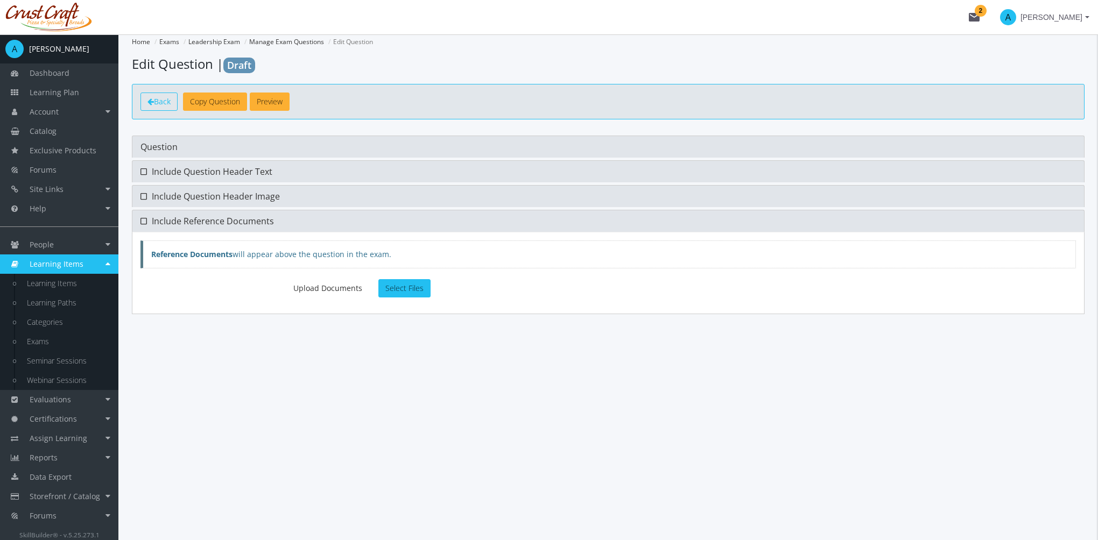
click at [158, 105] on span "Back" at bounding box center [162, 101] width 17 height 10
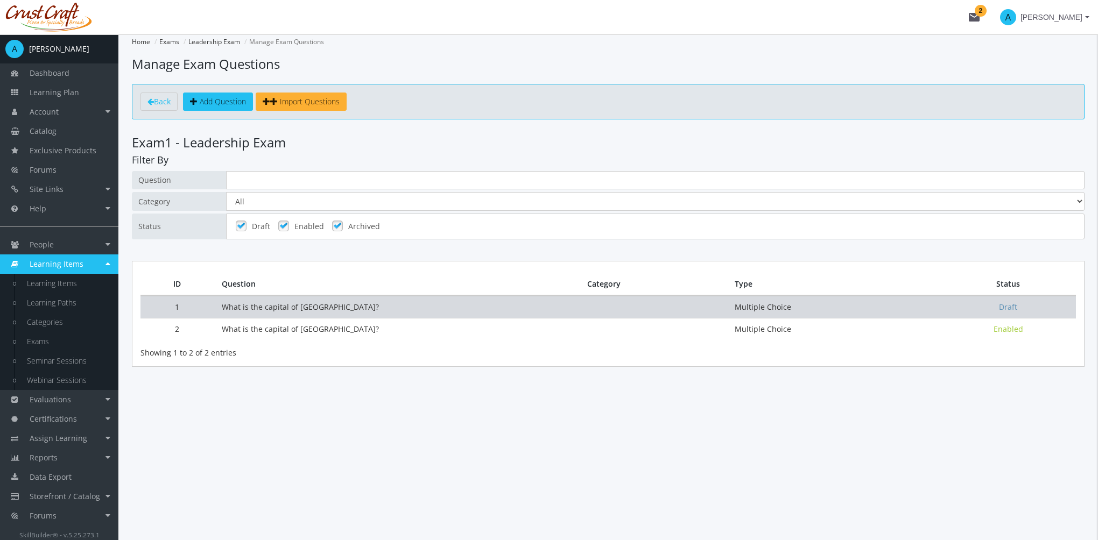
click at [284, 312] on td "What is the capital of Alberta?" at bounding box center [396, 307] width 365 height 22
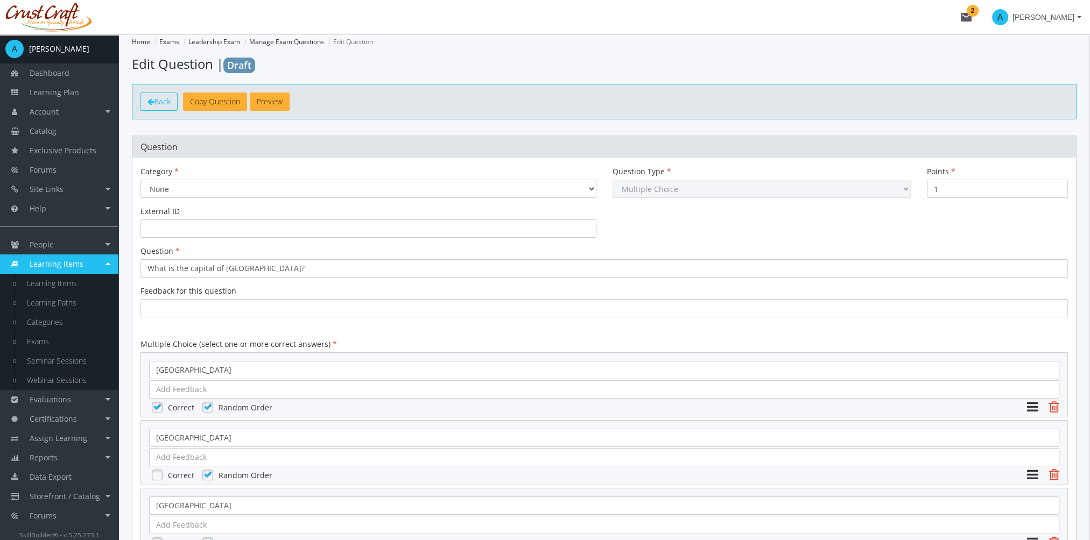
click at [154, 103] on link "Back" at bounding box center [158, 102] width 37 height 18
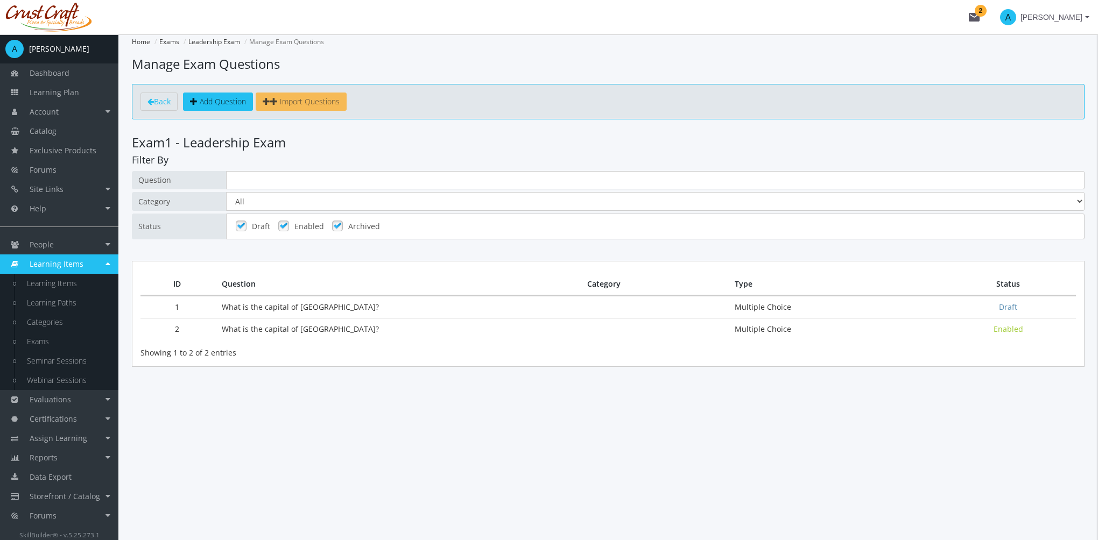
click at [317, 103] on span "Import Questions" at bounding box center [310, 101] width 60 height 10
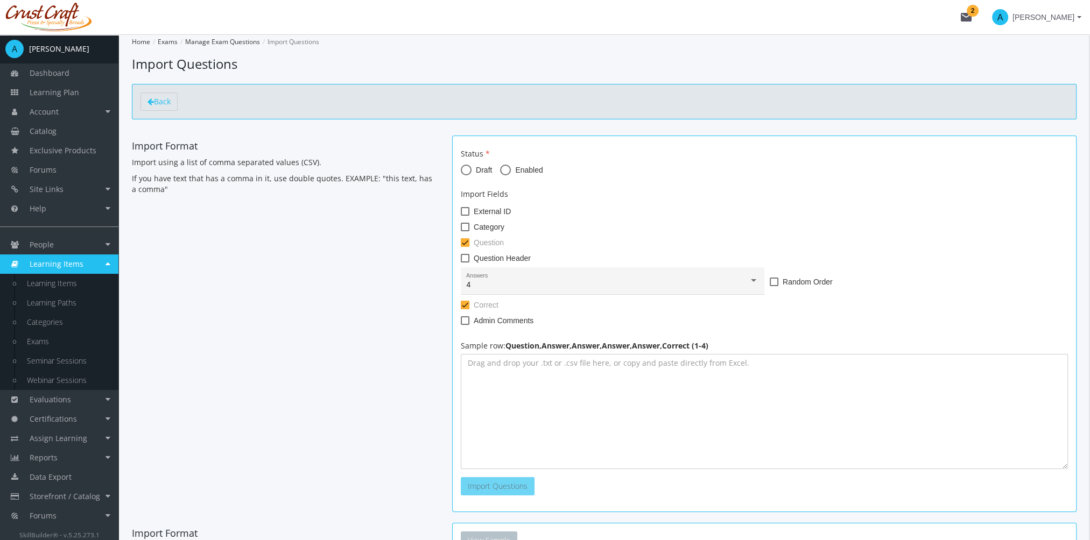
click at [506, 168] on span at bounding box center [505, 170] width 11 height 11
click at [506, 168] on input "Enabled" at bounding box center [505, 172] width 11 height 11
radio input "true"
click at [605, 279] on div "4 Answers" at bounding box center [612, 284] width 292 height 22
drag, startPoint x: 836, startPoint y: 398, endPoint x: 827, endPoint y: 366, distance: 33.0
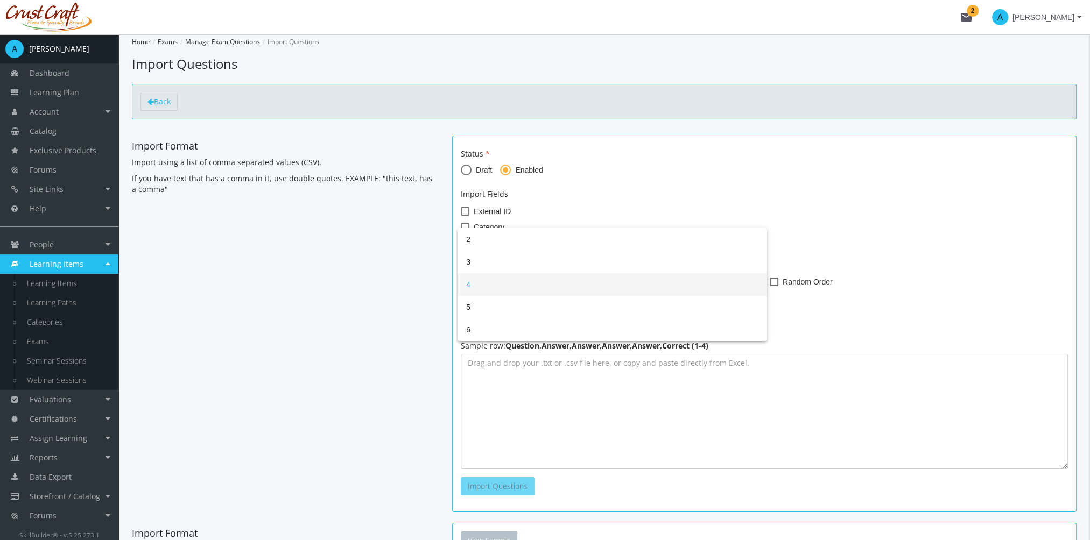
click at [837, 398] on div at bounding box center [545, 270] width 1090 height 540
click at [798, 281] on span "Random Order" at bounding box center [808, 282] width 50 height 13
click at [770, 286] on input "Random Order" at bounding box center [770, 286] width 1 height 1
checkbox input "true"
click at [484, 321] on span "Admin Comments" at bounding box center [504, 320] width 60 height 13
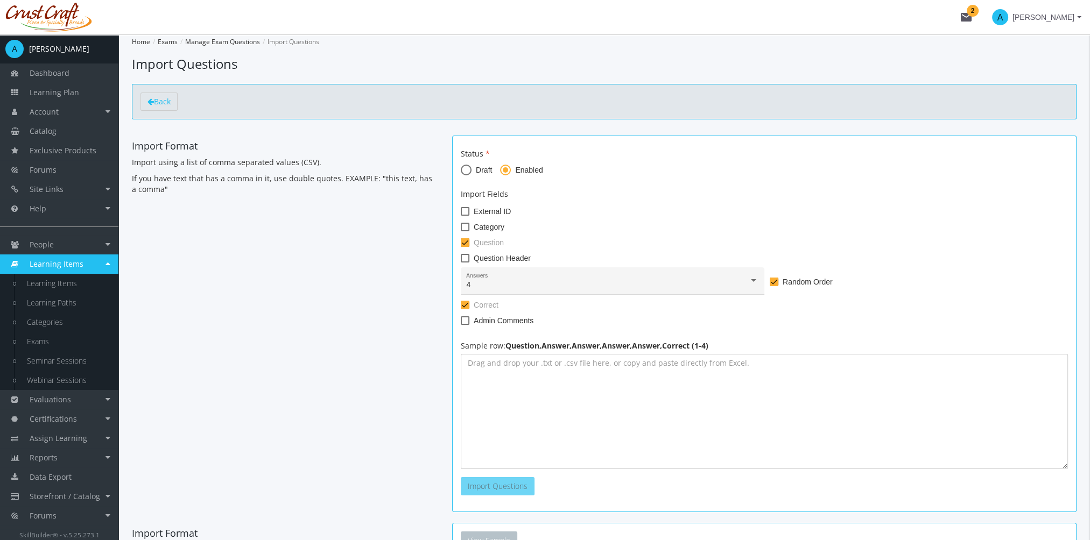
click at [461, 325] on input "Admin Comments" at bounding box center [461, 325] width 1 height 1
click at [483, 322] on span "Admin Comments" at bounding box center [504, 320] width 60 height 13
click at [461, 325] on input "Admin Comments" at bounding box center [461, 325] width 1 height 1
checkbox input "false"
click at [533, 283] on div "4" at bounding box center [607, 285] width 283 height 9
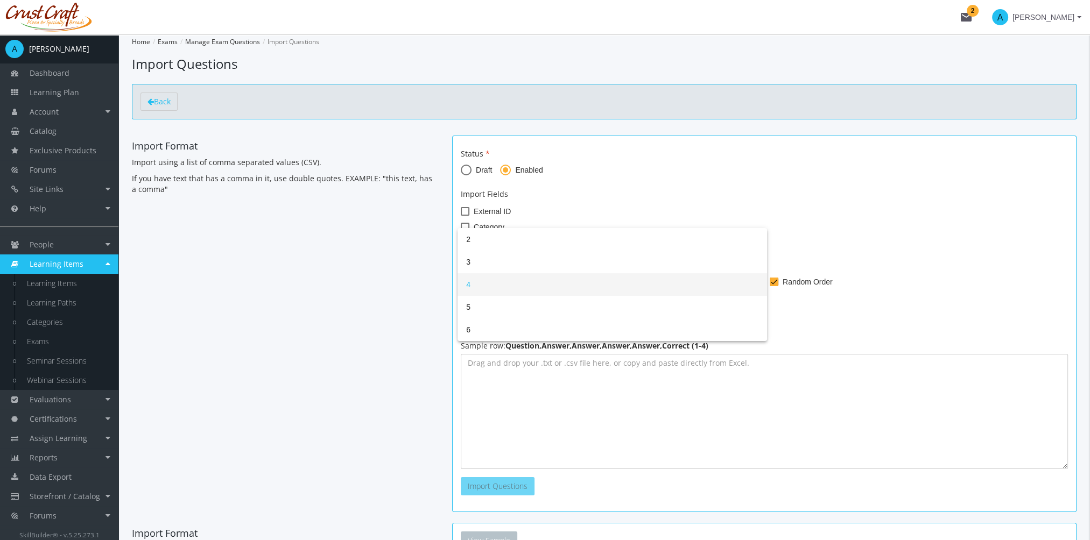
click at [637, 173] on div at bounding box center [545, 270] width 1090 height 540
click at [561, 286] on div "4" at bounding box center [607, 285] width 283 height 9
click at [519, 286] on span "4" at bounding box center [612, 284] width 292 height 23
type textarea "What color is the sky?,Red,Blue,Green,Orange,2 What is the capital of Canada?,T…"
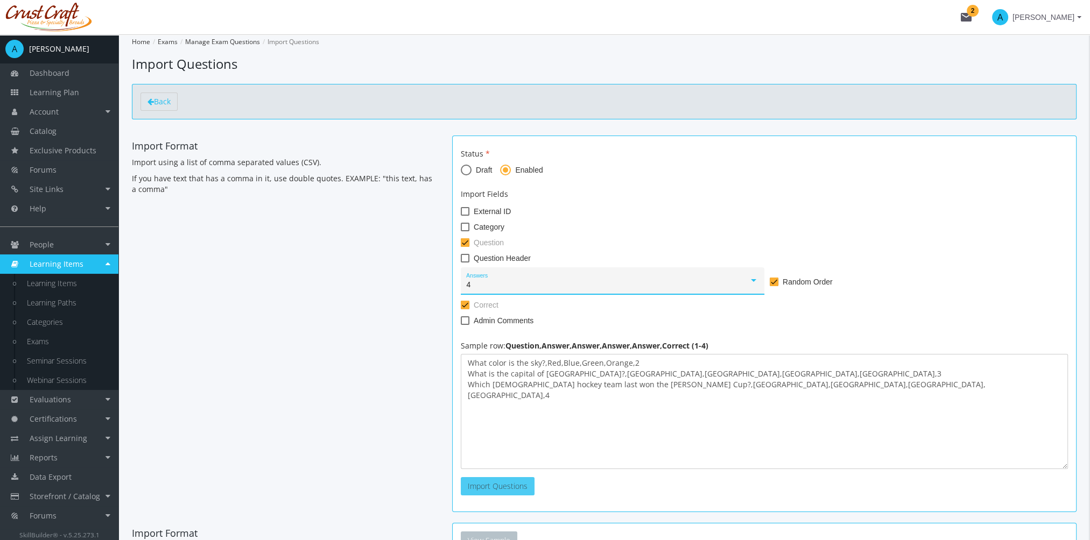
click at [494, 489] on span "Import Questions" at bounding box center [498, 486] width 60 height 10
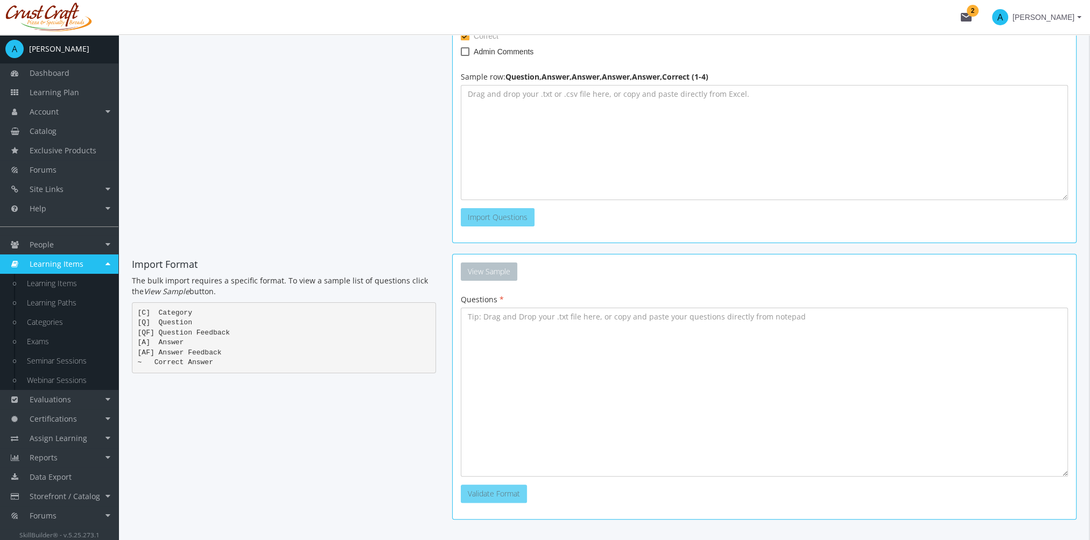
scroll to position [312, 0]
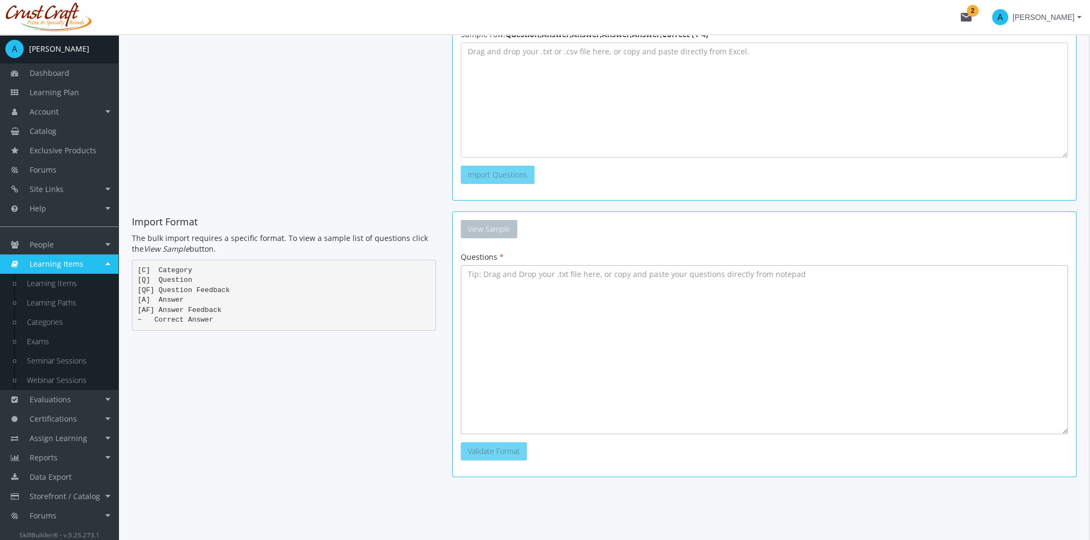
click at [540, 344] on textarea at bounding box center [764, 349] width 607 height 169
paste textarea "[Q] What sport to the Los Angeles Lakers play? [A] ~basketball [A] football [A]…"
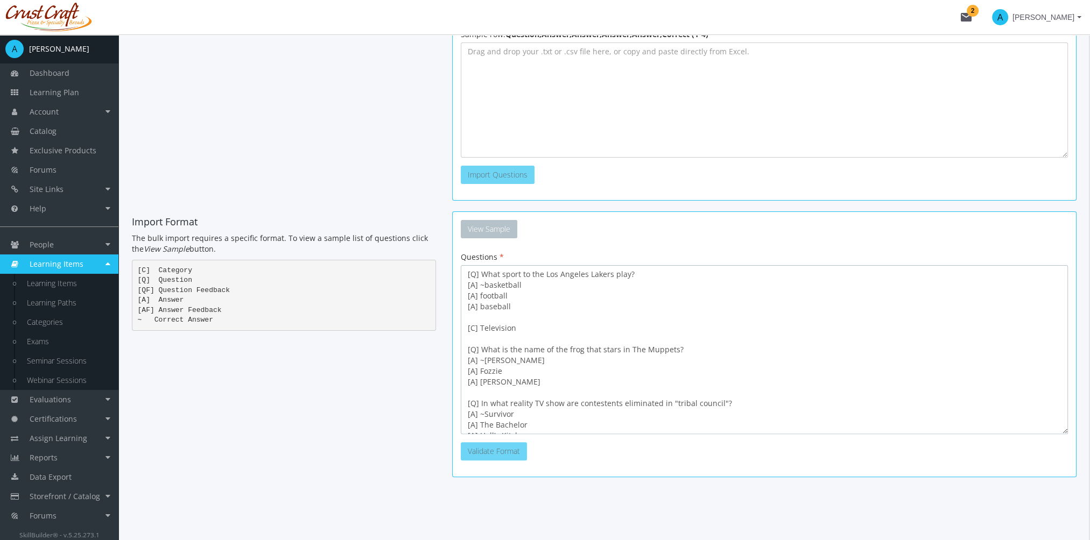
scroll to position [244, 0]
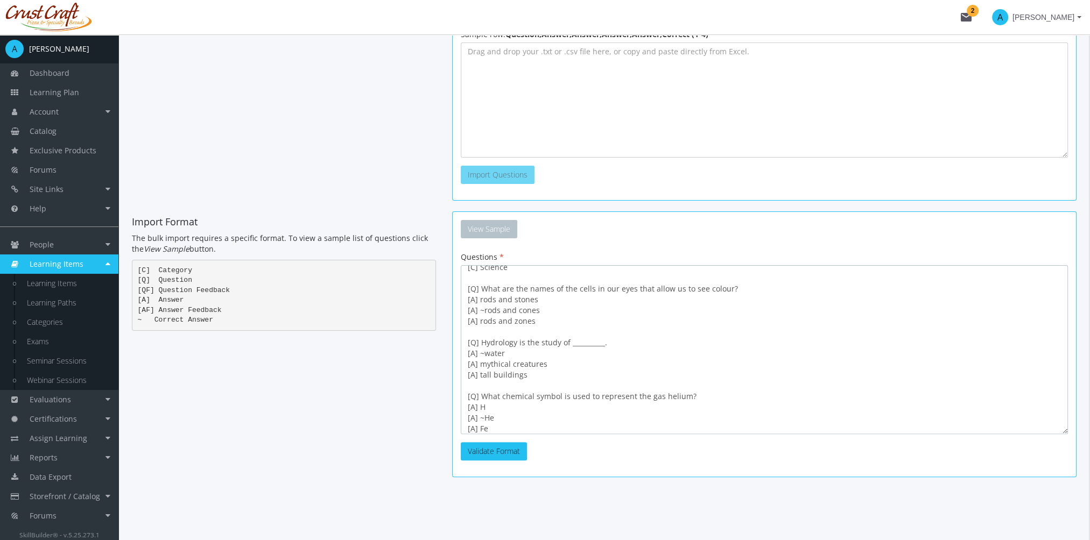
type textarea "[Q] What sport to the Los Angeles Lakers play? [A] ~basketball [A] football [A]…"
click at [496, 456] on button "Validate Format" at bounding box center [494, 451] width 66 height 18
click at [584, 452] on button "Import Questions" at bounding box center [566, 451] width 74 height 18
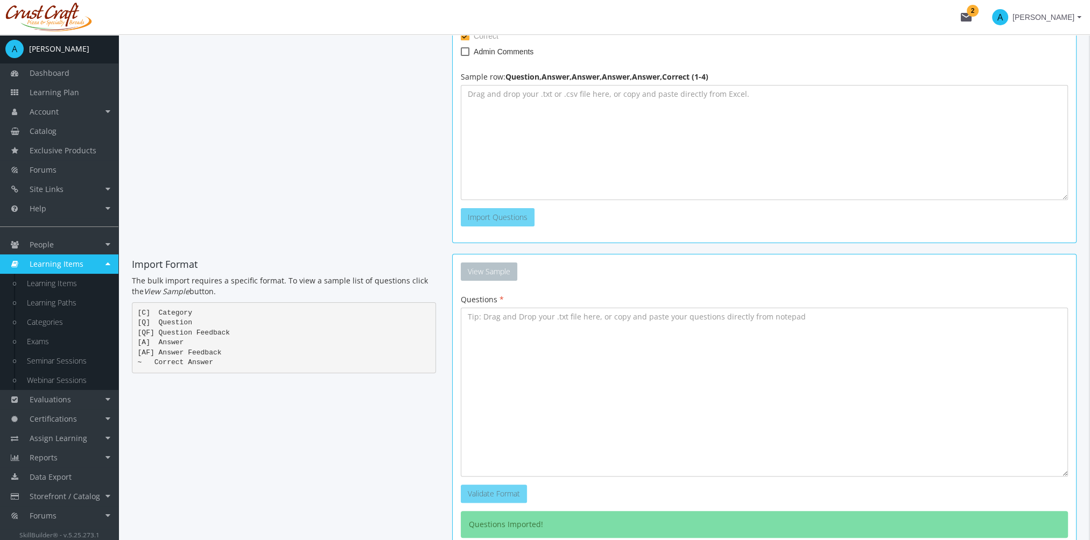
scroll to position [0, 0]
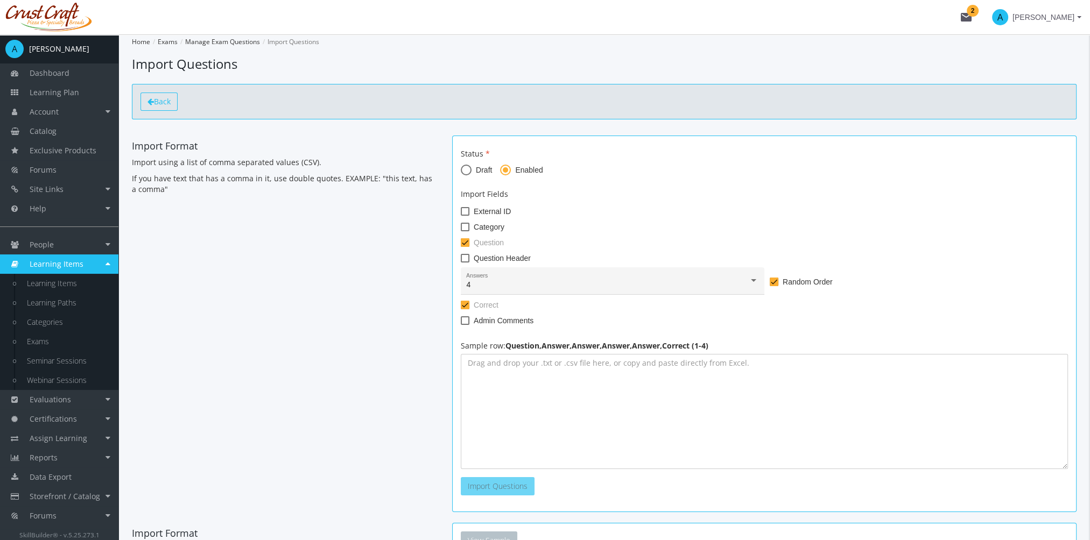
click at [168, 107] on link "Back" at bounding box center [158, 102] width 37 height 18
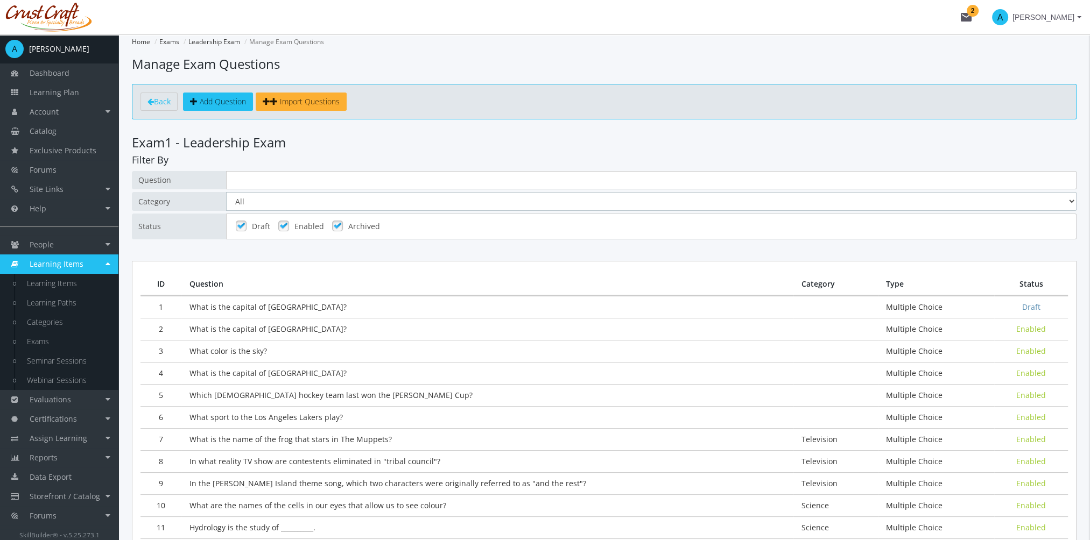
click at [260, 199] on select "All Communication Television Science" at bounding box center [651, 201] width 850 height 19
click at [272, 203] on select "All Communication Television Science" at bounding box center [651, 201] width 850 height 19
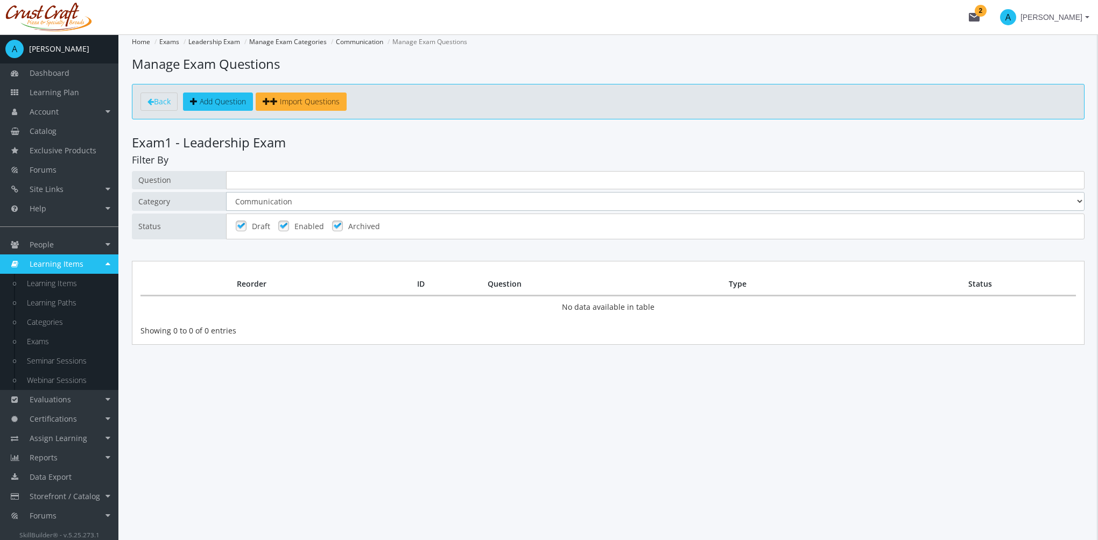
click at [265, 201] on select "All Communication Television Science" at bounding box center [655, 201] width 858 height 19
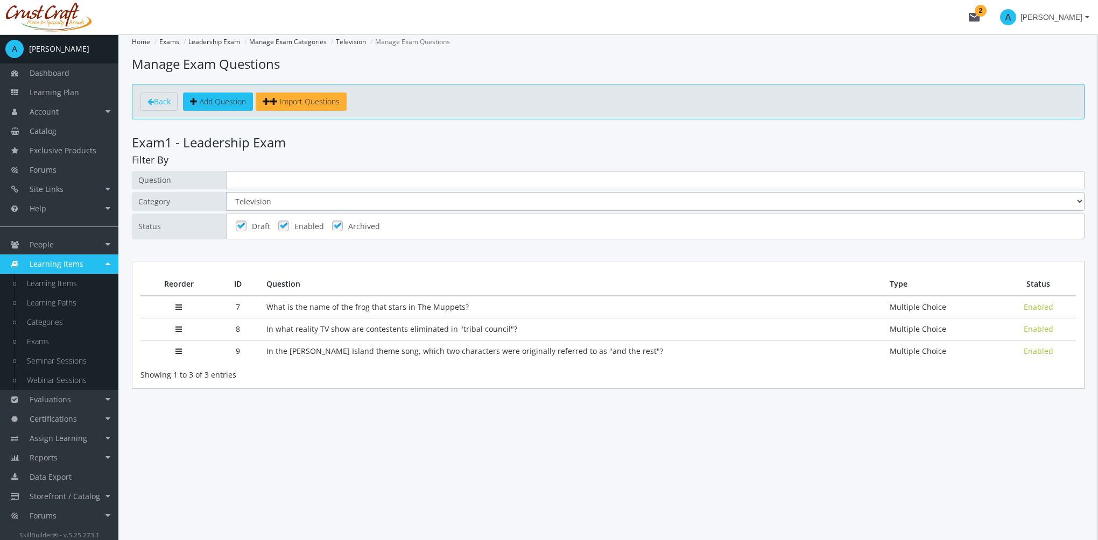
click at [267, 207] on select "All Communication Television Science" at bounding box center [655, 201] width 858 height 19
click at [226, 192] on select "All Communication Television Science" at bounding box center [655, 201] width 858 height 19
click at [267, 205] on select "All Communication Television Science" at bounding box center [655, 201] width 858 height 19
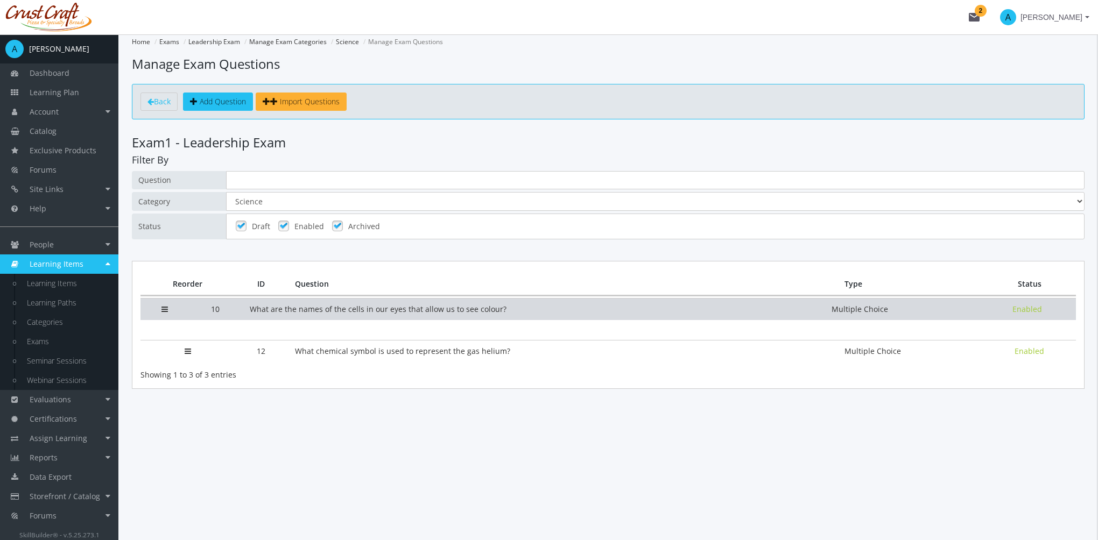
drag, startPoint x: 185, startPoint y: 305, endPoint x: 210, endPoint y: 307, distance: 25.9
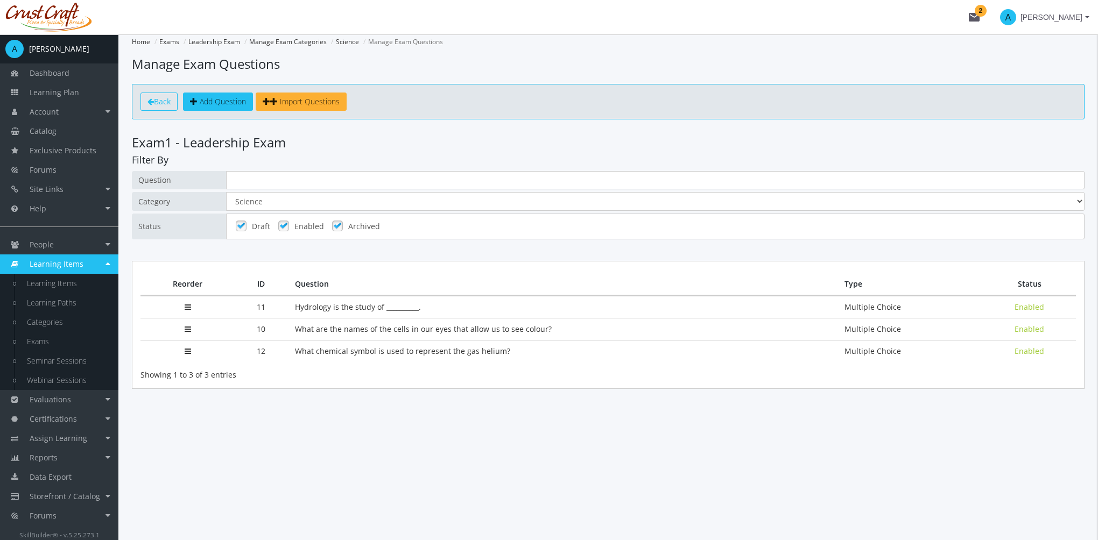
click at [158, 103] on span "Back" at bounding box center [162, 101] width 17 height 10
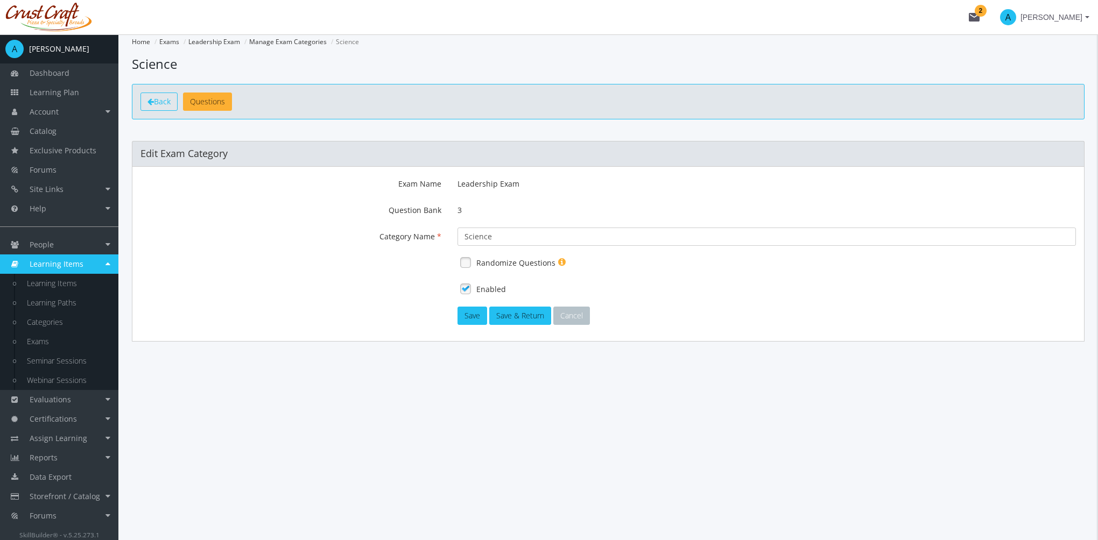
click at [158, 103] on span "Back" at bounding box center [162, 101] width 17 height 10
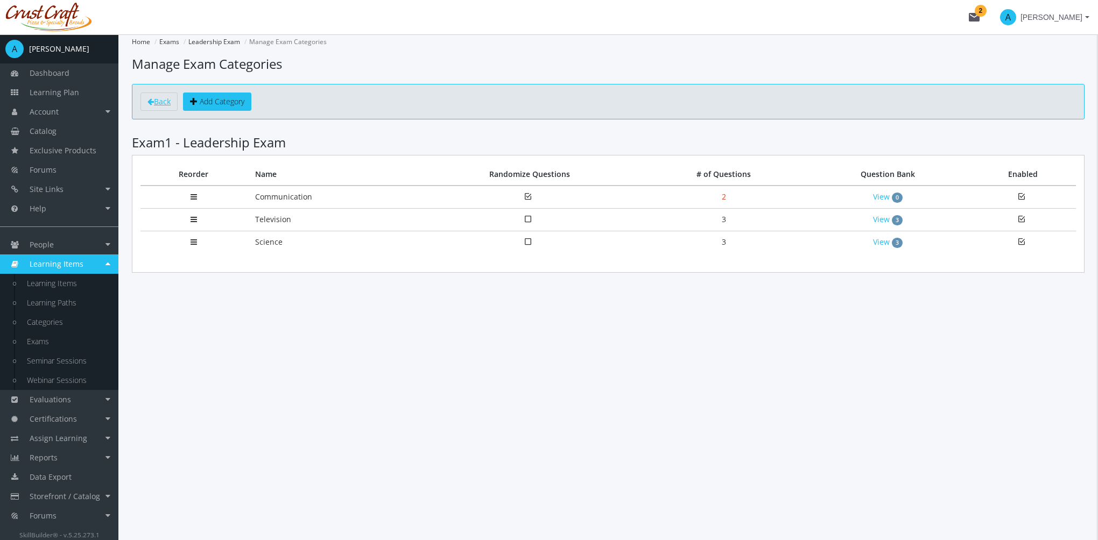
click at [158, 103] on span "Back" at bounding box center [162, 101] width 17 height 10
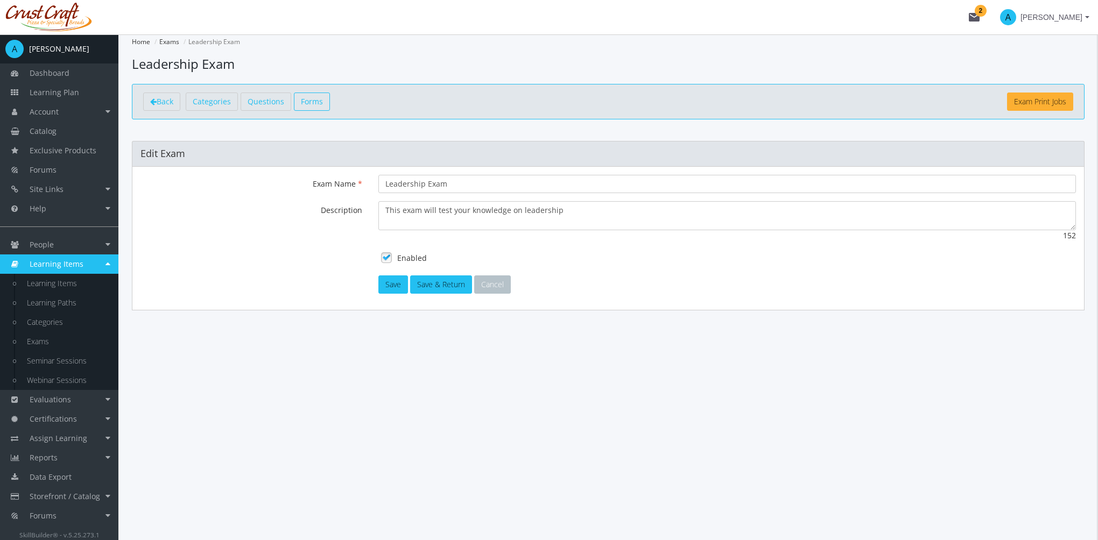
click at [313, 102] on span "Forms" at bounding box center [312, 101] width 22 height 10
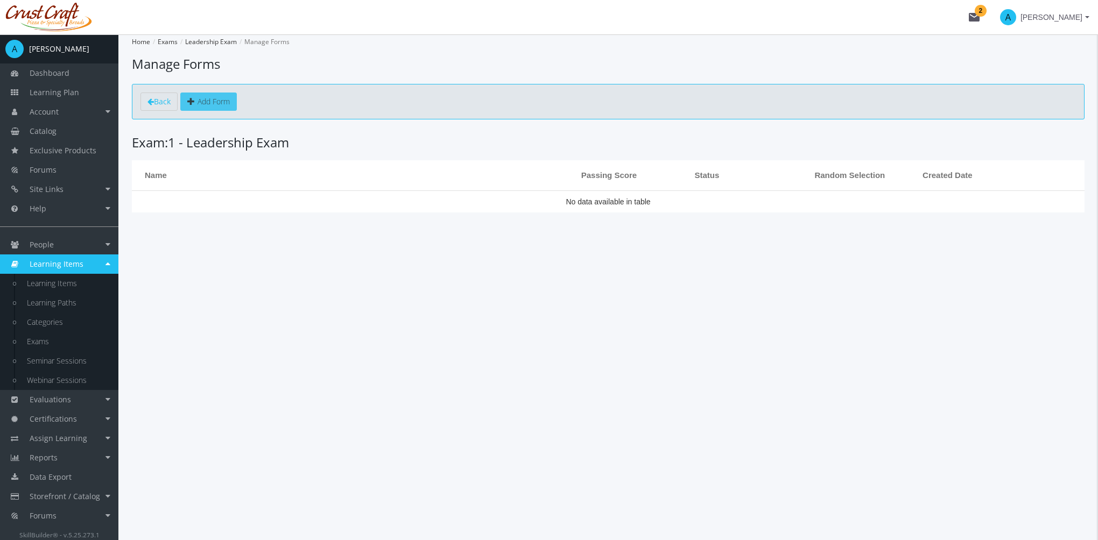
click at [211, 108] on link "Add Form" at bounding box center [208, 102] width 57 height 18
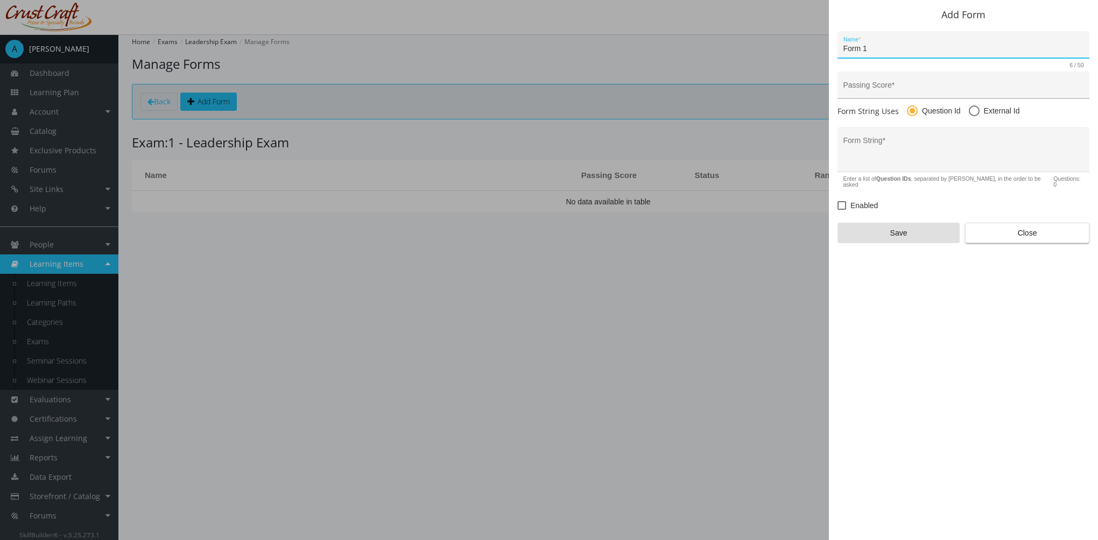
type input "Form 1"
click at [854, 82] on div "Passing Score *" at bounding box center [963, 88] width 241 height 22
type input "100"
click at [912, 145] on textarea "Form String *" at bounding box center [963, 153] width 241 height 28
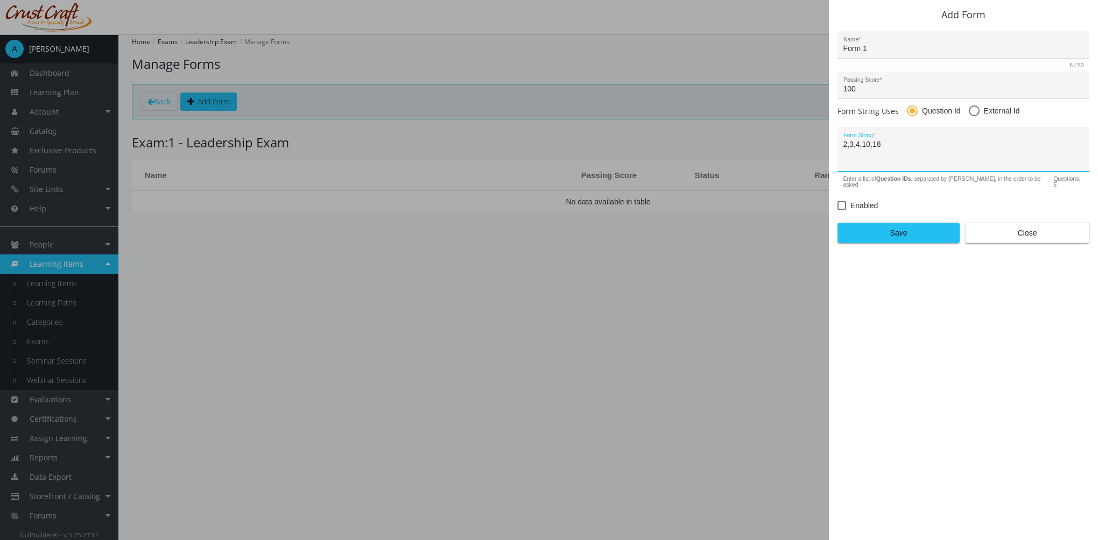
type textarea "2,3,4,10,18"
click at [848, 199] on label "Enabled" at bounding box center [857, 205] width 40 height 13
click at [838, 209] on input "Enabled" at bounding box center [837, 209] width 1 height 1
checkbox input "true"
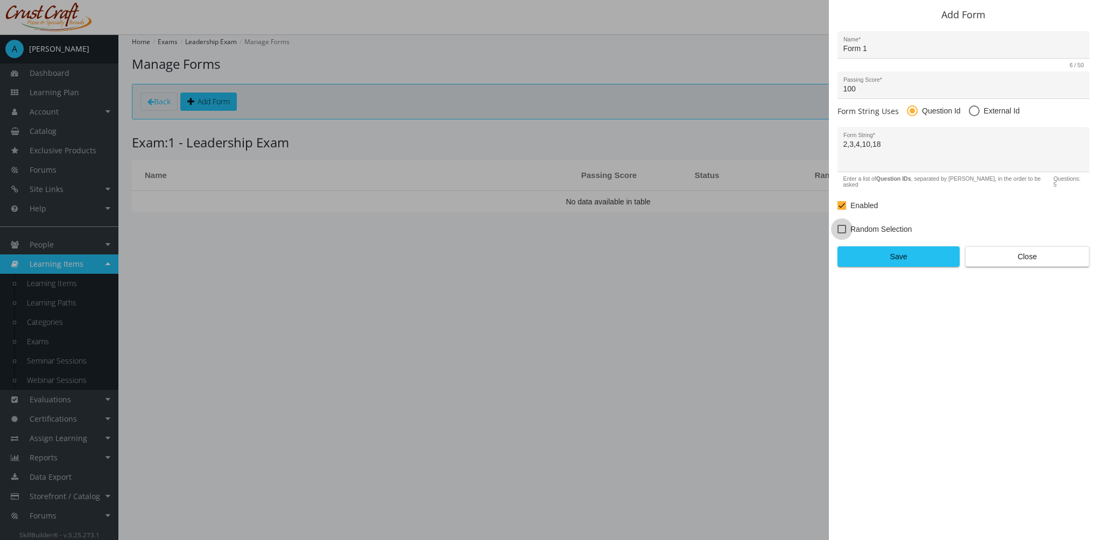
click at [866, 223] on span "Random Selection" at bounding box center [880, 229] width 61 height 13
click at [838, 233] on input "Random Selection" at bounding box center [837, 233] width 1 height 1
checkbox input "true"
click at [889, 251] on span "Save" at bounding box center [899, 256] width 104 height 19
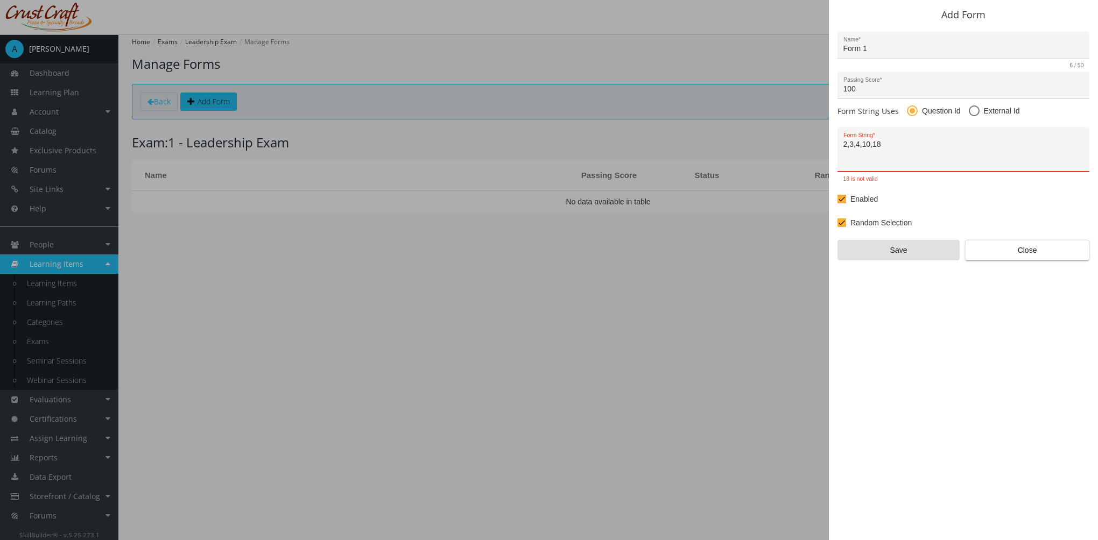
click at [894, 156] on textarea "2,3,4,10,18" at bounding box center [963, 153] width 241 height 28
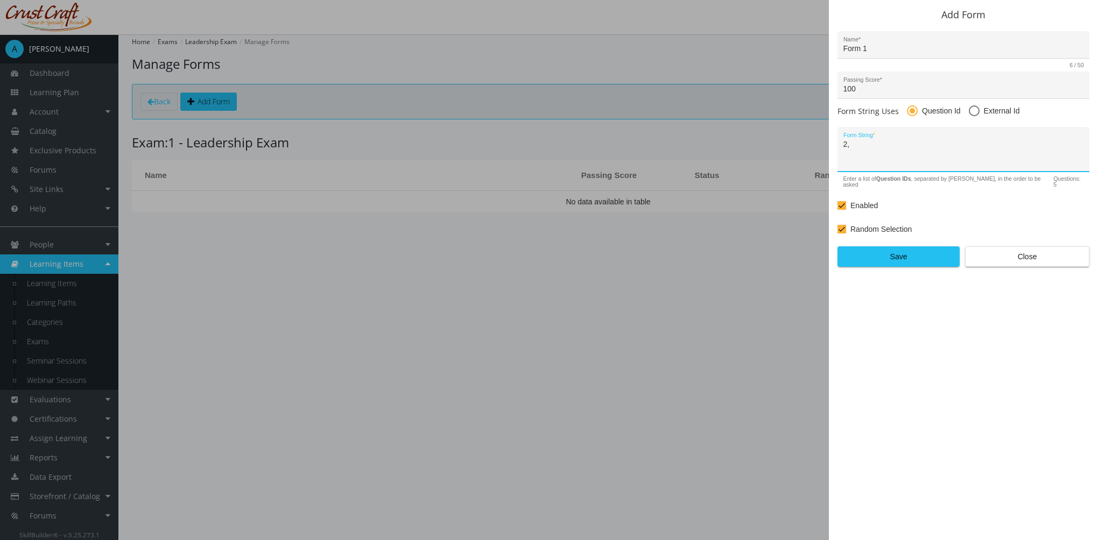
type textarea "2"
type textarea "1"
click at [911, 250] on span "Save" at bounding box center [899, 256] width 104 height 19
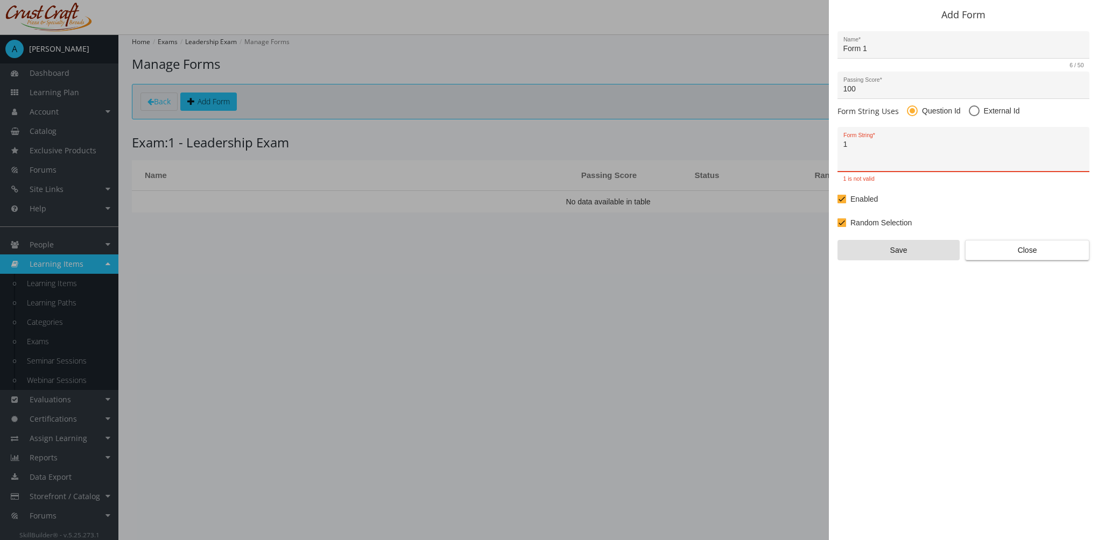
click at [893, 145] on textarea "1" at bounding box center [963, 153] width 241 height 28
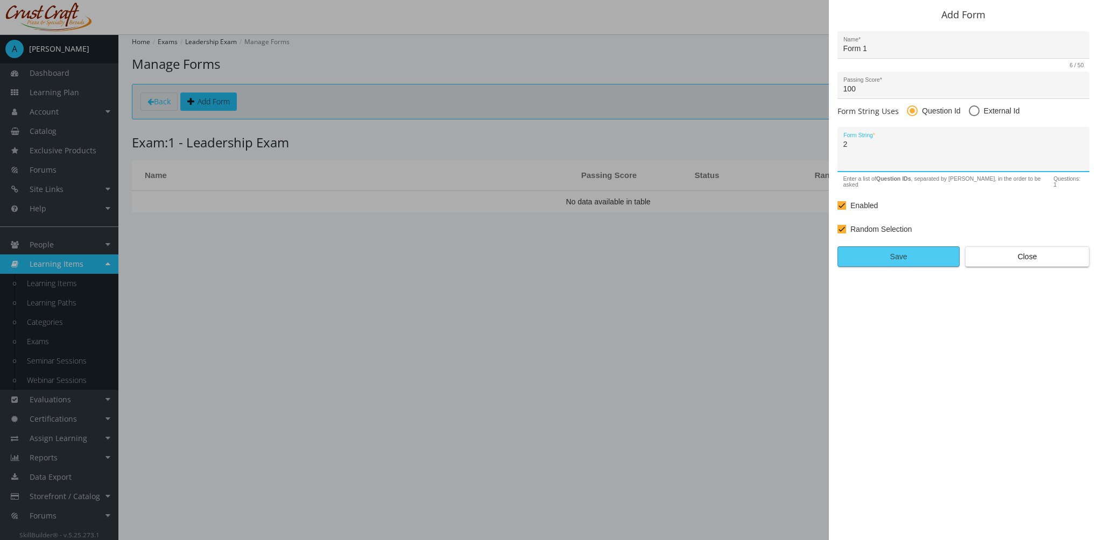
type textarea "2"
click at [879, 248] on span "Save" at bounding box center [899, 256] width 104 height 19
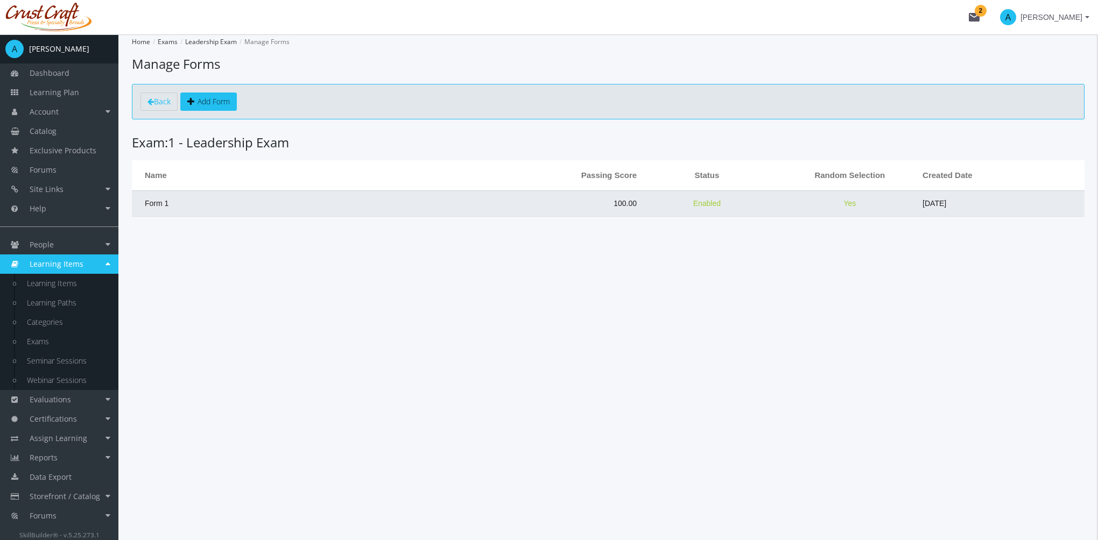
click at [285, 192] on td "Form 1" at bounding box center [299, 204] width 334 height 26
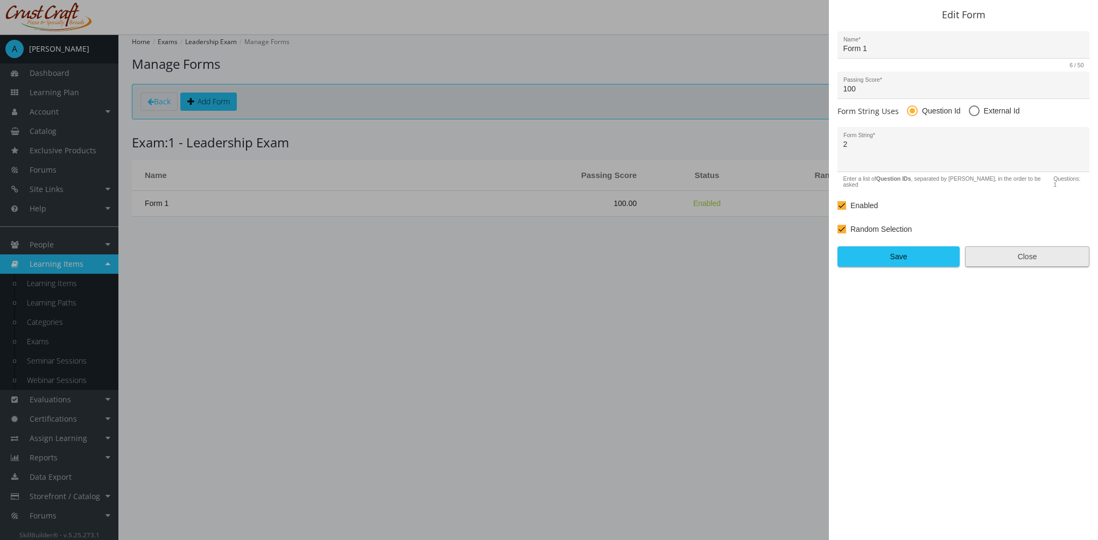
click at [1048, 252] on span "Close" at bounding box center [1027, 256] width 106 height 19
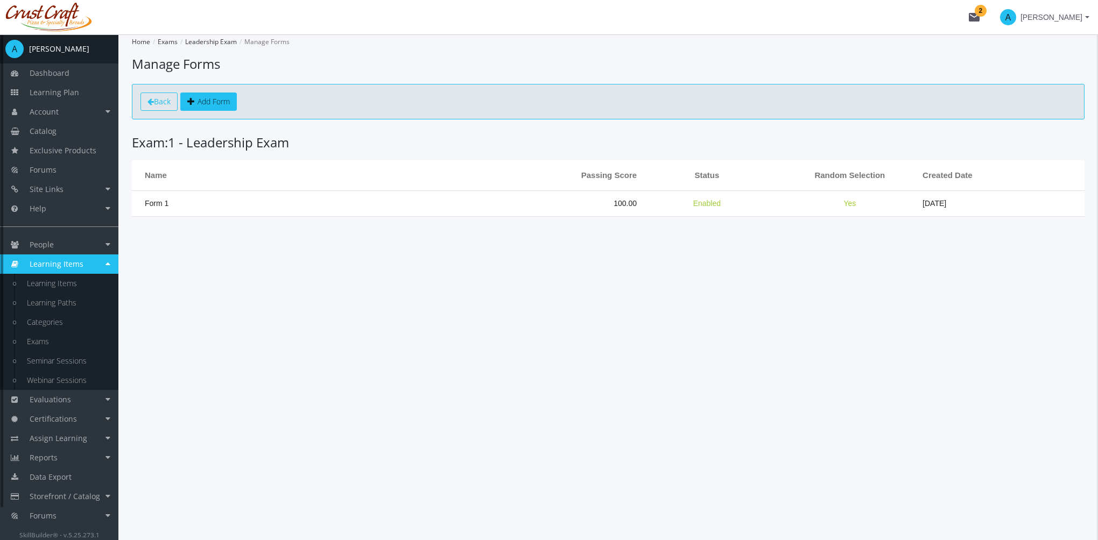
click at [157, 104] on span "Back" at bounding box center [162, 101] width 17 height 10
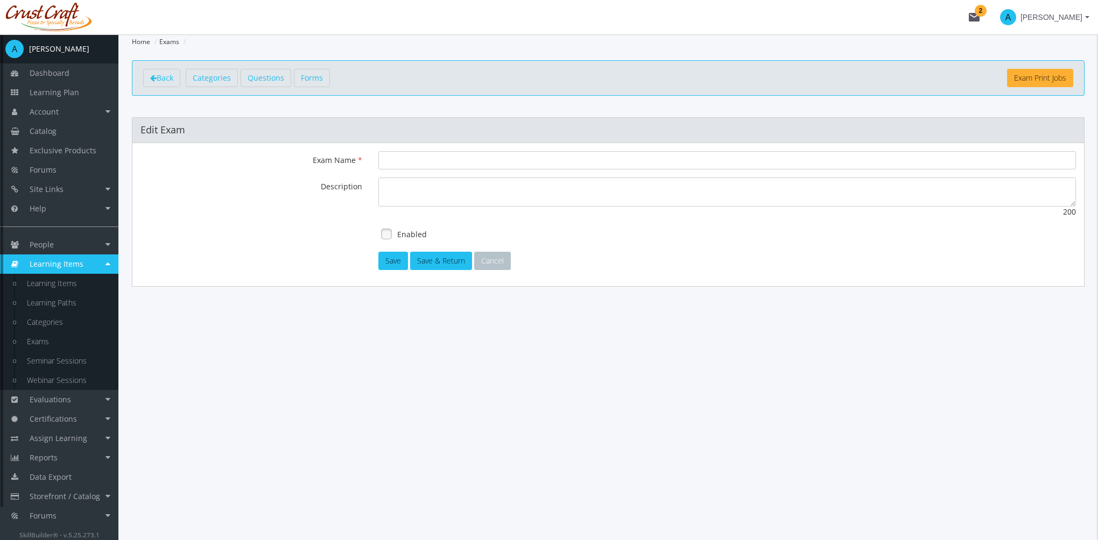
type input "Leadership Exam"
type textarea "This exam will test your knowledge on leadership"
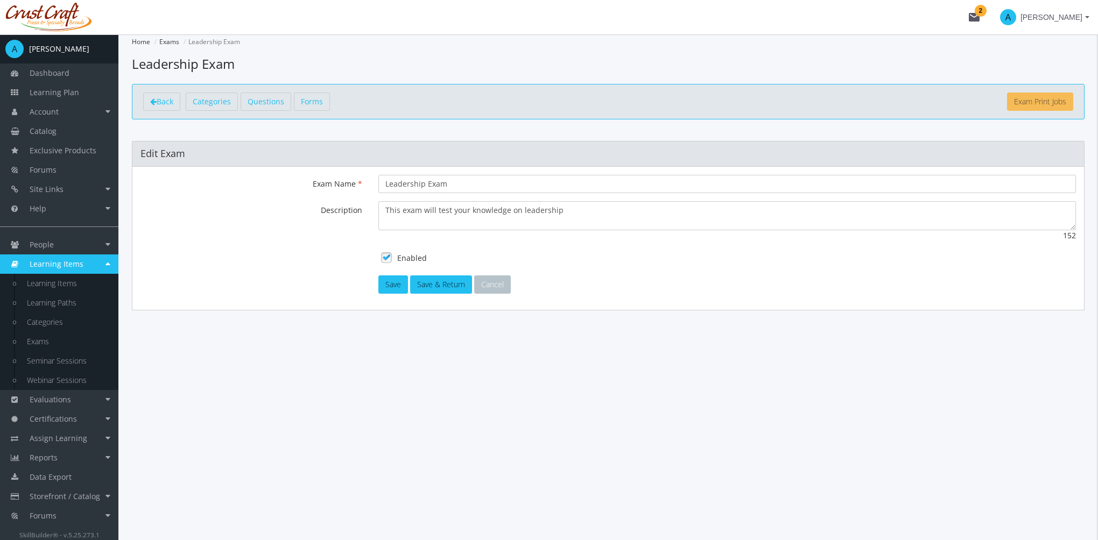
click at [1052, 100] on link "Exam Print Jobs" at bounding box center [1040, 102] width 66 height 18
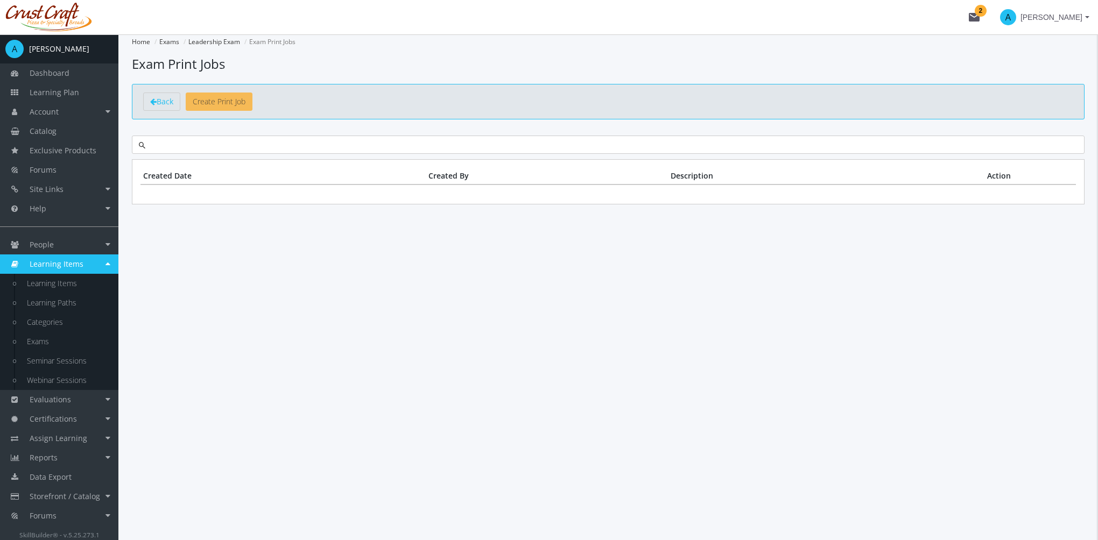
click at [222, 101] on link "Create Print Job" at bounding box center [219, 102] width 67 height 18
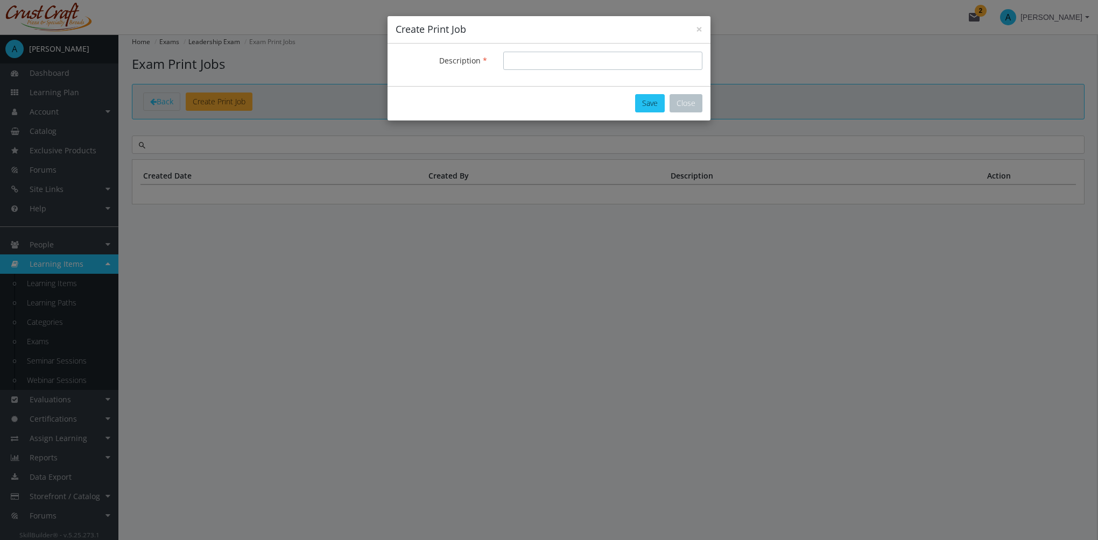
click at [552, 64] on input "Description" at bounding box center [602, 61] width 199 height 18
type input "October 2"
click at [661, 101] on button "Save" at bounding box center [650, 103] width 30 height 18
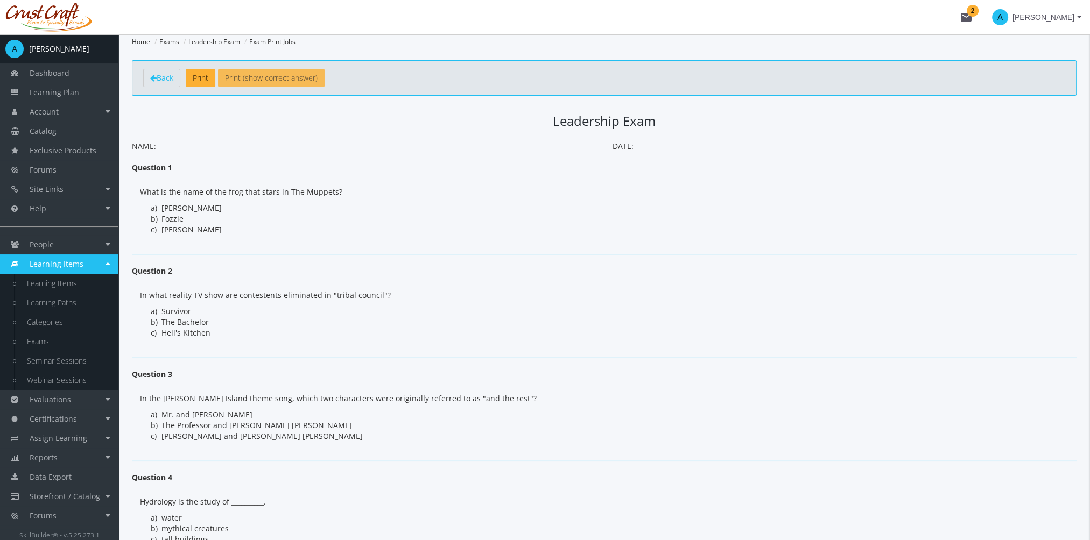
click at [305, 84] on link "Print (show correct answer)" at bounding box center [271, 78] width 107 height 18
click at [161, 78] on span "Back" at bounding box center [165, 78] width 17 height 10
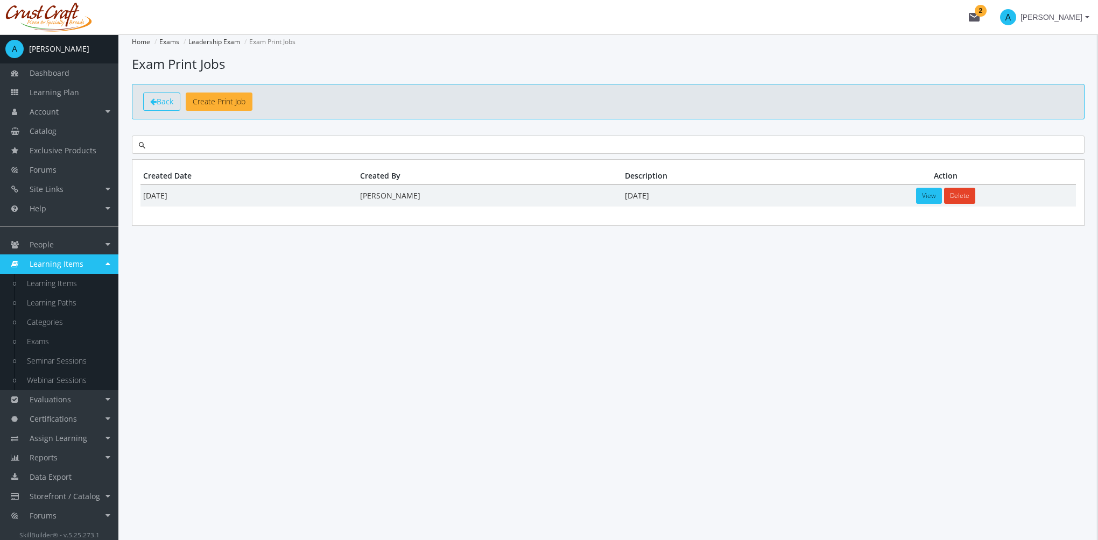
click at [171, 103] on span "Back" at bounding box center [165, 101] width 17 height 10
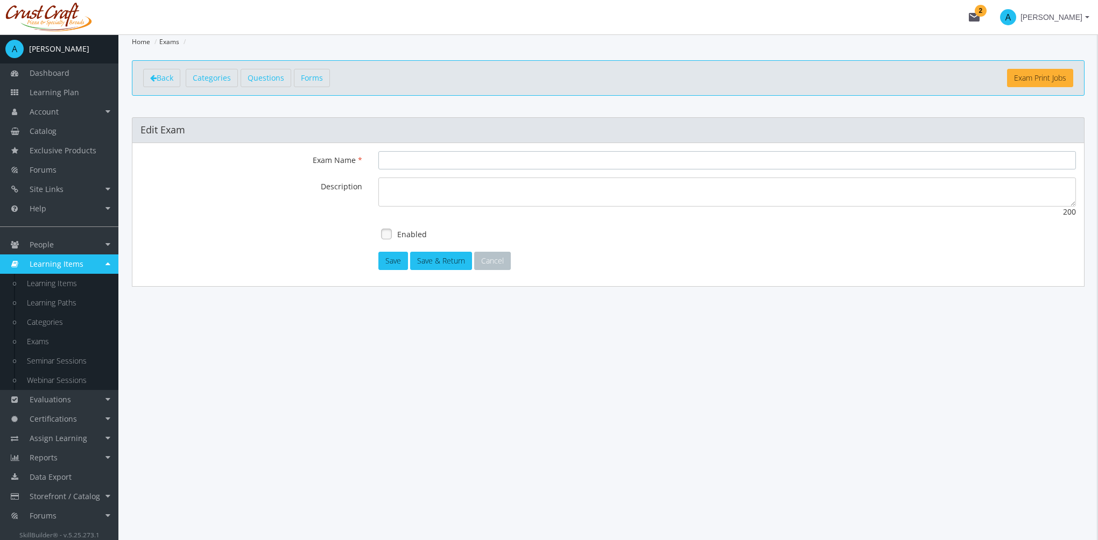
type input "Leadership Exam"
type textarea "This exam will test your knowledge on leadership"
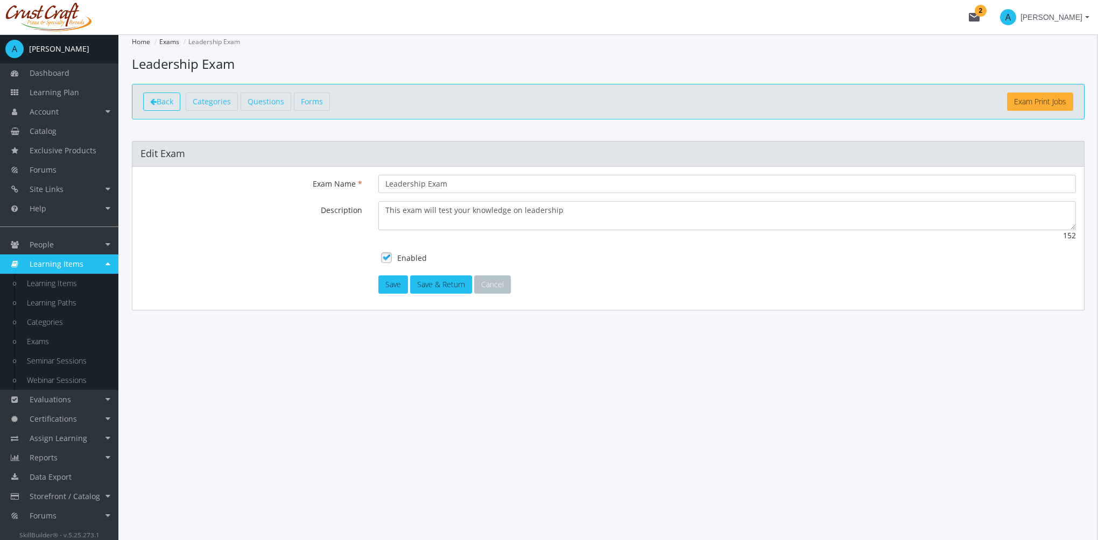
click at [164, 103] on span "Back" at bounding box center [165, 101] width 17 height 10
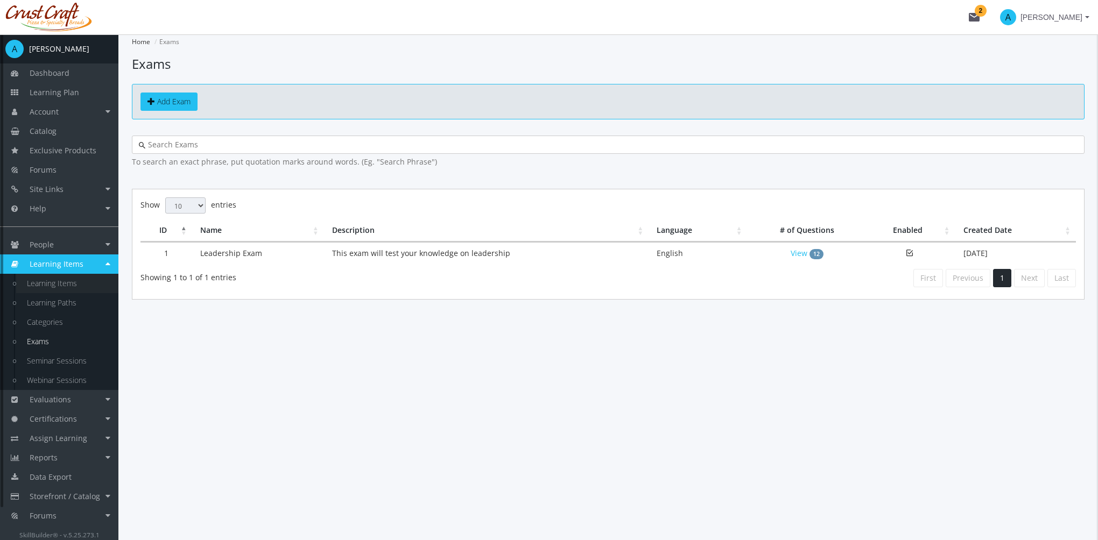
click at [85, 283] on link "Learning Items" at bounding box center [67, 283] width 102 height 19
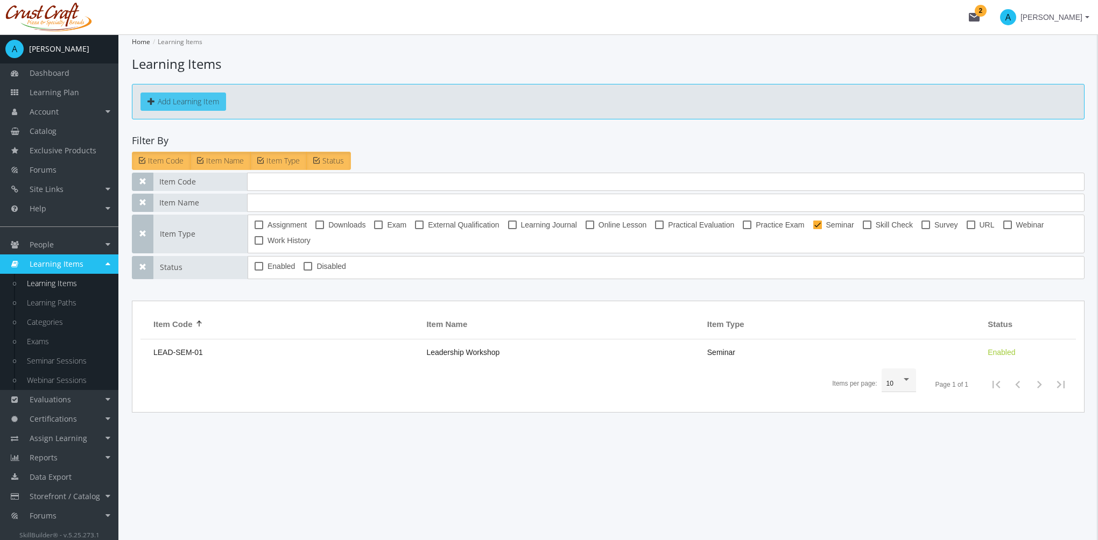
click at [175, 98] on button "Add Learning Item" at bounding box center [183, 102] width 86 height 18
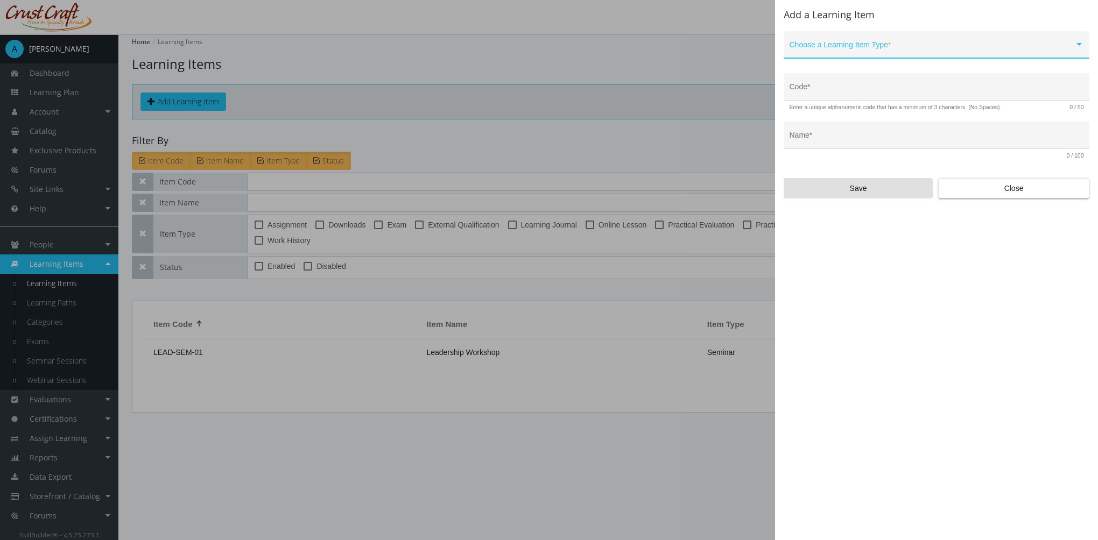
click at [860, 47] on span at bounding box center [932, 49] width 285 height 9
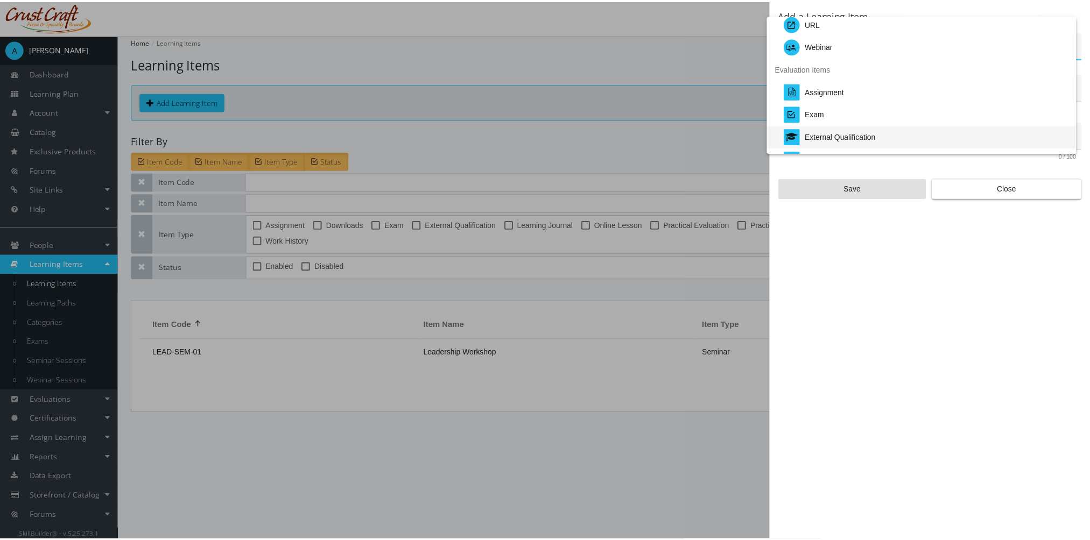
scroll to position [224, 0]
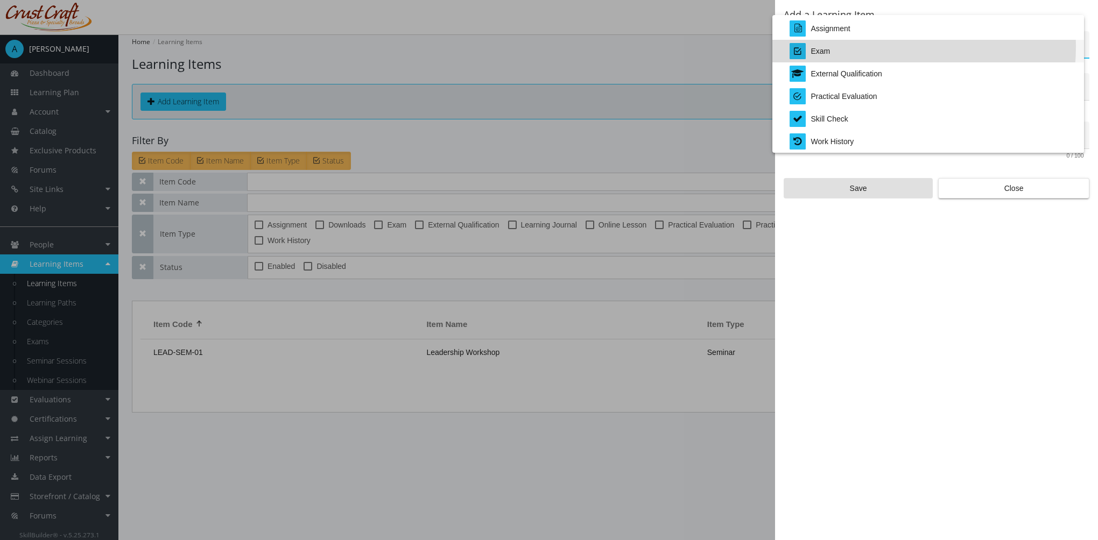
click at [821, 46] on div "Exam" at bounding box center [820, 51] width 19 height 23
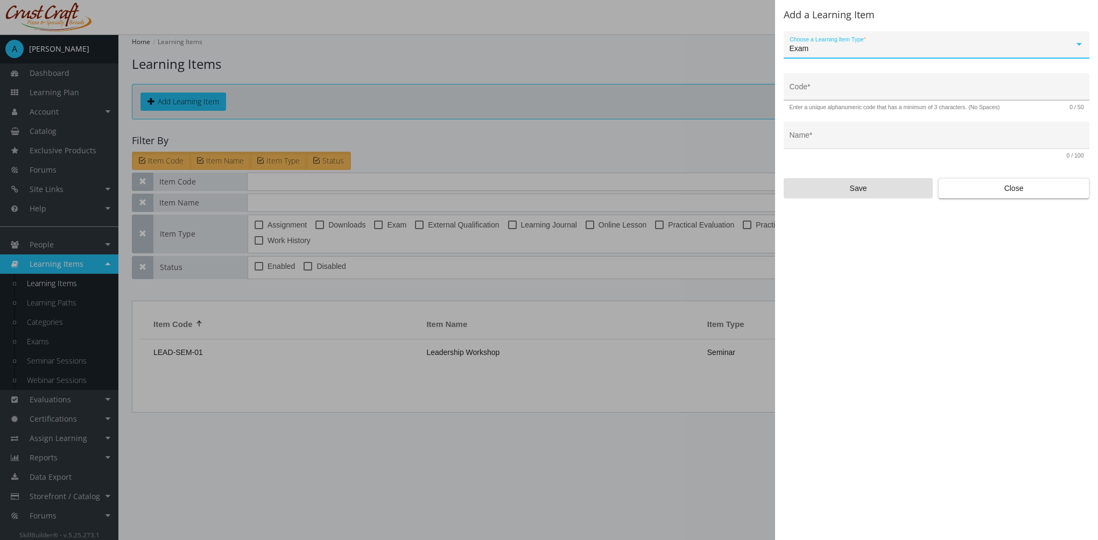
click at [840, 89] on input "Code *" at bounding box center [937, 91] width 294 height 9
type input "LEAD-EXAM-01"
click at [834, 134] on div "Name *" at bounding box center [937, 139] width 294 height 22
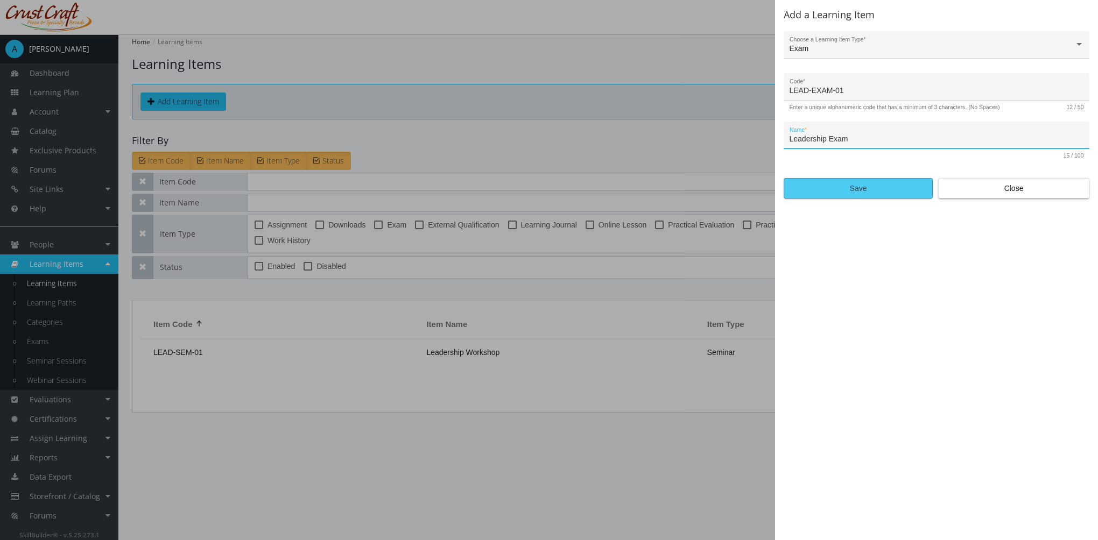
type input "Leadership Exam"
click at [859, 192] on span "Save" at bounding box center [858, 188] width 131 height 19
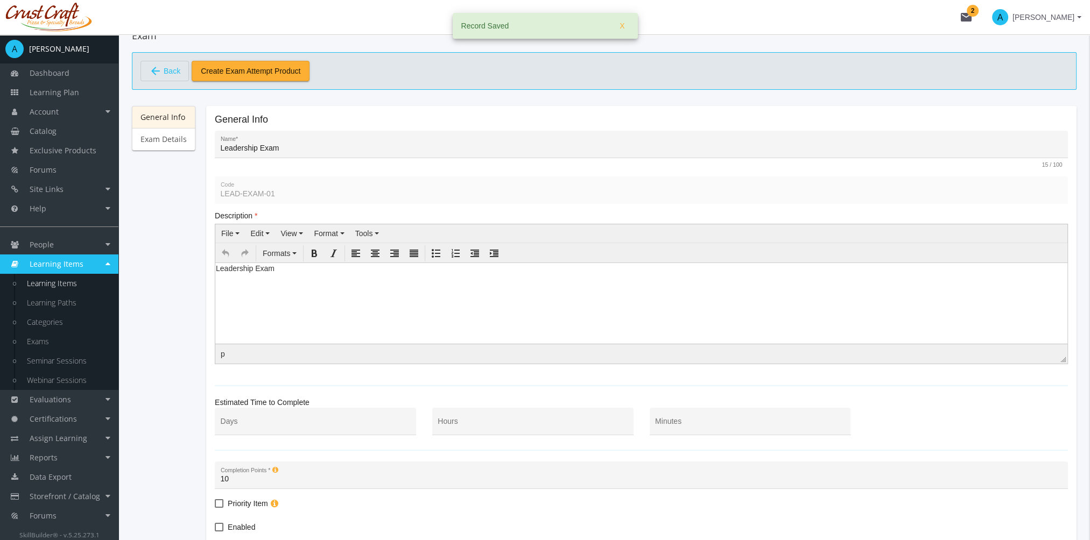
scroll to position [150, 0]
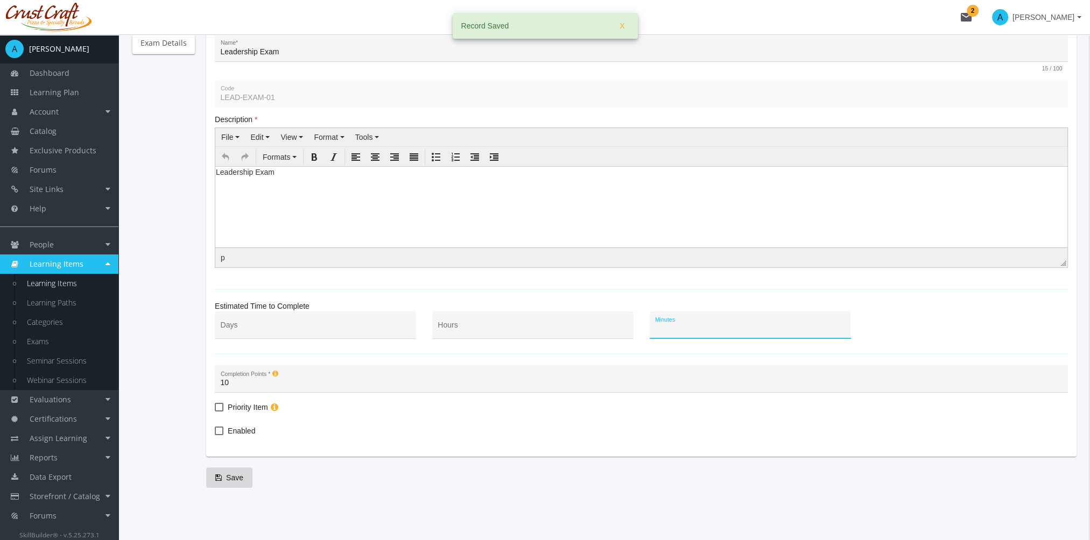
click at [719, 330] on input "Minutes" at bounding box center [750, 329] width 190 height 9
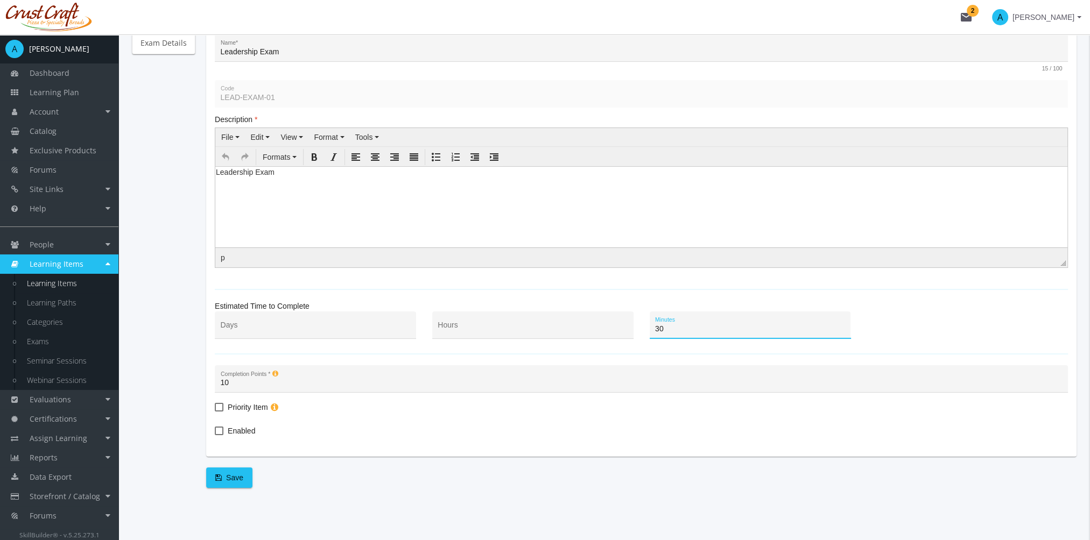
type input "30"
click at [233, 430] on span "Enabled" at bounding box center [241, 431] width 27 height 13
click at [215, 435] on input "Enabled" at bounding box center [215, 435] width 1 height 1
checkbox input "true"
click at [234, 478] on span "Save" at bounding box center [229, 477] width 28 height 19
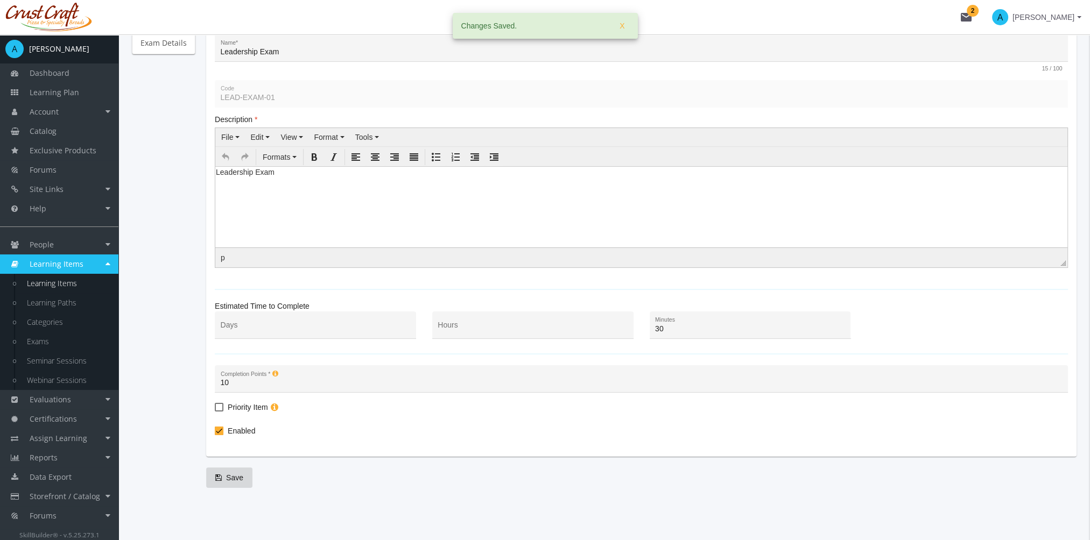
scroll to position [0, 0]
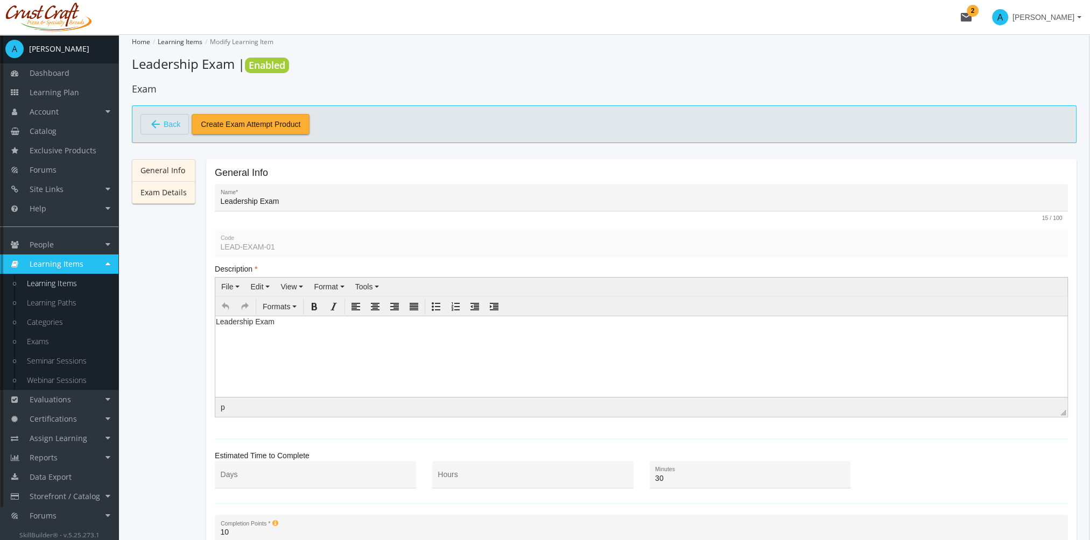
click at [182, 189] on link "Exam Details" at bounding box center [164, 192] width 64 height 23
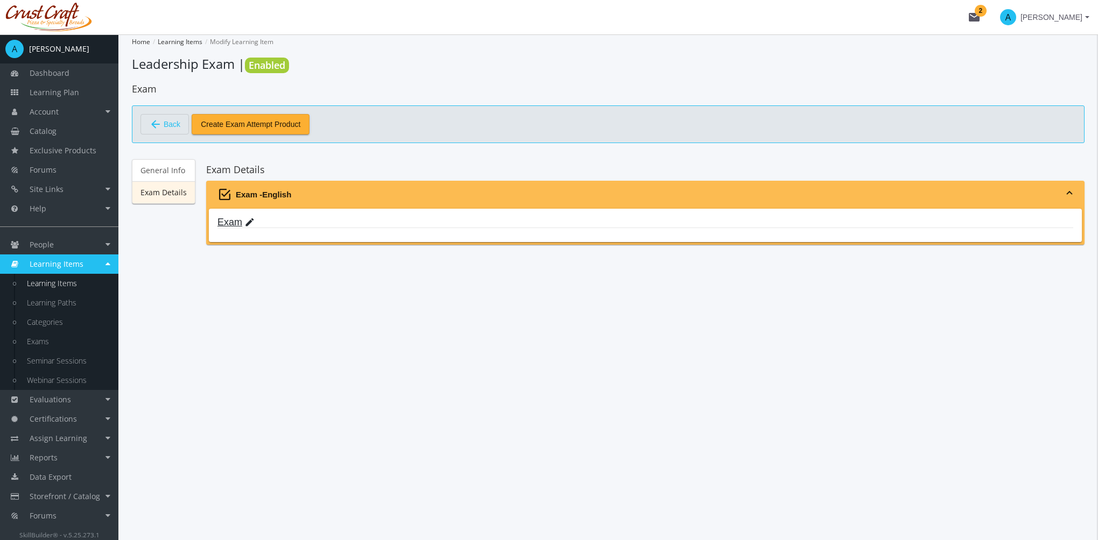
click at [246, 220] on mat-icon "edit" at bounding box center [249, 223] width 11 height 12
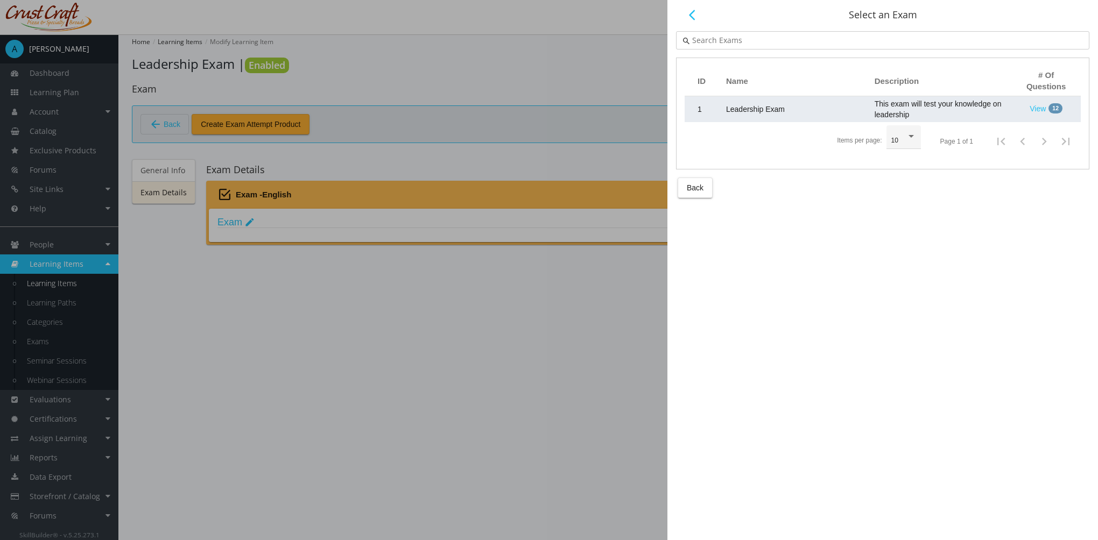
click at [776, 107] on span "Leadership Exam" at bounding box center [755, 109] width 59 height 9
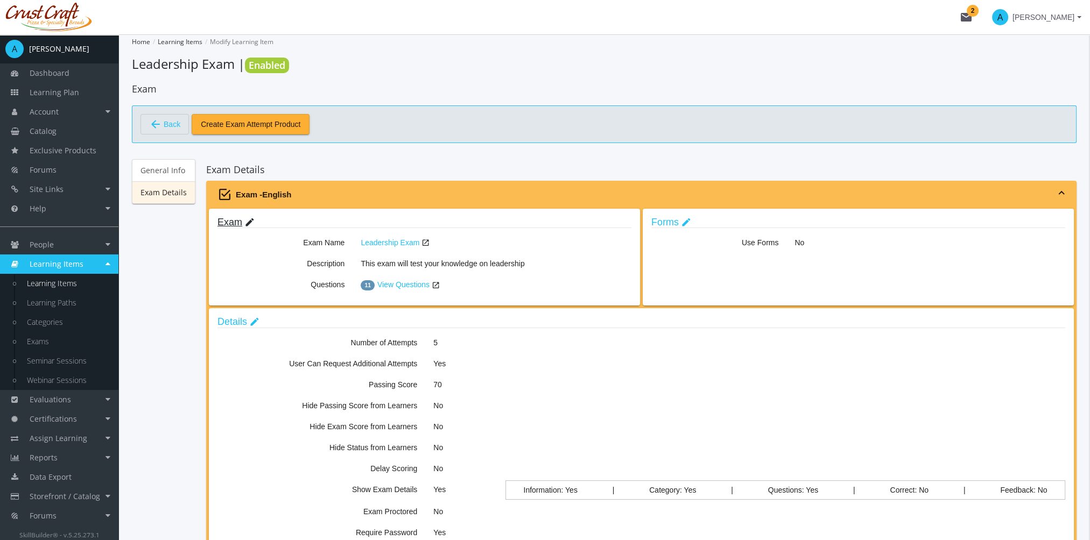
click at [244, 221] on mat-icon "edit" at bounding box center [249, 223] width 11 height 12
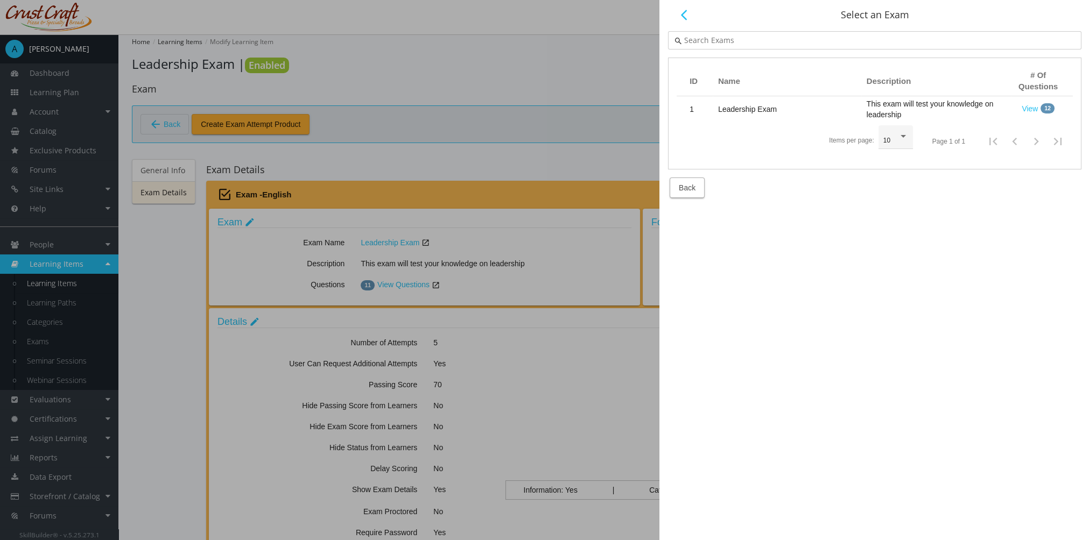
click at [691, 184] on span "Back" at bounding box center [687, 187] width 17 height 19
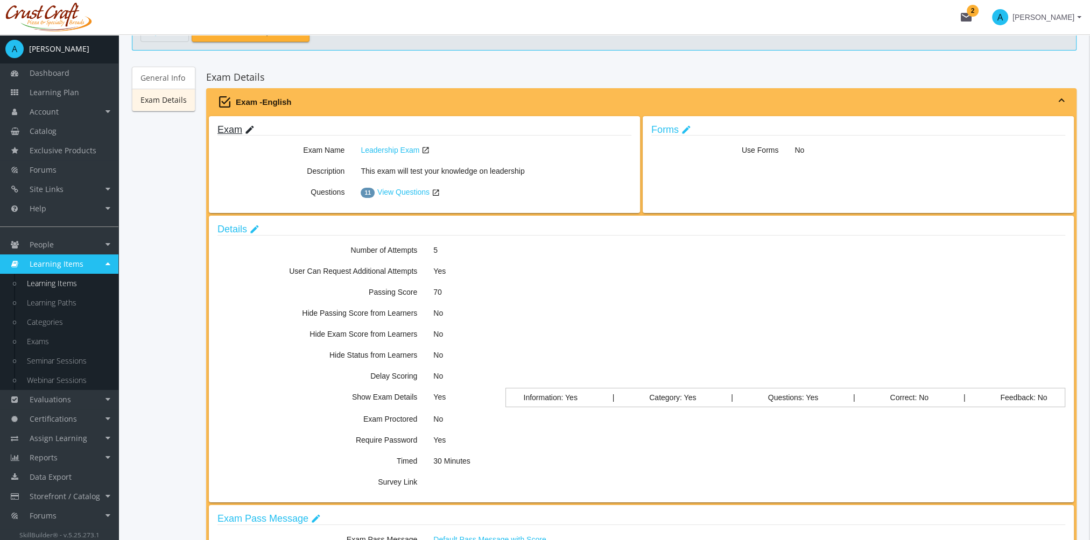
scroll to position [108, 0]
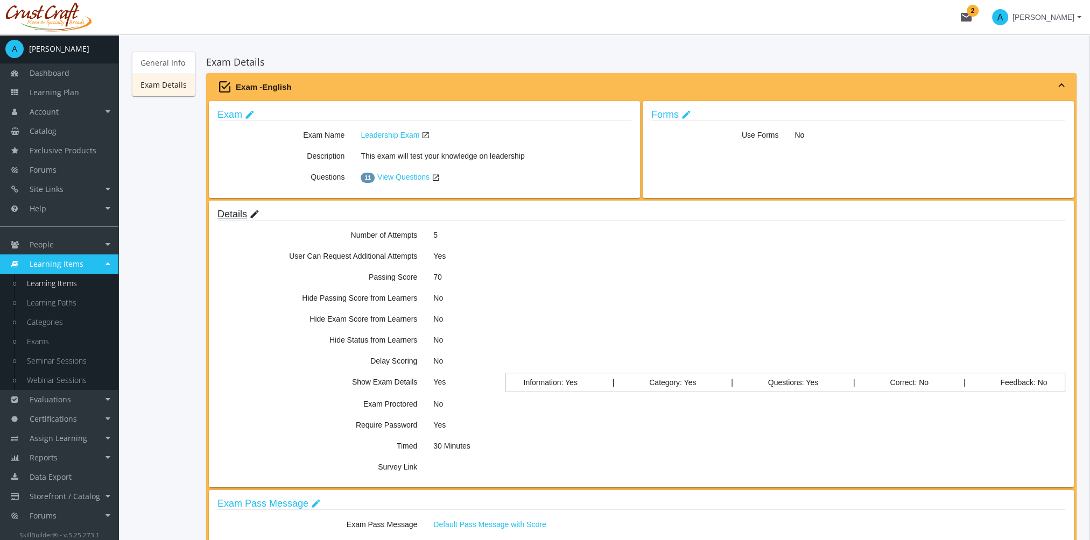
click at [256, 213] on mat-icon "edit" at bounding box center [254, 215] width 11 height 12
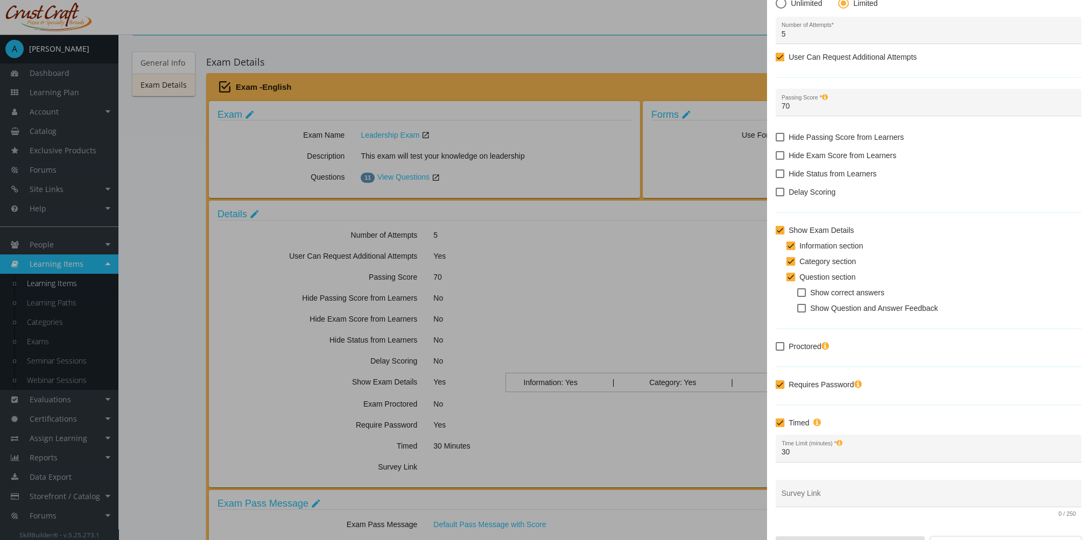
scroll to position [54, 0]
click at [849, 291] on span "Show correct answers" at bounding box center [847, 292] width 74 height 13
click at [798, 296] on input "Show correct answers" at bounding box center [797, 296] width 1 height 1
checkbox input "true"
click at [861, 308] on span "Show Question and Answer Feedback" at bounding box center [874, 307] width 128 height 13
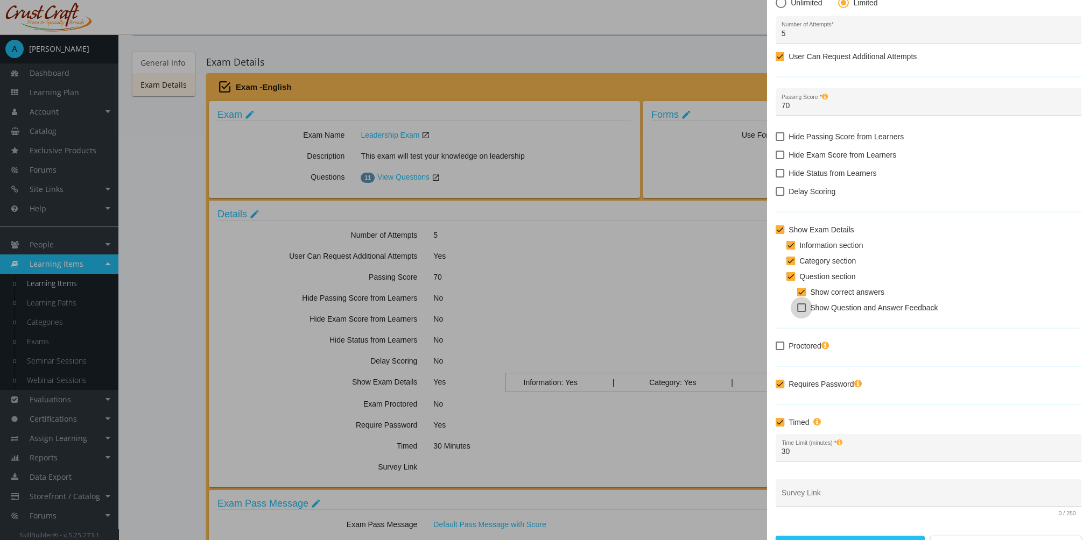
click at [798, 312] on input "Show Question and Answer Feedback" at bounding box center [797, 312] width 1 height 1
checkbox input "true"
click at [787, 349] on label "Proctored" at bounding box center [802, 346] width 53 height 13
click at [776, 350] on input "Proctored" at bounding box center [776, 350] width 1 height 1
checkbox input "true"
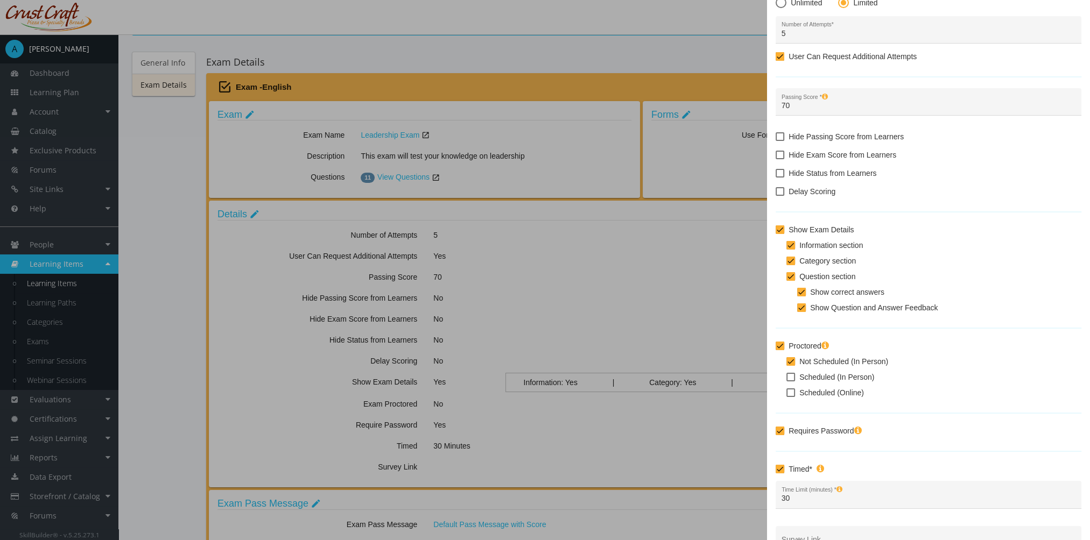
click at [792, 377] on span at bounding box center [790, 377] width 9 height 9
click at [787, 381] on input "Scheduled (In Person)" at bounding box center [786, 381] width 1 height 1
checkbox input "true"
click at [792, 366] on label "Not Scheduled (In Person)" at bounding box center [837, 361] width 102 height 13
click at [787, 366] on input "Not Scheduled (In Person)" at bounding box center [786, 365] width 1 height 1
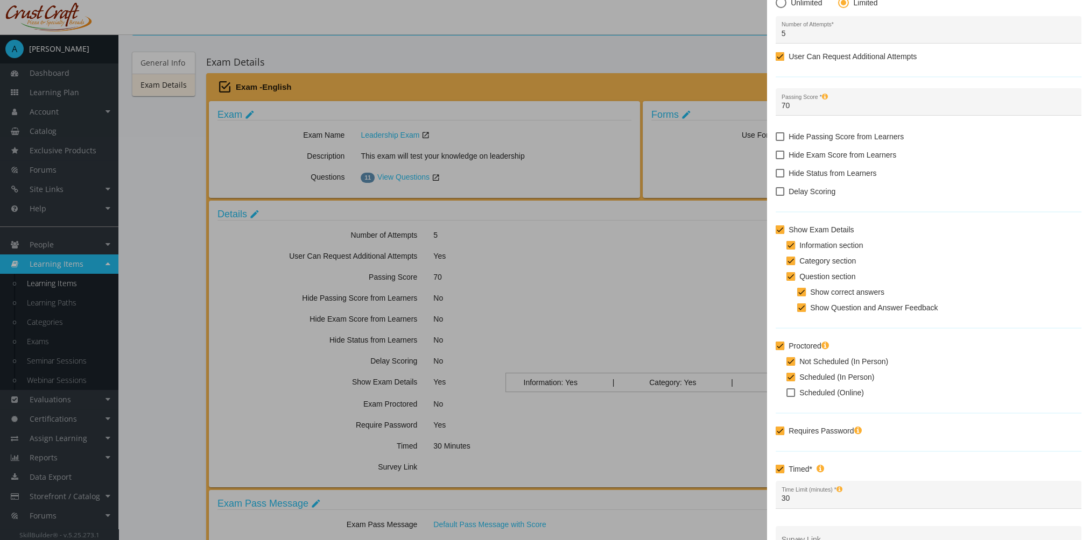
checkbox input "false"
drag, startPoint x: 793, startPoint y: 392, endPoint x: 793, endPoint y: 385, distance: 7.0
click at [793, 391] on span at bounding box center [790, 393] width 9 height 9
click at [787, 397] on input "Scheduled (Online)" at bounding box center [786, 397] width 1 height 1
checkbox input "true"
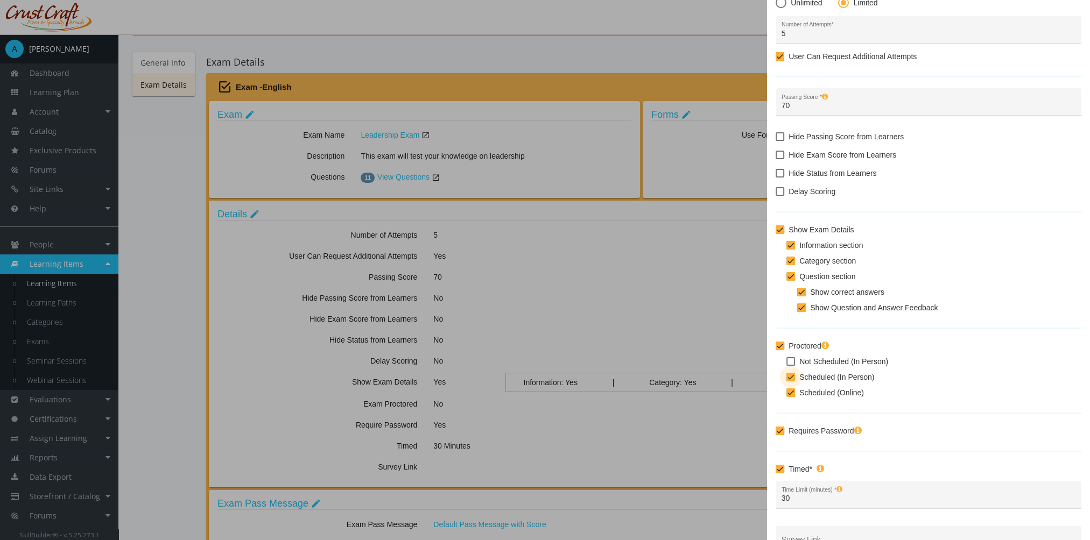
click at [793, 378] on span at bounding box center [790, 377] width 9 height 9
click at [787, 381] on input "Scheduled (In Person)" at bounding box center [786, 381] width 1 height 1
checkbox input "false"
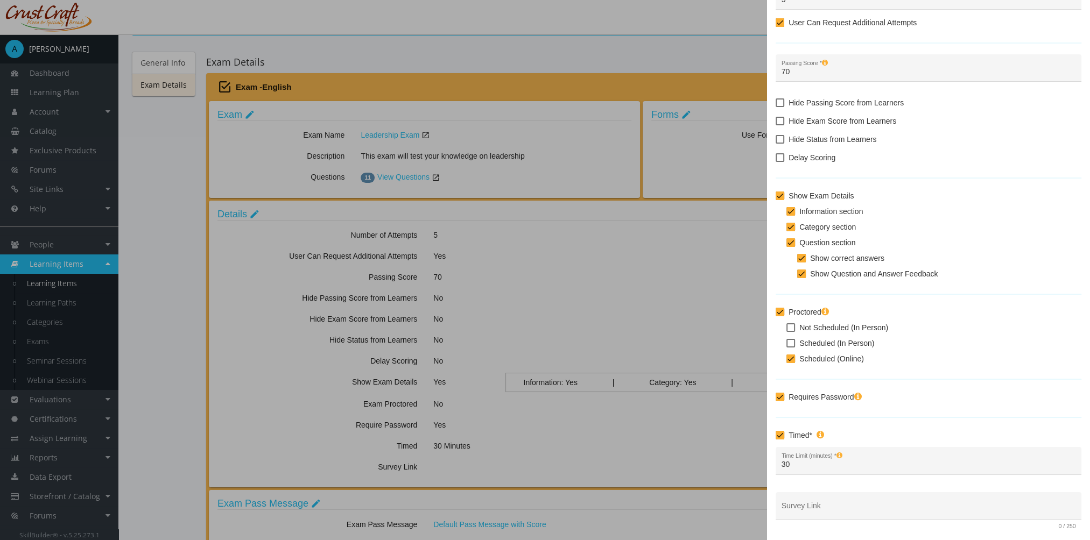
scroll to position [119, 0]
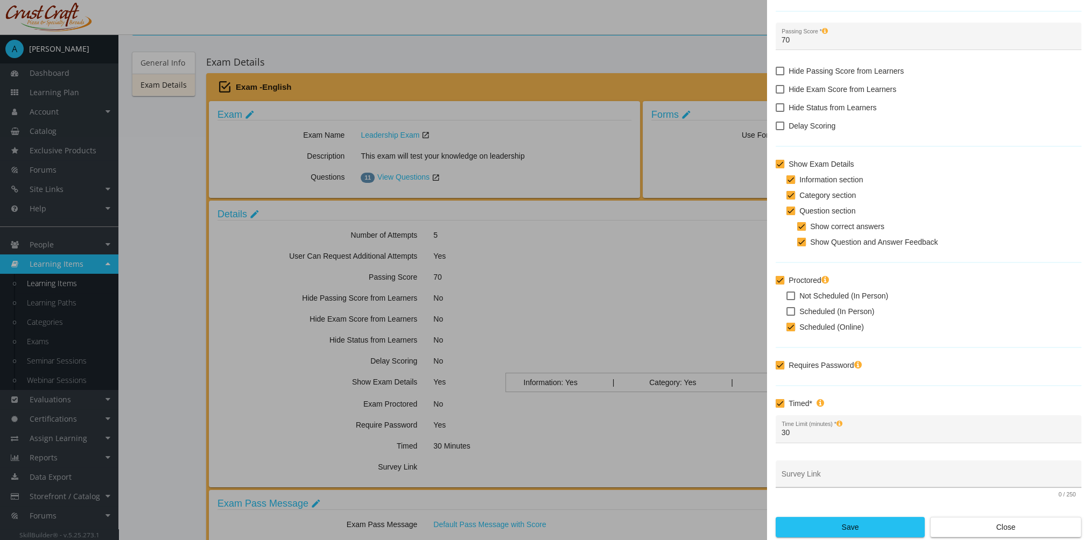
click at [827, 474] on input "Survey Link" at bounding box center [928, 478] width 294 height 9
click at [856, 532] on span "Save" at bounding box center [850, 527] width 131 height 19
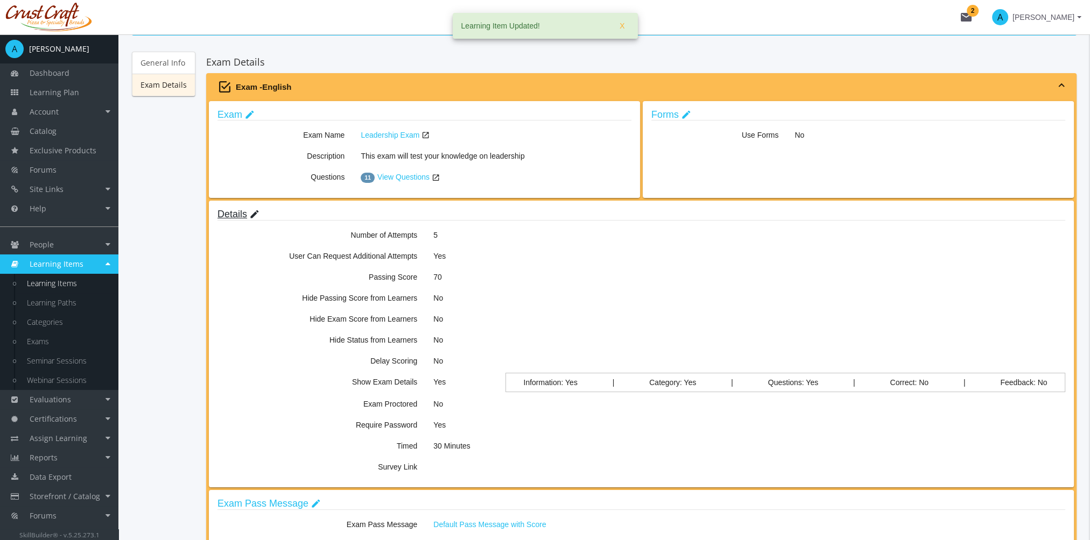
scroll to position [108, 0]
click at [251, 215] on mat-icon "edit" at bounding box center [254, 215] width 11 height 12
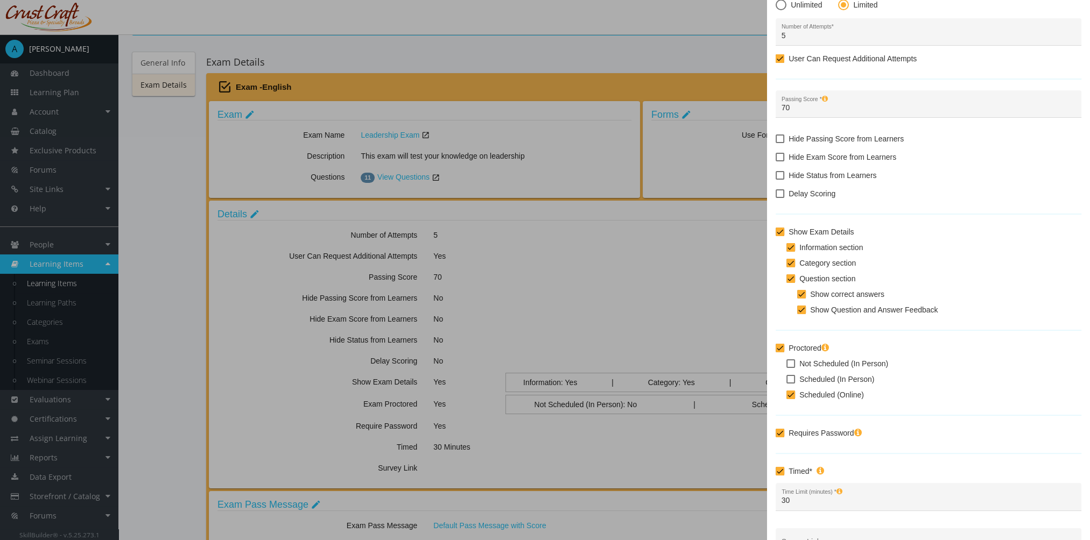
scroll to position [119, 0]
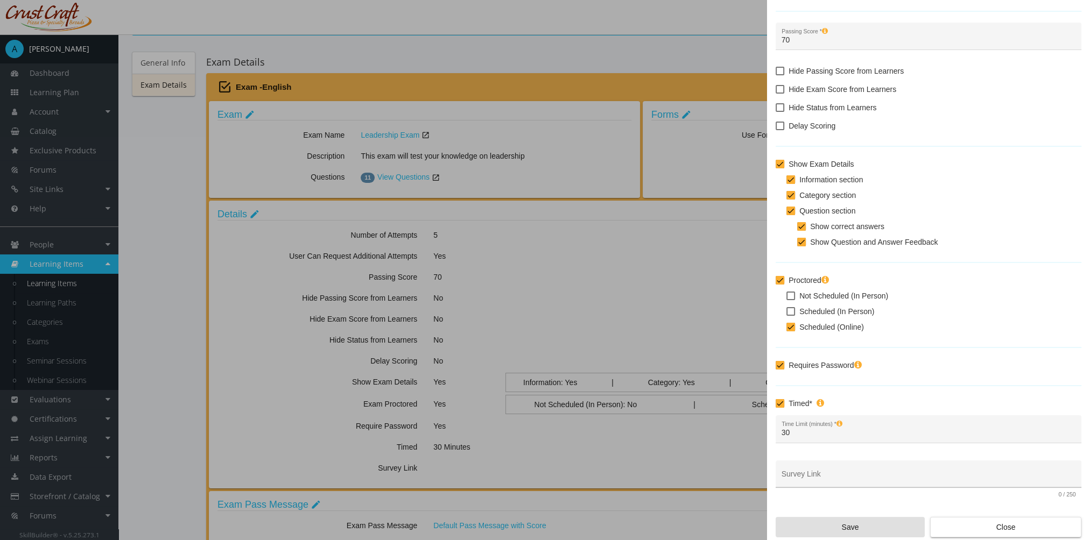
click at [836, 475] on input "Survey Link" at bounding box center [928, 478] width 294 height 9
click at [818, 429] on input "30" at bounding box center [928, 433] width 294 height 9
click at [982, 530] on span "Close" at bounding box center [1005, 527] width 133 height 19
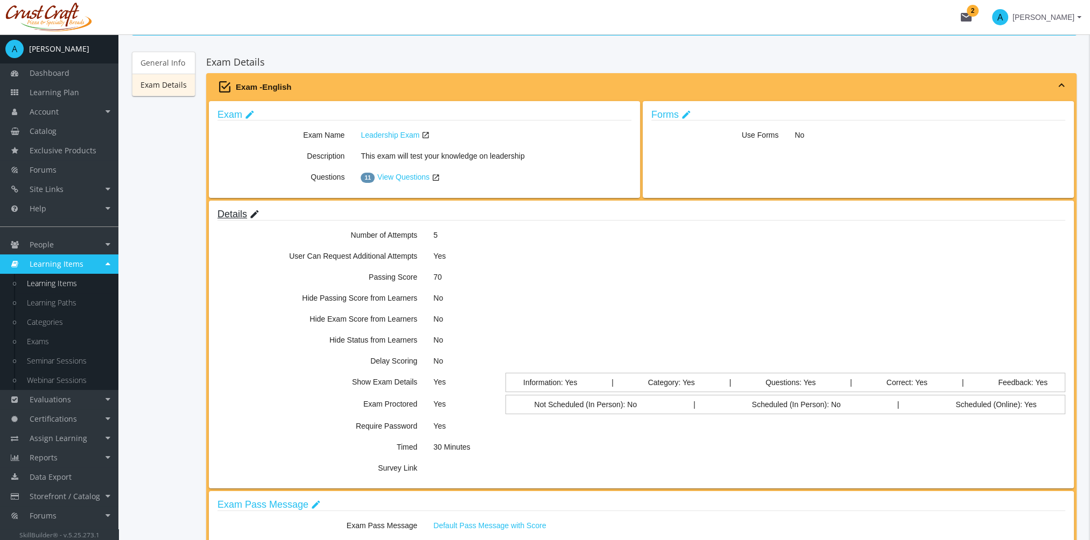
scroll to position [108, 0]
click at [252, 211] on mat-icon "edit" at bounding box center [254, 215] width 11 height 12
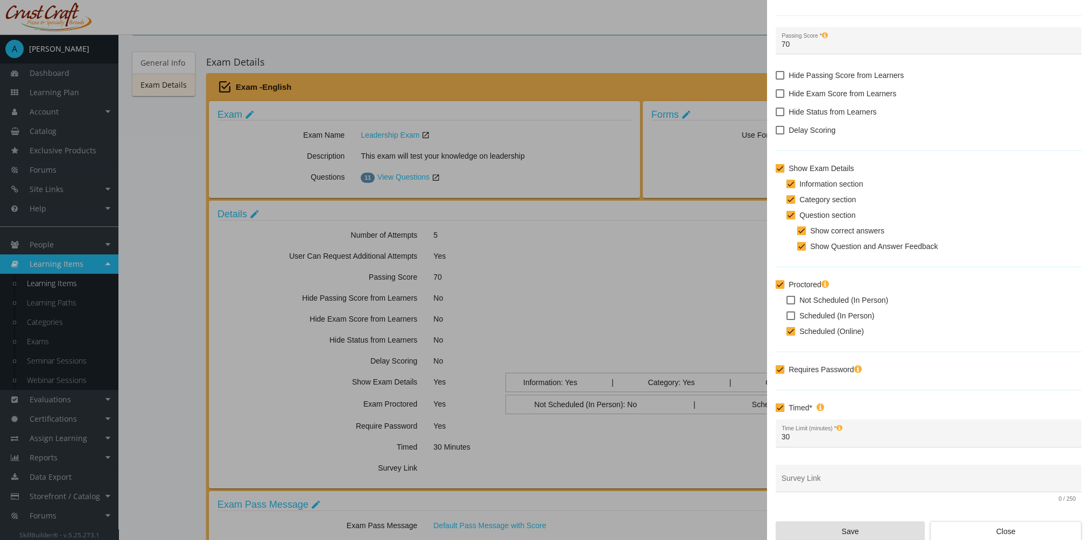
scroll to position [119, 0]
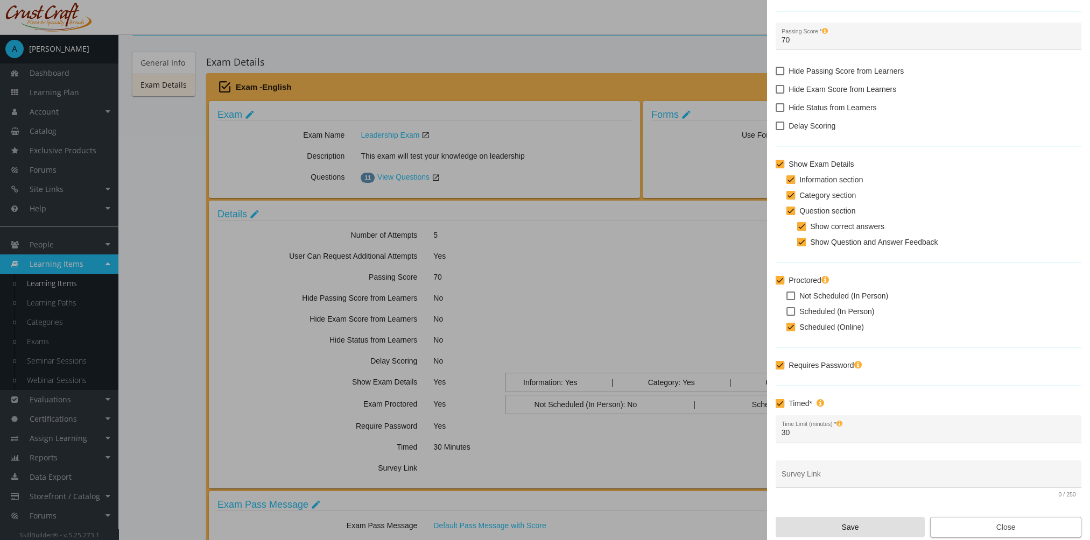
click at [992, 534] on span "Close" at bounding box center [1005, 527] width 133 height 19
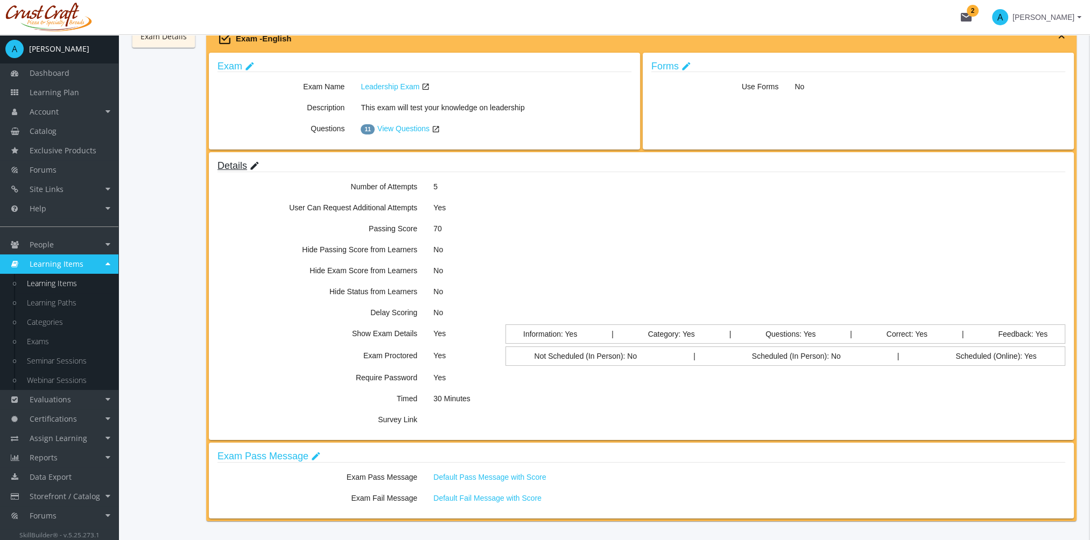
scroll to position [195, 0]
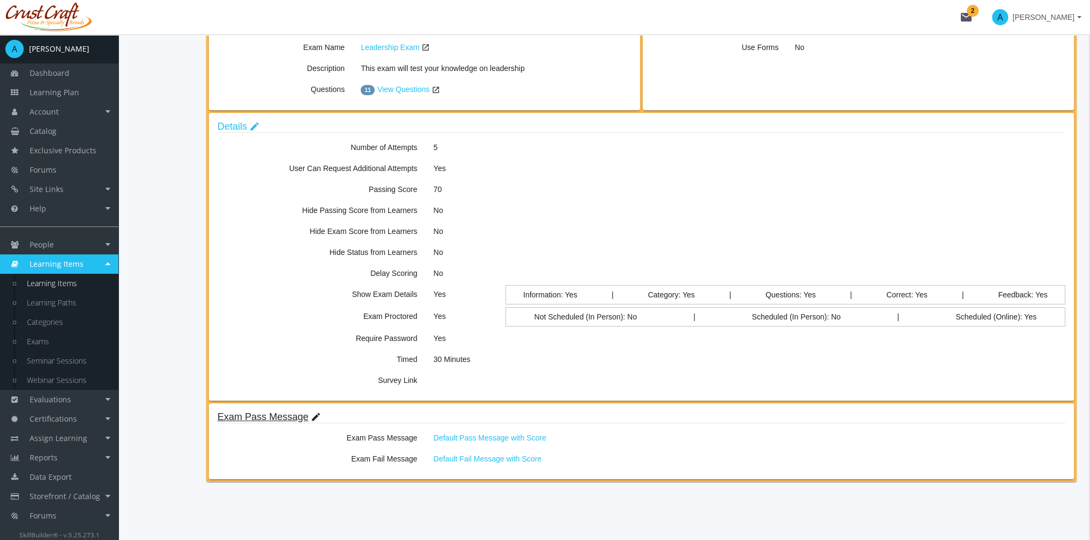
click at [311, 415] on mat-icon "edit" at bounding box center [316, 418] width 11 height 12
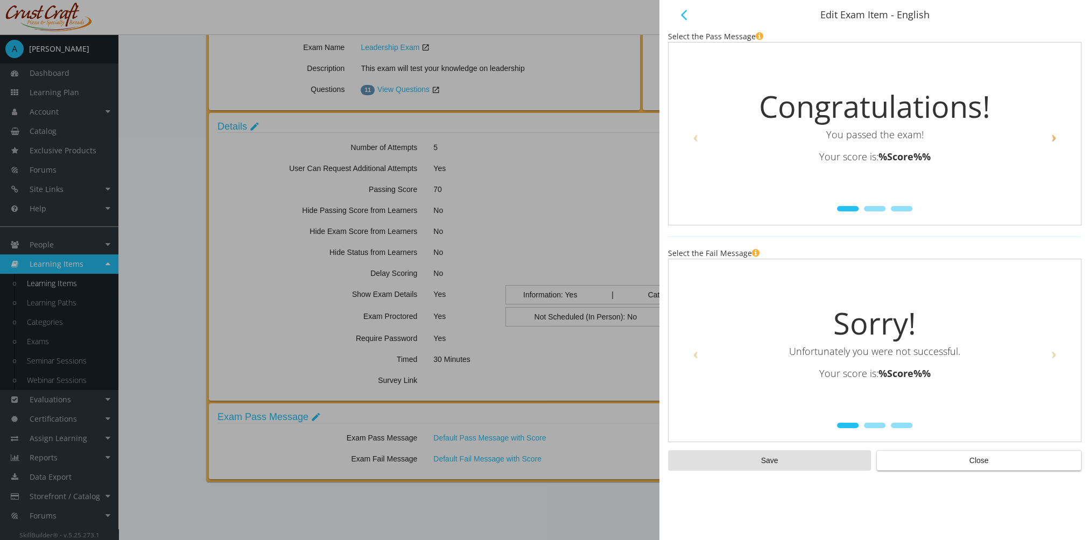
click at [1057, 139] on span at bounding box center [1054, 136] width 16 height 16
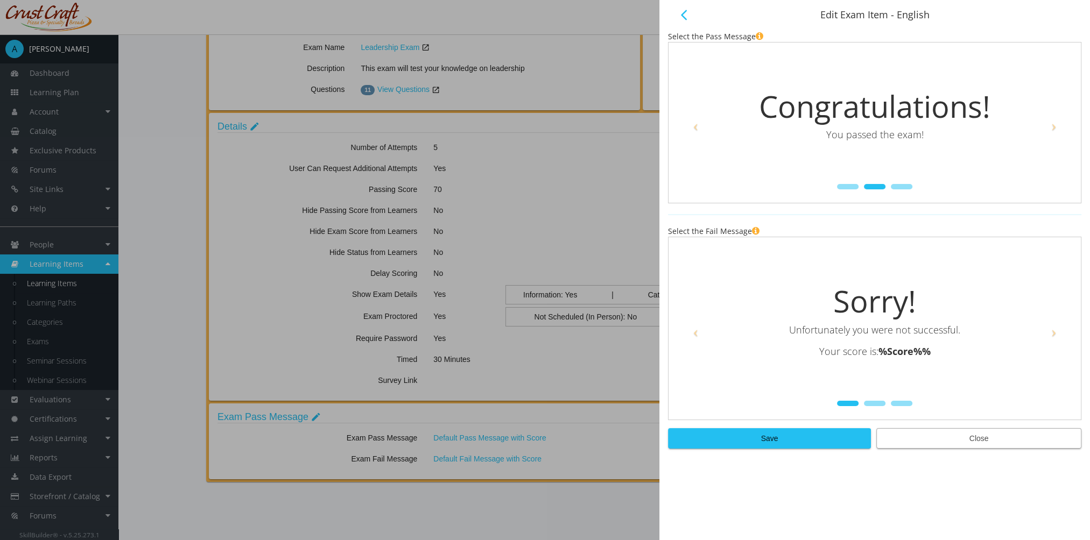
click at [936, 443] on span "Close" at bounding box center [978, 438] width 187 height 19
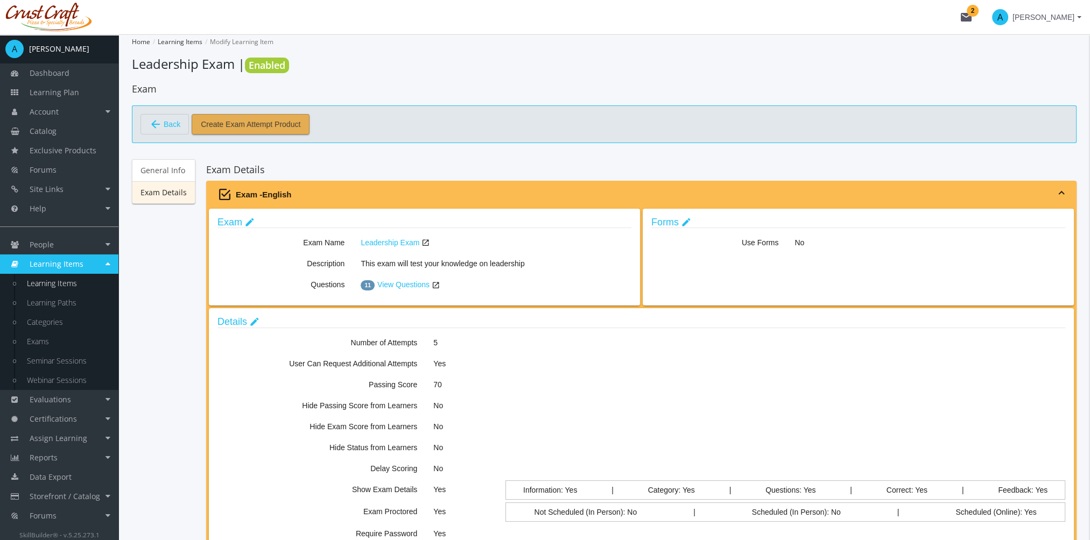
click at [273, 122] on span "Create Exam Attempt Product" at bounding box center [251, 124] width 100 height 19
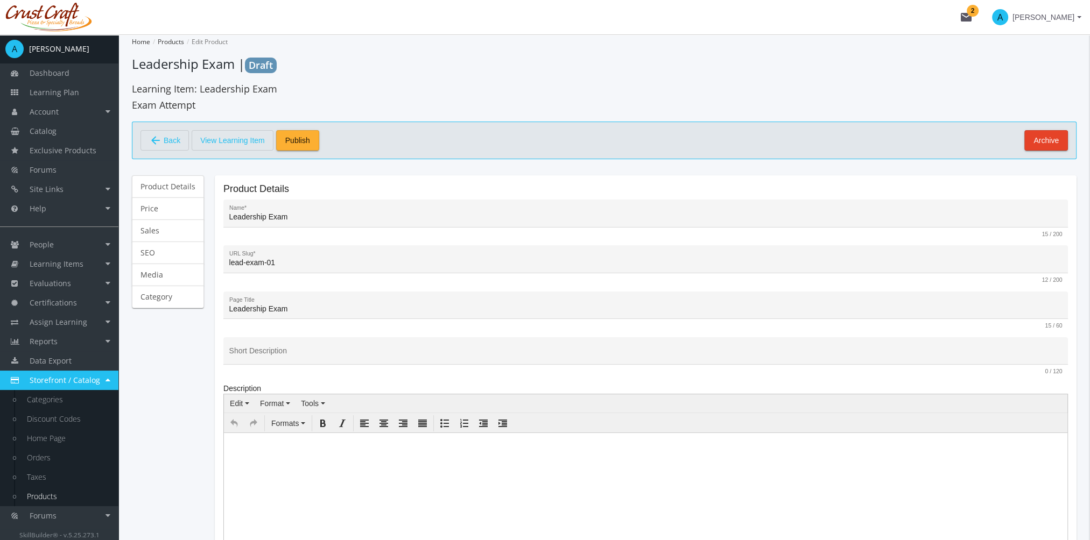
click at [165, 133] on span "Back" at bounding box center [172, 140] width 17 height 18
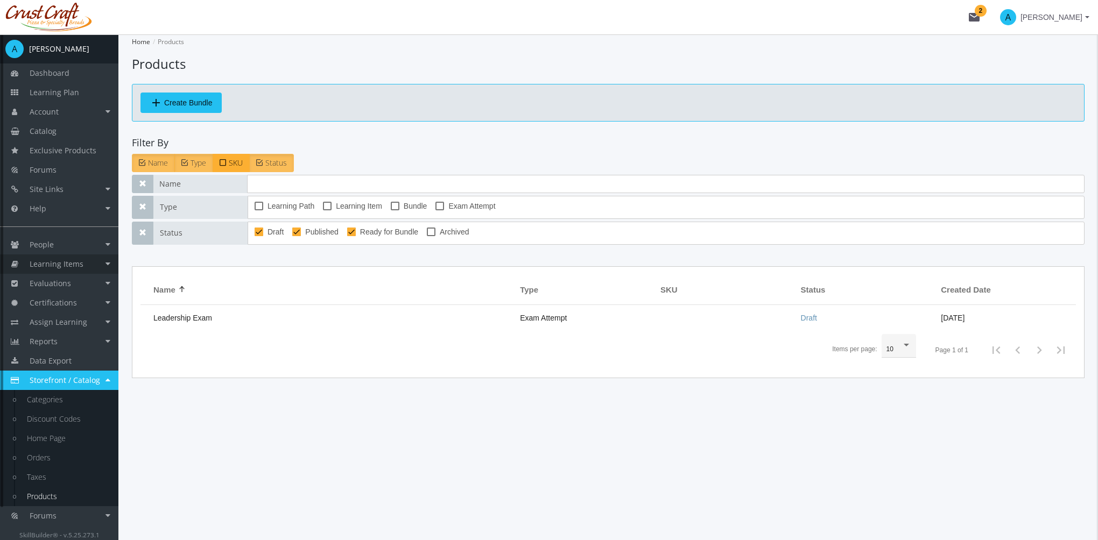
drag, startPoint x: 94, startPoint y: 262, endPoint x: 90, endPoint y: 271, distance: 10.1
click at [94, 262] on link "Learning Items" at bounding box center [59, 264] width 118 height 19
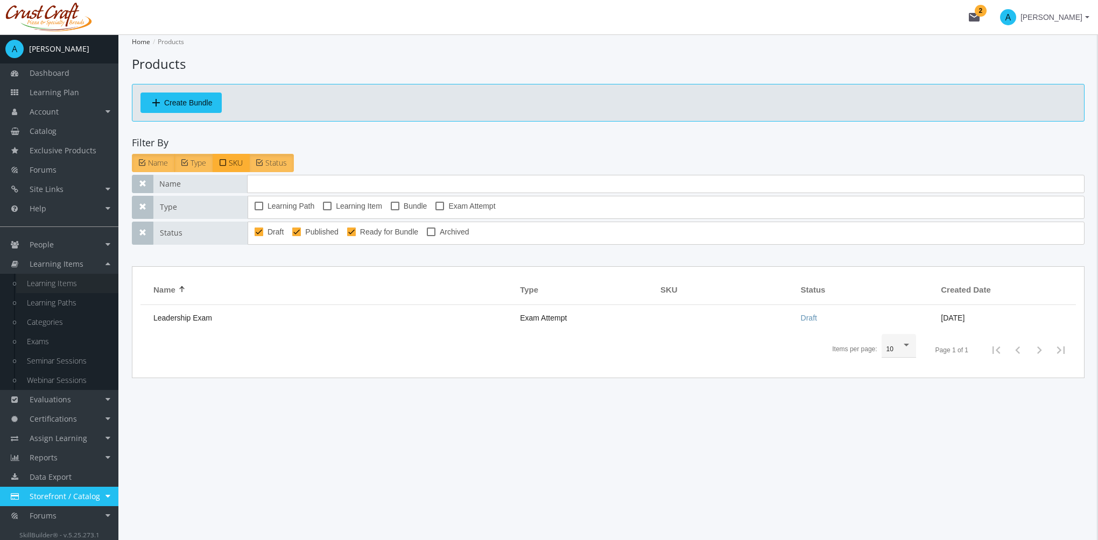
click at [73, 283] on link "Learning Items" at bounding box center [67, 283] width 102 height 19
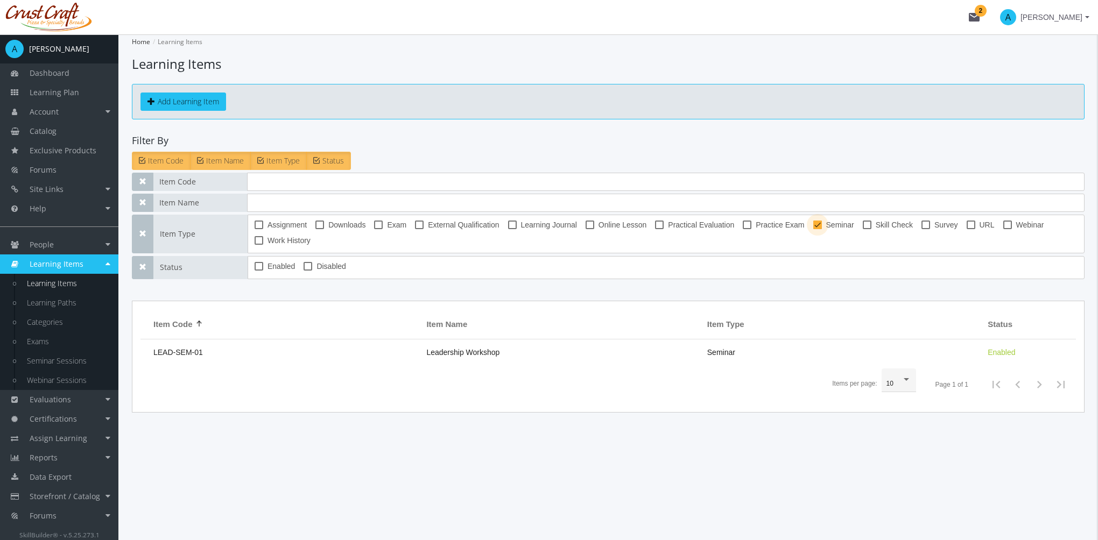
click at [818, 222] on span at bounding box center [817, 225] width 9 height 9
click at [814, 229] on input "Seminar" at bounding box center [813, 229] width 1 height 1
checkbox input "false"
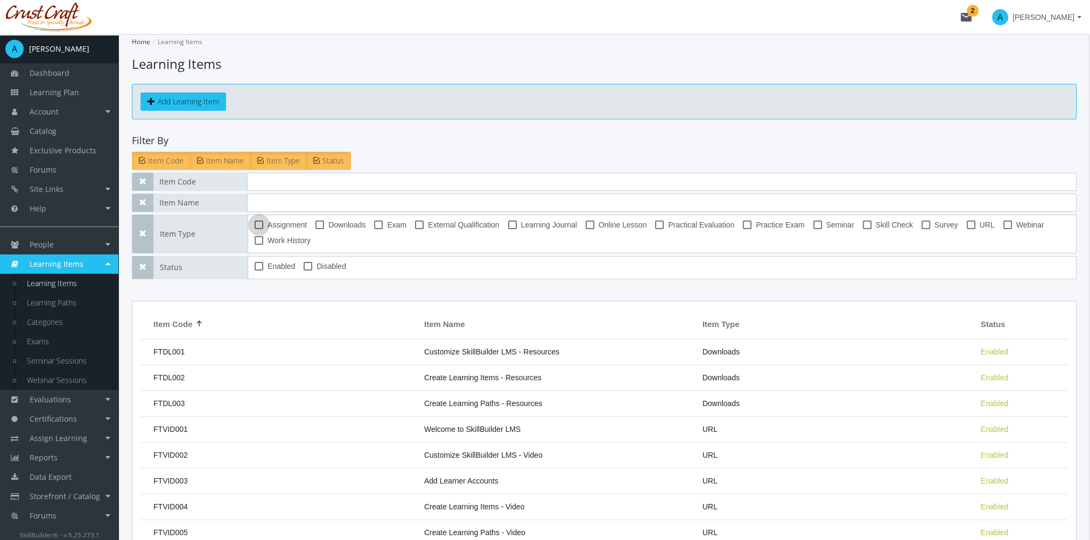
click at [270, 224] on span "Assignment" at bounding box center [286, 225] width 39 height 13
click at [255, 229] on input "Assignment" at bounding box center [255, 229] width 1 height 1
checkbox input "true"
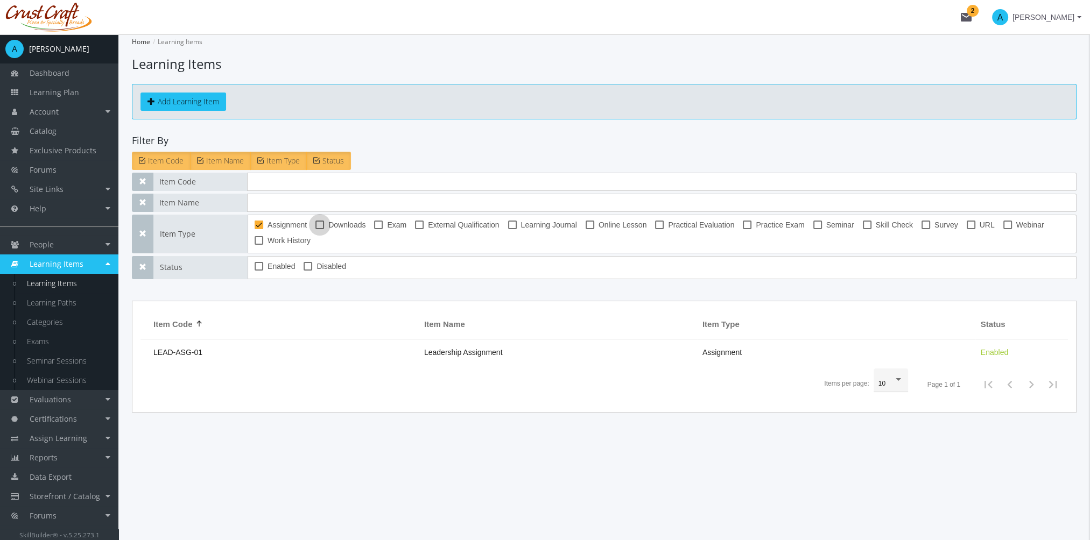
click at [323, 223] on span at bounding box center [319, 225] width 9 height 9
click at [316, 229] on input "Downloads" at bounding box center [315, 229] width 1 height 1
checkbox input "true"
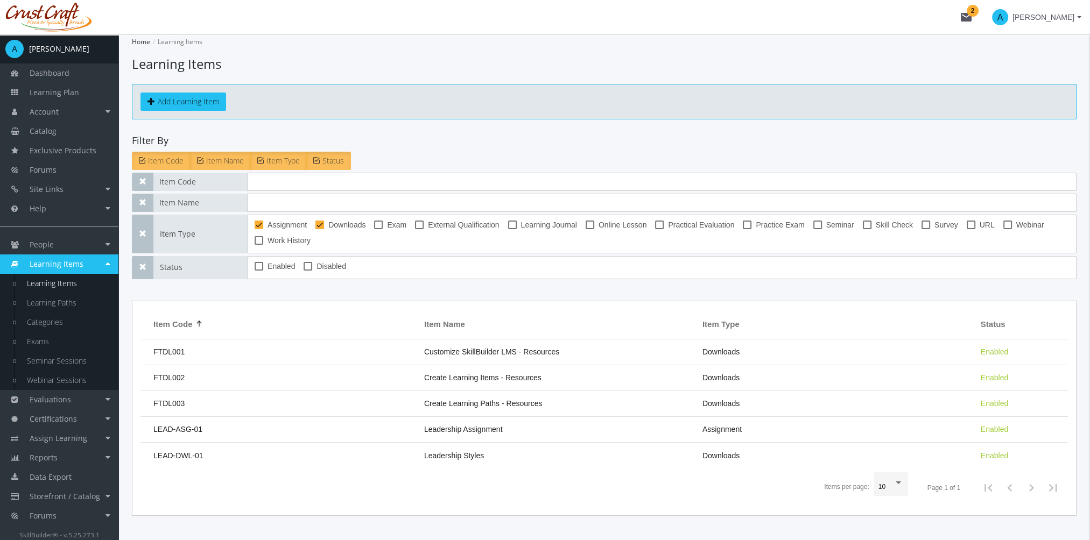
click at [267, 223] on span "Assignment" at bounding box center [286, 225] width 39 height 13
click at [255, 229] on input "Assignment" at bounding box center [255, 229] width 1 height 1
checkbox input "false"
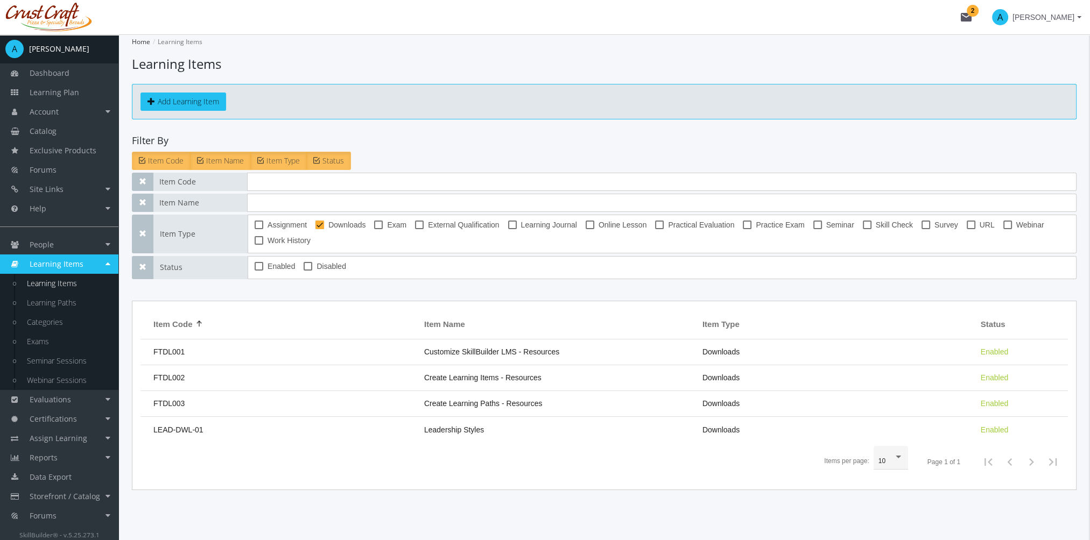
click at [481, 426] on span "Leadership Styles" at bounding box center [454, 430] width 60 height 9
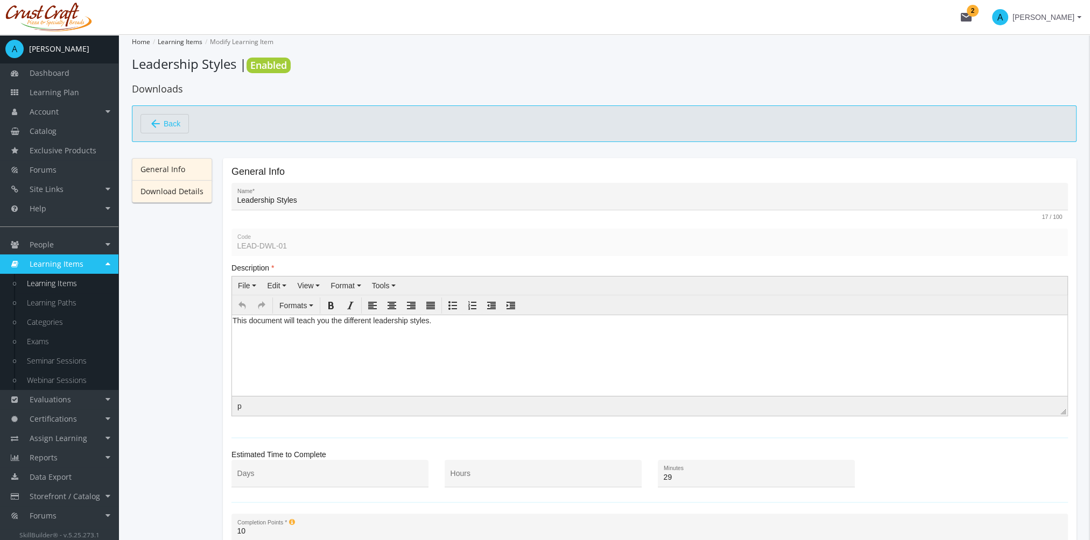
click at [194, 189] on link "Download Details" at bounding box center [172, 191] width 80 height 23
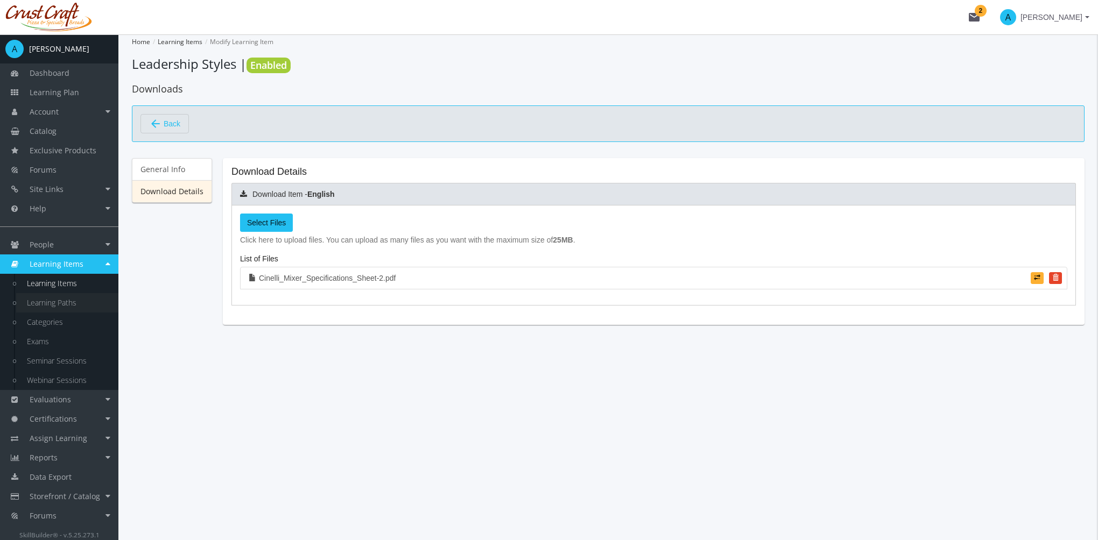
click at [68, 297] on link "Learning Paths" at bounding box center [67, 302] width 102 height 19
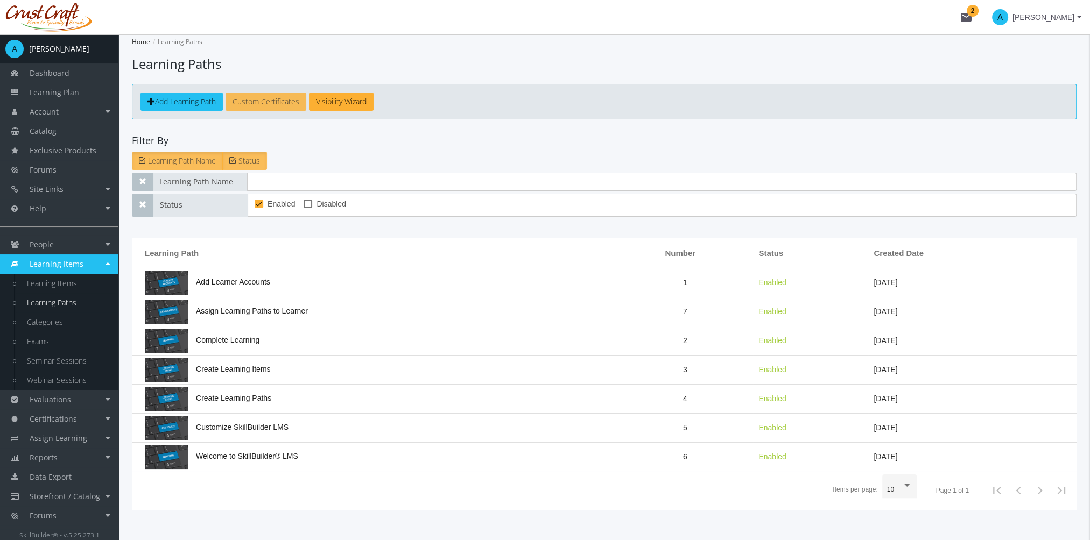
click at [276, 98] on link "Custom Certificates" at bounding box center [265, 102] width 81 height 18
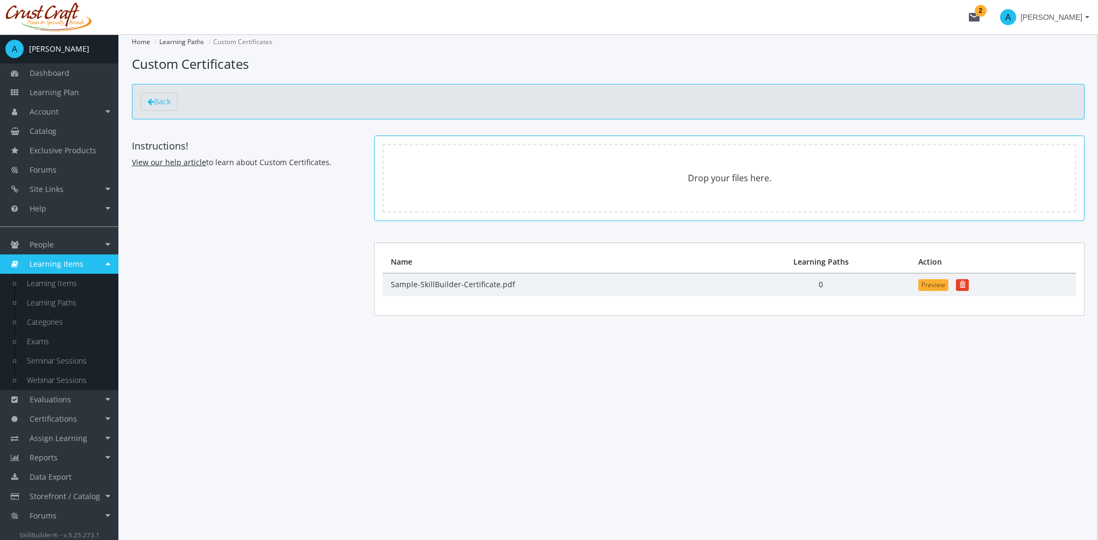
click at [185, 161] on link "View our help article" at bounding box center [169, 162] width 74 height 10
click at [158, 99] on span "Back" at bounding box center [162, 101] width 17 height 10
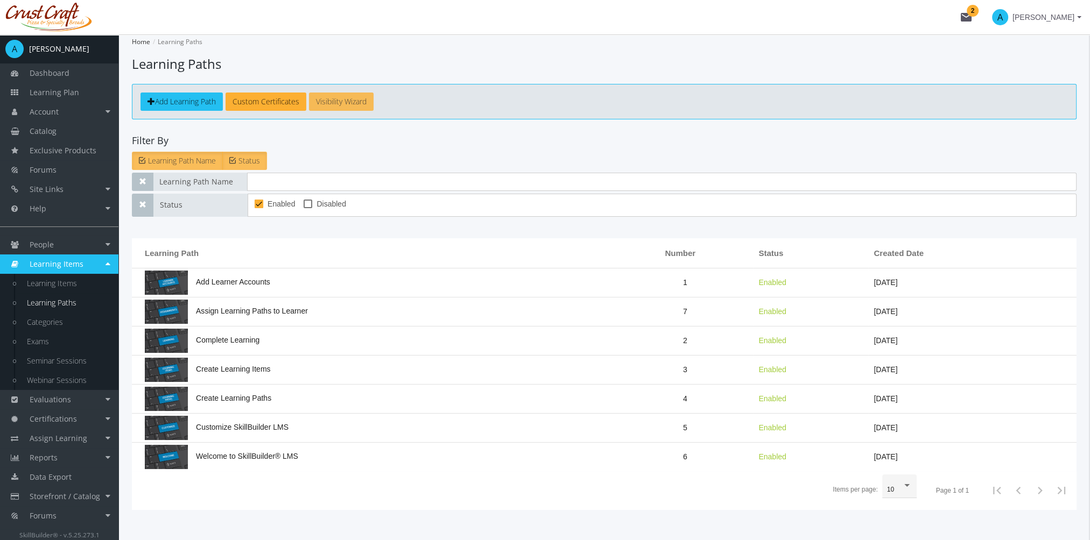
click at [357, 108] on link "Visibility Wizard" at bounding box center [341, 102] width 65 height 18
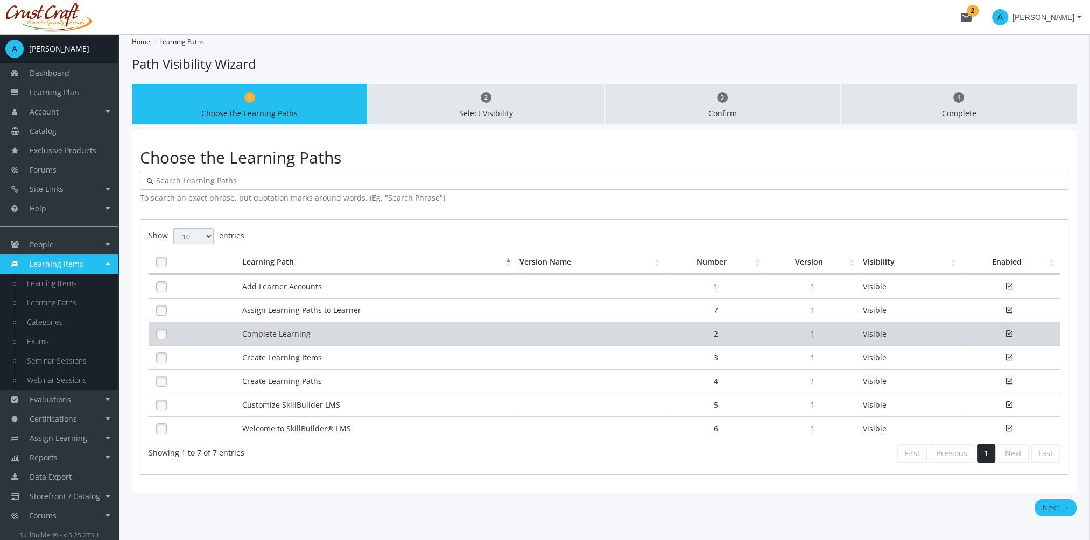
click at [298, 332] on td "Complete Learning" at bounding box center [377, 334] width 277 height 24
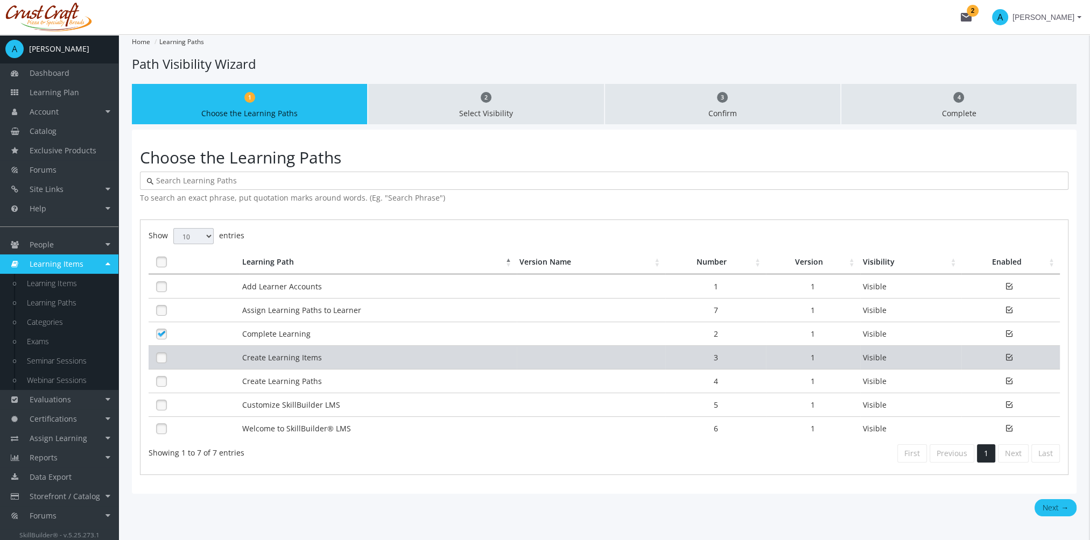
click at [294, 354] on td "Create Learning Items" at bounding box center [377, 358] width 277 height 24
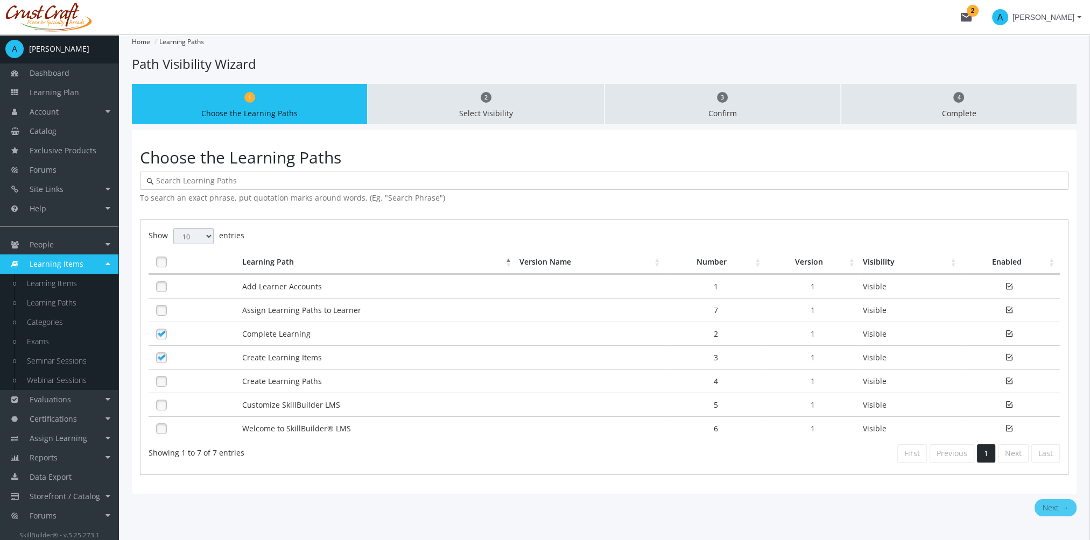
click at [1057, 502] on button "Next →" at bounding box center [1055, 507] width 42 height 17
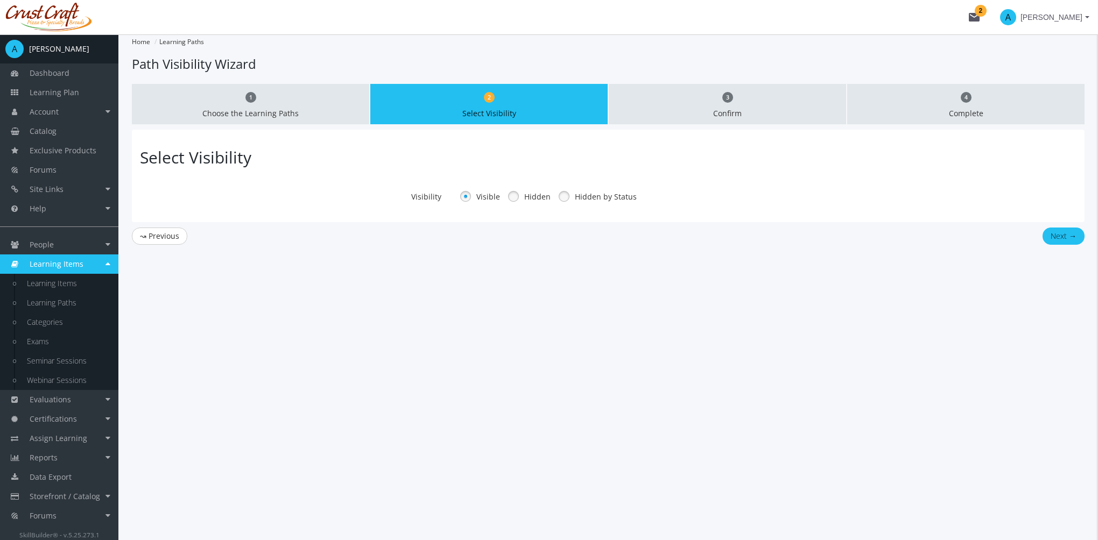
click at [513, 195] on link at bounding box center [513, 196] width 16 height 16
click at [575, 196] on label "Hidden by Status" at bounding box center [606, 197] width 62 height 11
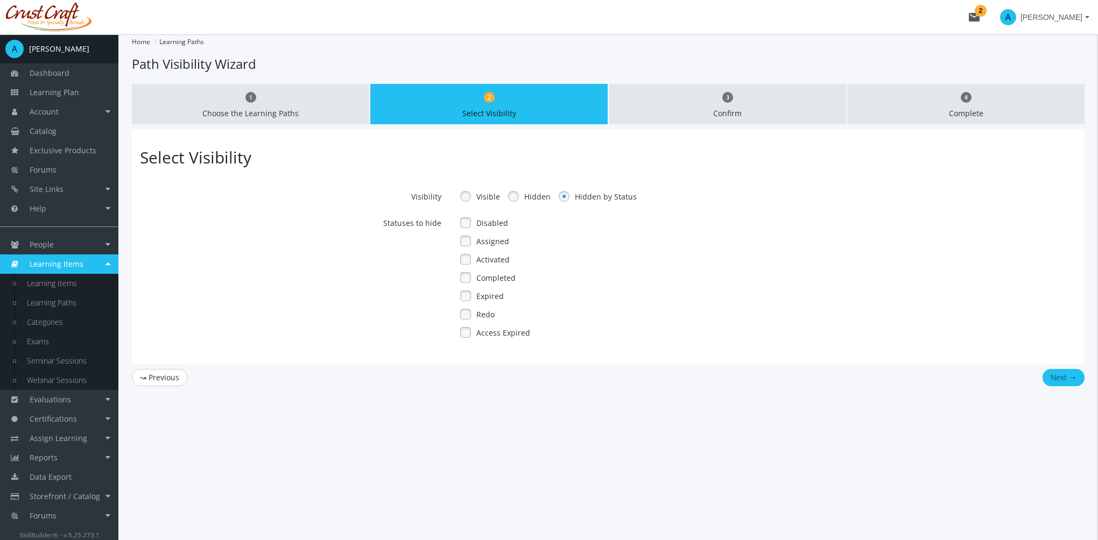
click at [503, 278] on label "Completed" at bounding box center [495, 278] width 39 height 11
click at [66, 263] on span "Learning Items" at bounding box center [57, 264] width 54 height 10
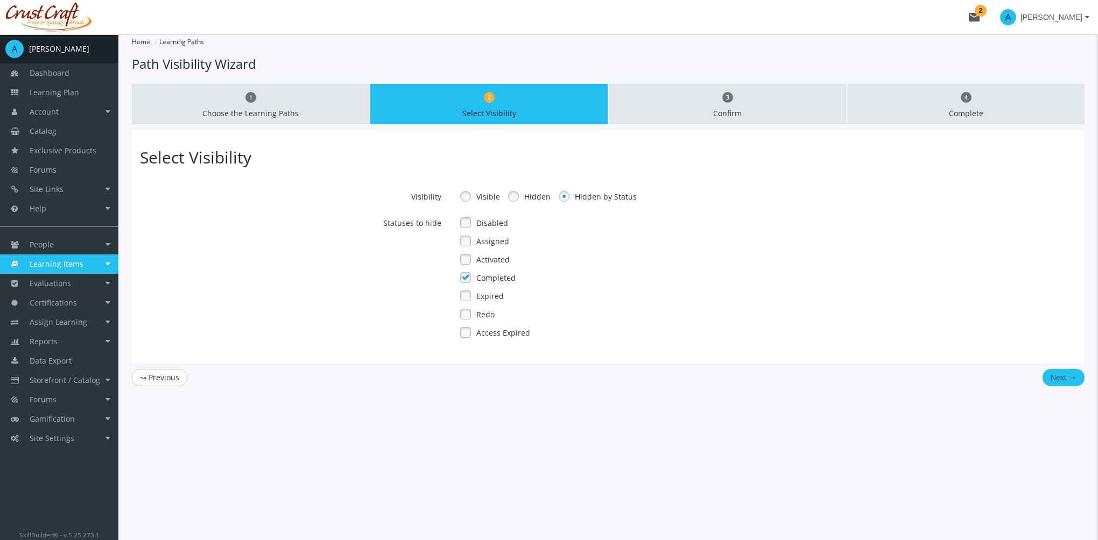
click at [66, 263] on span "Learning Items" at bounding box center [57, 264] width 54 height 10
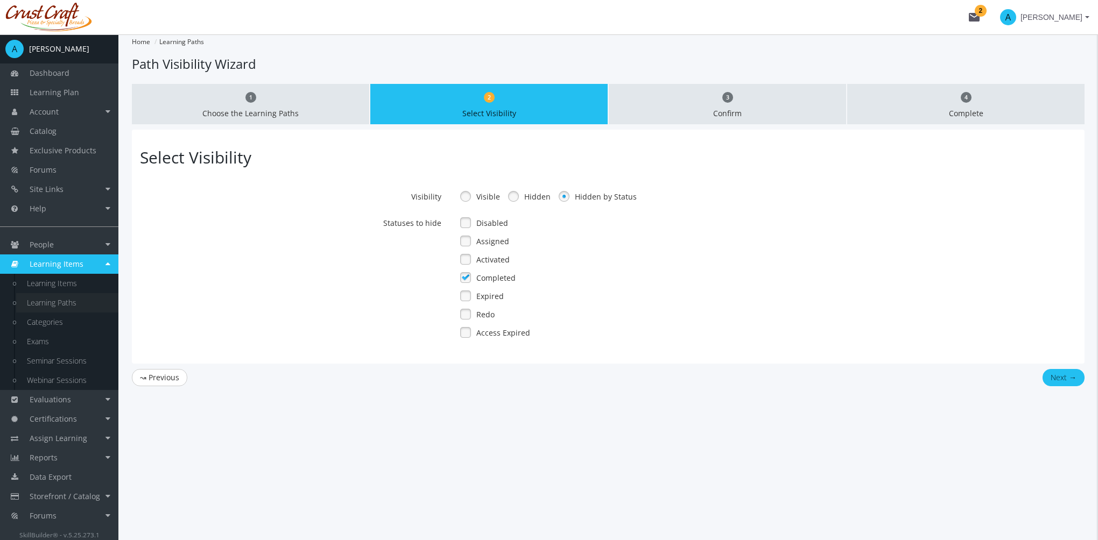
click at [73, 301] on link "Learning Paths" at bounding box center [67, 302] width 102 height 19
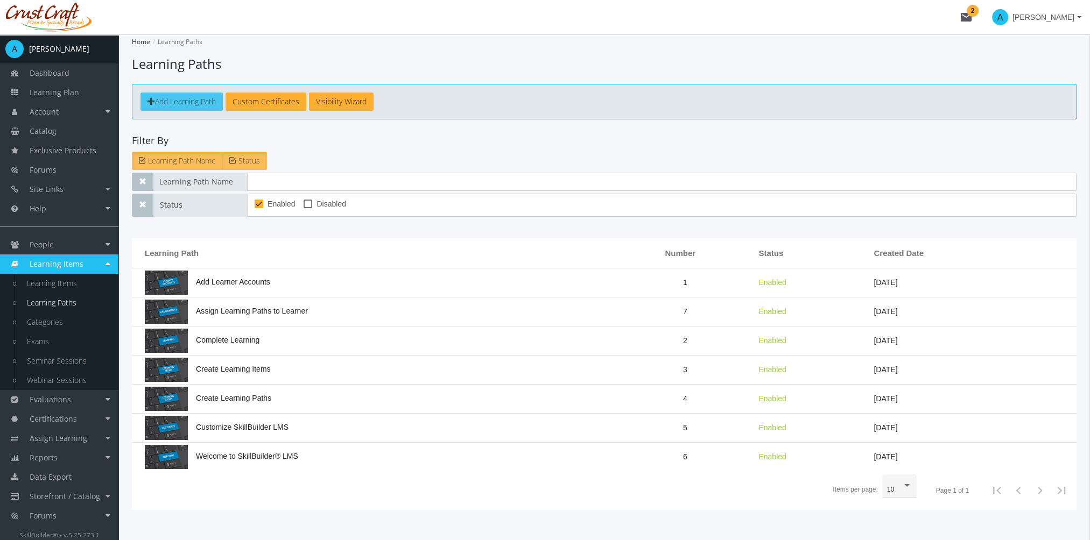
drag, startPoint x: 201, startPoint y: 98, endPoint x: 208, endPoint y: 97, distance: 7.0
click at [208, 97] on span "Add Learning Path" at bounding box center [185, 101] width 61 height 10
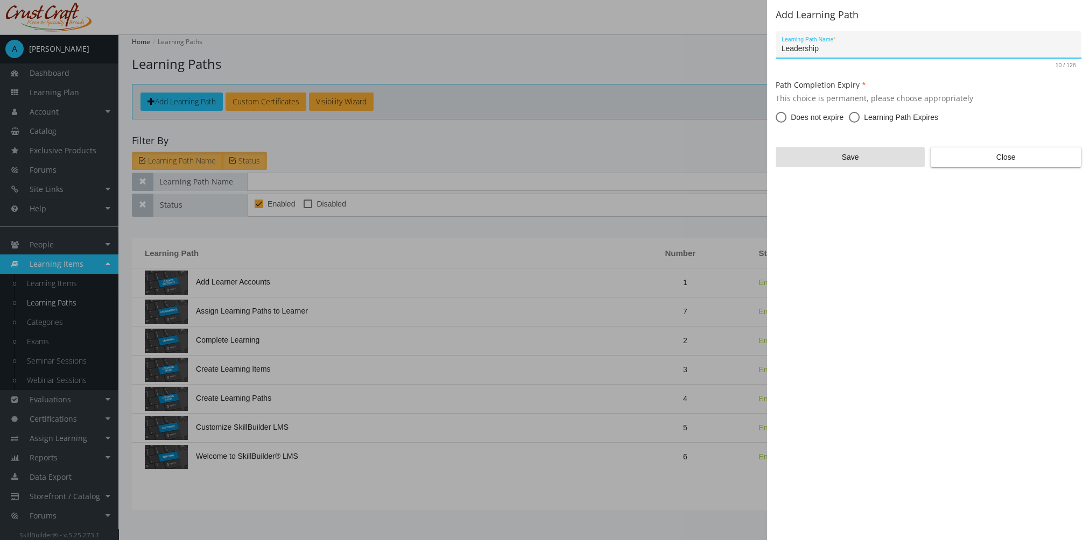
type input "Leadership"
click at [855, 116] on span at bounding box center [854, 117] width 11 height 11
click at [855, 116] on input "Learning Path Expires" at bounding box center [854, 119] width 11 height 11
radio input "true"
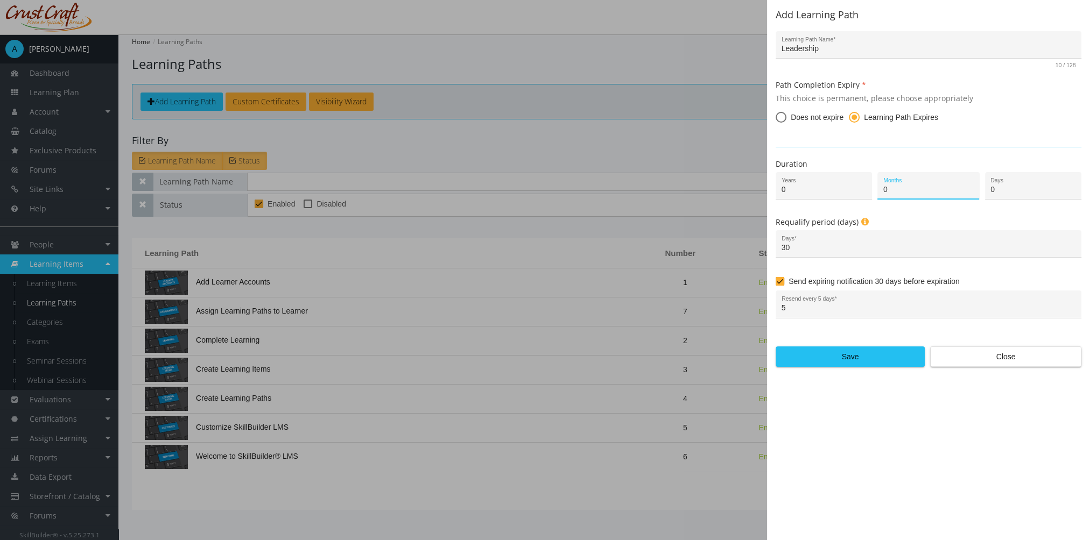
click at [917, 192] on input "0" at bounding box center [928, 190] width 90 height 9
type input "1"
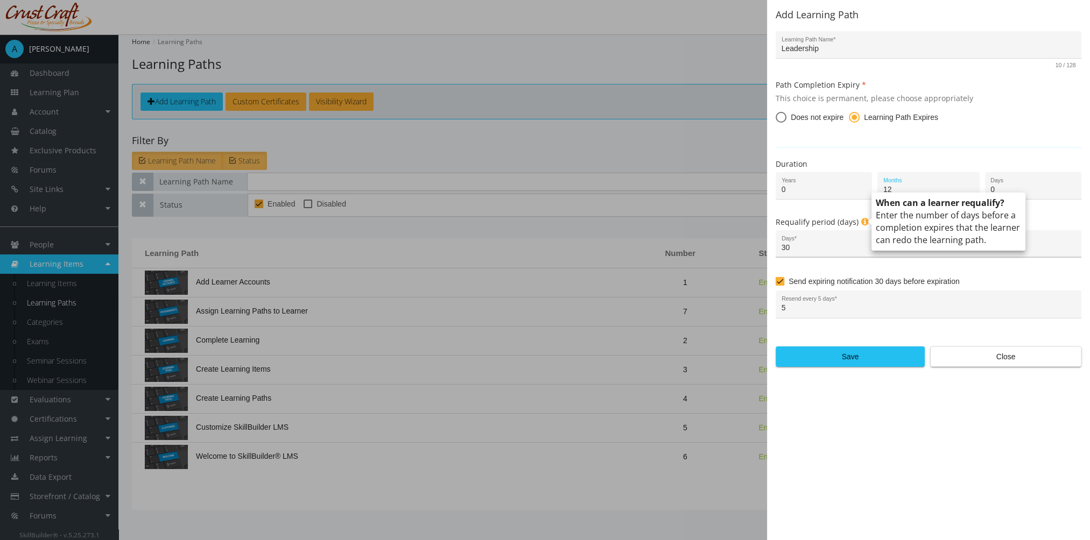
type input "12"
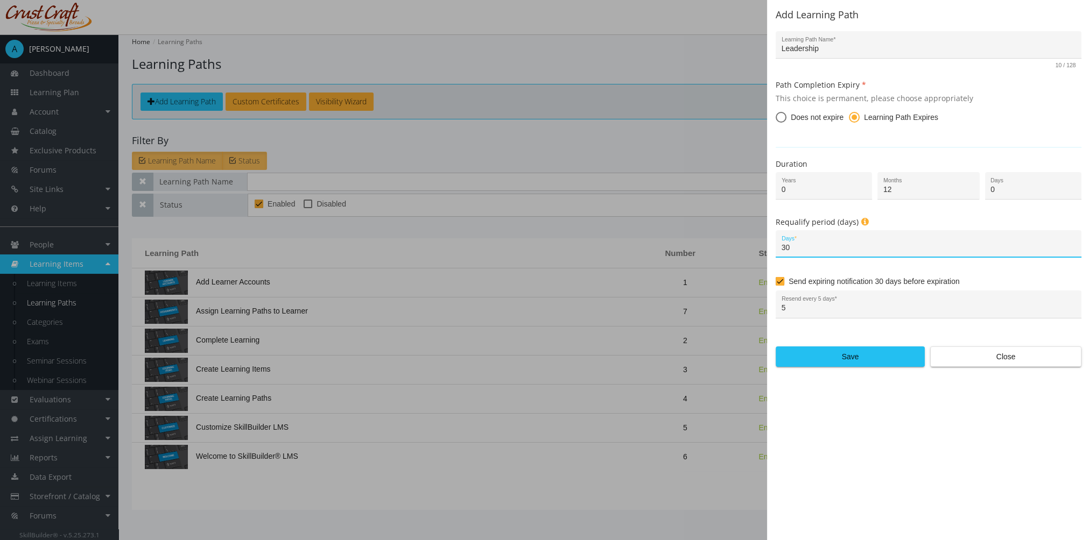
click at [810, 248] on input "30" at bounding box center [928, 248] width 294 height 9
drag, startPoint x: 786, startPoint y: 252, endPoint x: 740, endPoint y: 252, distance: 45.7
click at [742, 252] on div "Add Learning Path Leadership Learning Path Name * 10 / 128 Path Completion Expi…" at bounding box center [545, 270] width 1090 height 540
click at [811, 248] on input "90" at bounding box center [928, 248] width 294 height 9
type input "9"
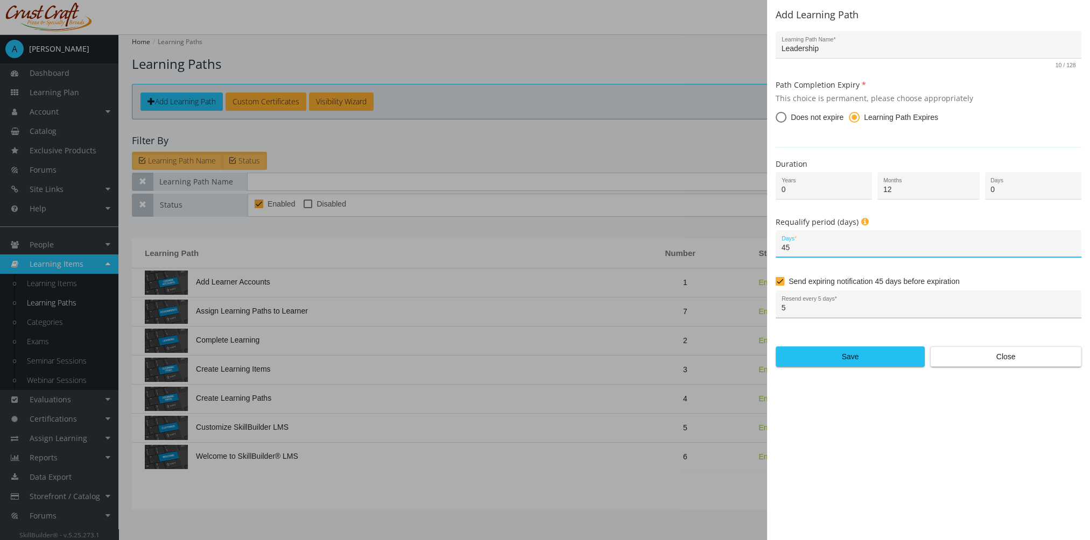
type input "45"
click at [799, 308] on input "5" at bounding box center [928, 308] width 294 height 9
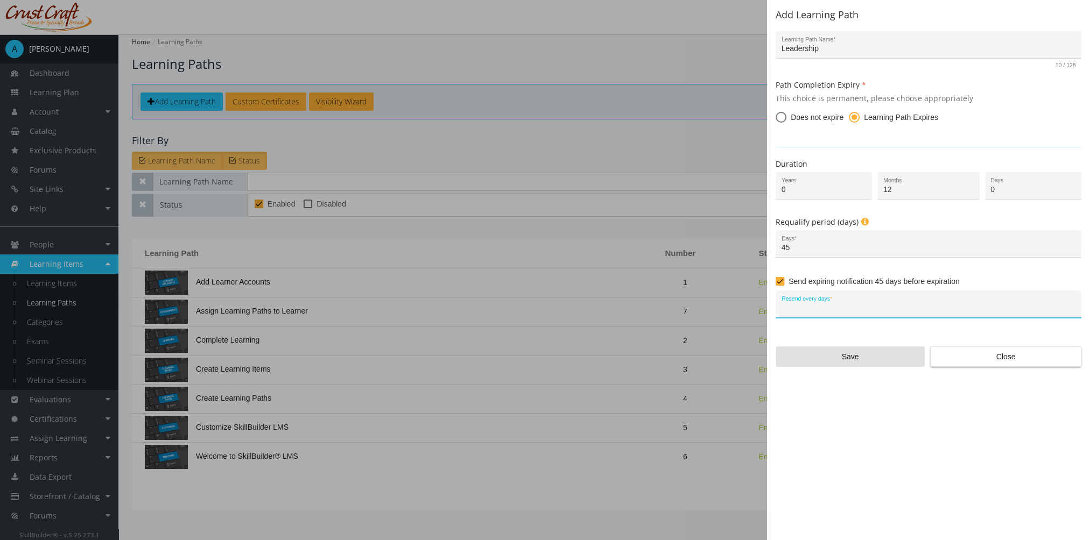
type input "1"
click at [780, 115] on span at bounding box center [781, 117] width 11 height 11
click at [780, 115] on input "Does not expire" at bounding box center [781, 119] width 11 height 11
radio input "true"
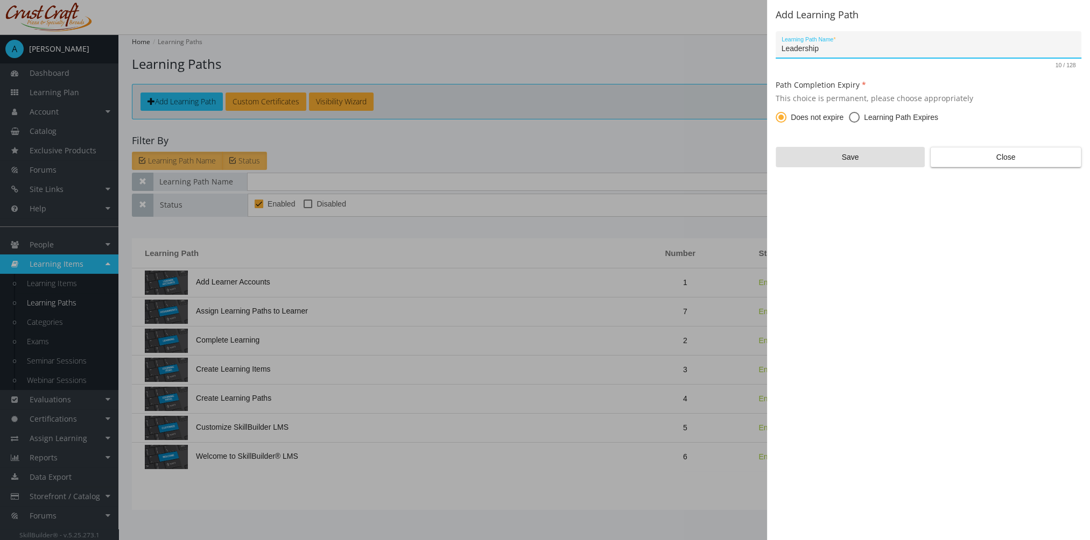
click at [843, 46] on input "Leadership" at bounding box center [928, 49] width 294 height 9
click at [1032, 161] on span "Close" at bounding box center [1005, 156] width 133 height 19
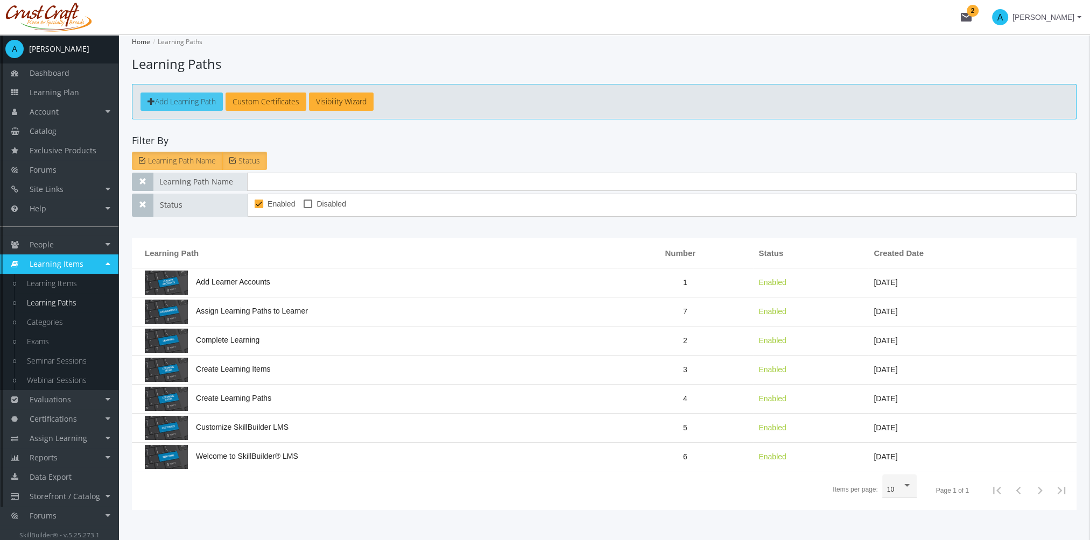
click at [163, 100] on span "Add Learning Path" at bounding box center [185, 101] width 61 height 10
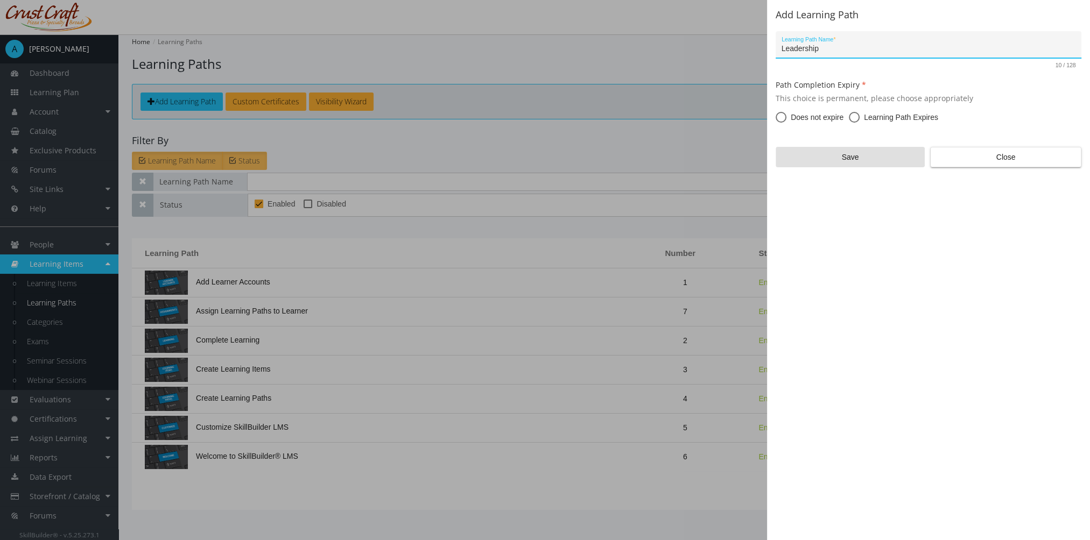
type input "Leadership"
click at [812, 119] on span "Does not expire" at bounding box center [814, 117] width 57 height 11
click at [786, 119] on input "Does not expire" at bounding box center [781, 119] width 11 height 11
radio input "true"
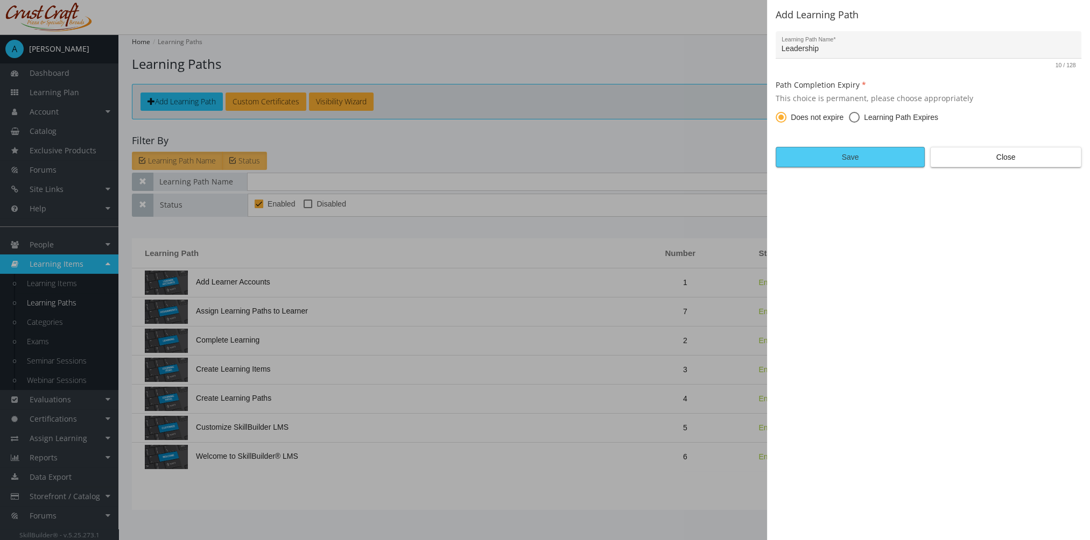
click at [831, 157] on span "Save" at bounding box center [850, 156] width 131 height 19
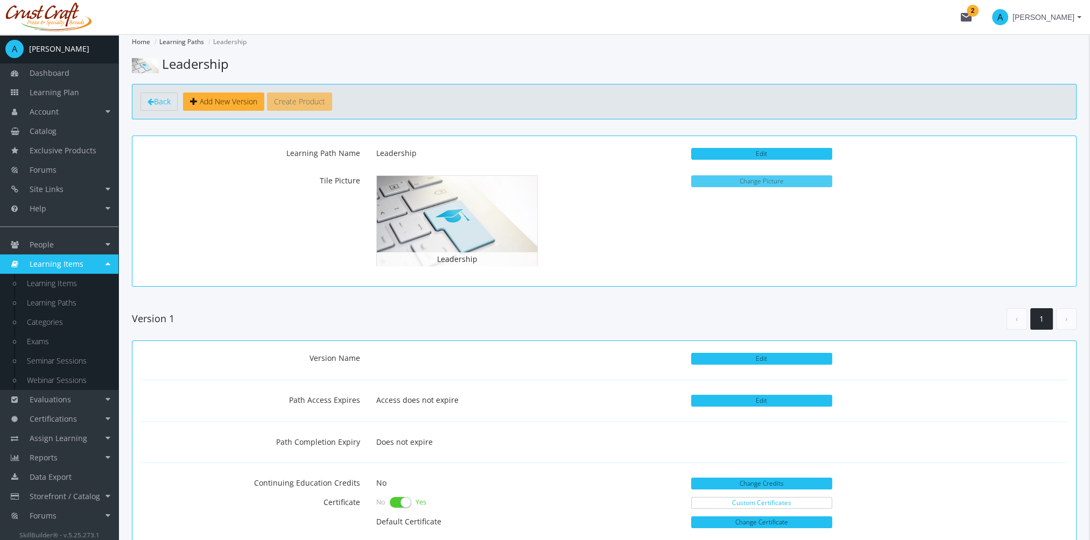
click at [760, 182] on button "Change Picture" at bounding box center [761, 181] width 141 height 12
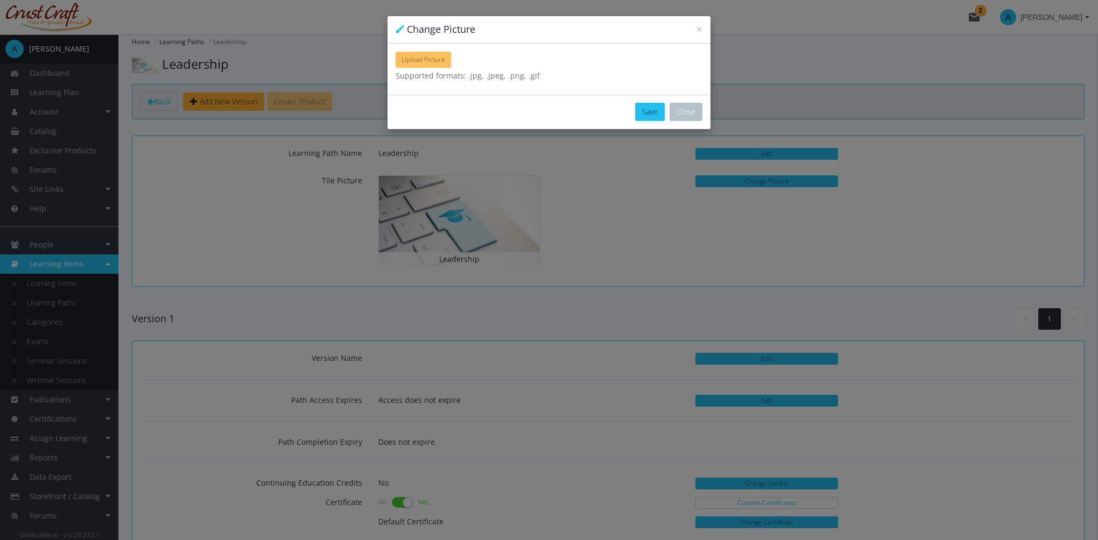
click at [422, 56] on span "Upload Picture" at bounding box center [423, 59] width 44 height 9
type input "C:\fakepath\Accident Ivestigation.jpg"
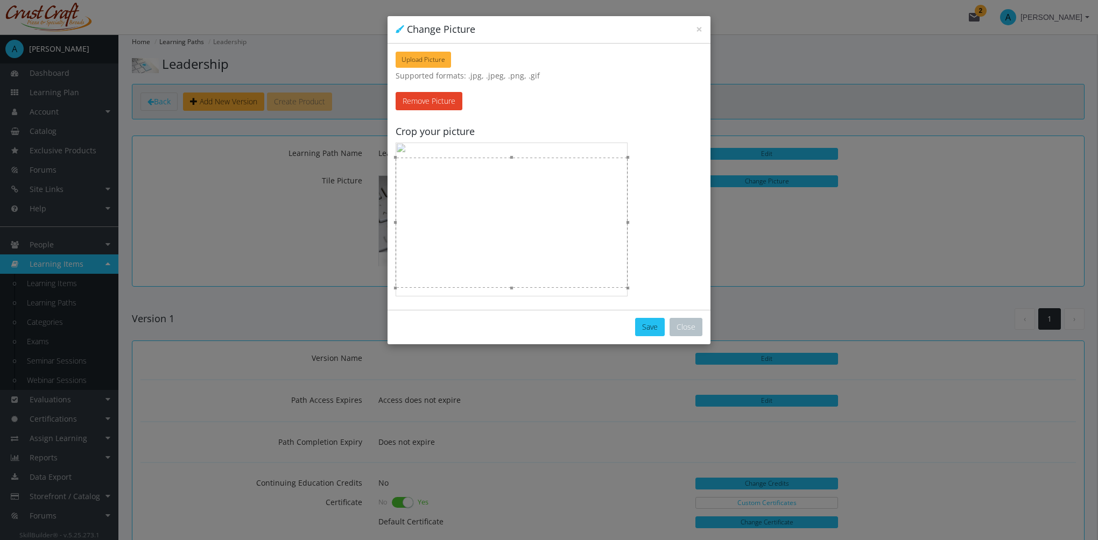
drag, startPoint x: 534, startPoint y: 224, endPoint x: 534, endPoint y: 213, distance: 11.3
click at [534, 213] on div at bounding box center [512, 223] width 232 height 130
click at [650, 327] on button "Save" at bounding box center [650, 327] width 30 height 18
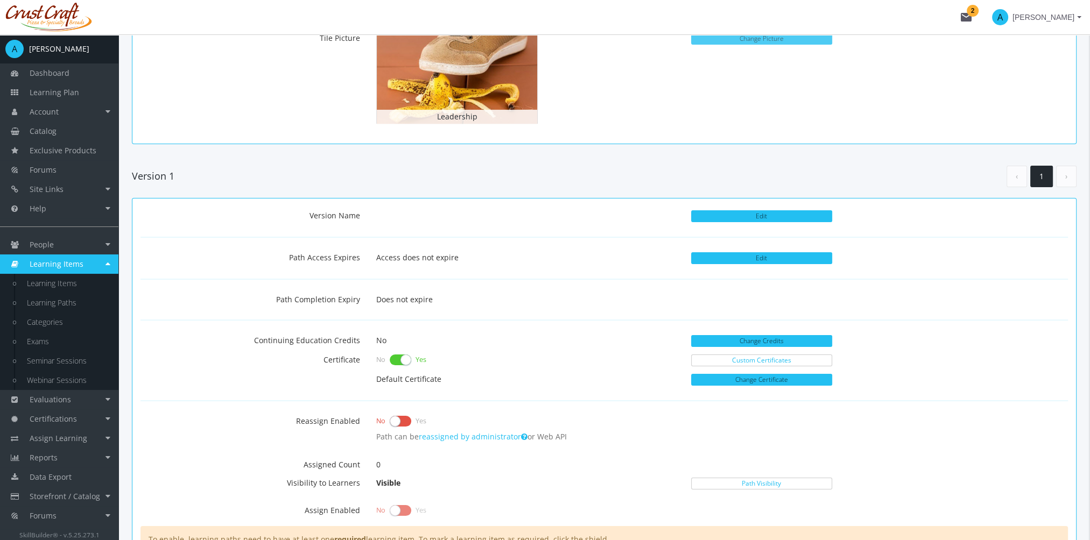
scroll to position [161, 0]
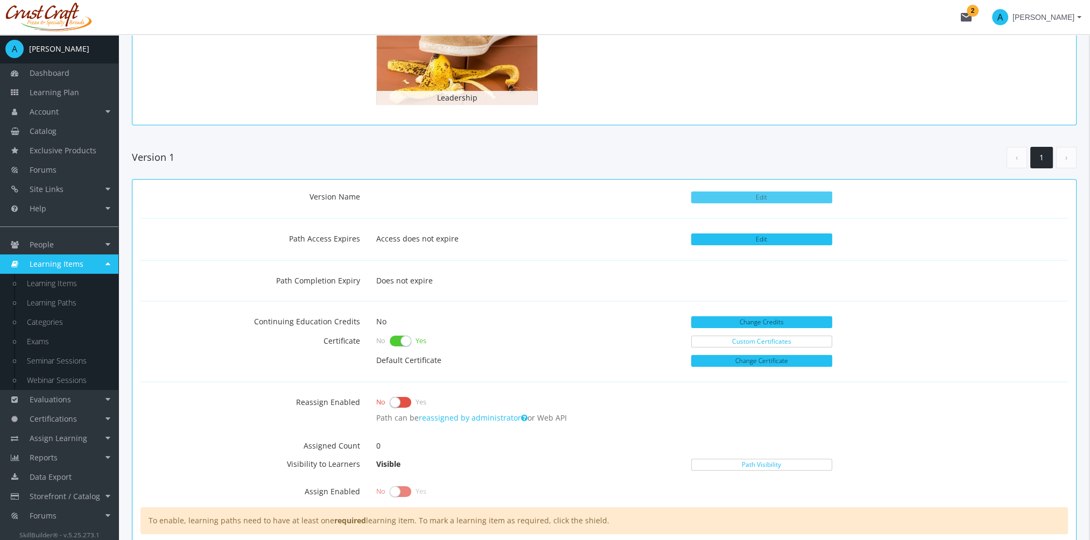
click at [759, 199] on button "Edit" at bounding box center [761, 198] width 141 height 12
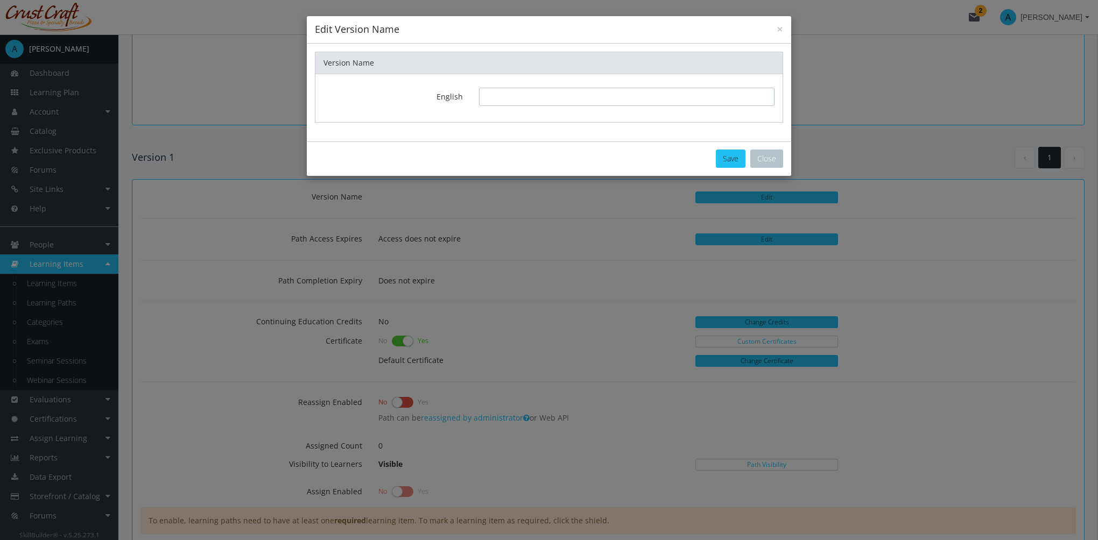
click at [526, 95] on input "text" at bounding box center [626, 97] width 295 height 18
type input "1.0"
click at [732, 164] on button "Save" at bounding box center [731, 159] width 30 height 18
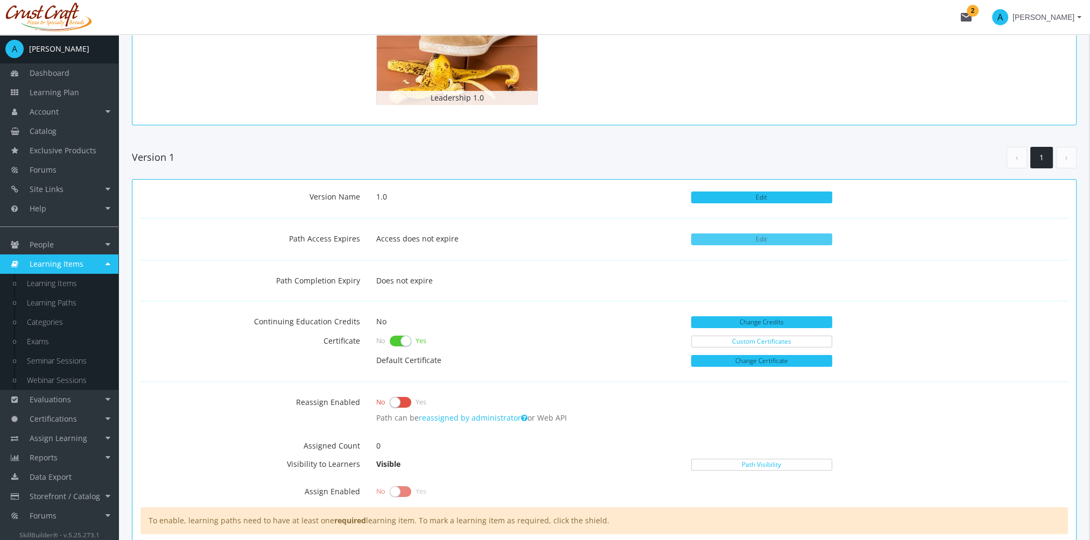
click at [774, 239] on button "Edit" at bounding box center [761, 240] width 141 height 12
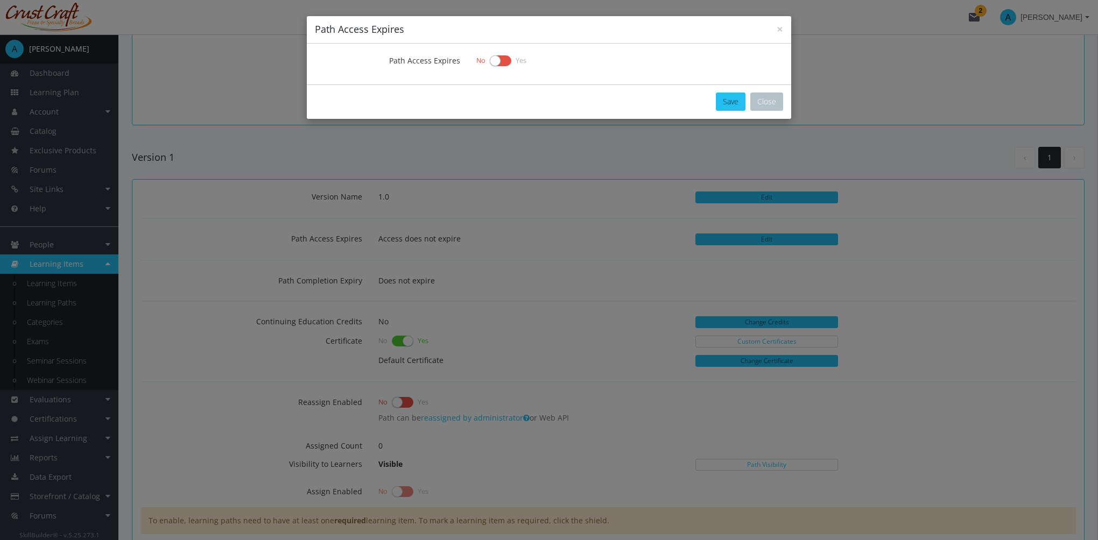
click at [505, 63] on label at bounding box center [501, 60] width 22 height 15
click at [0, 0] on input "checkbox" at bounding box center [0, 0] width 0 height 0
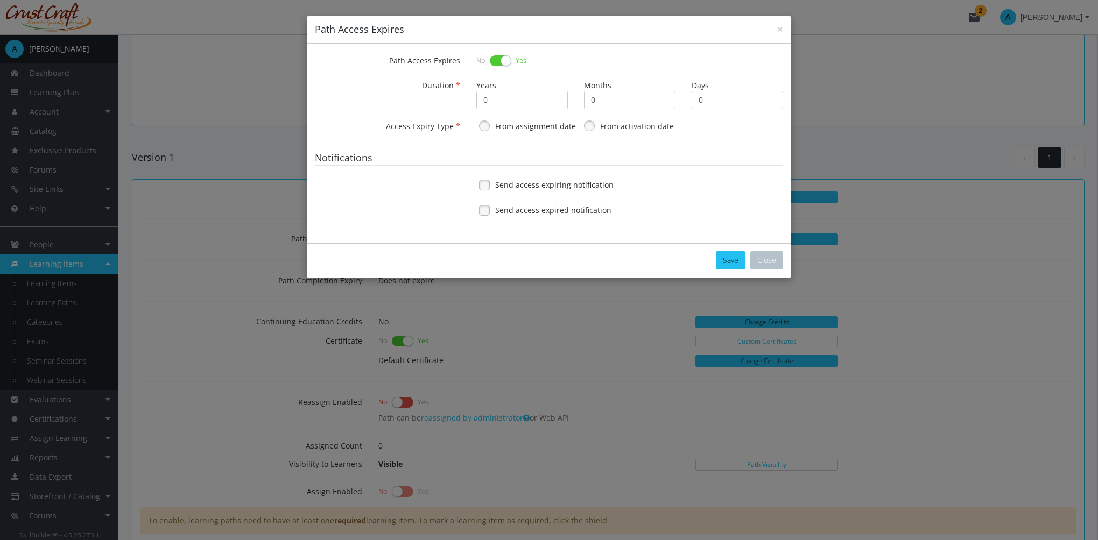
click at [727, 102] on input "0" at bounding box center [737, 100] width 91 height 18
type input "30"
click at [631, 130] on label "From activation date" at bounding box center [637, 126] width 74 height 11
click at [560, 129] on label "From assignment date" at bounding box center [535, 126] width 81 height 11
click at [549, 186] on span "Send access expiring notification" at bounding box center [554, 185] width 118 height 11
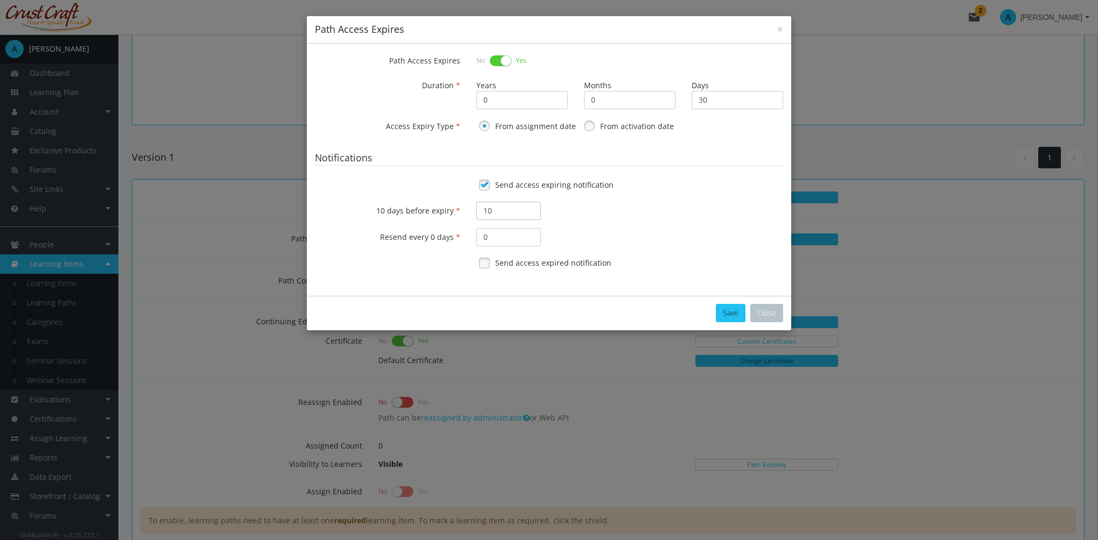
drag, startPoint x: 519, startPoint y: 210, endPoint x: 452, endPoint y: 210, distance: 67.3
click at [454, 210] on div "10 days before expiry 10" at bounding box center [549, 211] width 484 height 18
type input "5"
click at [495, 243] on input "0" at bounding box center [508, 237] width 65 height 18
type input "1"
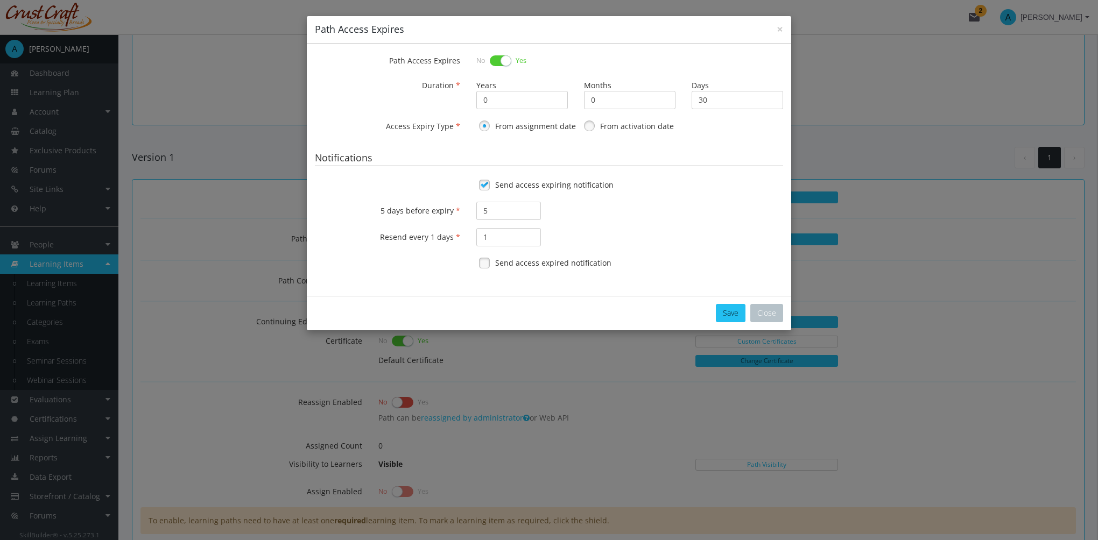
click at [493, 266] on div "Send access expired notification" at bounding box center [629, 263] width 307 height 17
click at [720, 312] on button "Save" at bounding box center [731, 313] width 30 height 18
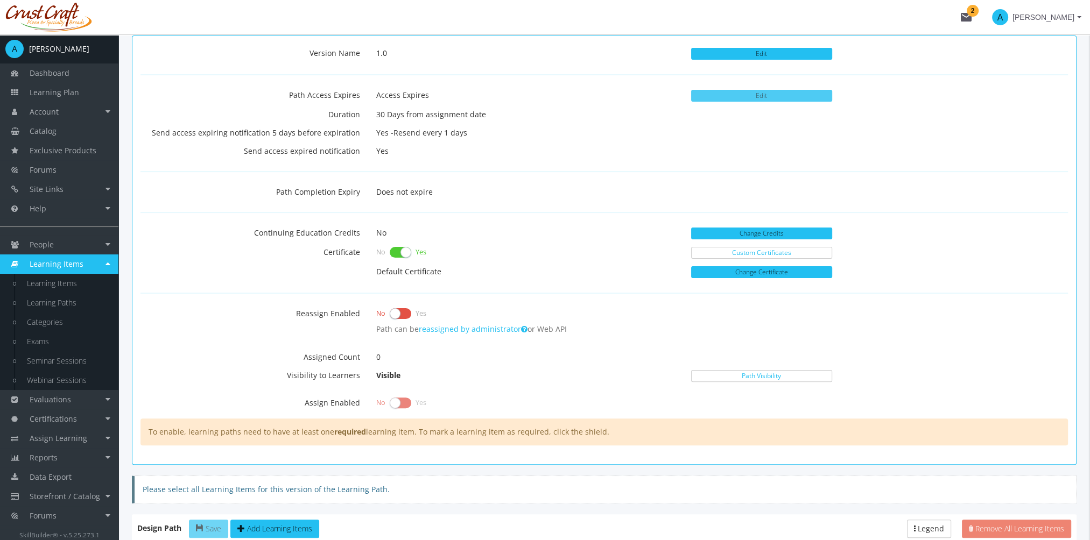
scroll to position [323, 0]
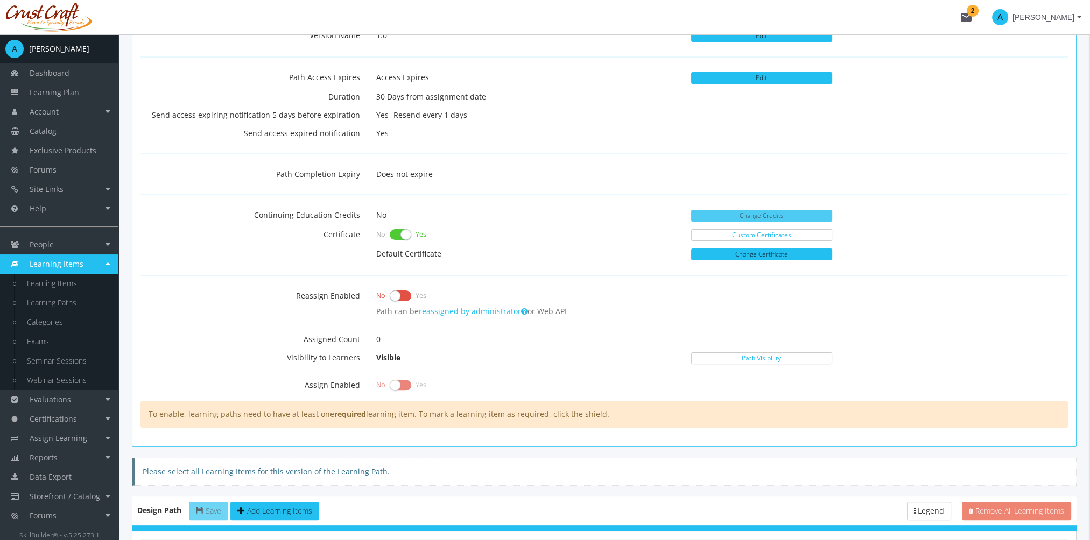
click at [749, 213] on button "Change Credits" at bounding box center [761, 216] width 141 height 12
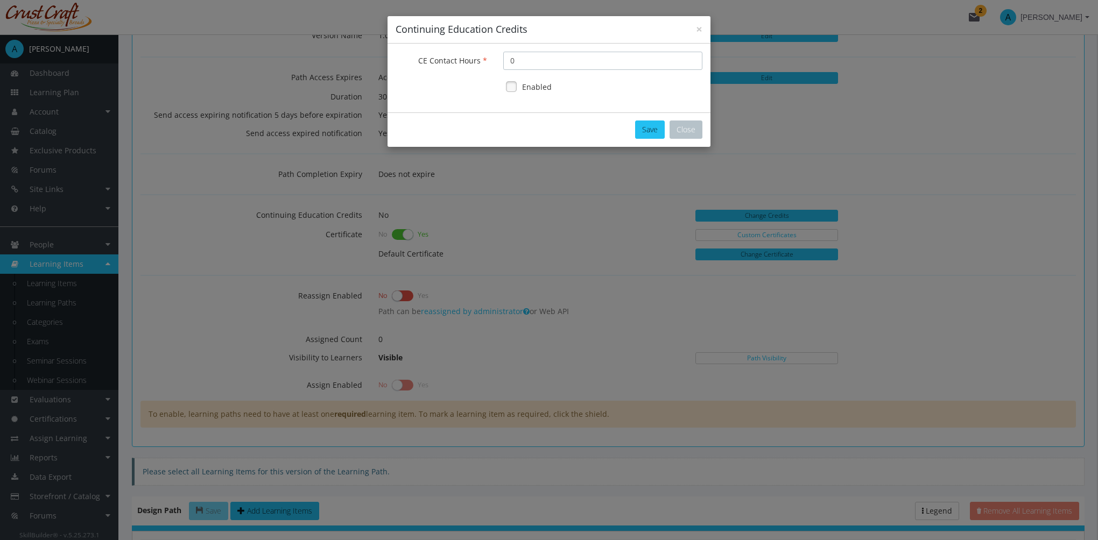
click at [531, 62] on input "0" at bounding box center [602, 61] width 199 height 18
click at [692, 131] on button "Close" at bounding box center [685, 130] width 33 height 18
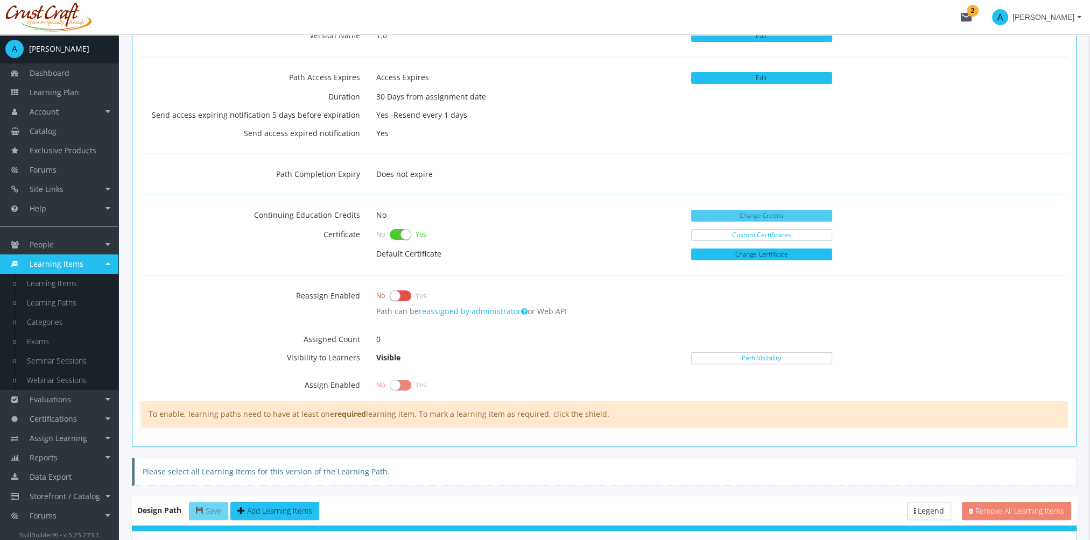
click at [743, 219] on button "Change Credits" at bounding box center [761, 216] width 141 height 12
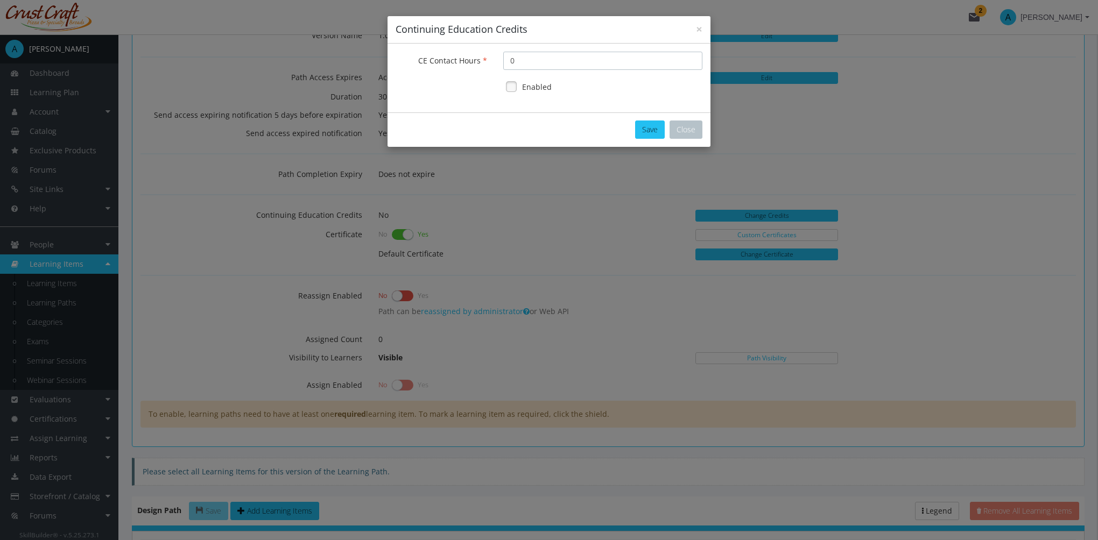
drag, startPoint x: 502, startPoint y: 60, endPoint x: 471, endPoint y: 60, distance: 30.7
click at [471, 60] on div "CE Contact Hours 0" at bounding box center [548, 61] width 323 height 18
type input "1"
type input "5"
type input "10"
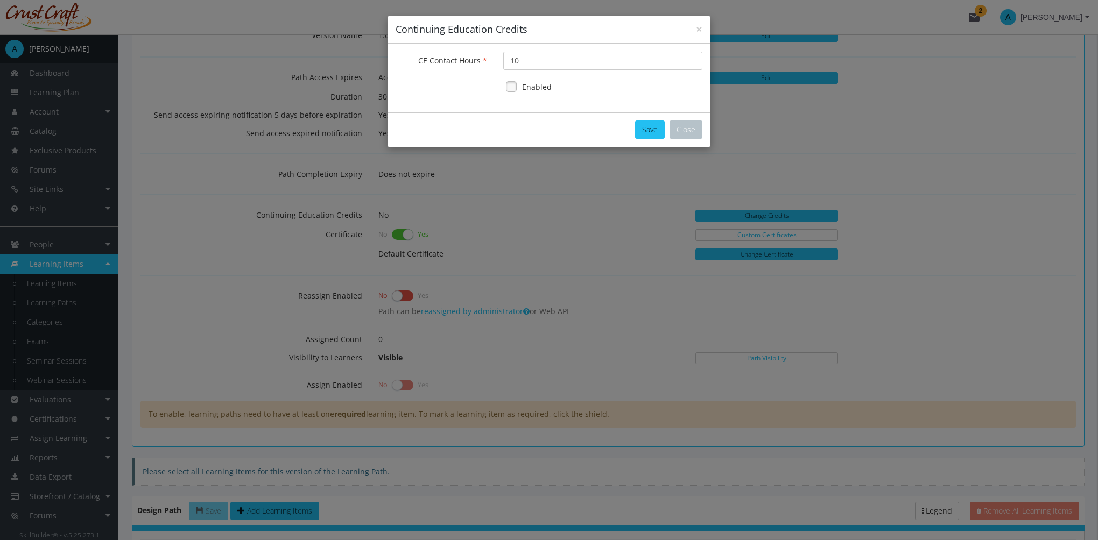
click at [514, 89] on link at bounding box center [511, 87] width 16 height 16
click at [646, 128] on button "Save" at bounding box center [650, 130] width 30 height 18
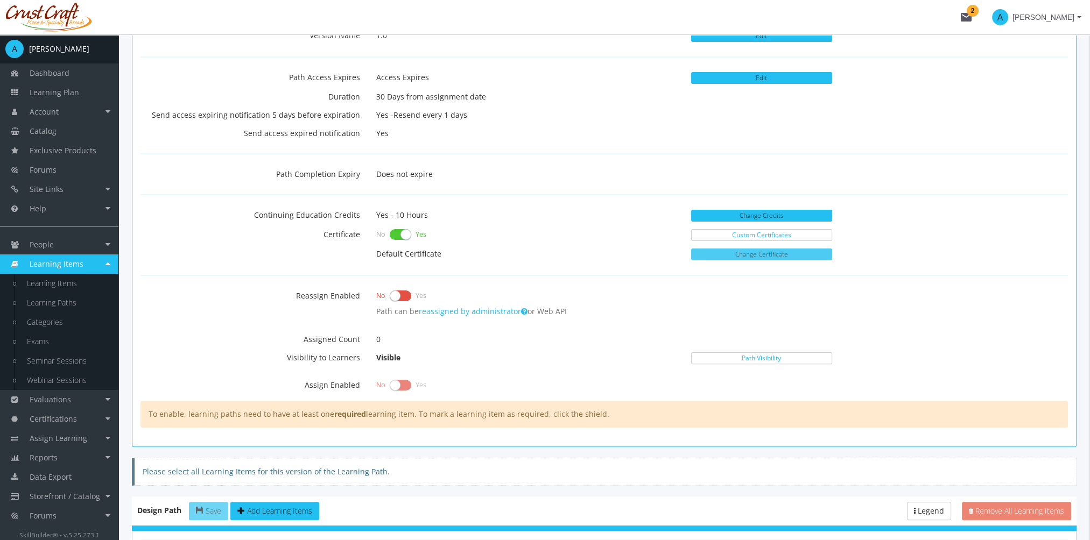
click at [760, 253] on button "Change Certificate" at bounding box center [761, 255] width 141 height 12
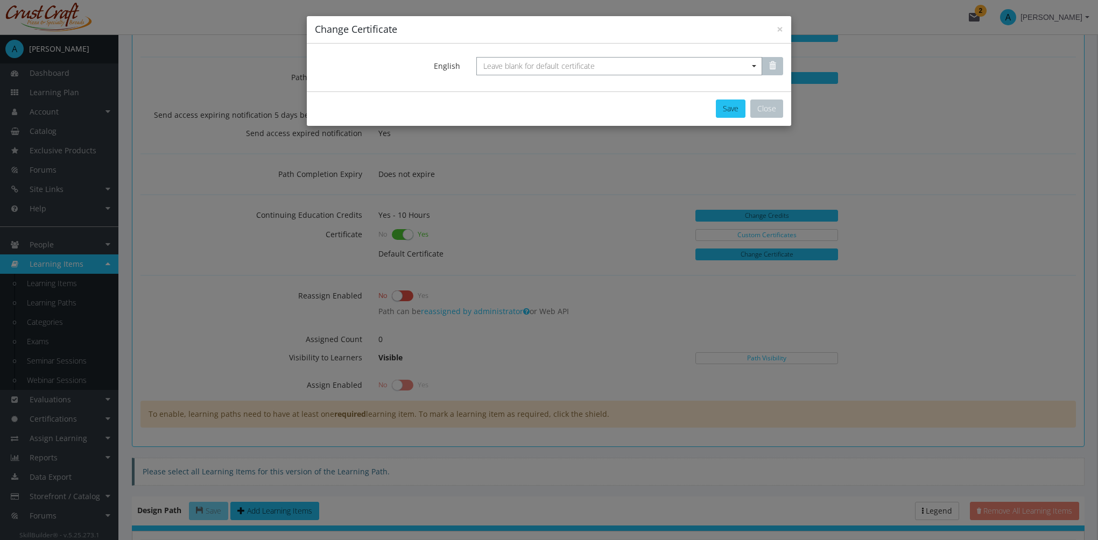
click at [696, 60] on span "Leave blank for default certificate" at bounding box center [619, 66] width 286 height 18
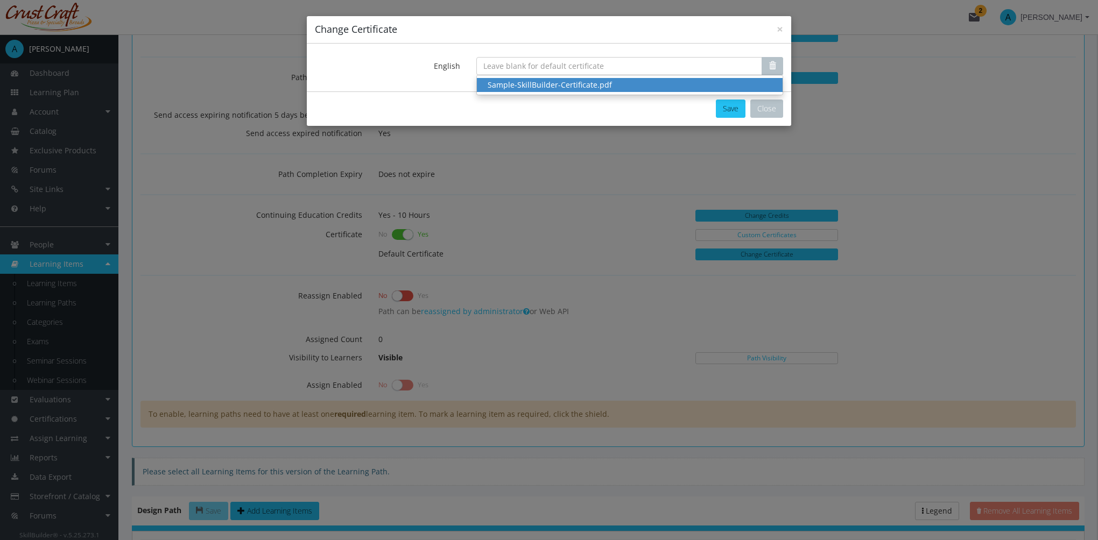
click at [638, 86] on div "Sample-SkillBuilder-Certificate.pdf" at bounding box center [630, 85] width 284 height 11
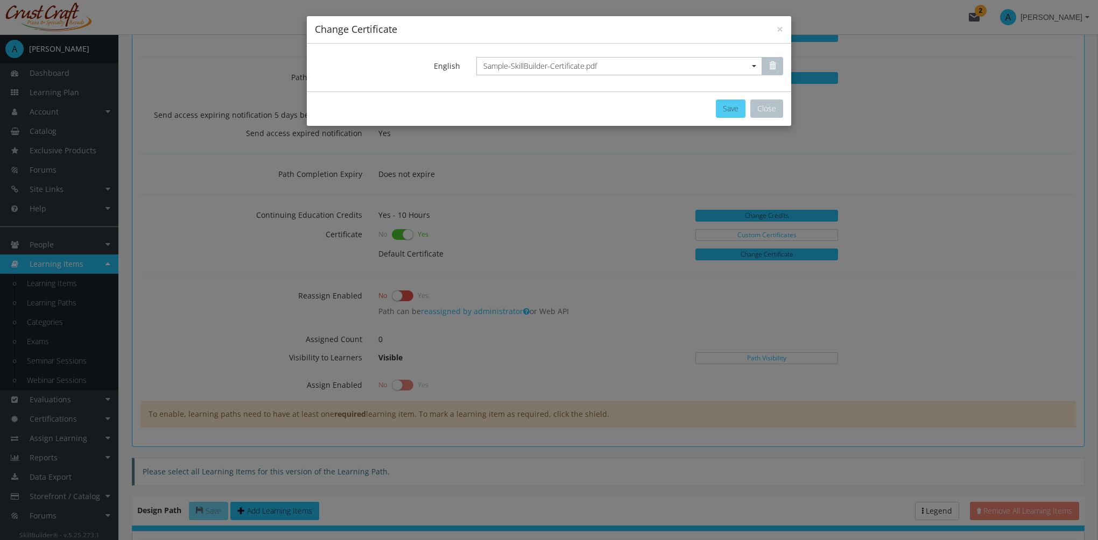
click at [728, 105] on button "Save" at bounding box center [731, 109] width 30 height 18
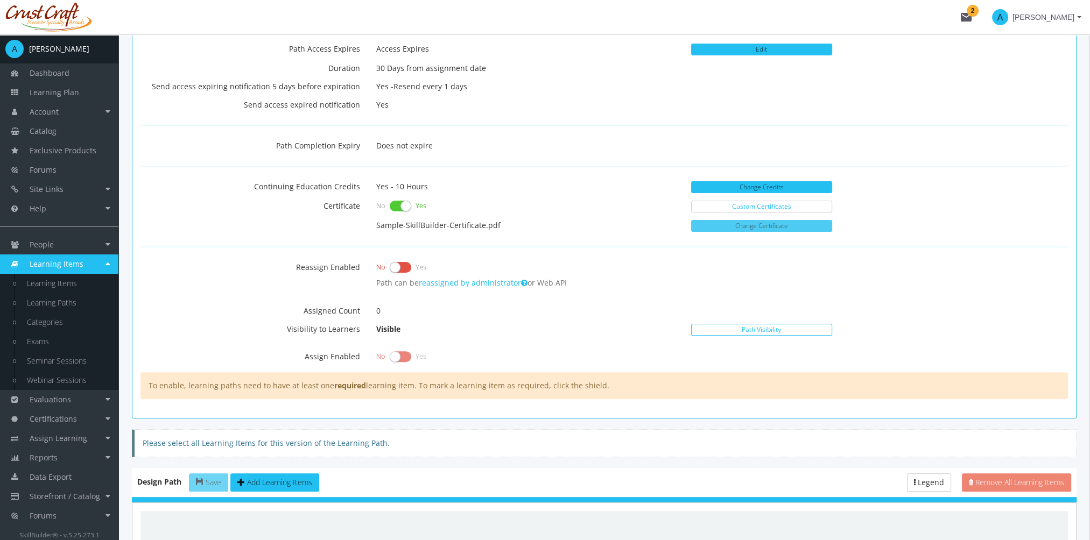
scroll to position [377, 0]
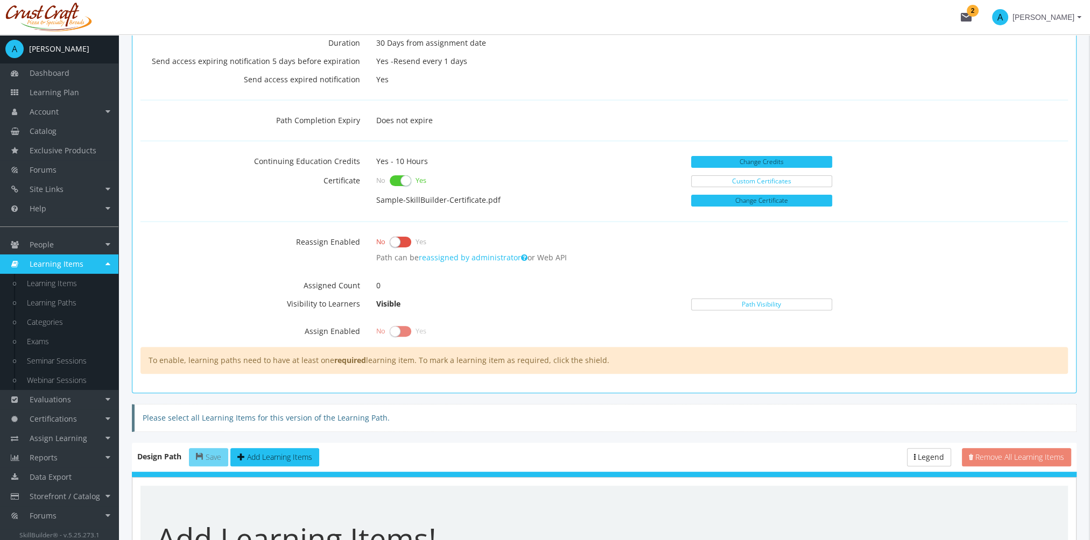
click at [397, 238] on label at bounding box center [401, 242] width 22 height 15
click at [0, 0] on input "checkbox" at bounding box center [0, 0] width 0 height 0
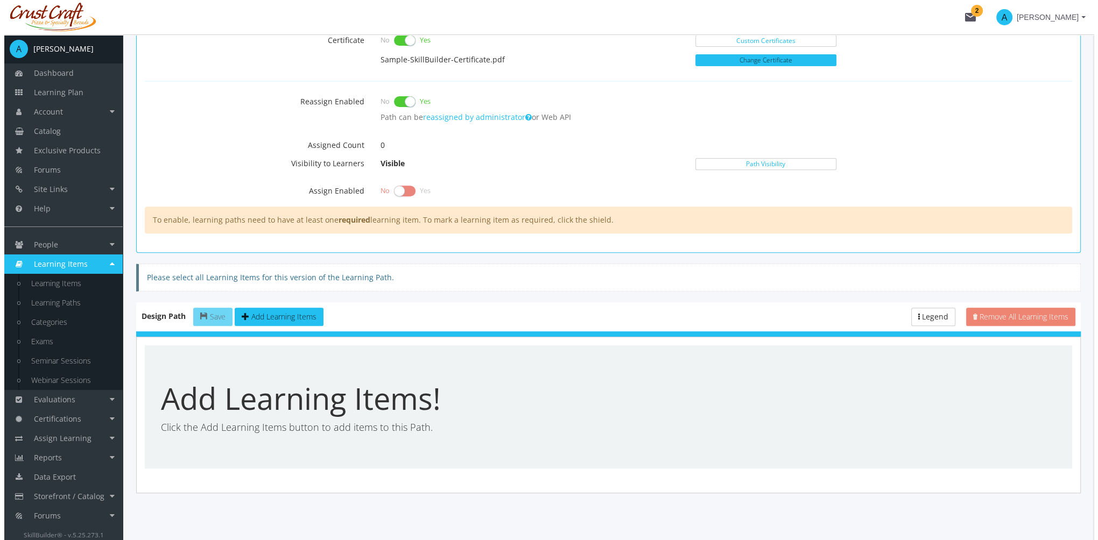
scroll to position [520, 0]
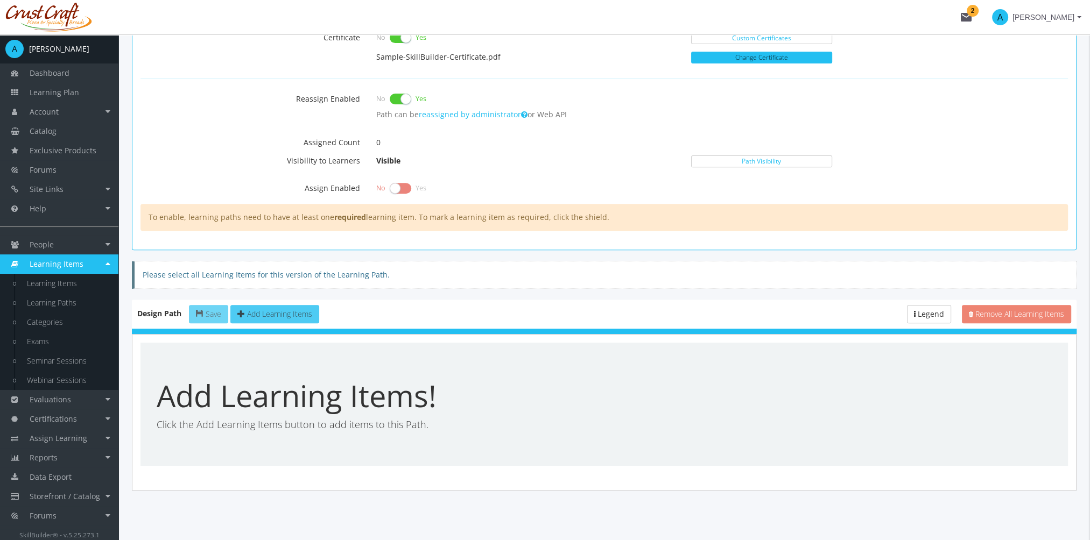
click at [283, 311] on span "Add Learning Items" at bounding box center [279, 314] width 65 height 10
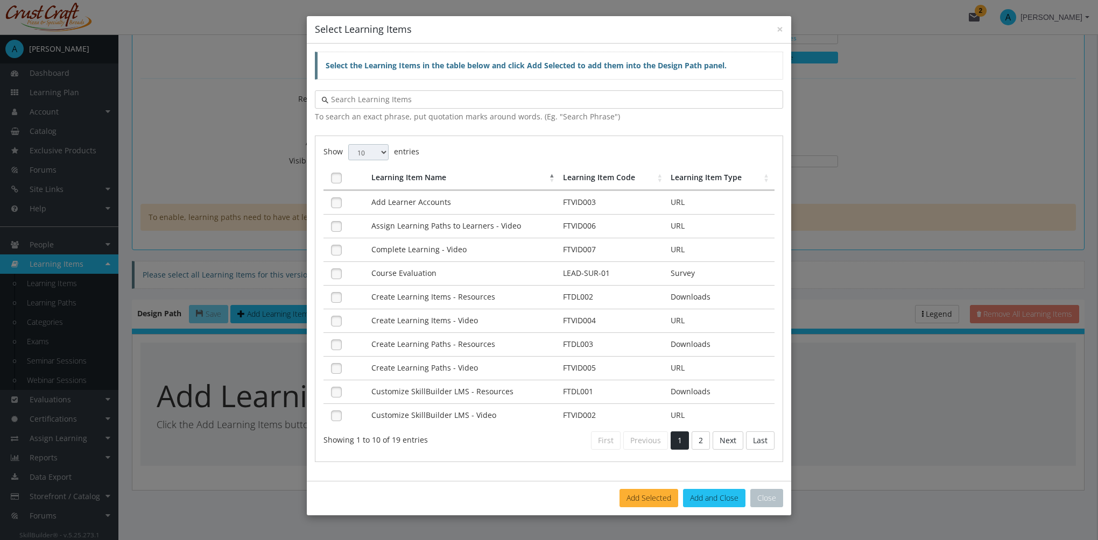
click at [372, 157] on select "10 25 50 100" at bounding box center [368, 152] width 40 height 16
select select "100"
click at [348, 144] on select "10 25 50 100" at bounding box center [368, 152] width 40 height 16
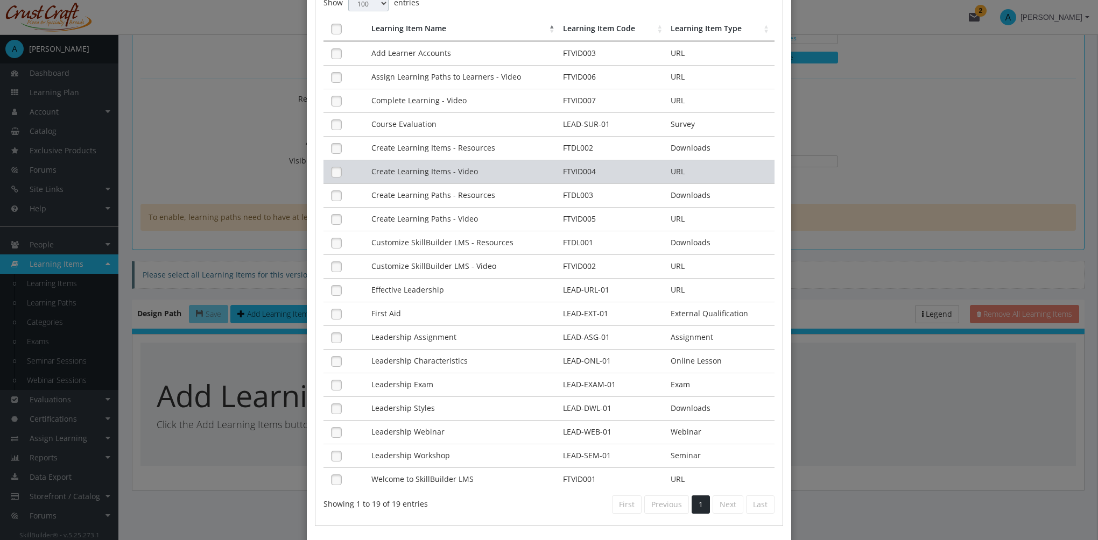
scroll to position [35, 0]
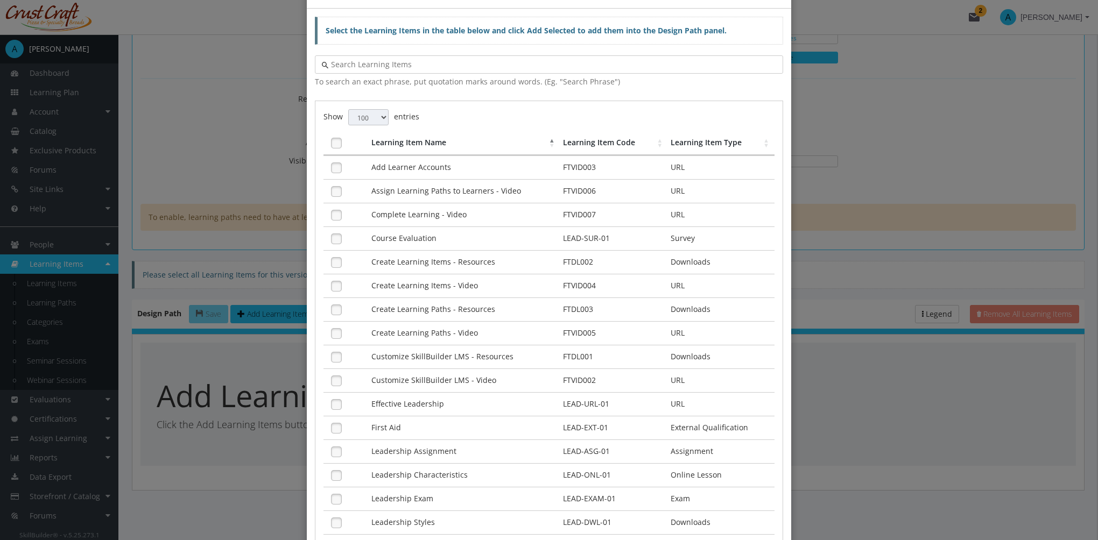
click at [600, 139] on th "Learning Item Code" at bounding box center [614, 143] width 108 height 24
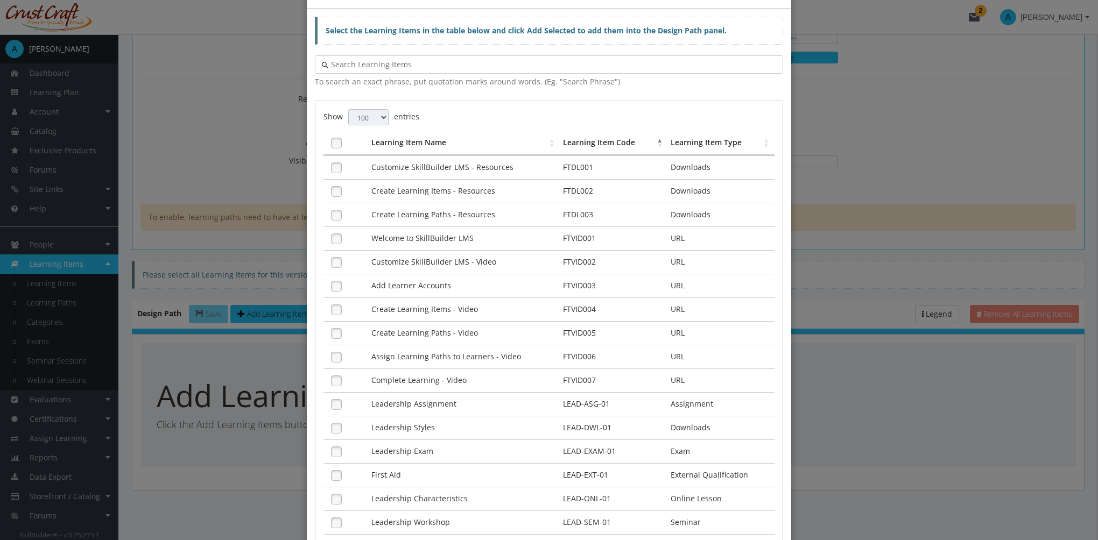
click at [600, 139] on th "Learning Item Code" at bounding box center [614, 143] width 108 height 24
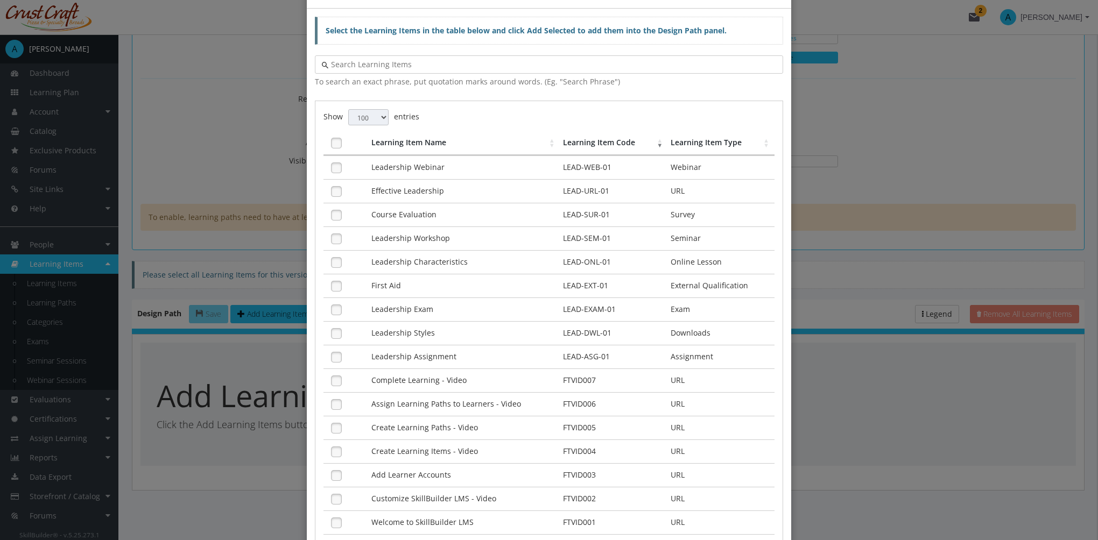
click at [600, 139] on th "Learning Item Code" at bounding box center [614, 143] width 108 height 24
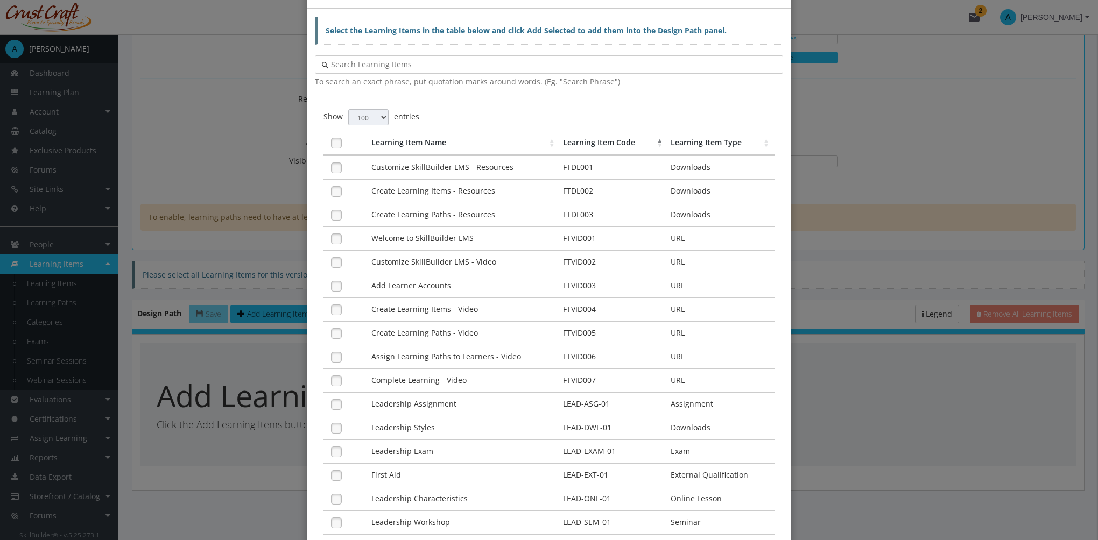
click at [582, 143] on th "Learning Item Code" at bounding box center [614, 143] width 108 height 24
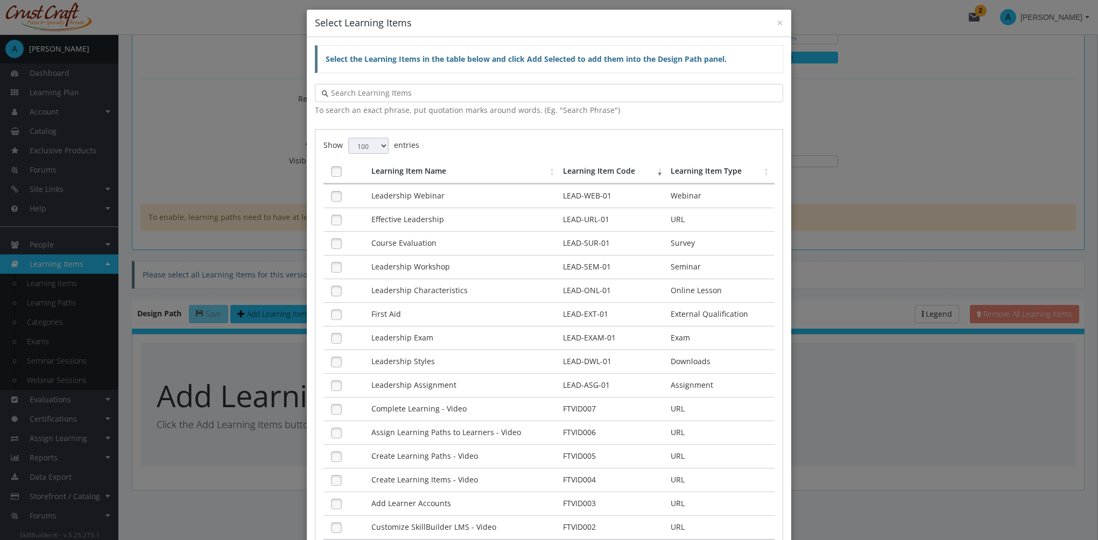
scroll to position [0, 0]
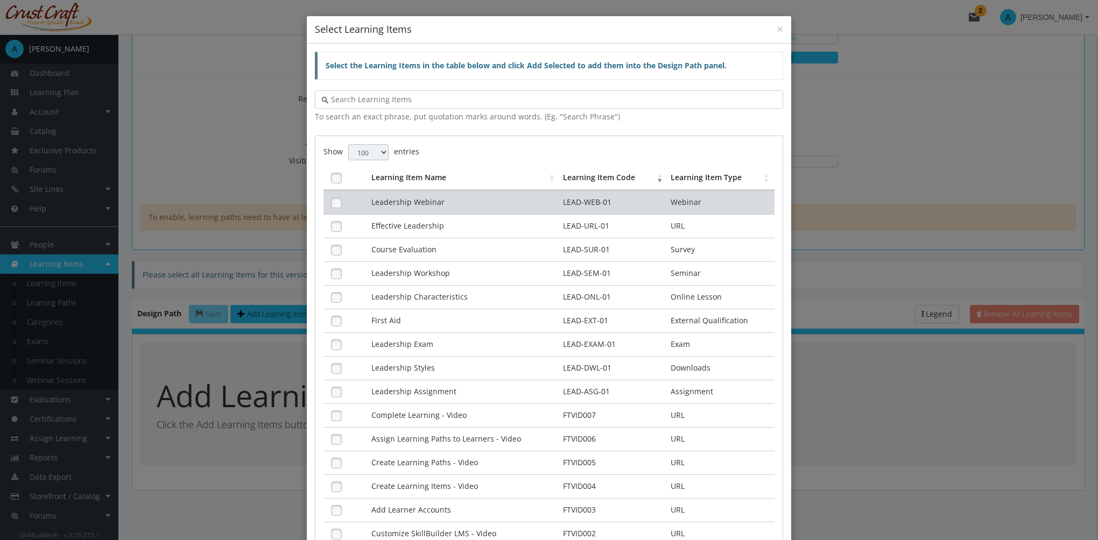
click at [411, 200] on td "Leadership Webinar" at bounding box center [465, 203] width 192 height 24
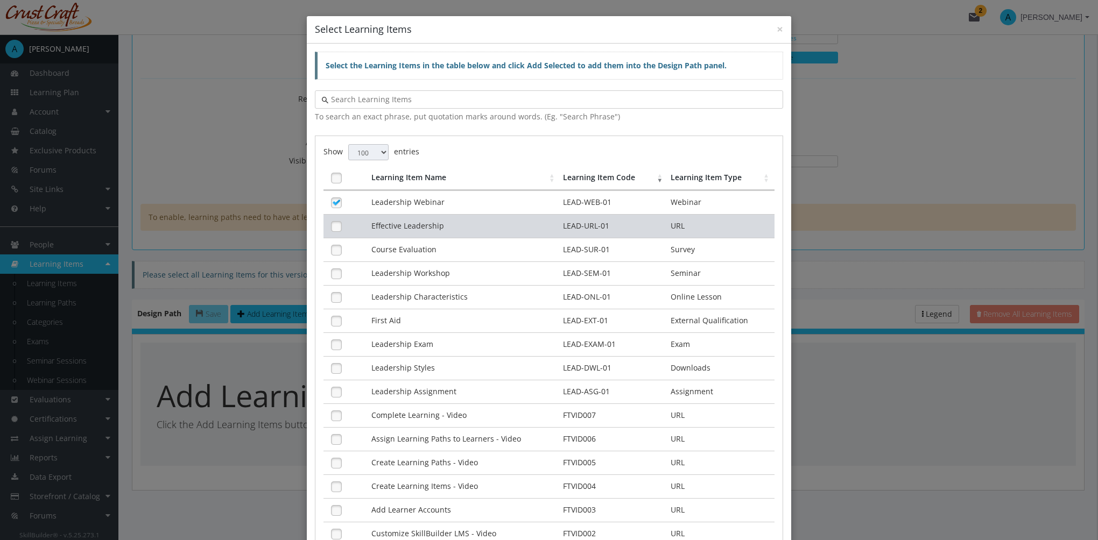
click at [411, 220] on td "Effective Leadership" at bounding box center [465, 226] width 192 height 24
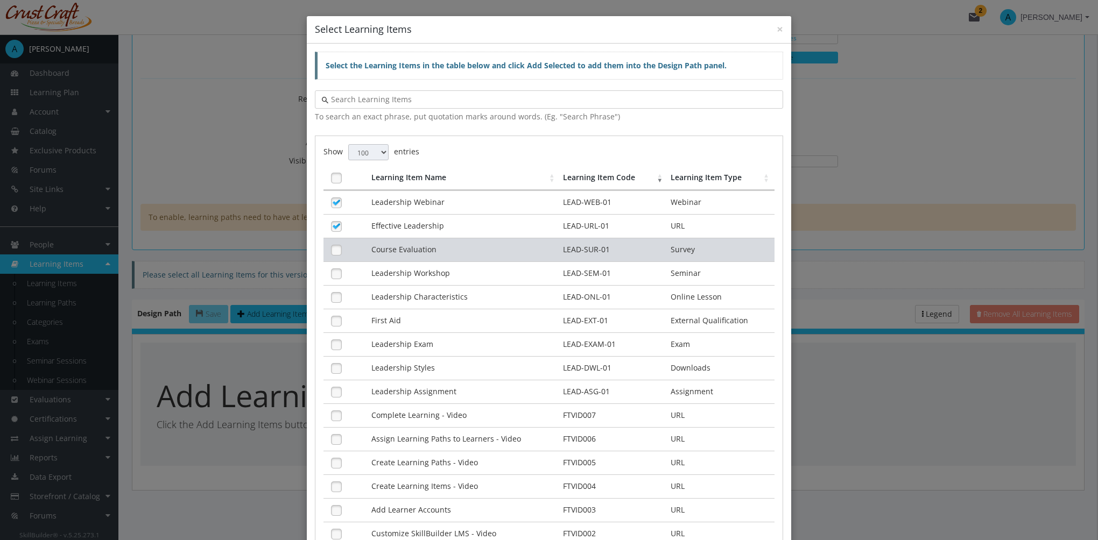
click at [415, 245] on td "Course Evaluation" at bounding box center [465, 250] width 192 height 24
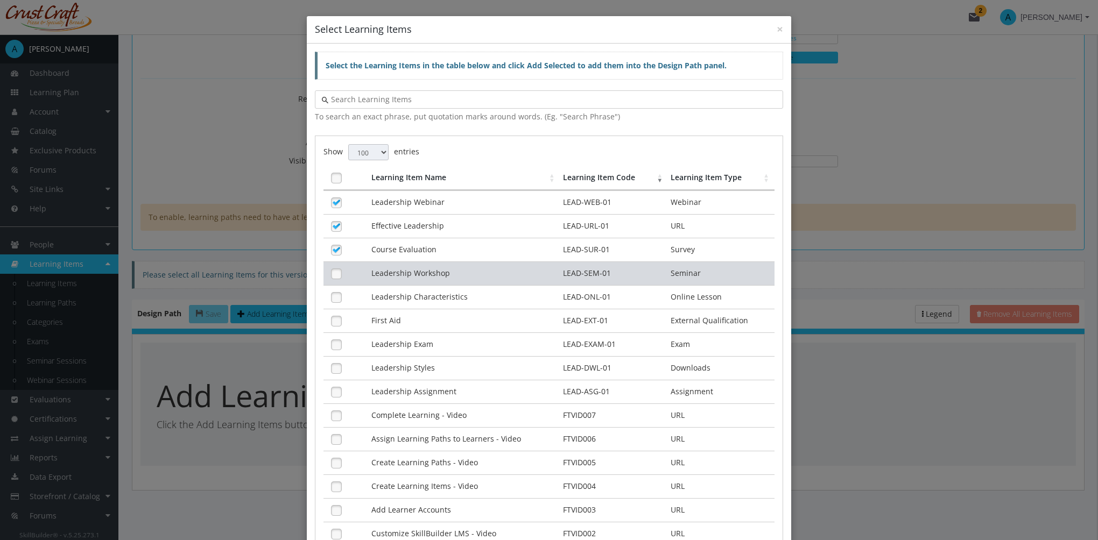
click at [422, 271] on td "Leadership Workshop" at bounding box center [465, 274] width 192 height 24
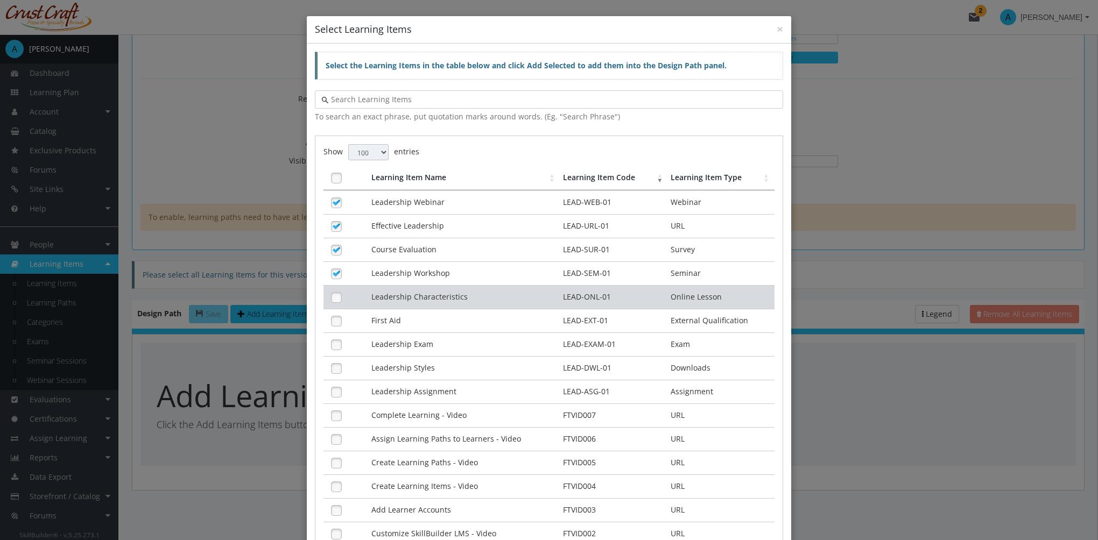
click at [425, 293] on td "Leadership Characteristics" at bounding box center [465, 297] width 192 height 24
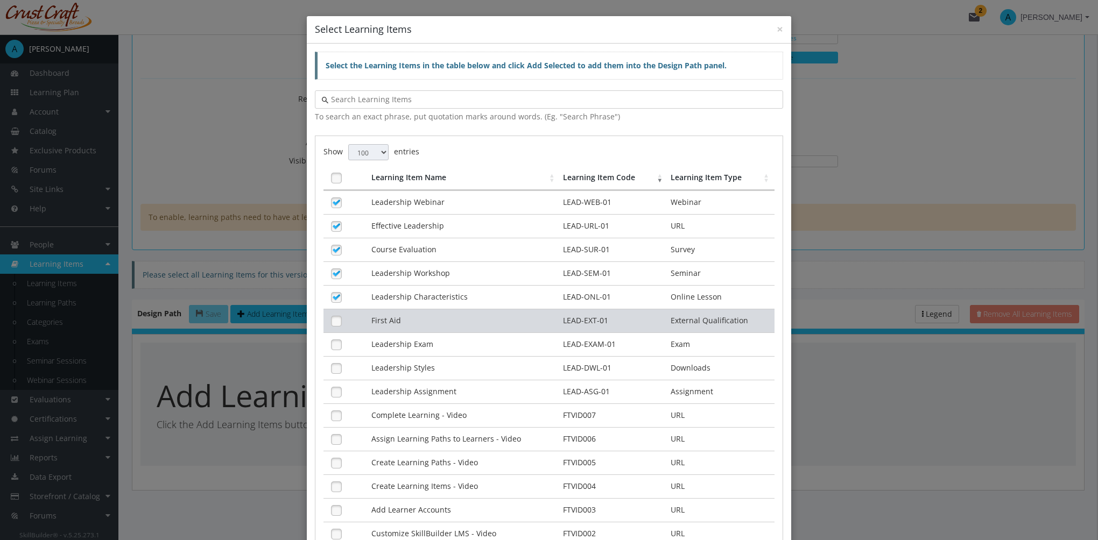
click at [421, 314] on td "First Aid" at bounding box center [465, 321] width 192 height 24
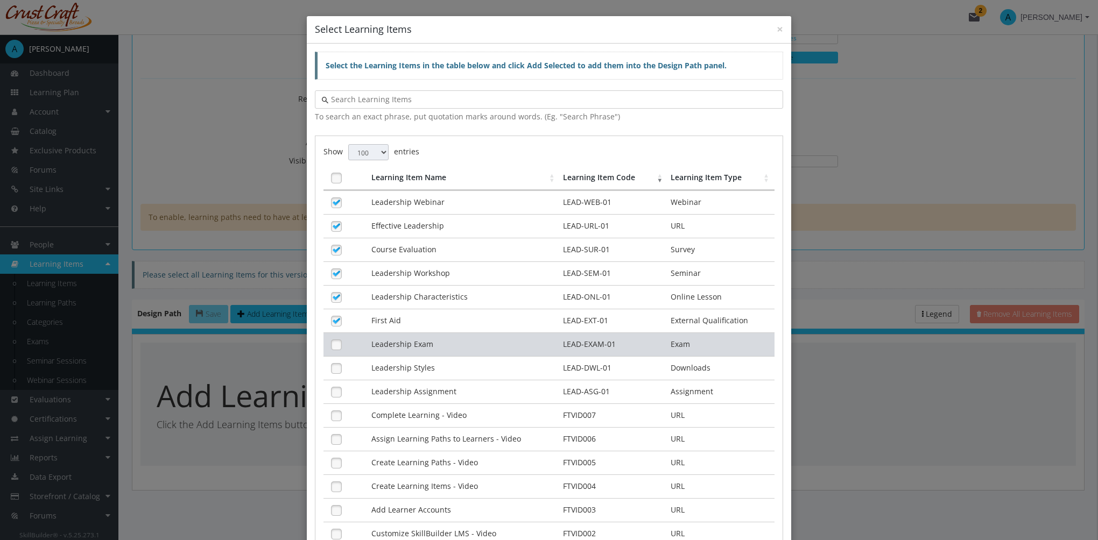
click at [421, 339] on td "Leadership Exam" at bounding box center [465, 345] width 192 height 24
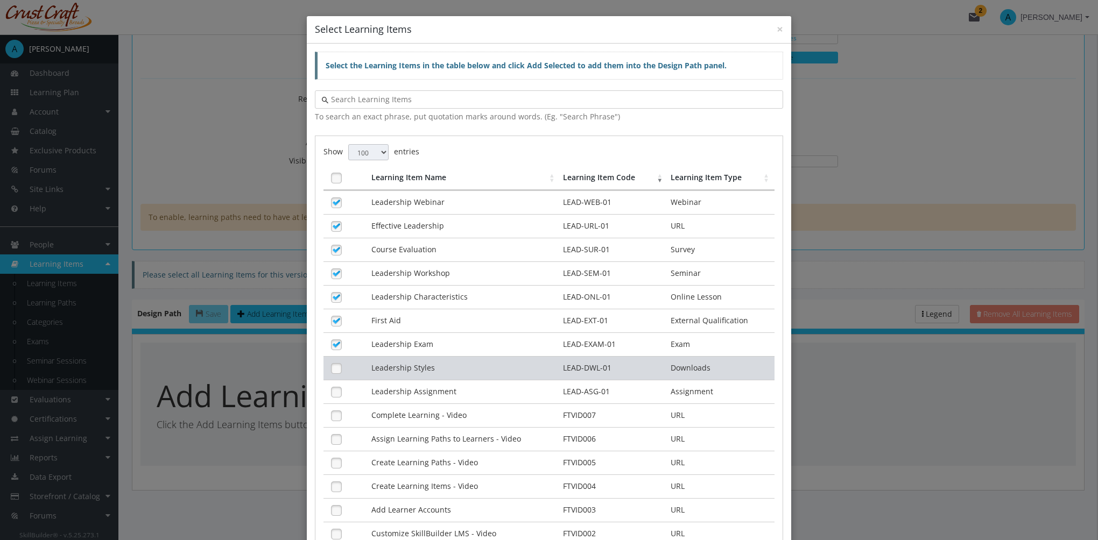
click at [417, 359] on td "Leadership Styles" at bounding box center [465, 368] width 192 height 24
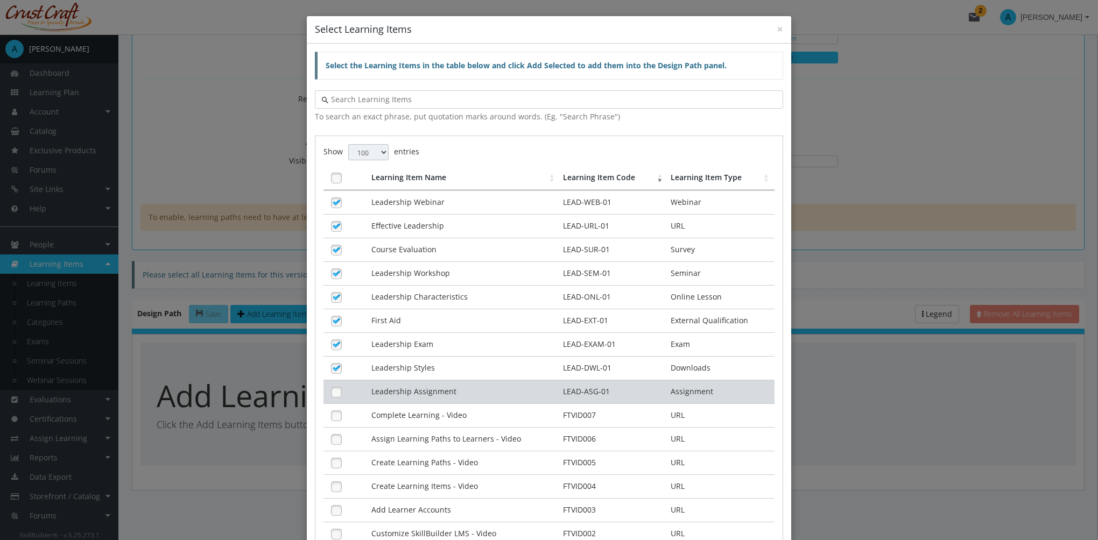
click at [418, 387] on td "Leadership Assignment" at bounding box center [465, 392] width 192 height 24
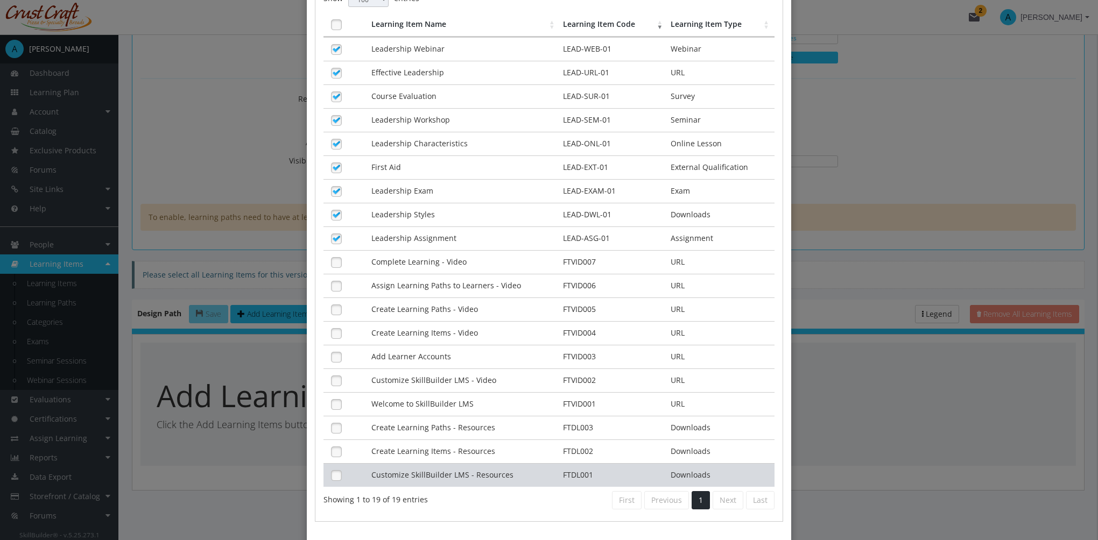
scroll to position [196, 0]
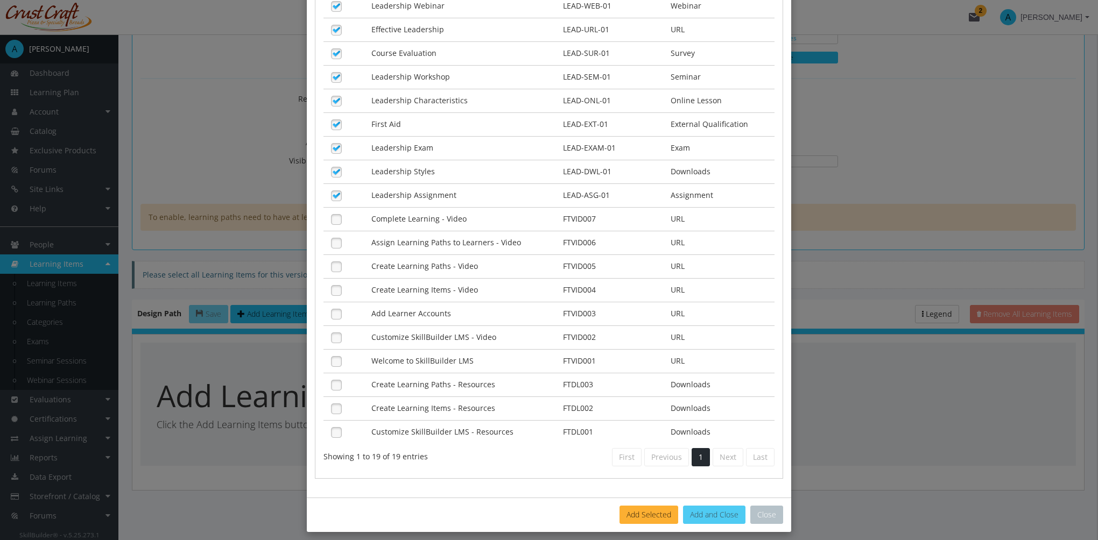
click at [710, 506] on button "Add and Close" at bounding box center [714, 515] width 62 height 18
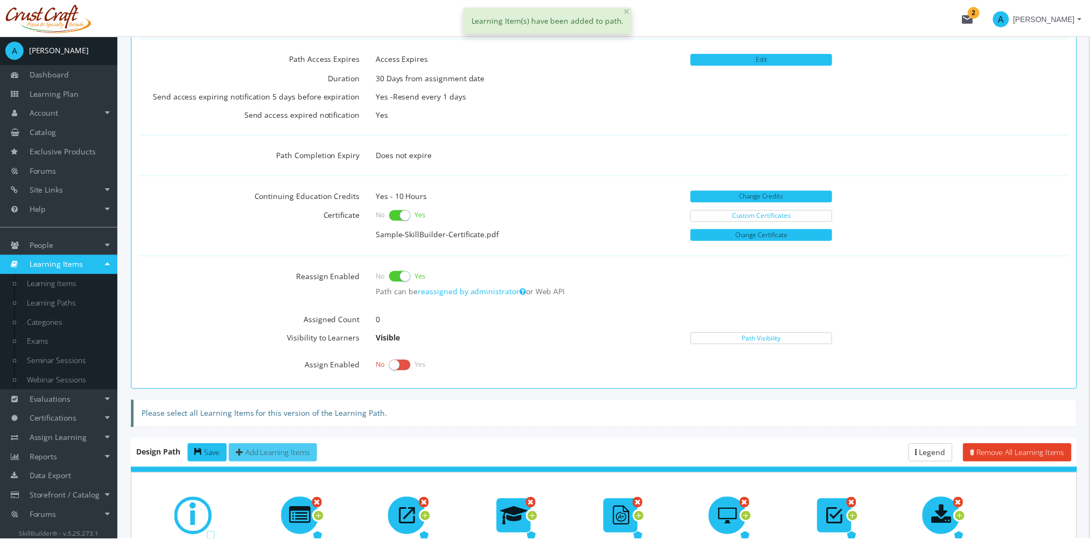
scroll to position [520, 0]
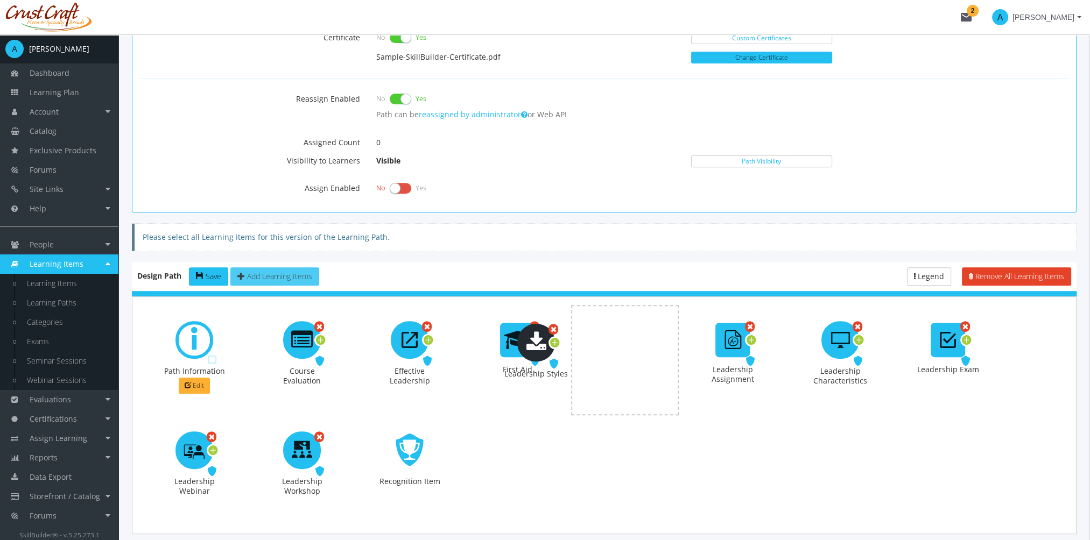
drag, startPoint x: 948, startPoint y: 342, endPoint x: 536, endPoint y: 345, distance: 411.7
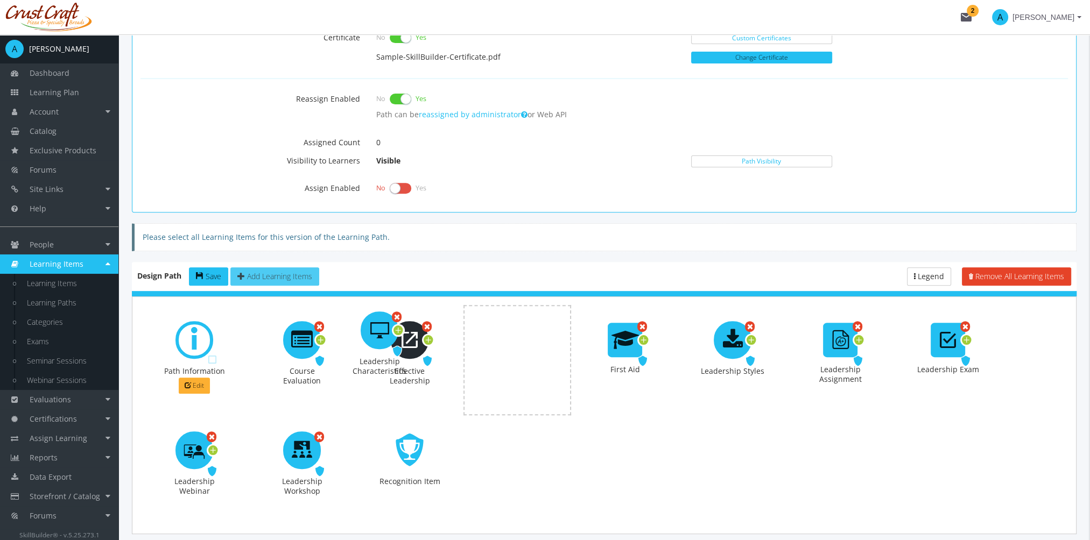
drag, startPoint x: 848, startPoint y: 336, endPoint x: 400, endPoint y: 338, distance: 447.8
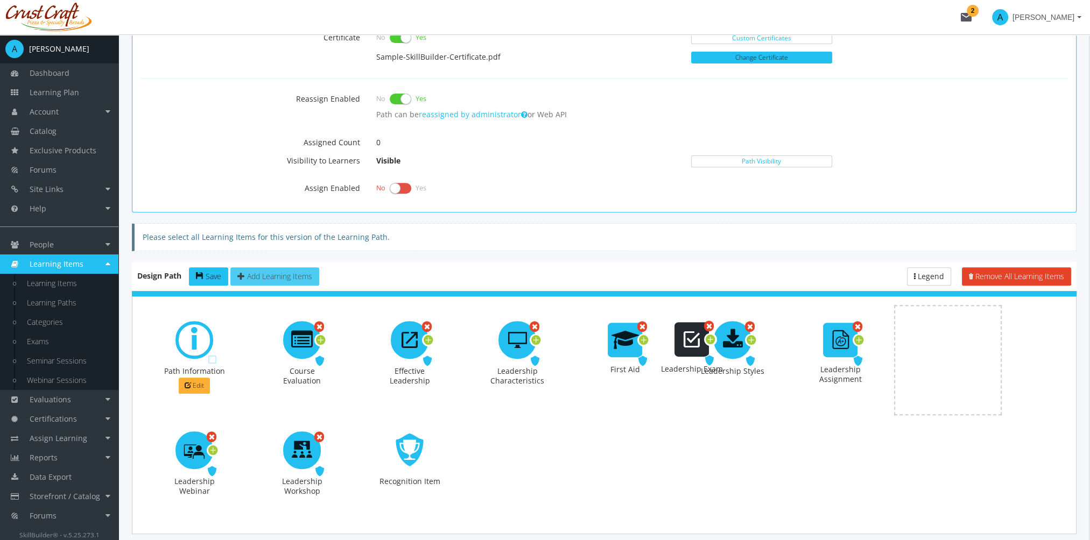
drag, startPoint x: 950, startPoint y: 347, endPoint x: 694, endPoint y: 346, distance: 256.2
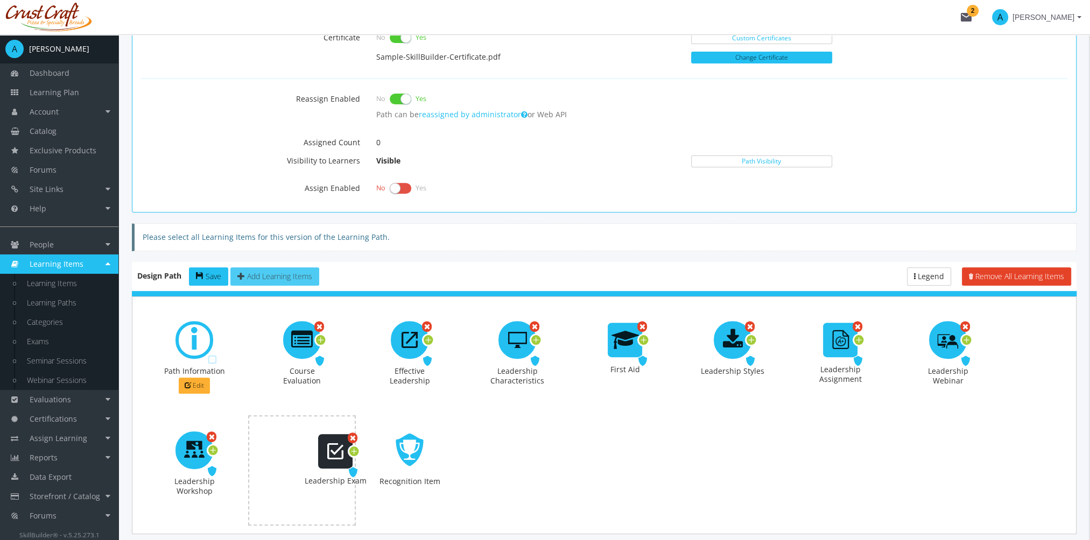
drag, startPoint x: 954, startPoint y: 340, endPoint x: 341, endPoint y: 451, distance: 622.5
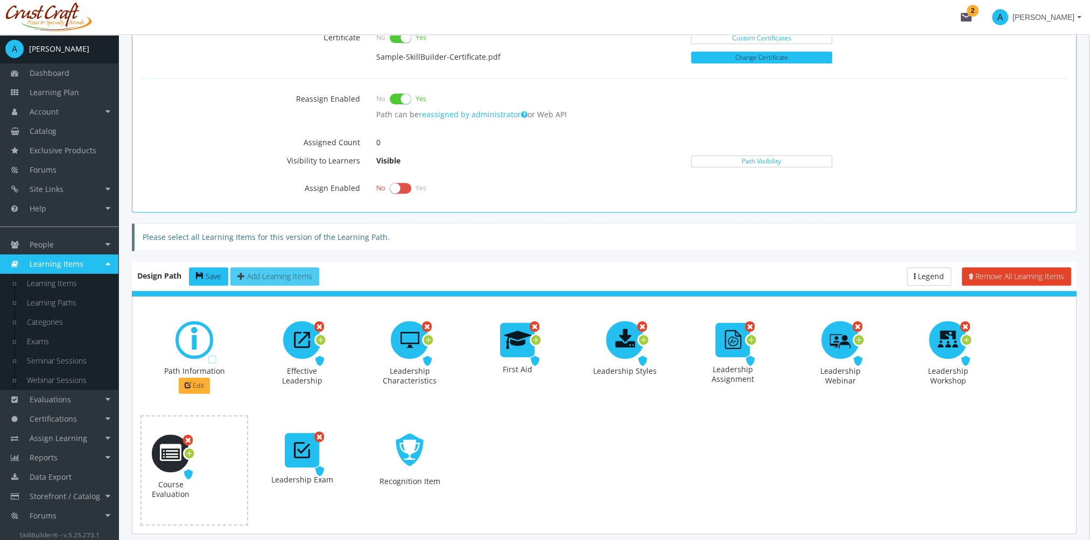
drag, startPoint x: 302, startPoint y: 337, endPoint x: 171, endPoint y: 451, distance: 173.6
click at [531, 357] on span "Required" at bounding box center [526, 361] width 33 height 10
click at [212, 468] on span "Required" at bounding box center [203, 472] width 33 height 10
click at [319, 336] on icon at bounding box center [321, 340] width 10 height 15
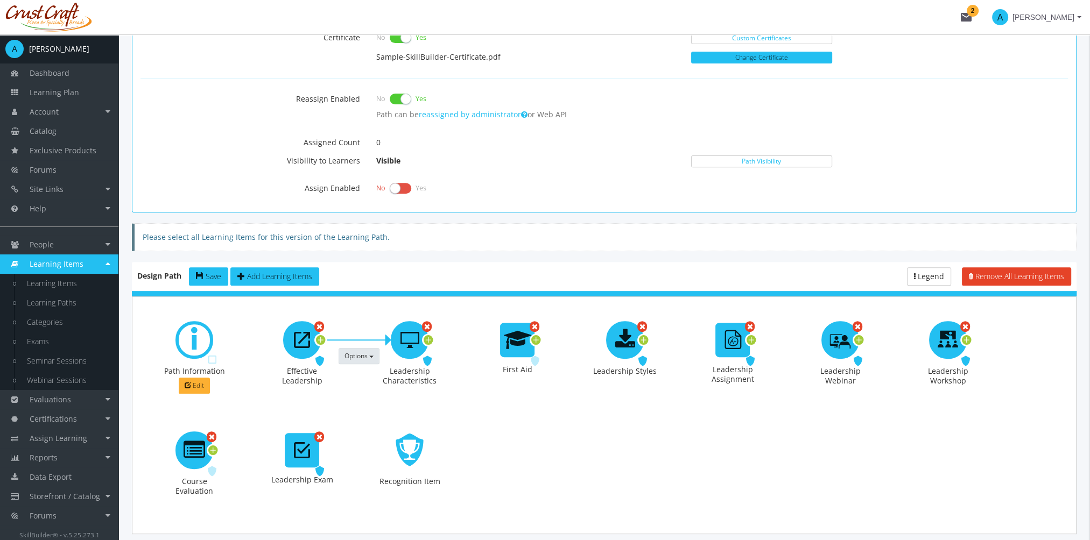
click at [364, 355] on span "Options" at bounding box center [355, 355] width 23 height 9
click at [375, 371] on link "Make this prerequisite a Recommended Prerequisite" at bounding box center [441, 377] width 205 height 16
click at [356, 351] on span "Options" at bounding box center [355, 355] width 23 height 9
click at [377, 402] on link "Remove this Prerequisite" at bounding box center [433, 403] width 189 height 16
click at [320, 337] on icon at bounding box center [321, 340] width 10 height 15
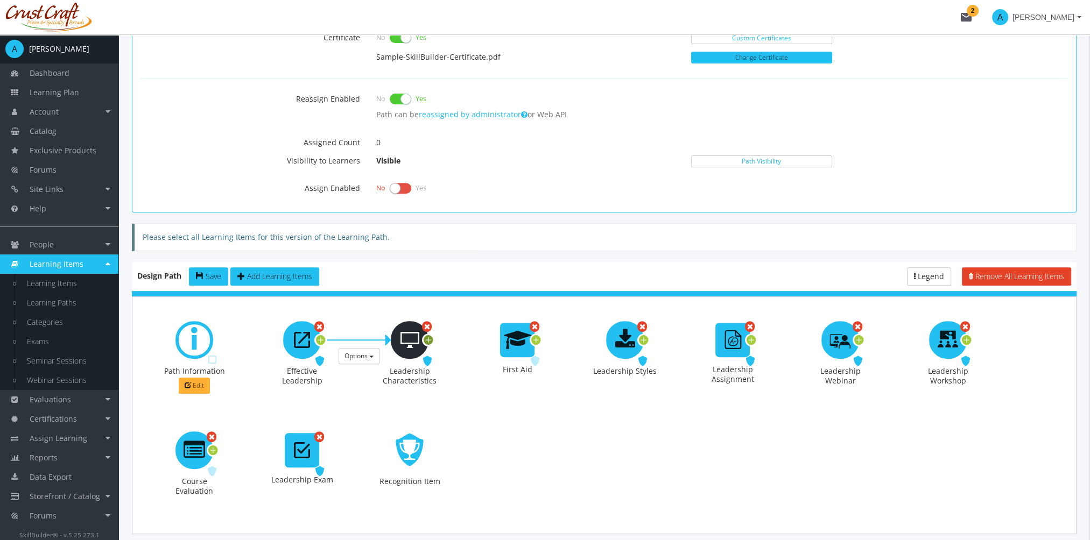
click at [428, 337] on icon at bounding box center [429, 340] width 10 height 15
click at [457, 354] on span "Options" at bounding box center [464, 355] width 23 height 9
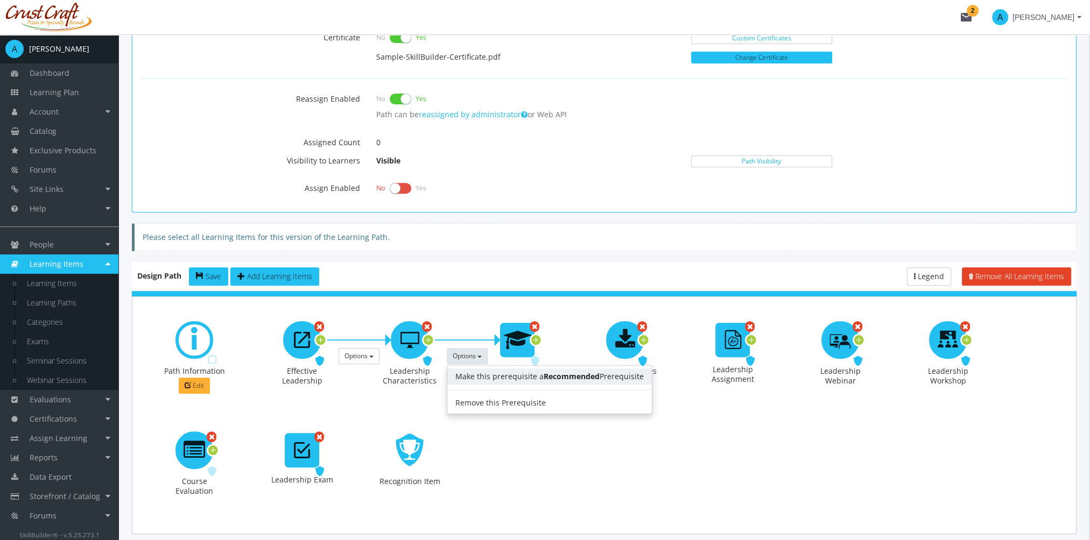
click at [475, 375] on link "Make this prerequisite a Recommended Prerequisite" at bounding box center [549, 377] width 205 height 16
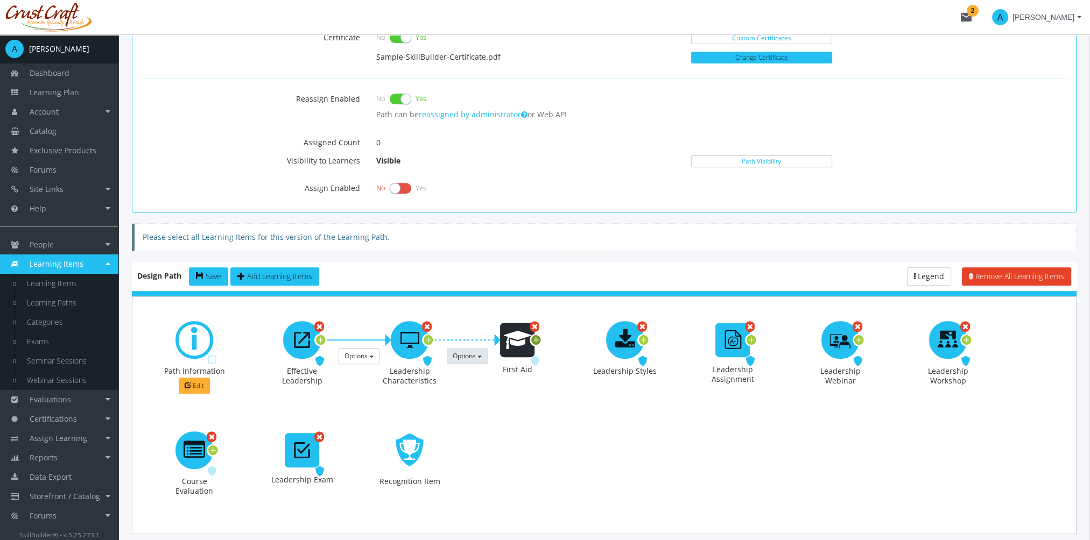
click at [535, 339] on icon at bounding box center [536, 340] width 10 height 15
click at [571, 357] on button "Options" at bounding box center [574, 356] width 41 height 16
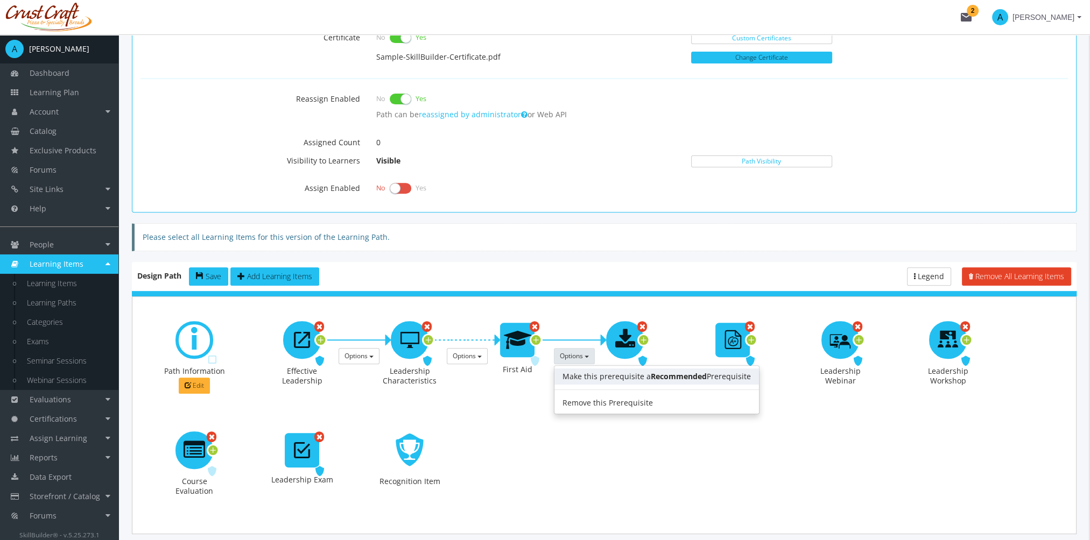
click at [588, 376] on link "Make this prerequisite a Recommended Prerequisite" at bounding box center [656, 377] width 205 height 16
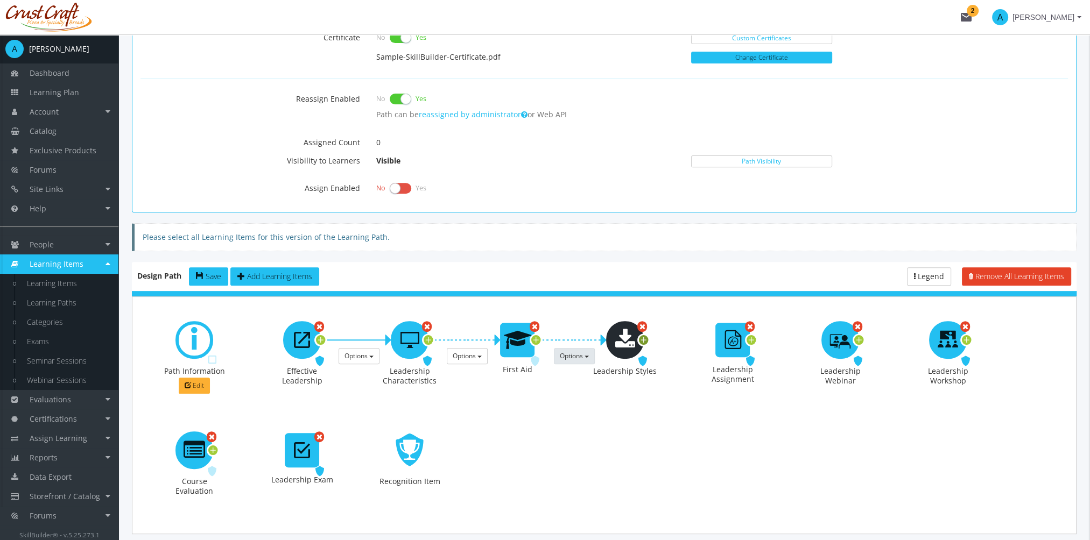
click at [646, 337] on icon at bounding box center [644, 340] width 10 height 15
click at [753, 339] on icon at bounding box center [751, 340] width 10 height 15
click at [859, 336] on icon at bounding box center [859, 340] width 10 height 15
click at [963, 338] on icon at bounding box center [967, 340] width 10 height 15
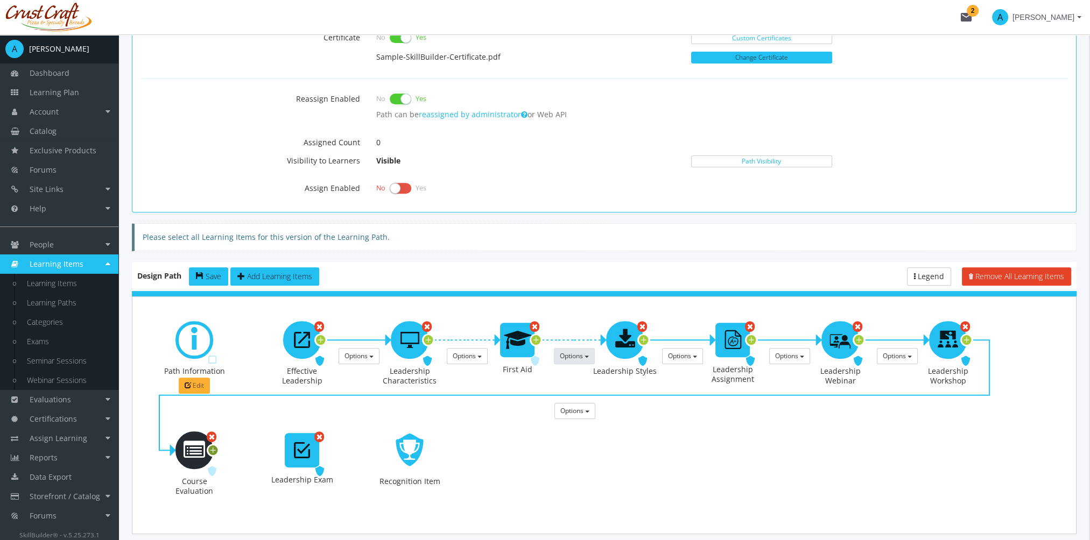
click at [214, 447] on icon at bounding box center [213, 450] width 10 height 15
click at [215, 277] on span "Save" at bounding box center [214, 276] width 16 height 10
click at [187, 383] on icon at bounding box center [188, 385] width 6 height 6
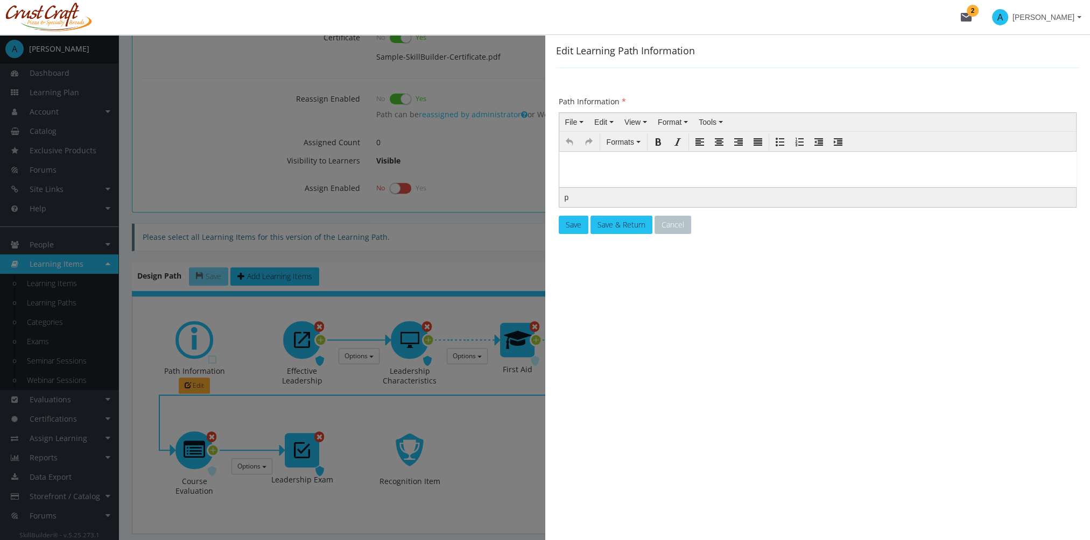
click at [652, 166] on p at bounding box center [817, 164] width 508 height 6
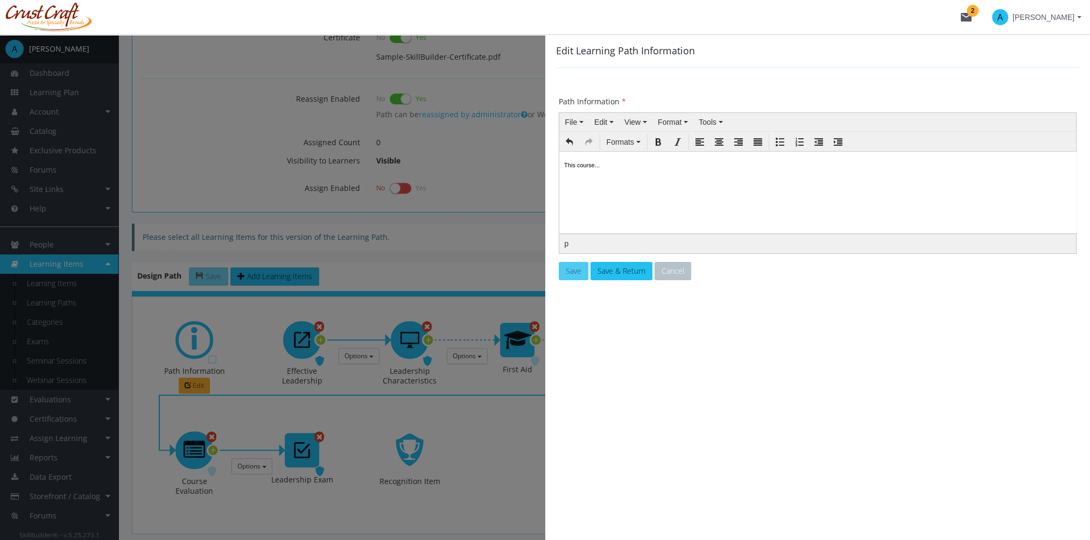
drag, startPoint x: 576, startPoint y: 272, endPoint x: 583, endPoint y: 272, distance: 7.0
click at [583, 272] on button "Save" at bounding box center [574, 271] width 30 height 18
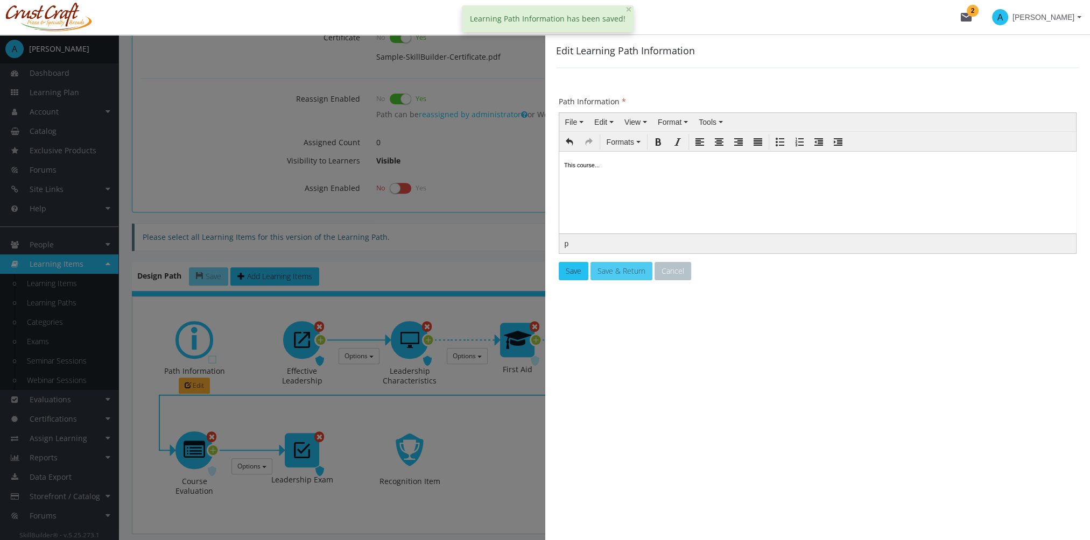
click at [638, 277] on button "Save & Return" at bounding box center [621, 271] width 62 height 18
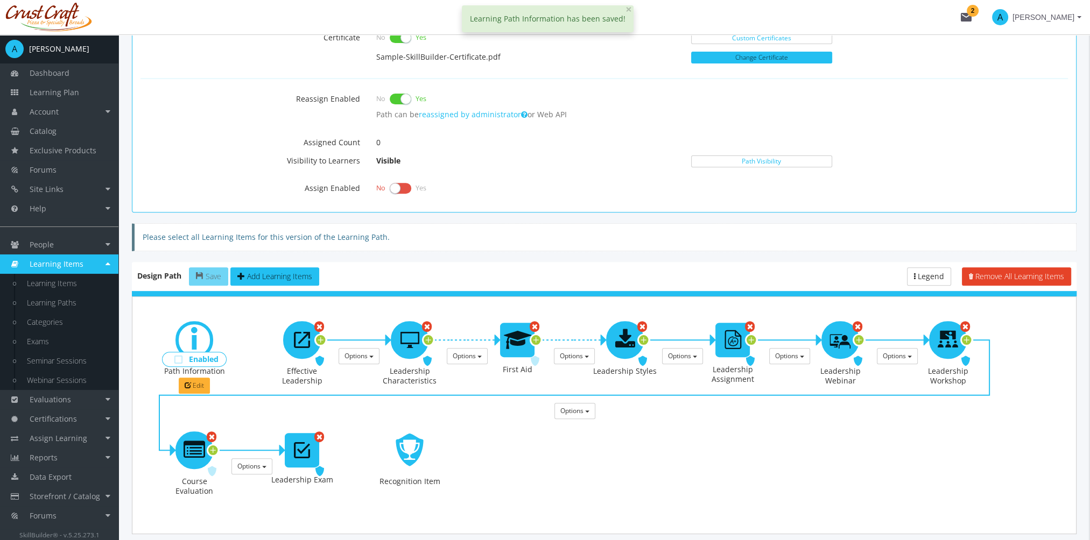
click at [189, 357] on span "Enabled" at bounding box center [204, 360] width 30 height 10
click at [214, 272] on span "Save" at bounding box center [214, 276] width 16 height 10
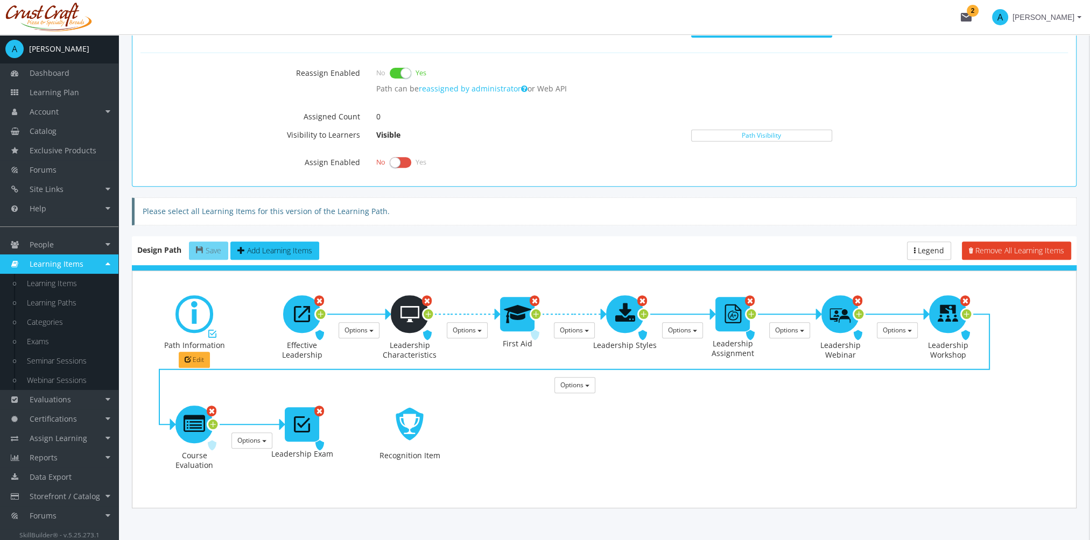
scroll to position [564, 0]
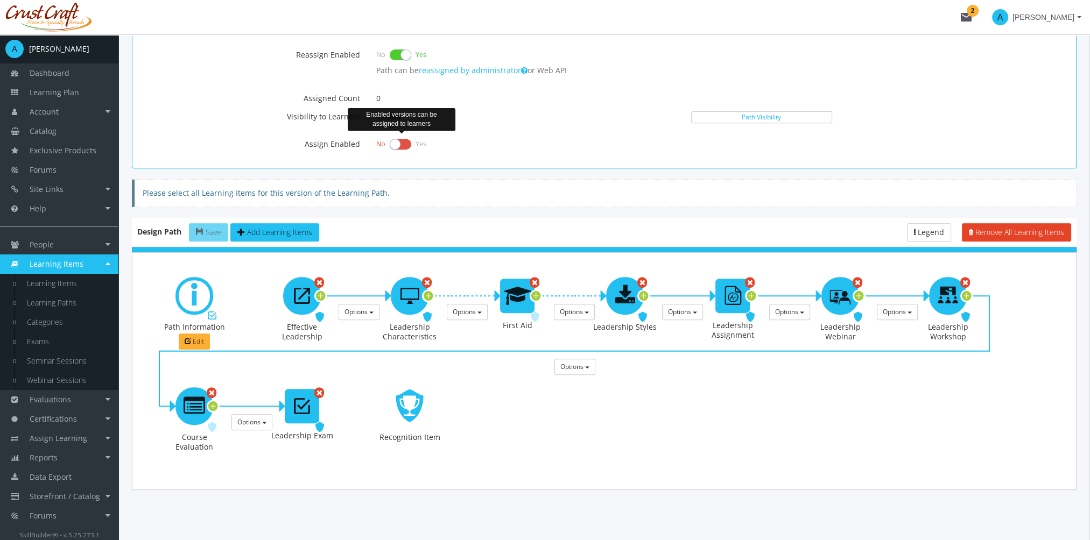
click at [397, 143] on label at bounding box center [401, 144] width 22 height 15
click at [0, 0] on input "checkbox" at bounding box center [0, 0] width 0 height 0
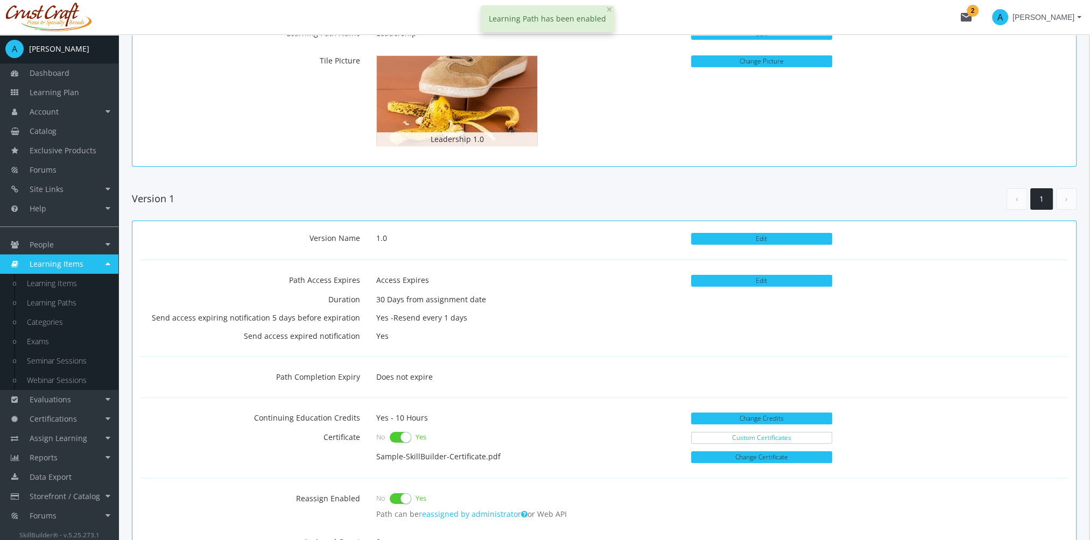
scroll to position [0, 0]
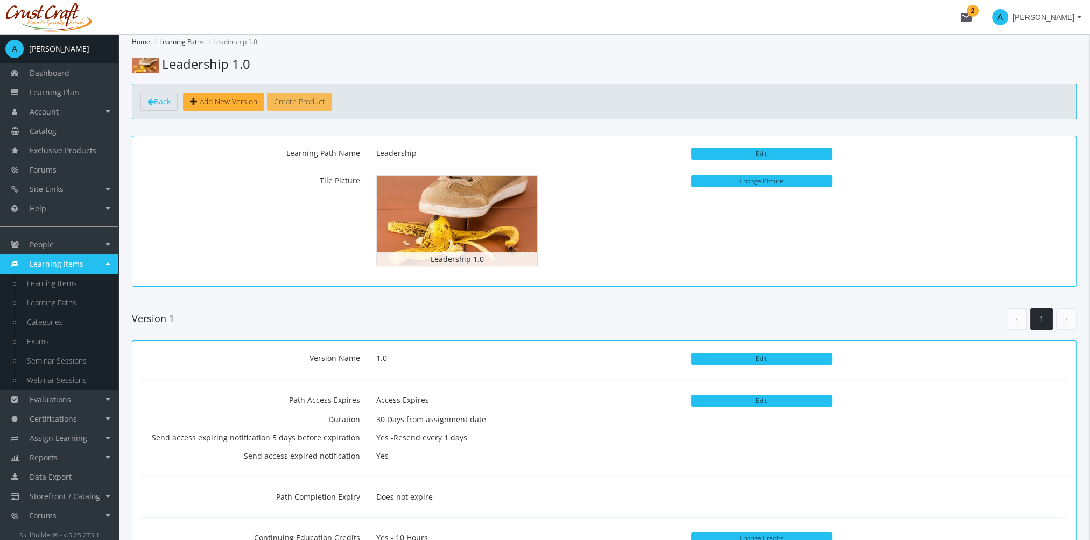
click at [311, 103] on button "Create Product" at bounding box center [299, 102] width 65 height 18
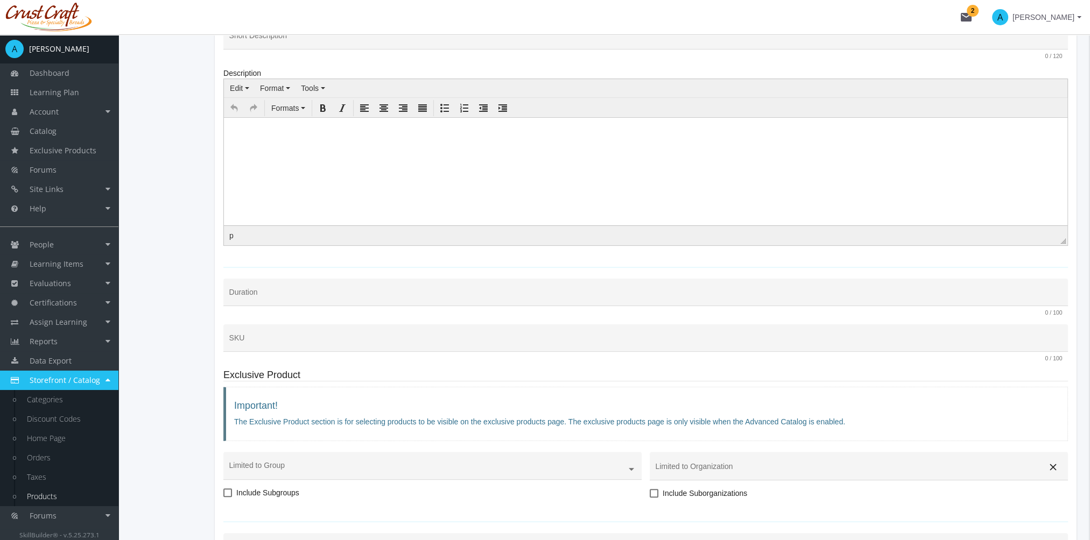
scroll to position [323, 0]
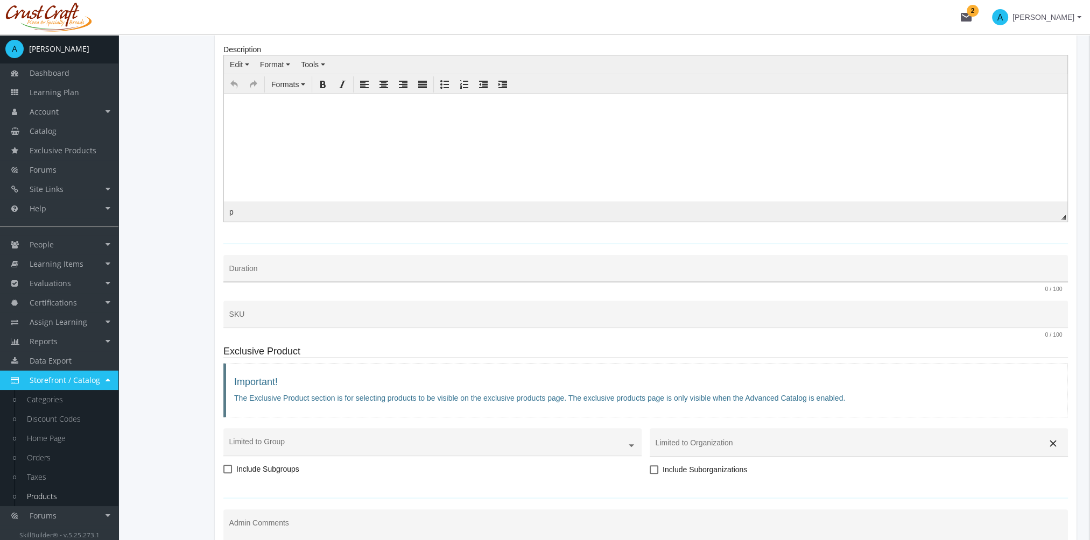
click at [257, 274] on input "Duration" at bounding box center [645, 273] width 833 height 9
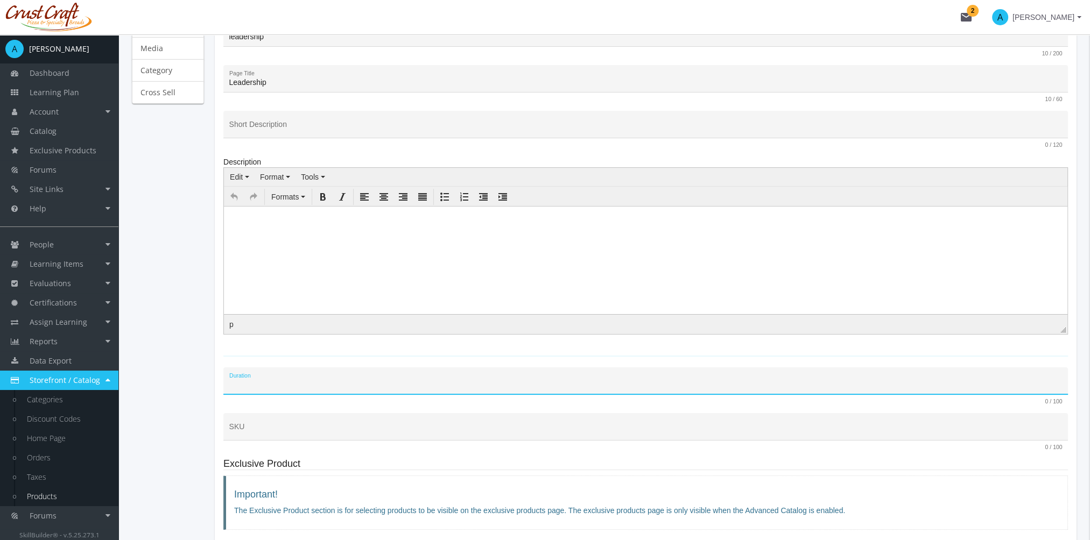
scroll to position [431, 0]
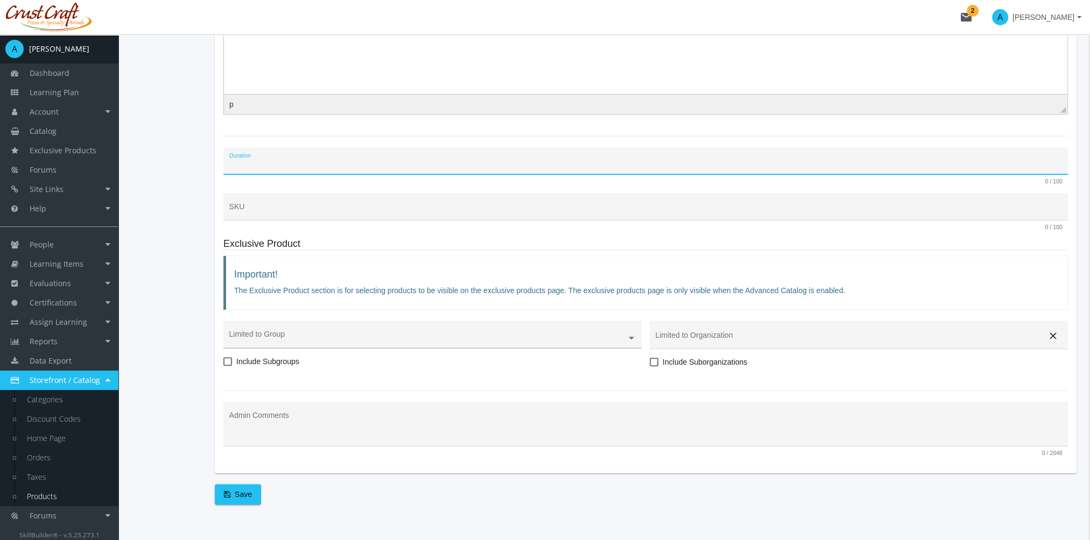
click at [294, 333] on ng-select at bounding box center [432, 341] width 418 height 16
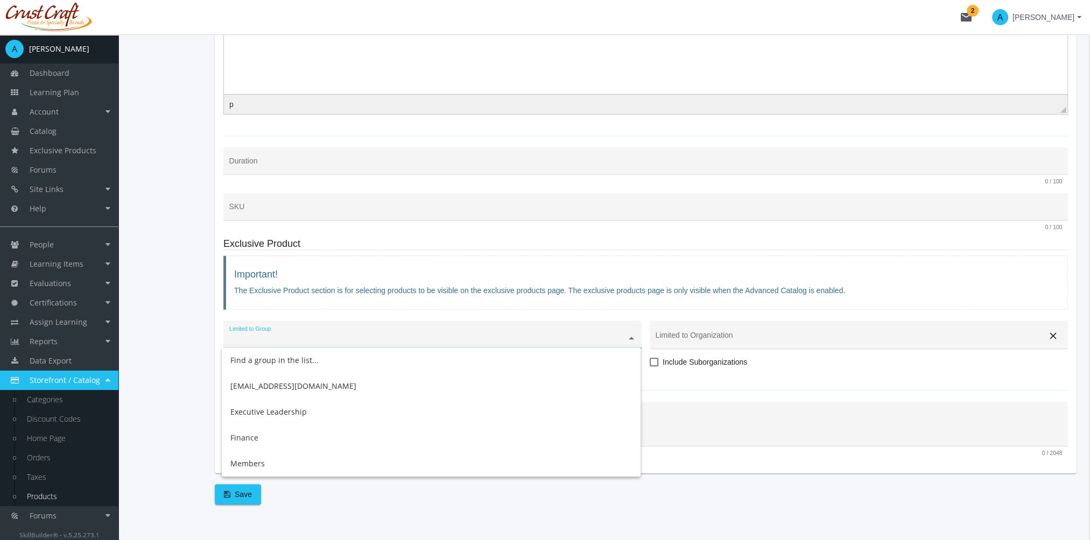
click at [288, 302] on div "Important! The Exclusive Product section is for selecting products to be visibl…" at bounding box center [645, 283] width 844 height 55
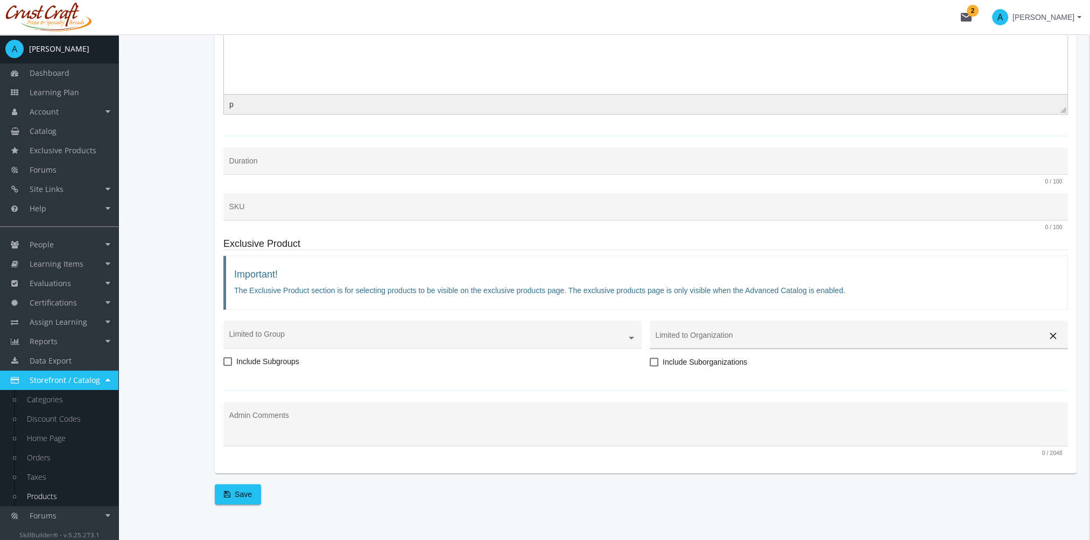
click at [707, 337] on input "Limited to Organization" at bounding box center [850, 339] width 388 height 9
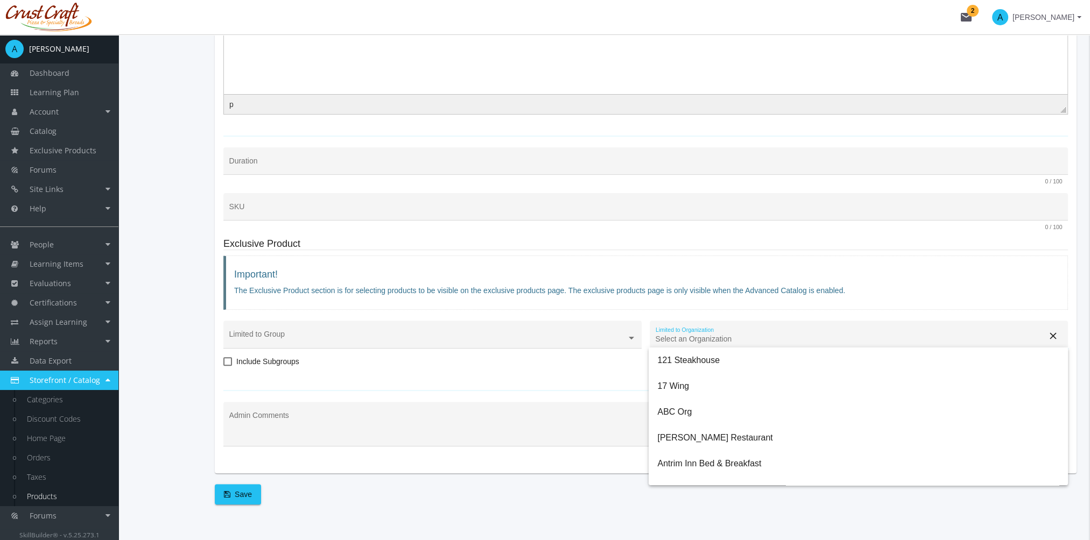
click at [353, 362] on div "Limited to Group Include Subgroups" at bounding box center [432, 350] width 418 height 58
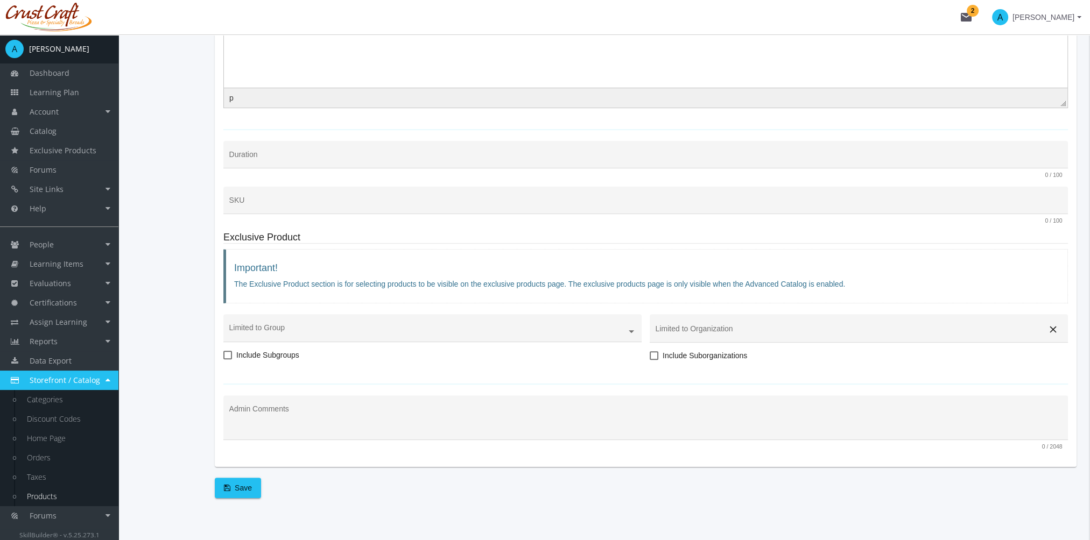
scroll to position [447, 0]
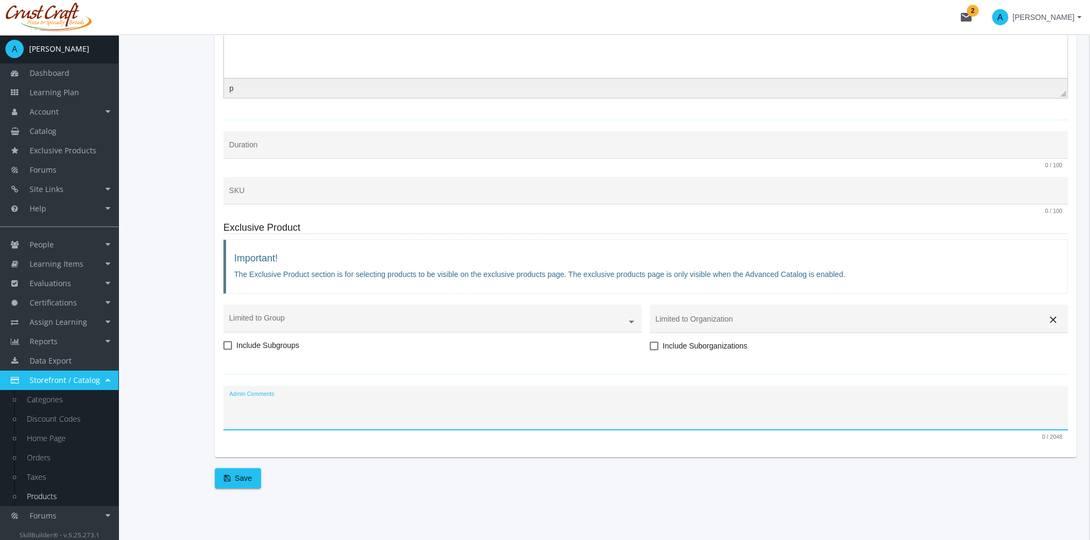
click at [383, 416] on textarea "Admin Comments" at bounding box center [645, 412] width 833 height 28
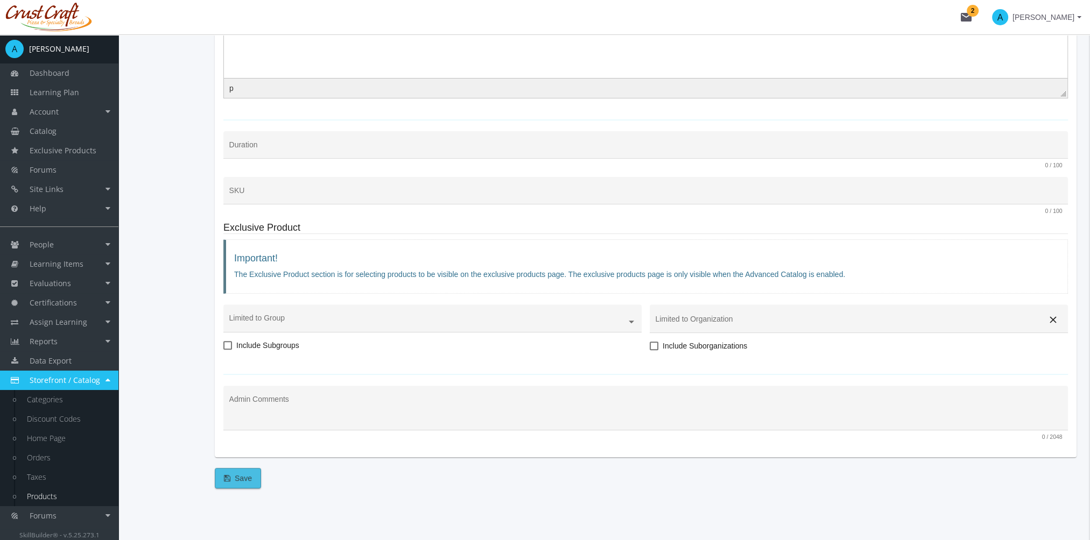
click at [244, 480] on span "Save" at bounding box center [238, 478] width 28 height 19
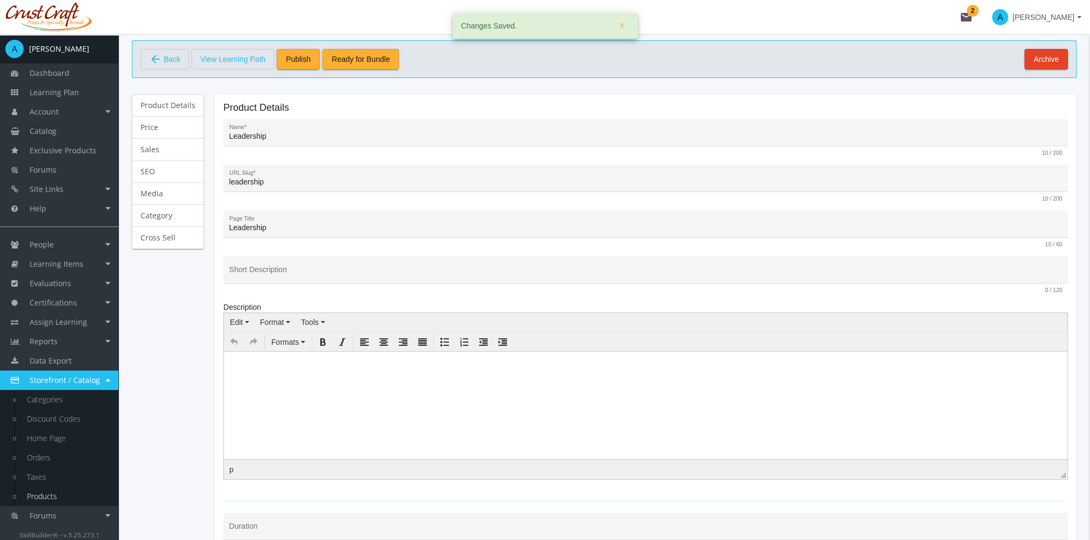
scroll to position [0, 0]
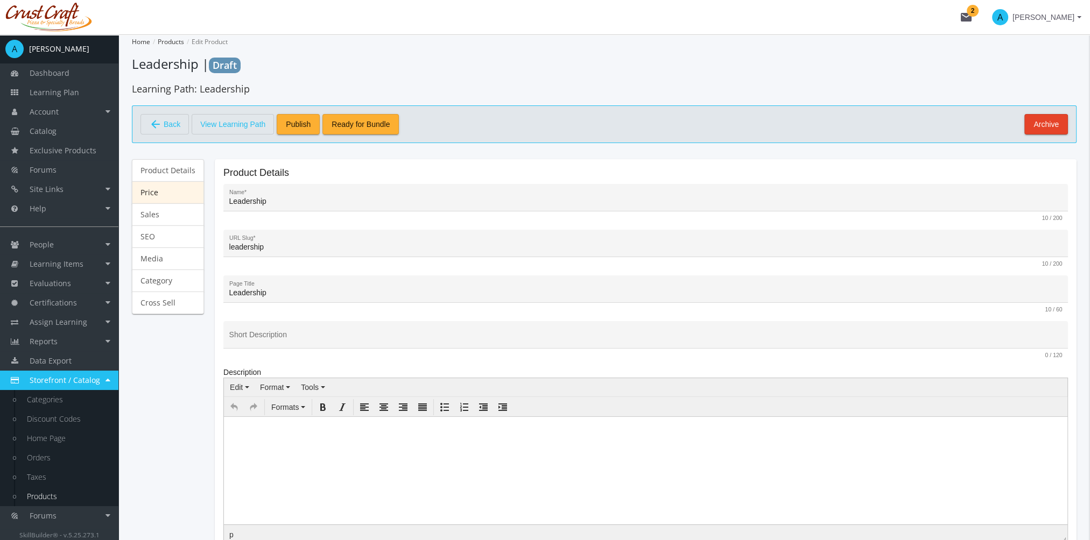
click at [155, 190] on link "Price" at bounding box center [168, 192] width 72 height 23
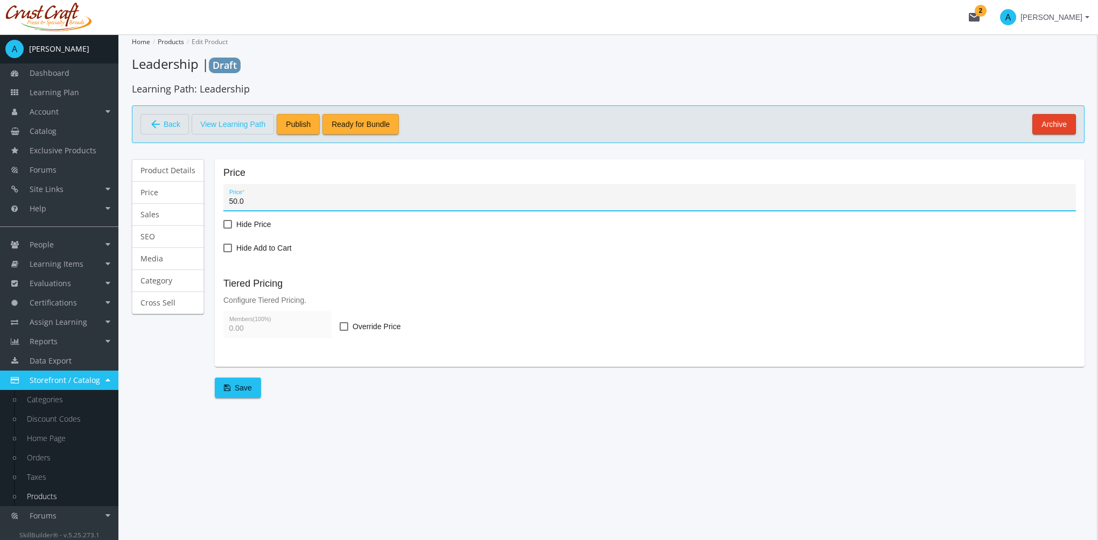
type input "50.00"
type input "0"
type input "50.00"
click at [344, 327] on span at bounding box center [344, 326] width 9 height 9
click at [340, 330] on input "Override Price" at bounding box center [340, 330] width 1 height 1
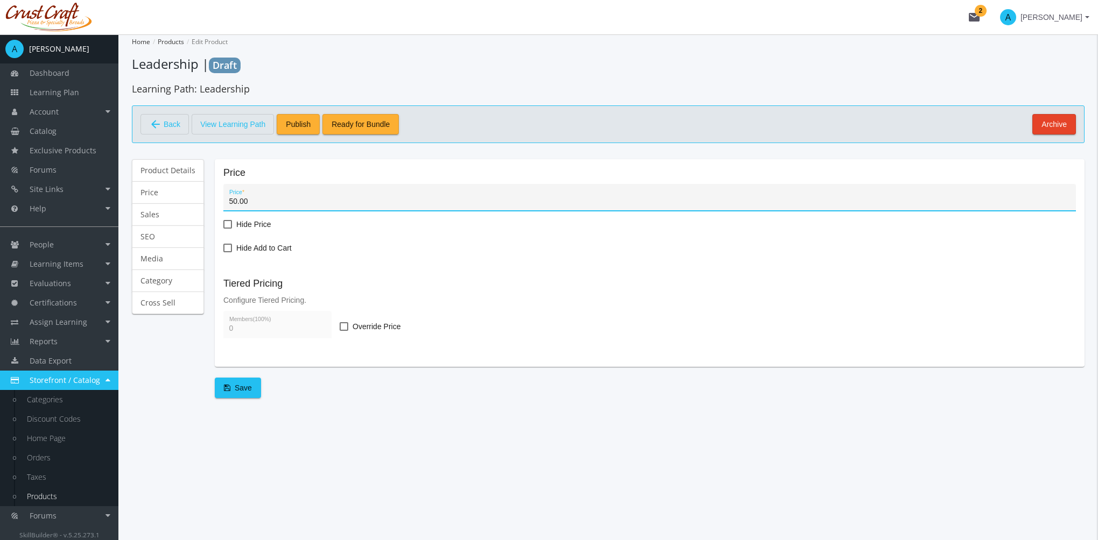
checkbox input "true"
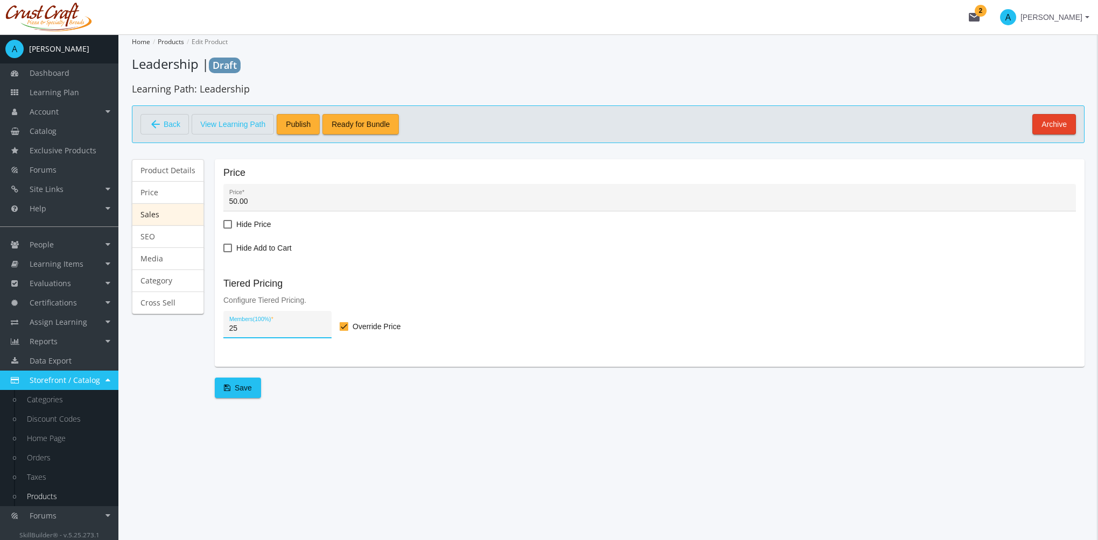
type input "25.00"
click at [167, 211] on link "Sales" at bounding box center [168, 214] width 72 height 23
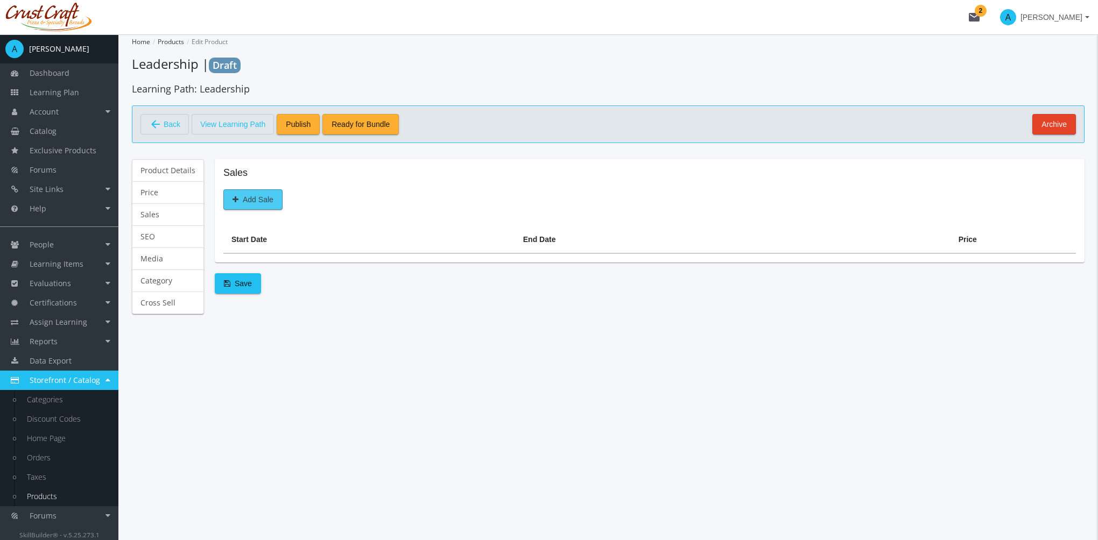
click at [267, 200] on span "Add Sale" at bounding box center [252, 199] width 41 height 19
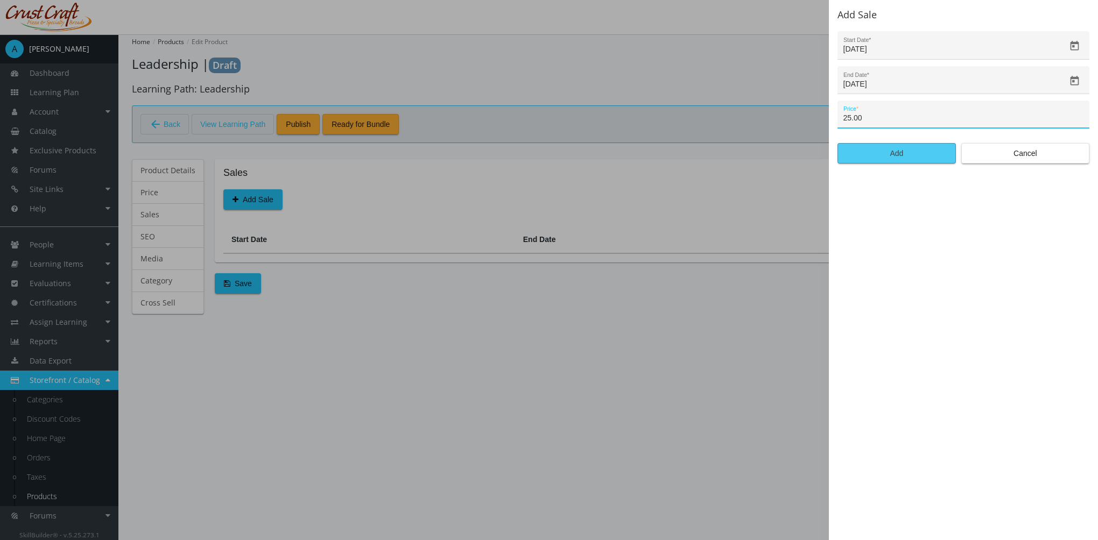
type input "25.00"
click at [886, 153] on span "Add" at bounding box center [897, 153] width 100 height 19
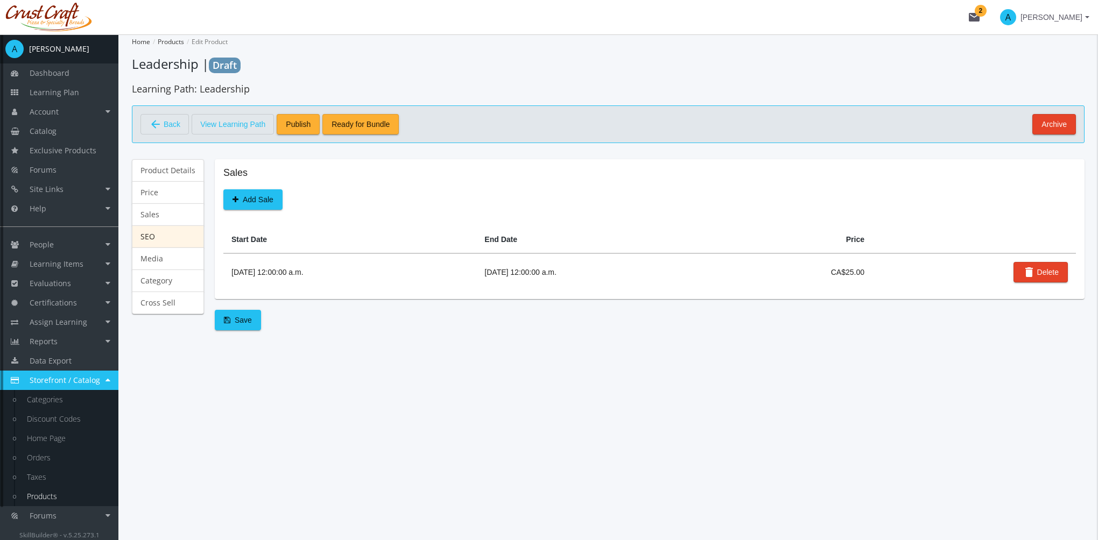
click at [156, 238] on link "SEO" at bounding box center [168, 236] width 72 height 23
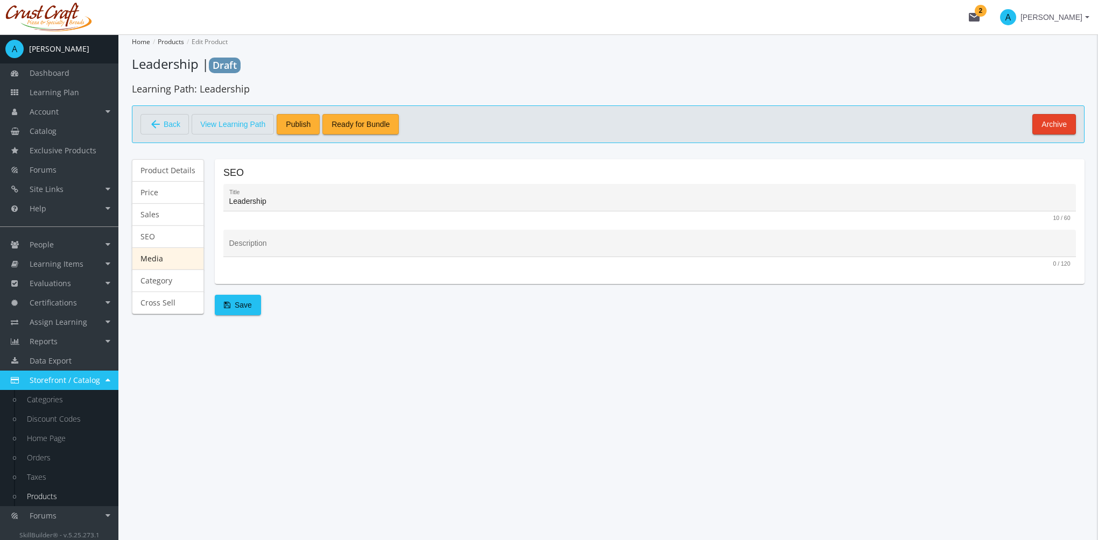
click at [162, 259] on link "Media" at bounding box center [168, 259] width 72 height 23
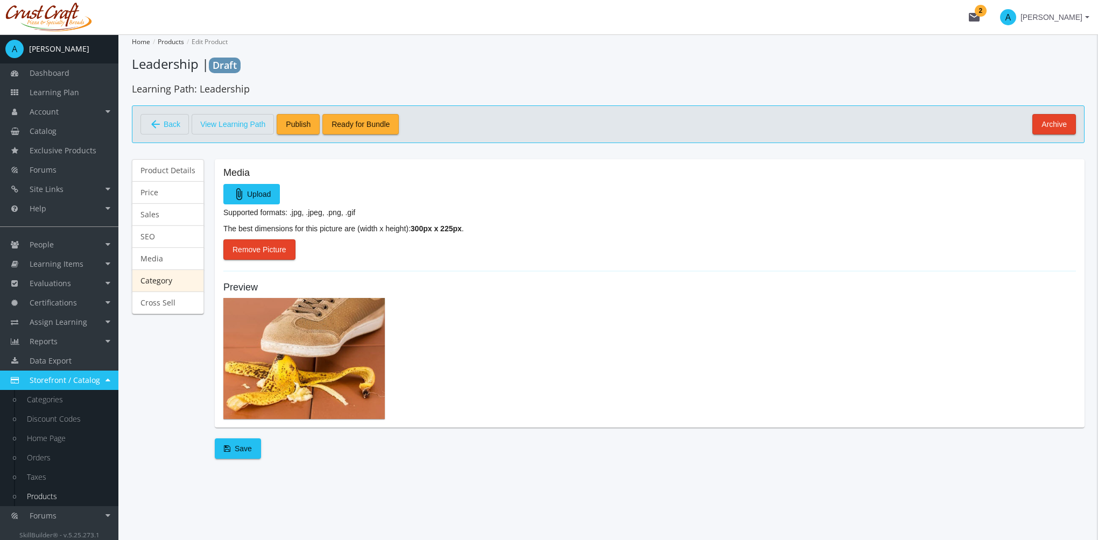
click at [165, 284] on link "Category" at bounding box center [168, 281] width 72 height 23
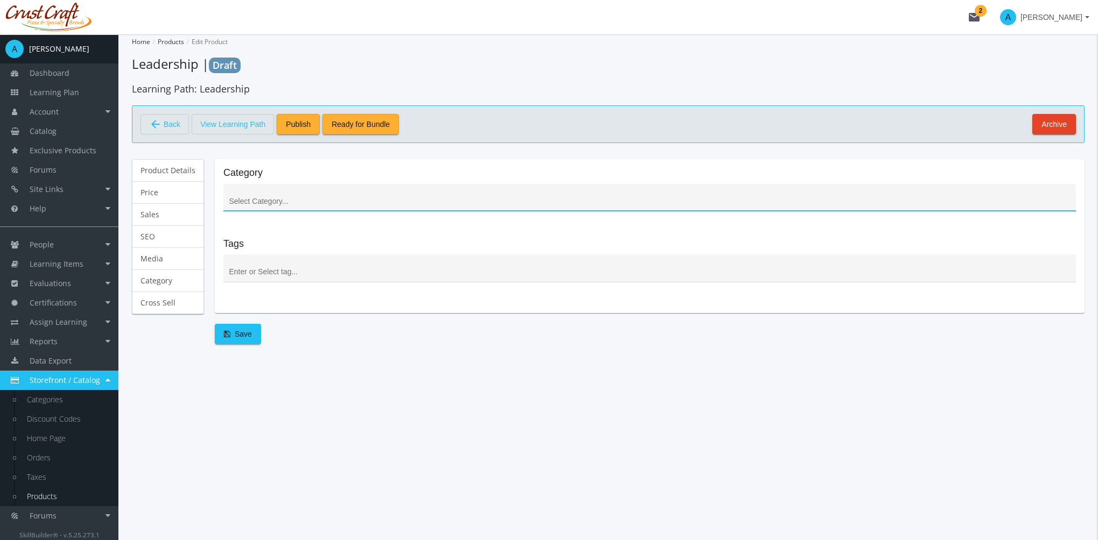
click at [259, 199] on input at bounding box center [649, 202] width 841 height 9
click at [297, 196] on div at bounding box center [649, 201] width 845 height 13
click at [297, 198] on input at bounding box center [649, 202] width 841 height 9
click at [295, 199] on input at bounding box center [649, 202] width 841 height 9
click at [268, 277] on div at bounding box center [649, 272] width 845 height 13
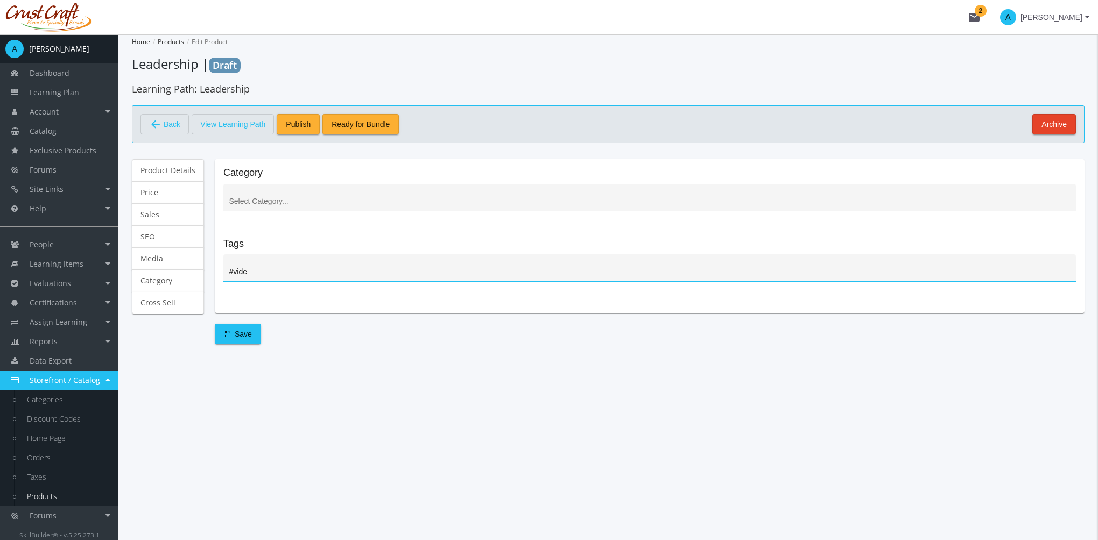
type input "#video"
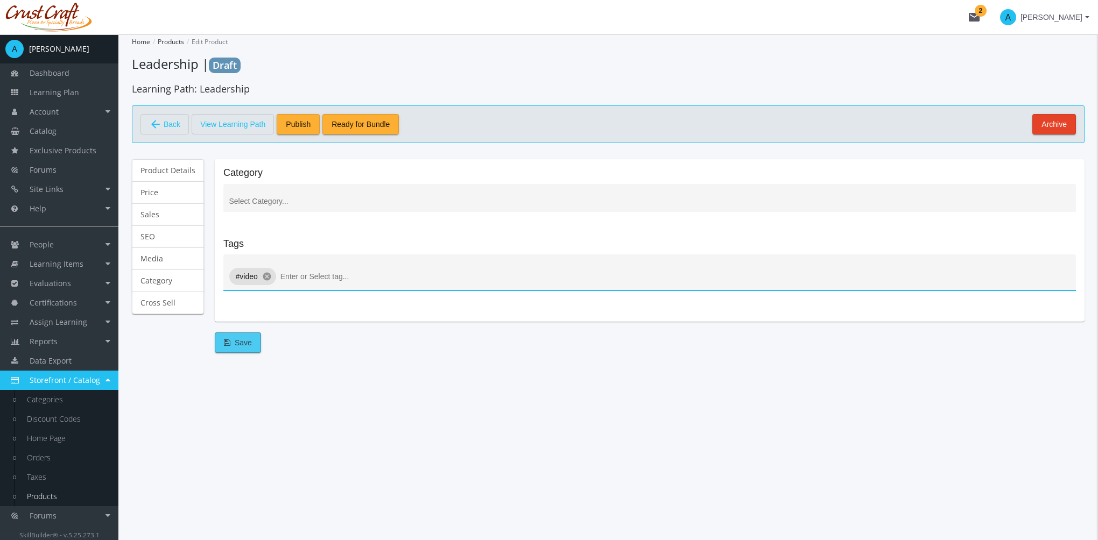
click at [238, 344] on span "Save" at bounding box center [238, 342] width 28 height 19
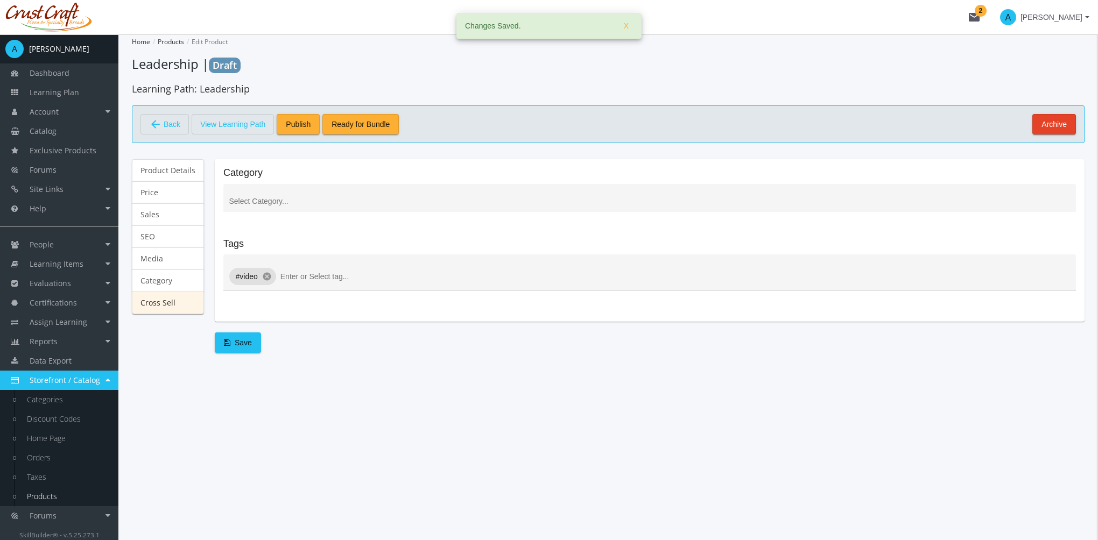
click at [180, 304] on link "Cross Sell" at bounding box center [168, 303] width 72 height 23
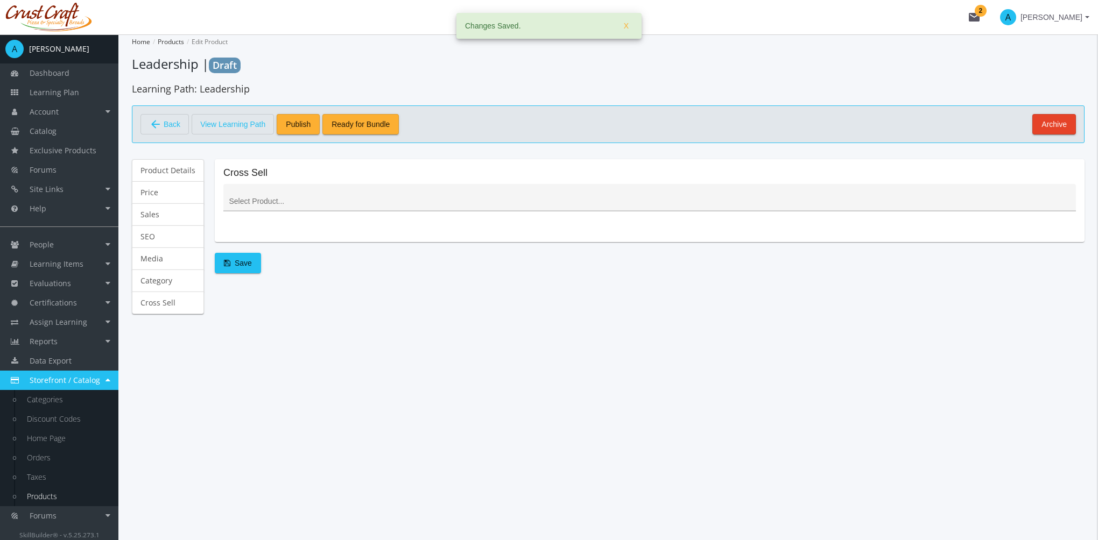
click at [292, 208] on div at bounding box center [649, 200] width 841 height 22
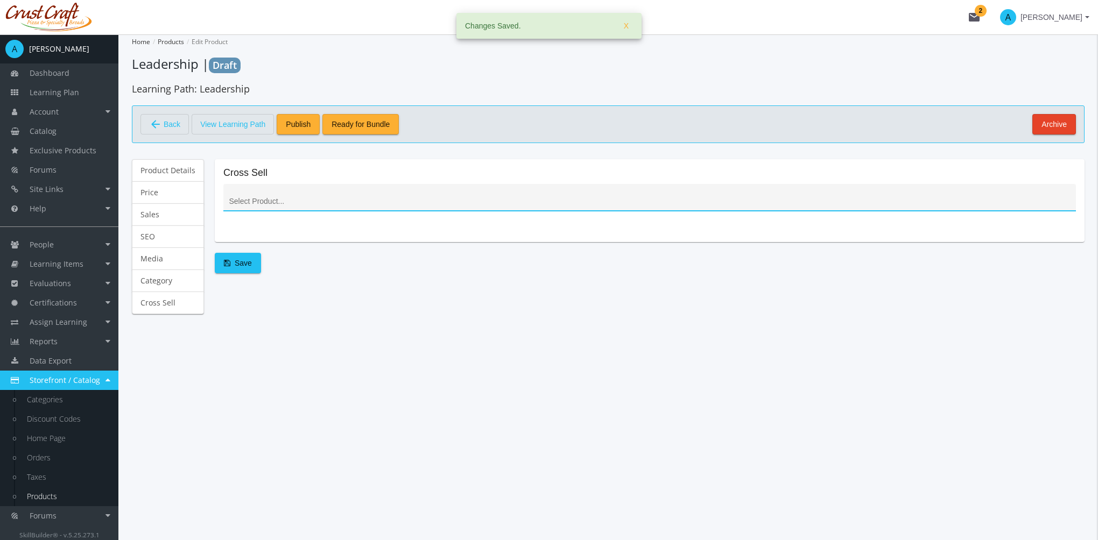
click at [293, 200] on input at bounding box center [649, 202] width 841 height 9
click at [302, 123] on span "Publish" at bounding box center [298, 124] width 25 height 19
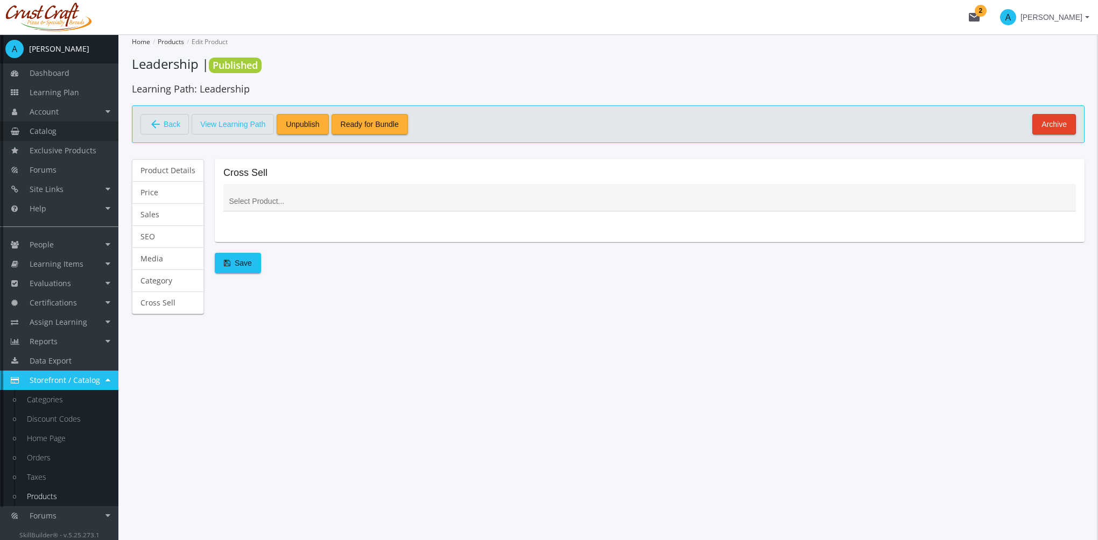
click at [82, 135] on link "Catalog" at bounding box center [59, 131] width 118 height 19
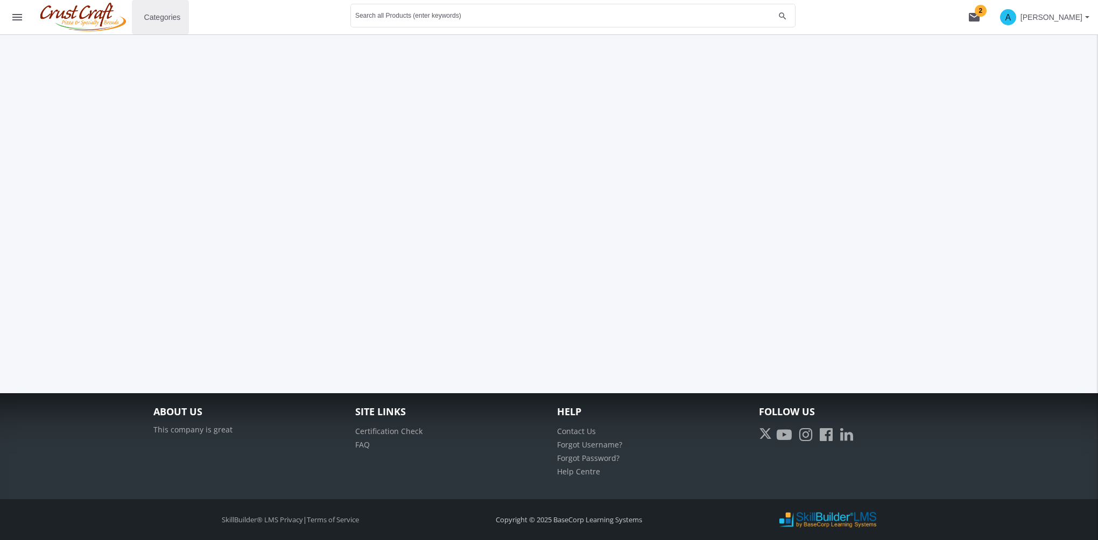
click at [158, 15] on span "Categories" at bounding box center [162, 17] width 37 height 19
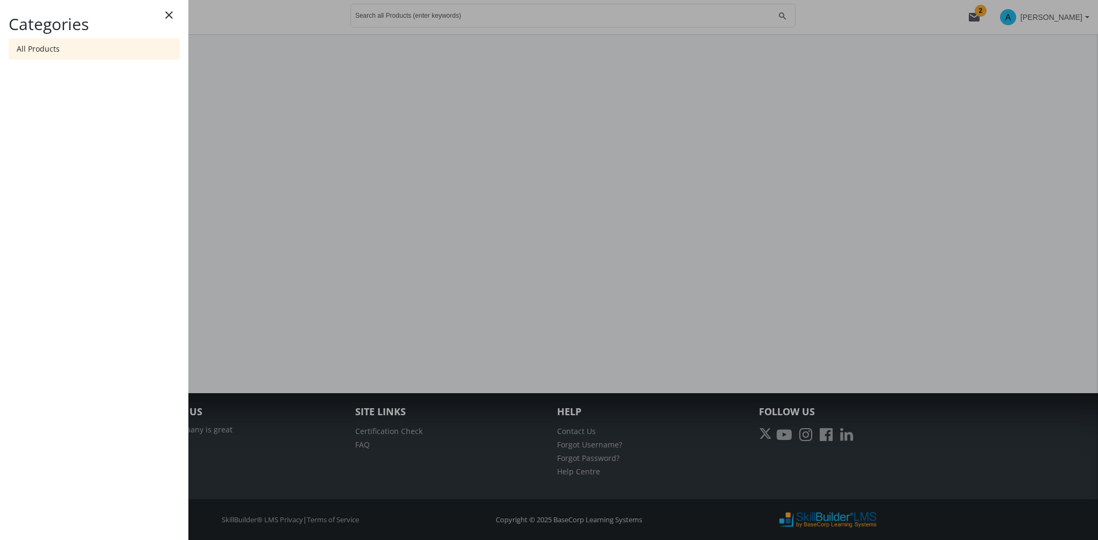
click at [63, 47] on link "All Products" at bounding box center [94, 49] width 171 height 22
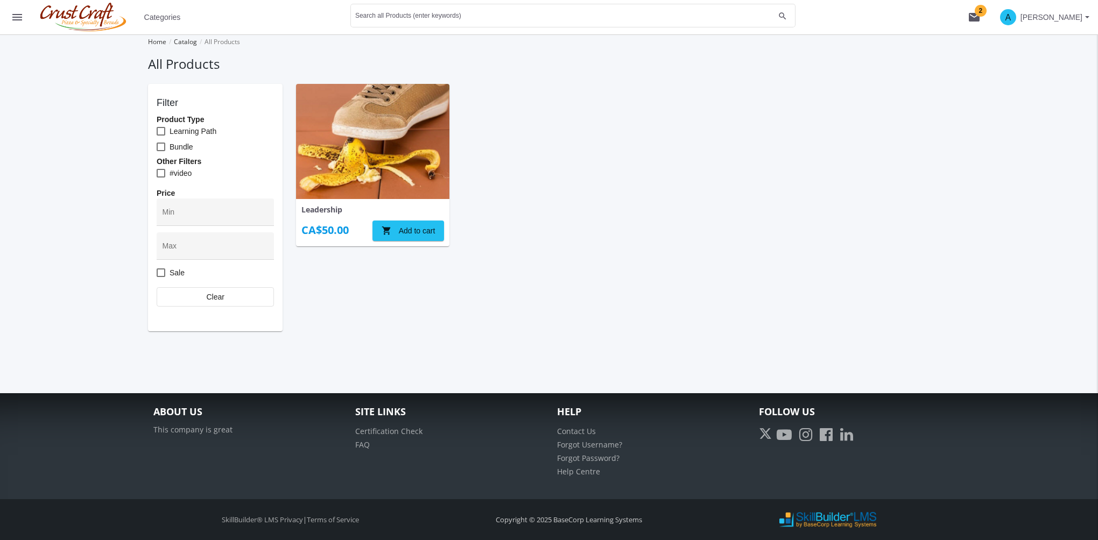
click at [353, 156] on img at bounding box center [372, 141] width 153 height 115
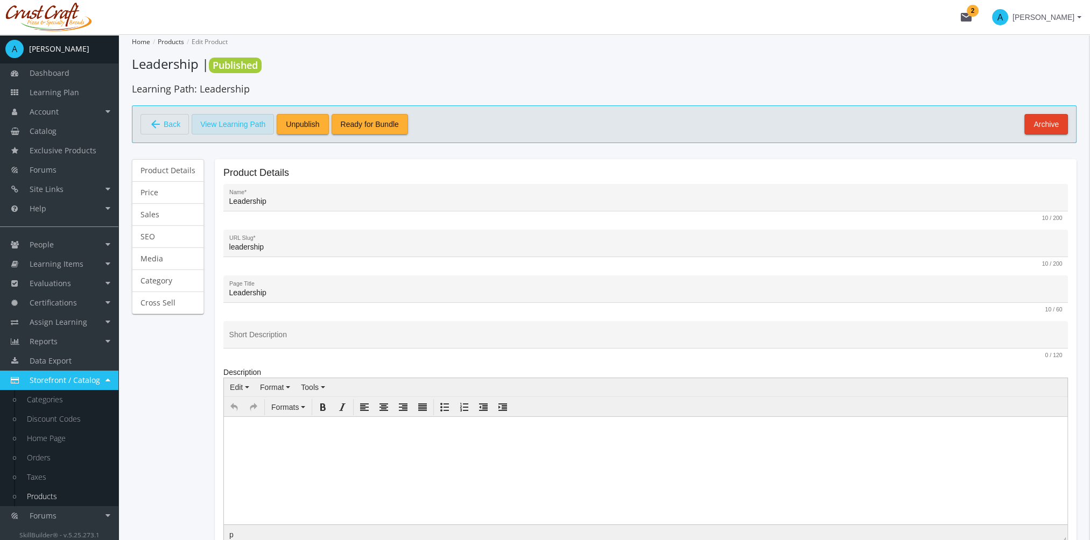
click at [233, 126] on span "View Learning Path" at bounding box center [232, 124] width 65 height 18
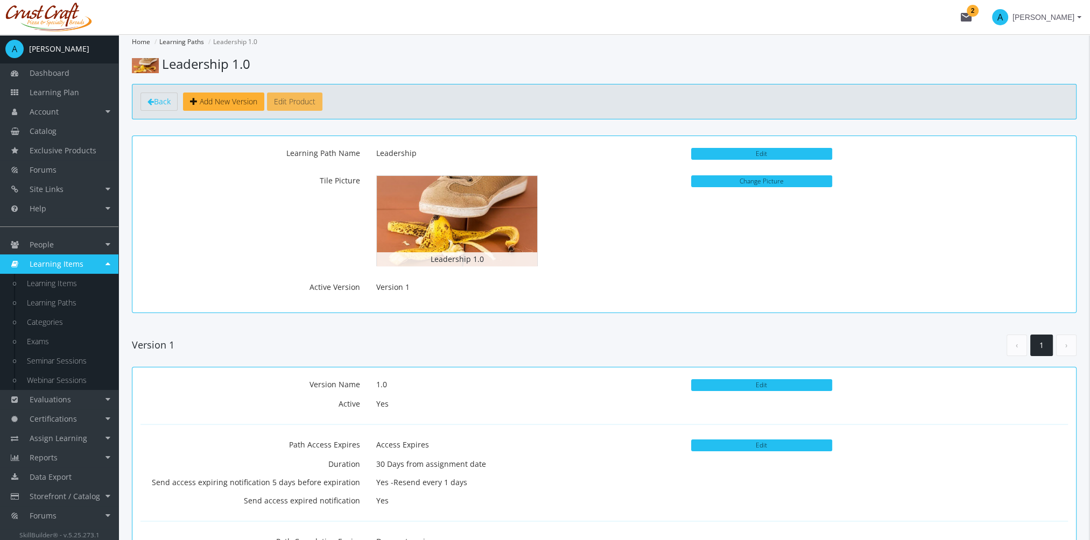
click at [312, 101] on button "Edit Product" at bounding box center [294, 102] width 55 height 18
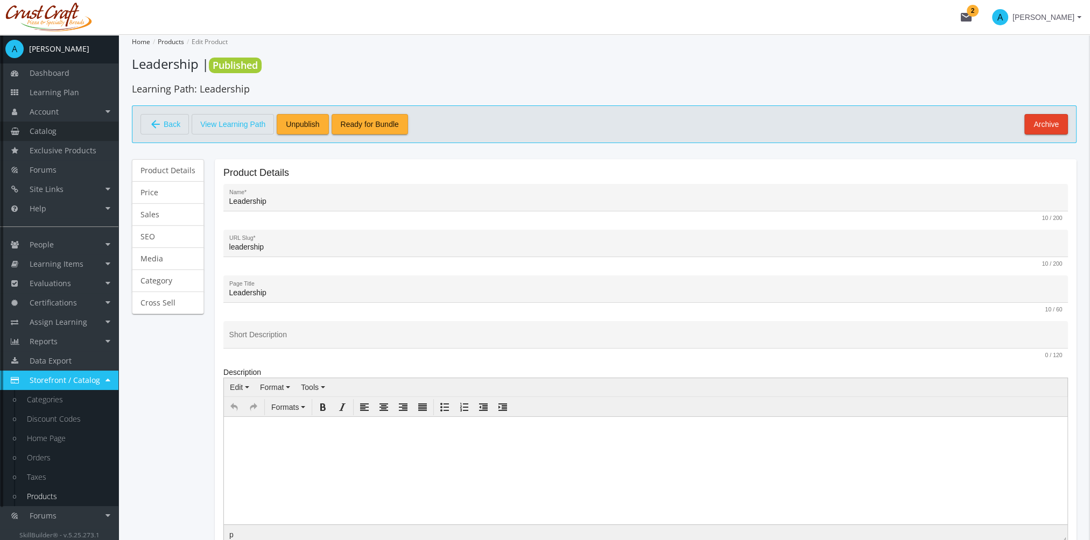
click at [64, 131] on link "Catalog" at bounding box center [59, 131] width 118 height 19
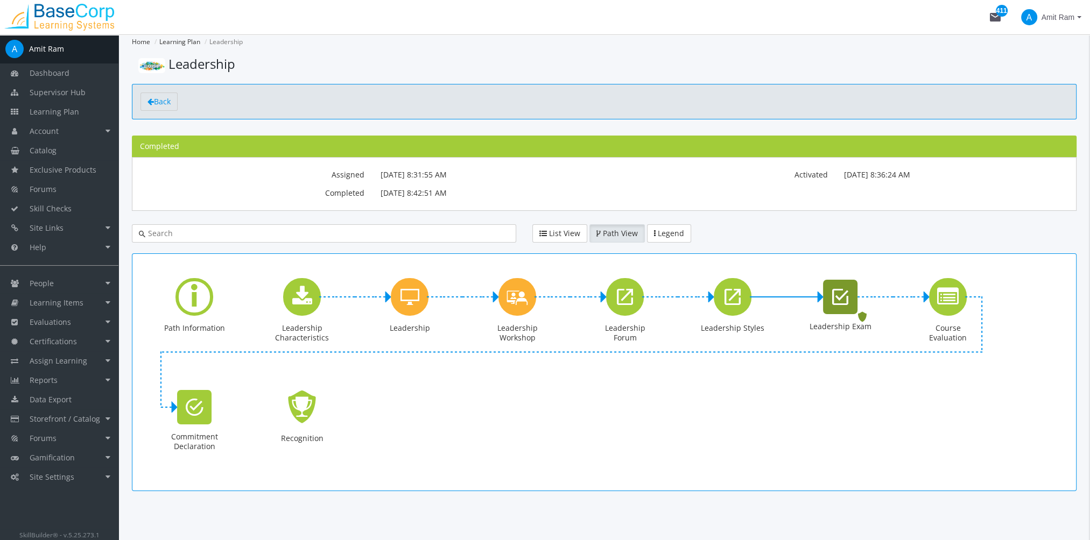
click at [848, 301] on icon "Leadership Exam" at bounding box center [840, 297] width 16 height 22
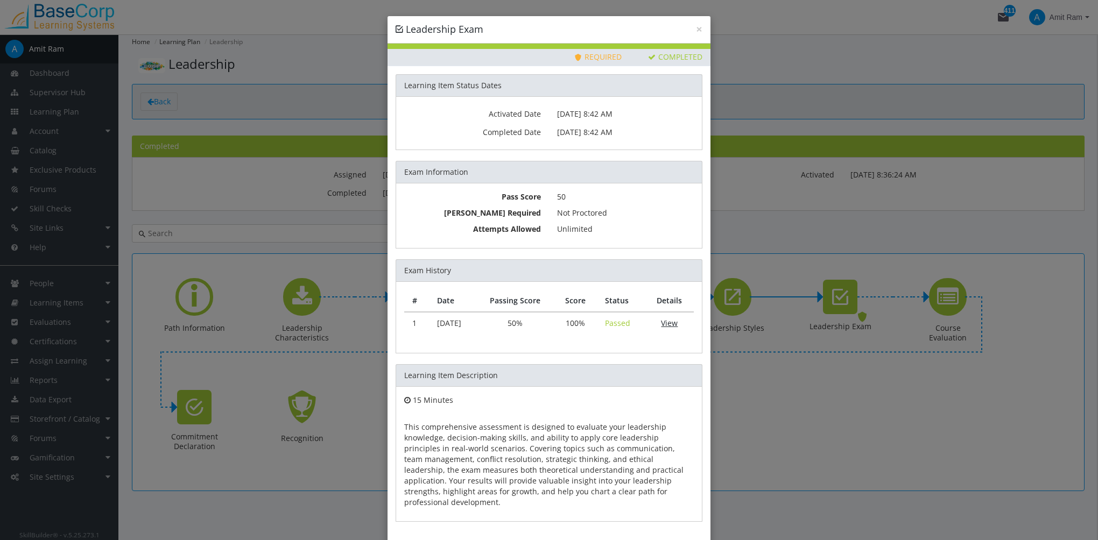
click at [668, 325] on link "View" at bounding box center [669, 323] width 17 height 10
